Goal: Task Accomplishment & Management: Manage account settings

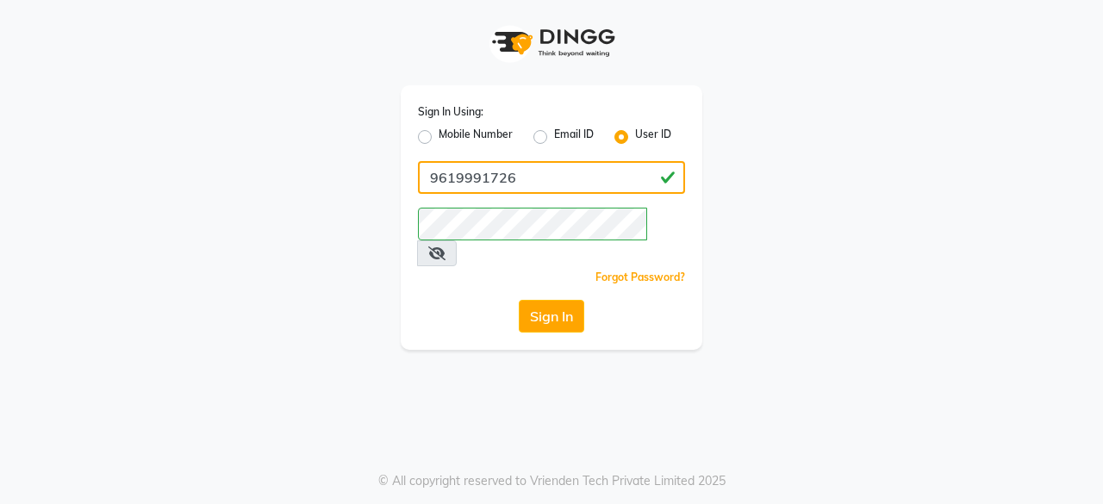
click at [596, 173] on input "9619991726" at bounding box center [551, 177] width 267 height 33
type input "9"
type input "perkuphair"
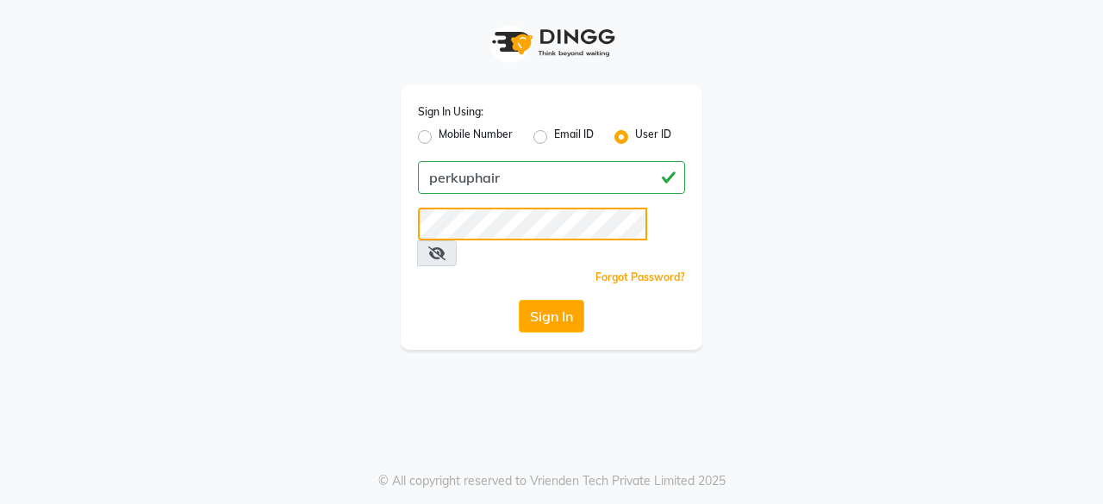
click at [519, 300] on button "Sign In" at bounding box center [551, 316] width 65 height 33
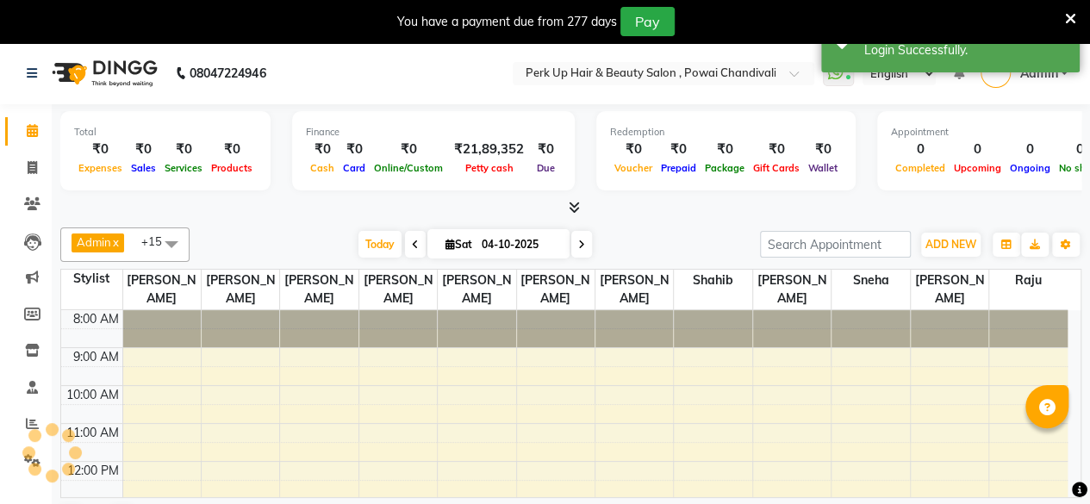
select select "en"
click at [34, 170] on icon at bounding box center [32, 167] width 9 height 13
select select "5131"
select select "service"
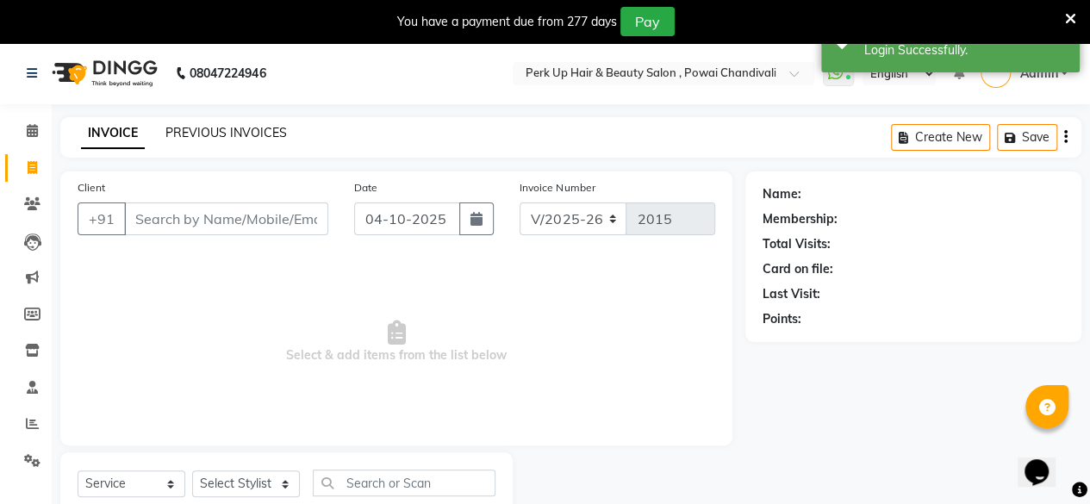
click at [217, 127] on link "PREVIOUS INVOICES" at bounding box center [225, 133] width 121 height 16
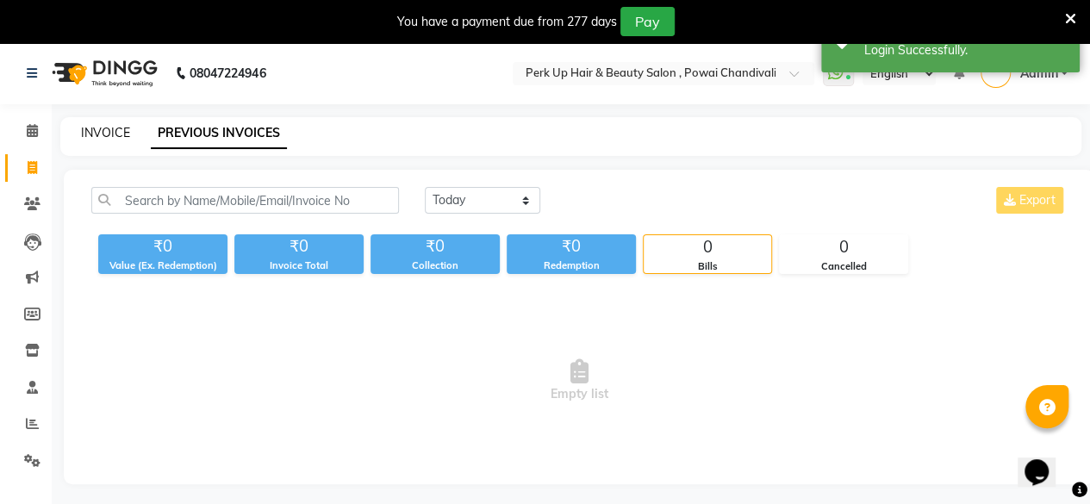
click at [86, 132] on link "INVOICE" at bounding box center [105, 133] width 49 height 16
select select "5131"
select select "service"
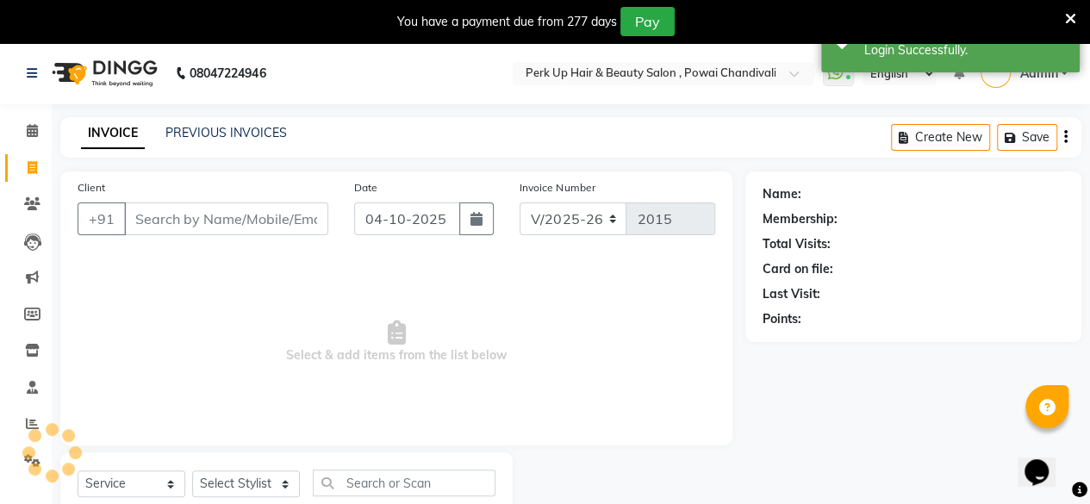
scroll to position [55, 0]
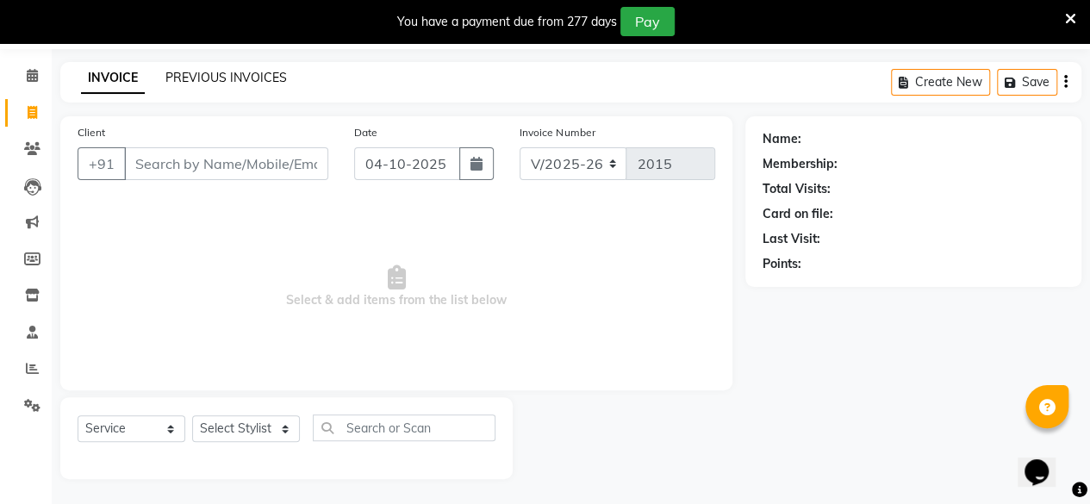
click at [203, 77] on link "PREVIOUS INVOICES" at bounding box center [225, 78] width 121 height 16
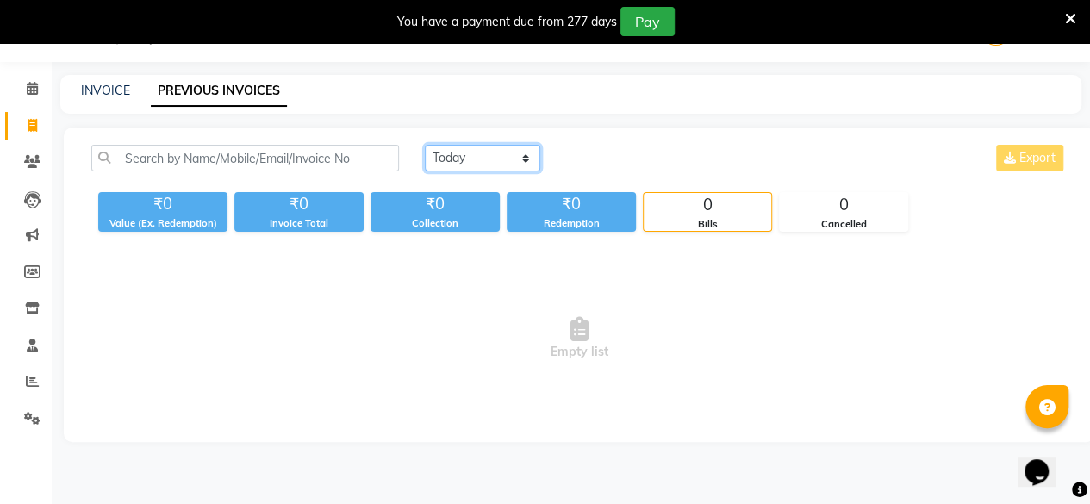
click at [513, 164] on select "Today Yesterday Custom Range" at bounding box center [482, 158] width 115 height 27
select select "yesterday"
click at [425, 145] on select "Today Yesterday Custom Range" at bounding box center [482, 158] width 115 height 27
click at [24, 118] on span at bounding box center [32, 126] width 30 height 20
select select "5131"
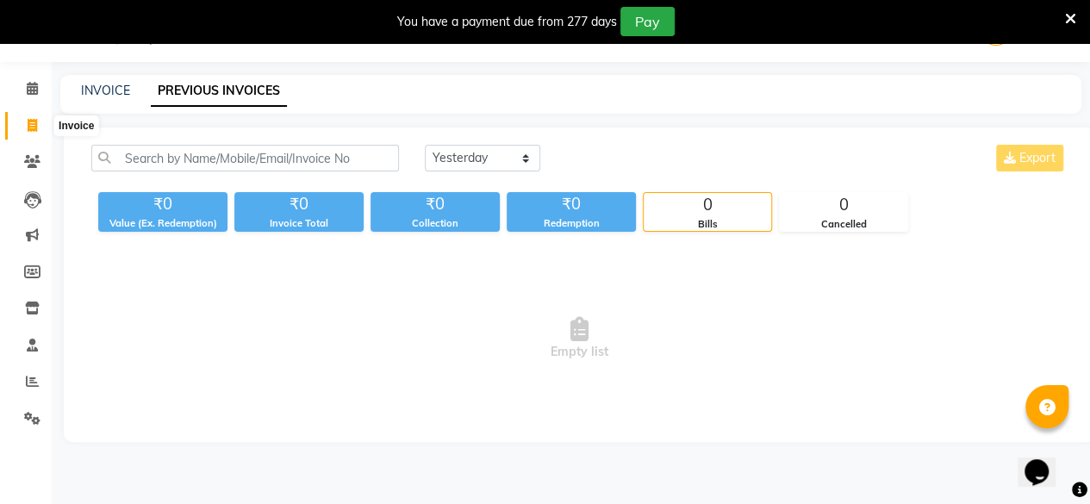
select select "service"
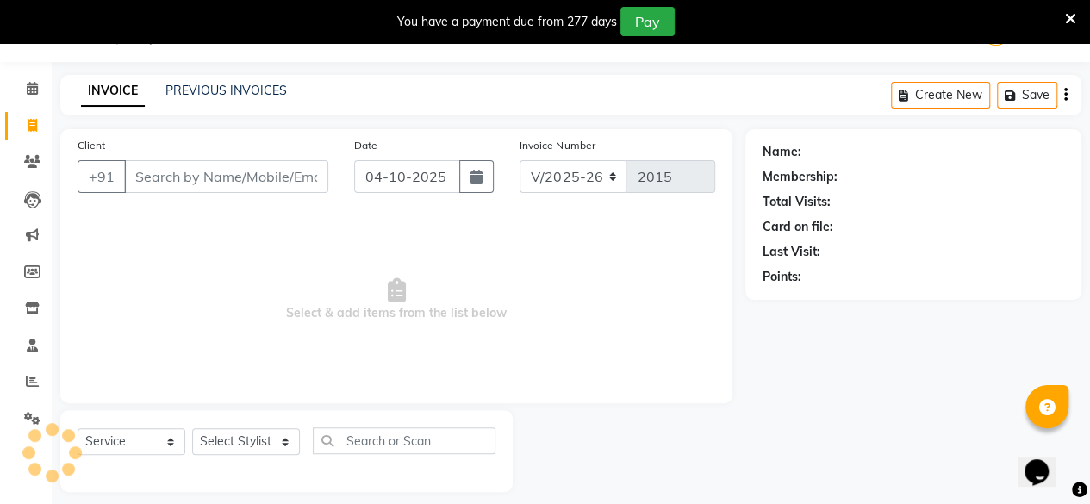
scroll to position [55, 0]
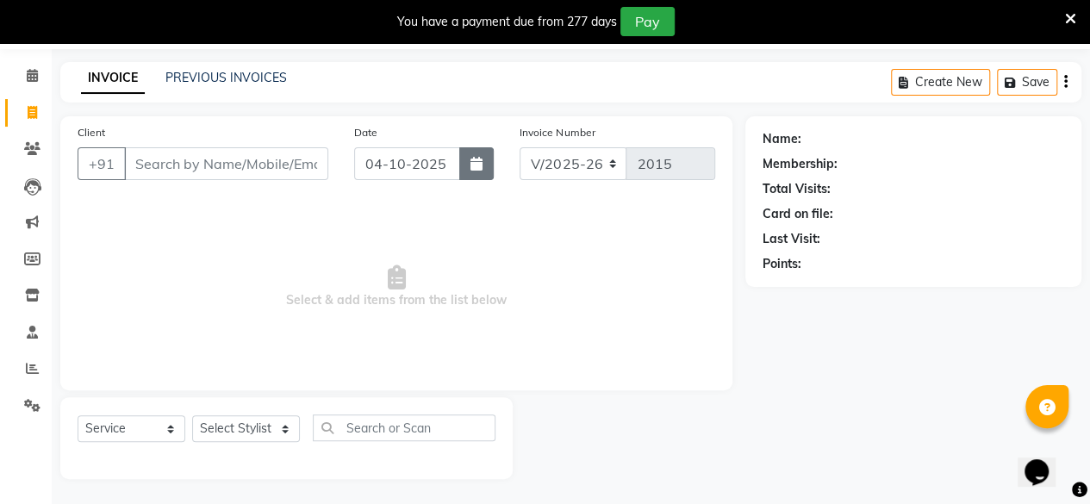
click at [468, 159] on button "button" at bounding box center [476, 163] width 34 height 33
select select "10"
select select "2025"
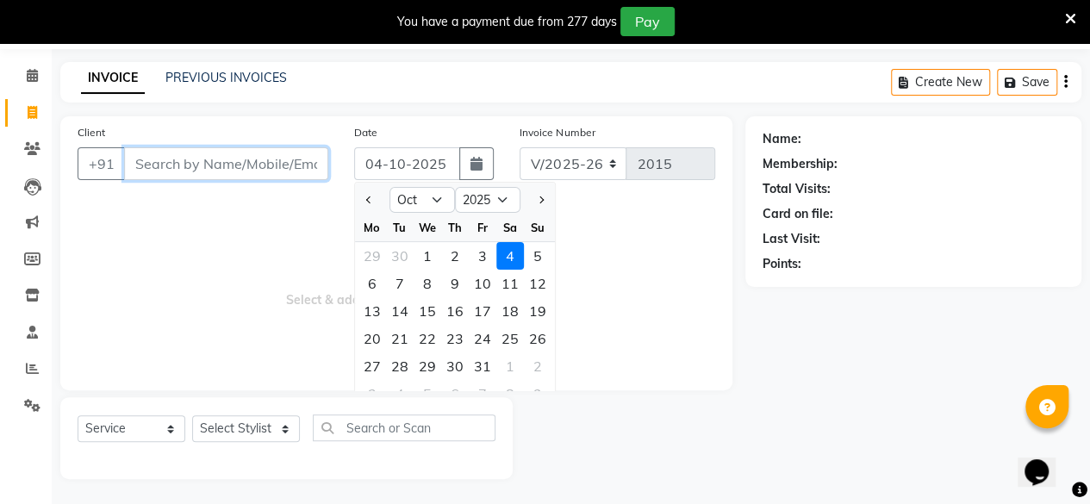
click at [203, 149] on input "Client" at bounding box center [226, 163] width 204 height 33
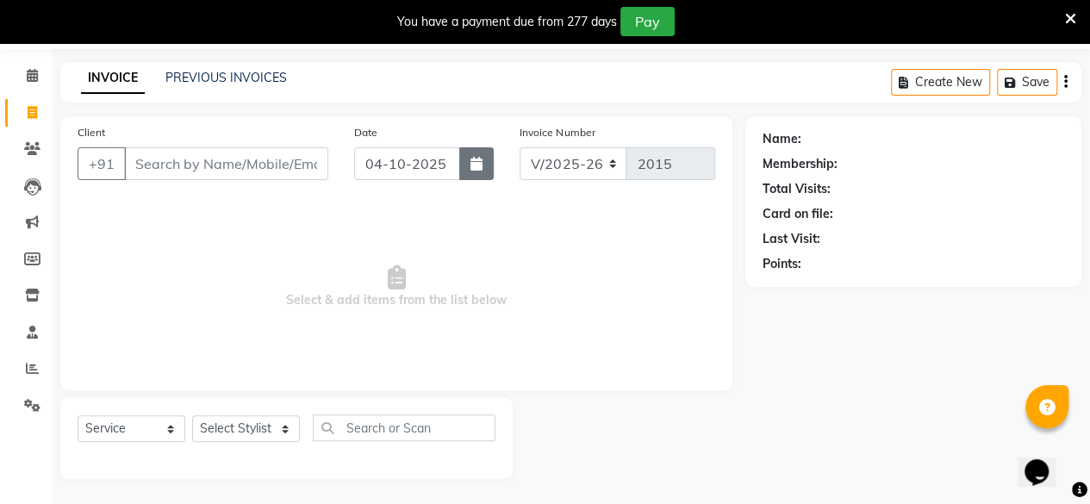
click at [477, 171] on button "button" at bounding box center [476, 163] width 34 height 33
select select "10"
select select "2025"
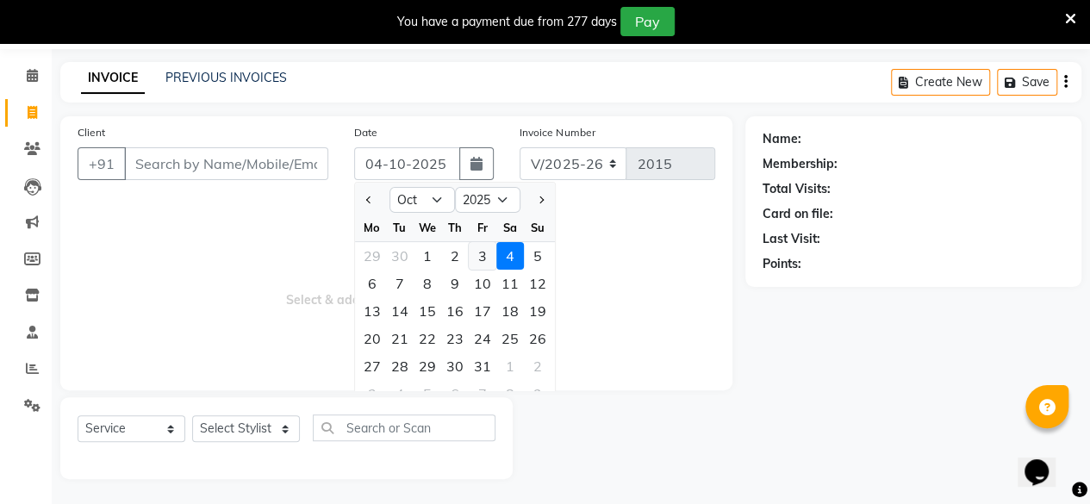
click at [483, 253] on div "3" at bounding box center [483, 256] width 28 height 28
type input "03-10-2025"
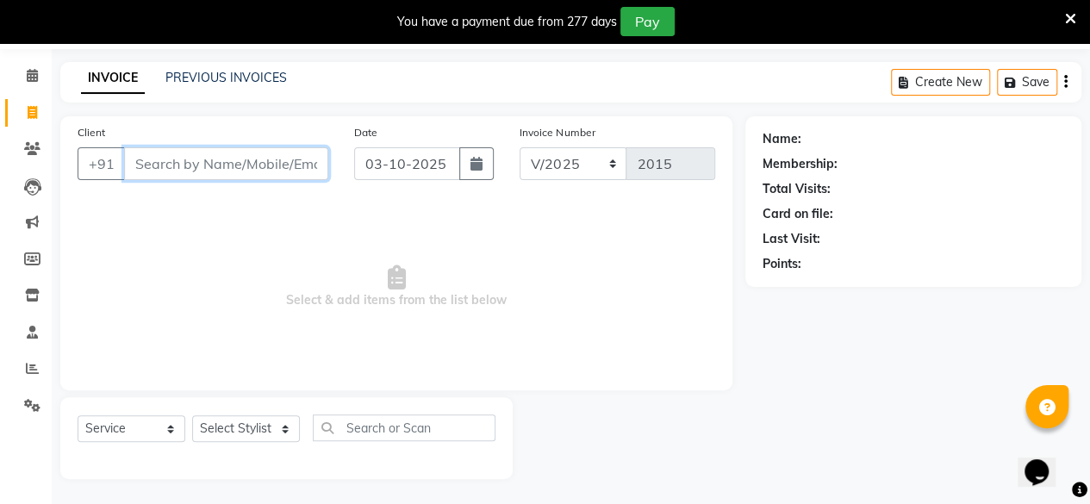
click at [241, 166] on input "Client" at bounding box center [226, 163] width 204 height 33
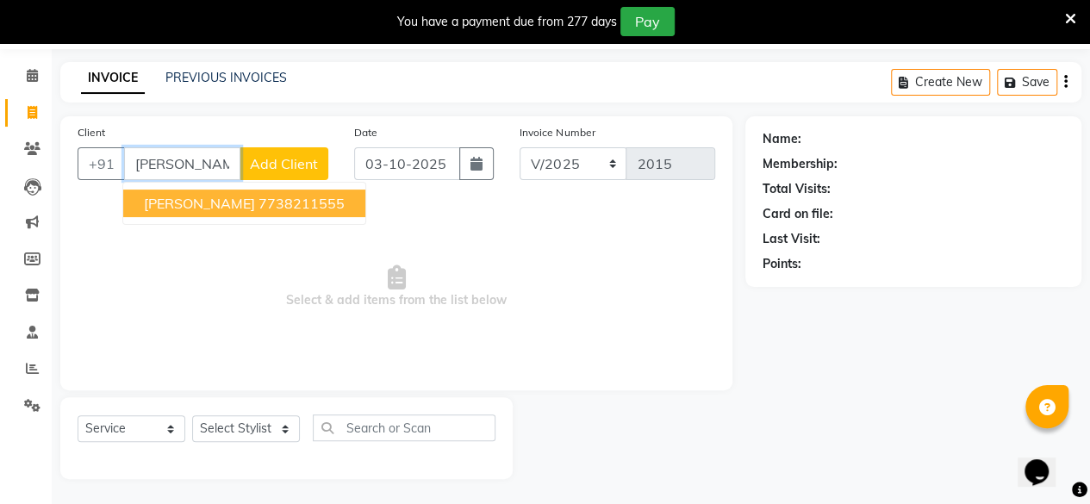
click at [240, 197] on button "Shanu Jagetiya 7738211555" at bounding box center [244, 204] width 242 height 28
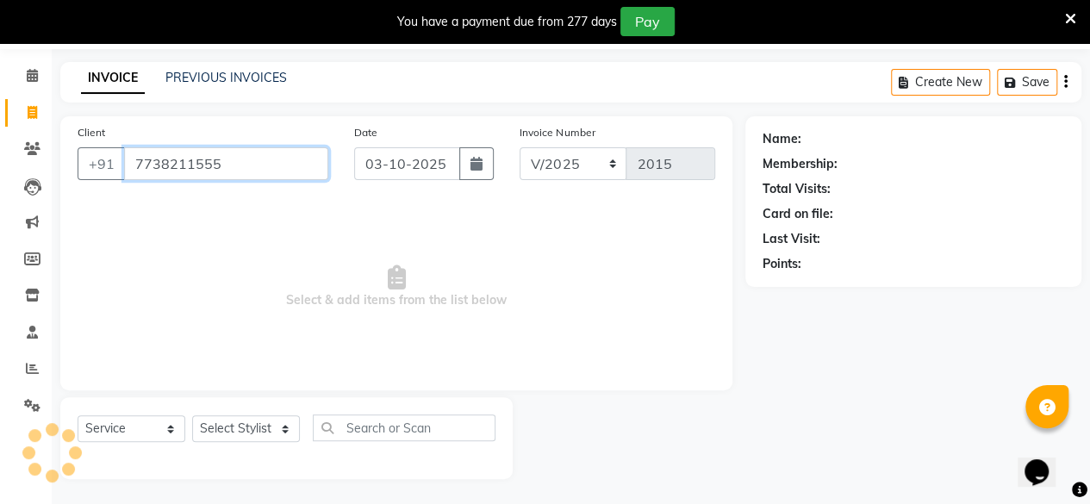
type input "7738211555"
select select "1: Object"
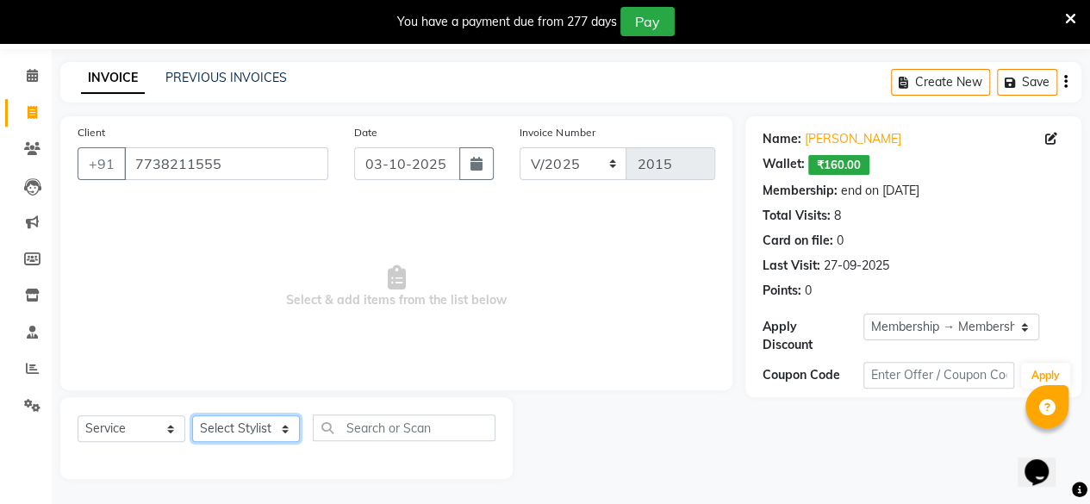
click at [248, 428] on select "Select Stylist Anita Das danish Kumkum Pasi Naseem Mansoori Neha YAdav Nilam Bh…" at bounding box center [246, 428] width 108 height 27
select select "32891"
click at [192, 415] on select "Select Stylist Anita Das danish Kumkum Pasi Naseem Mansoori Neha YAdav Nilam Bh…" at bounding box center [246, 428] width 108 height 27
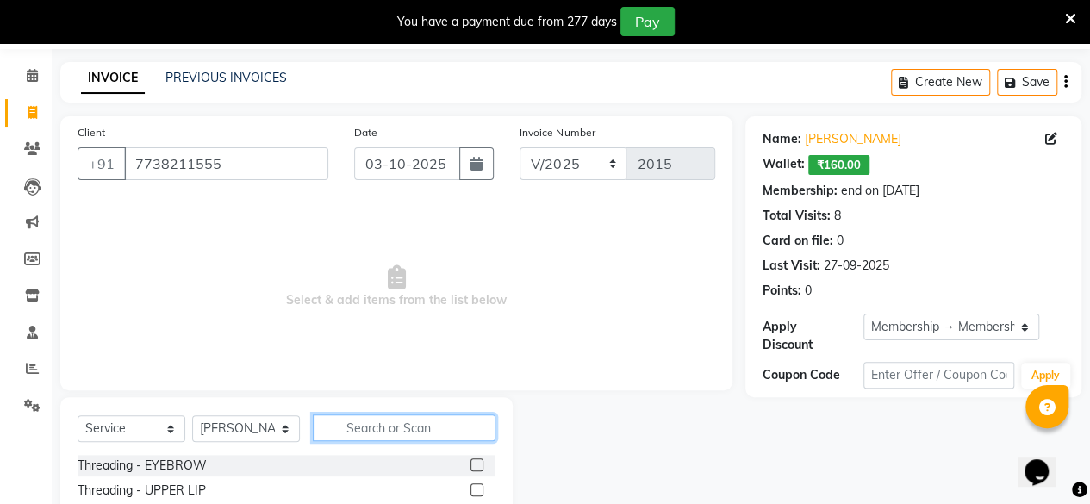
click at [403, 424] on input "text" at bounding box center [404, 427] width 183 height 27
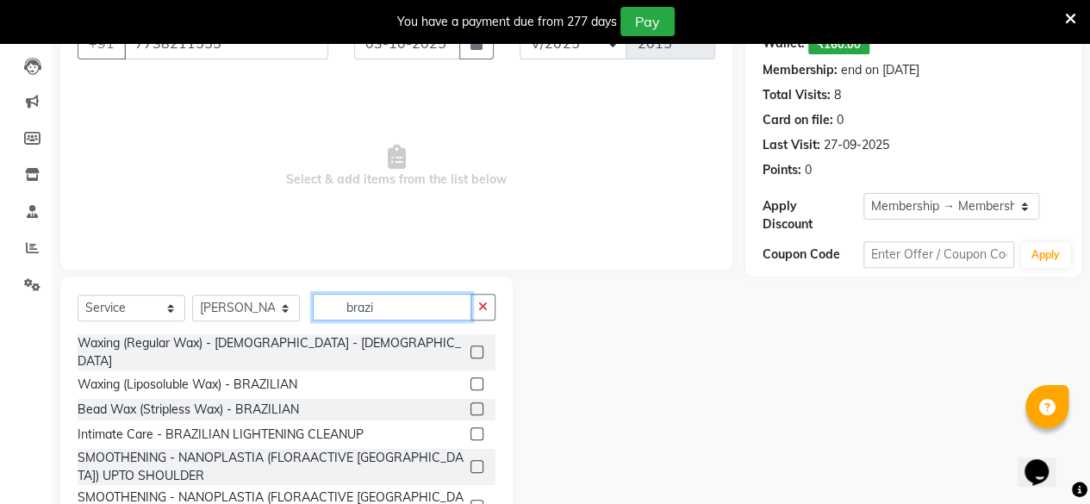
scroll to position [227, 0]
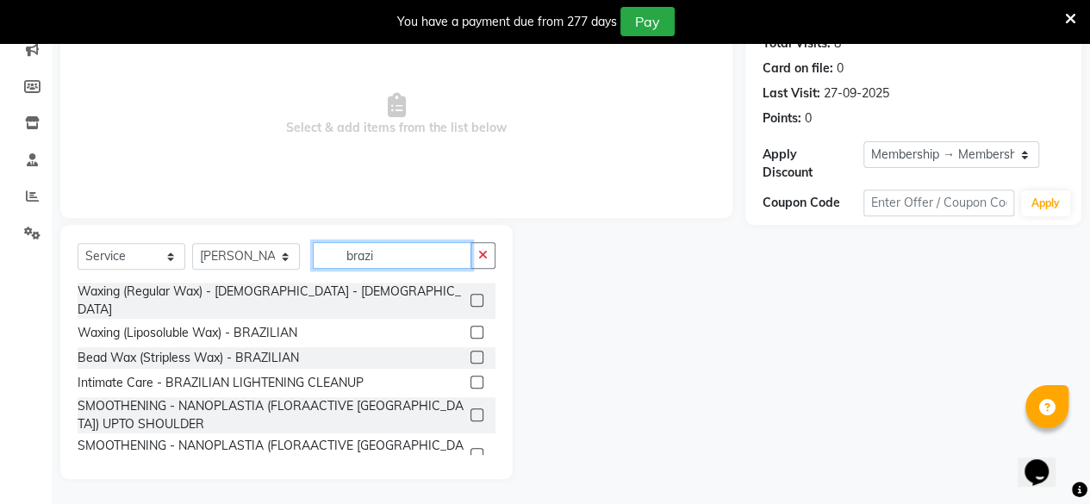
type input "brazi"
click at [470, 351] on label at bounding box center [476, 357] width 13 height 13
click at [470, 352] on input "checkbox" at bounding box center [475, 357] width 11 height 11
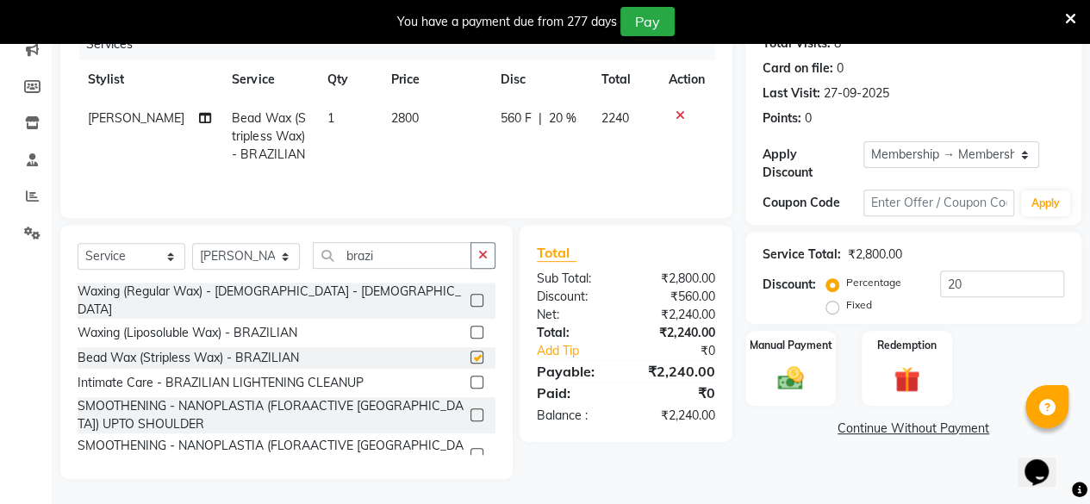
checkbox input "false"
click at [395, 263] on input "brazi" at bounding box center [392, 255] width 159 height 27
type input "b"
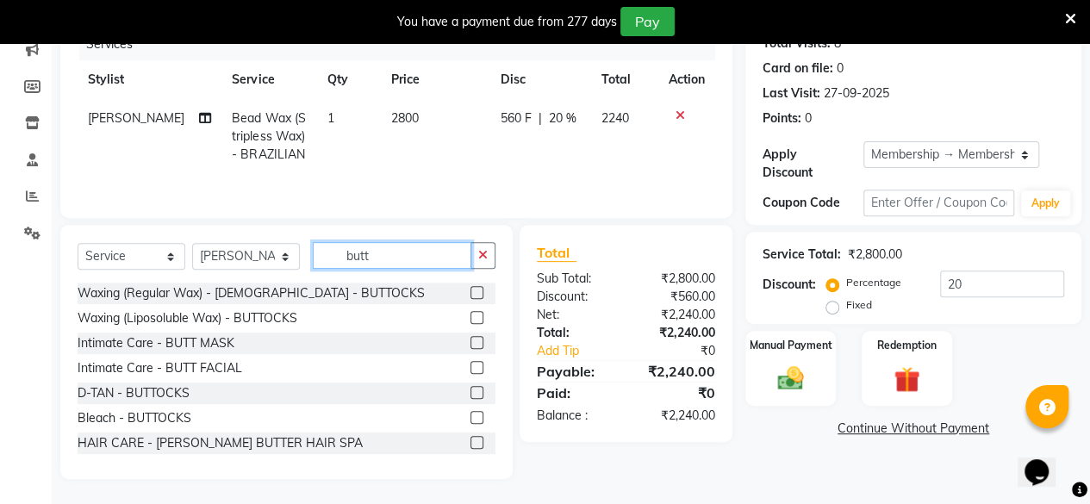
type input "butt"
click at [470, 315] on label at bounding box center [476, 317] width 13 height 13
click at [470, 315] on input "checkbox" at bounding box center [475, 318] width 11 height 11
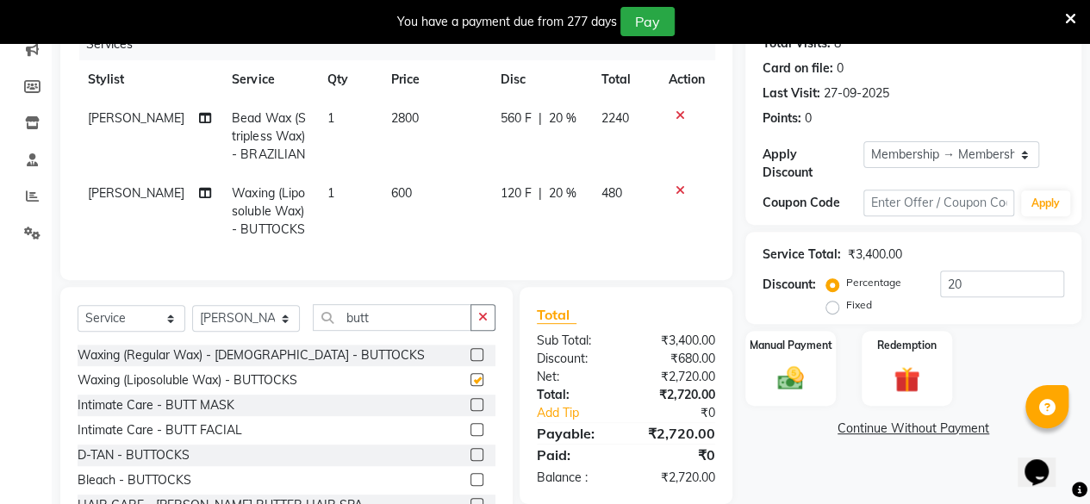
checkbox input "false"
click at [143, 332] on select "Select Service Product Membership Package Voucher Prepaid Gift Card" at bounding box center [132, 318] width 108 height 27
select select "product"
click at [78, 317] on select "Select Service Product Membership Package Voucher Prepaid Gift Card" at bounding box center [132, 318] width 108 height 27
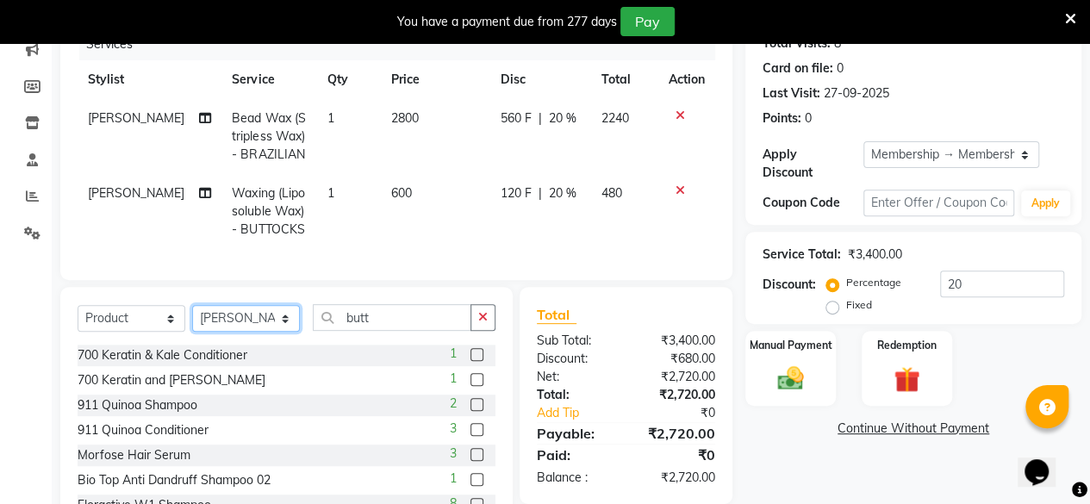
click at [228, 332] on select "Select Stylist Anita Das danish Kumkum Pasi Naseem Mansoori Neha YAdav Nilam Bh…" at bounding box center [246, 318] width 108 height 27
select select "32896"
click at [192, 317] on select "Select Stylist Anita Das danish Kumkum Pasi Naseem Mansoori Neha YAdav Nilam Bh…" at bounding box center [246, 318] width 108 height 27
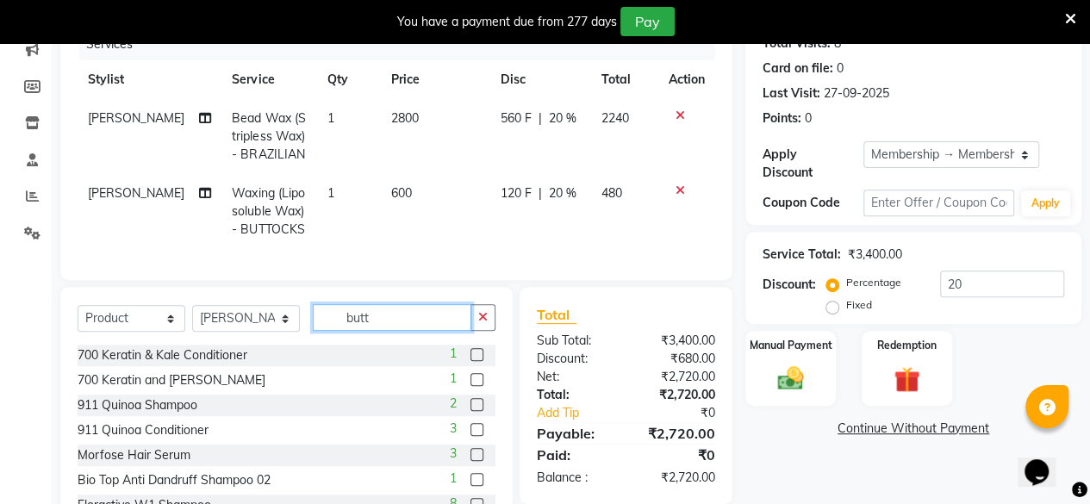
click at [405, 331] on input "butt" at bounding box center [392, 317] width 159 height 27
type input "b"
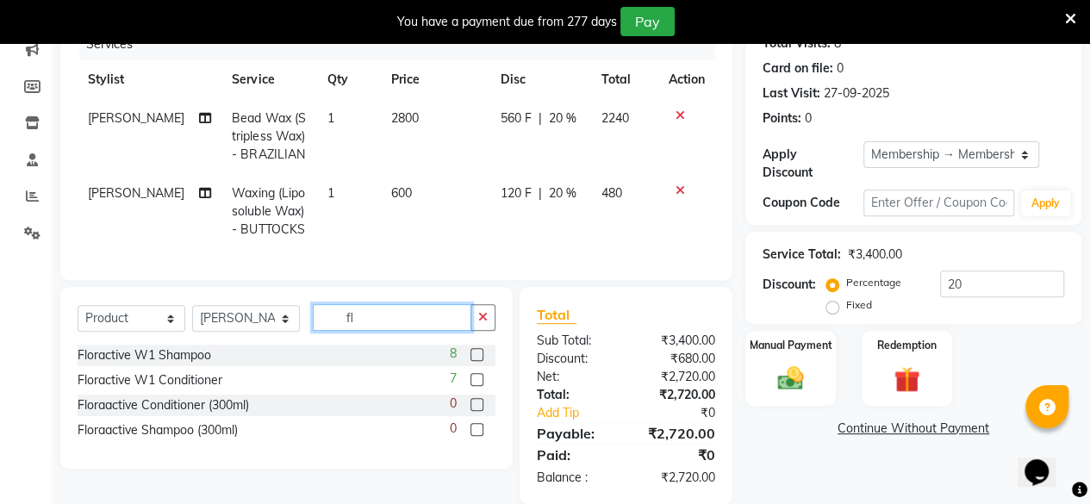
type input "fl"
click at [476, 361] on label at bounding box center [476, 354] width 13 height 13
click at [476, 361] on input "checkbox" at bounding box center [475, 355] width 11 height 11
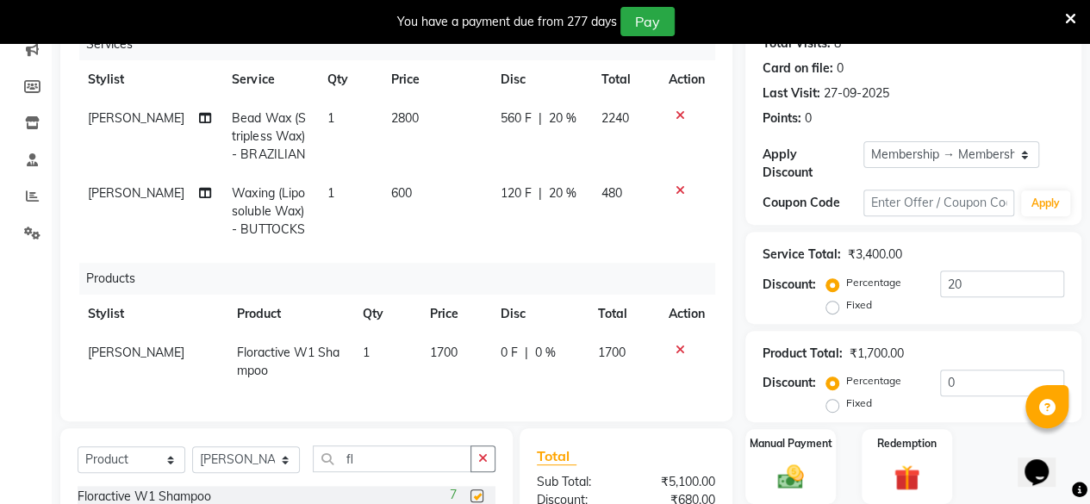
checkbox input "false"
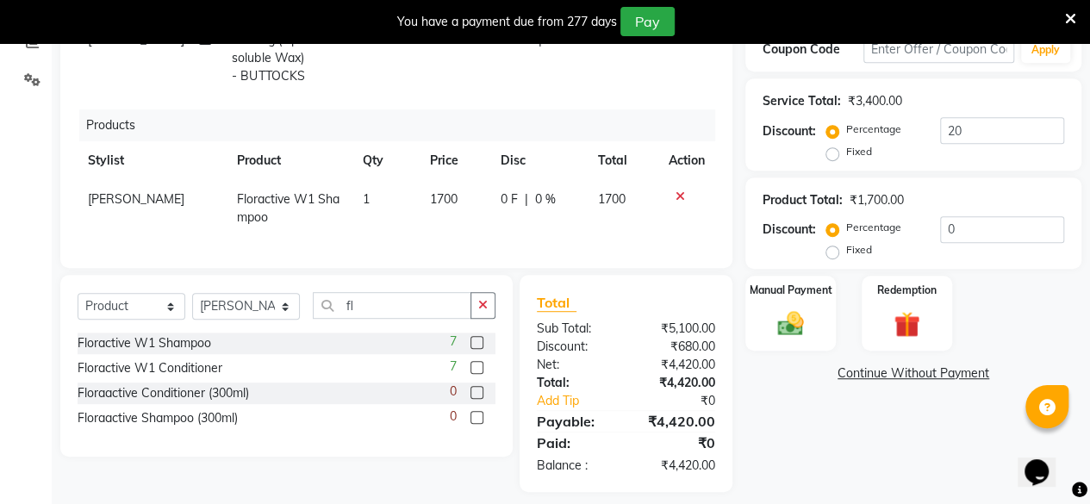
scroll to position [407, 0]
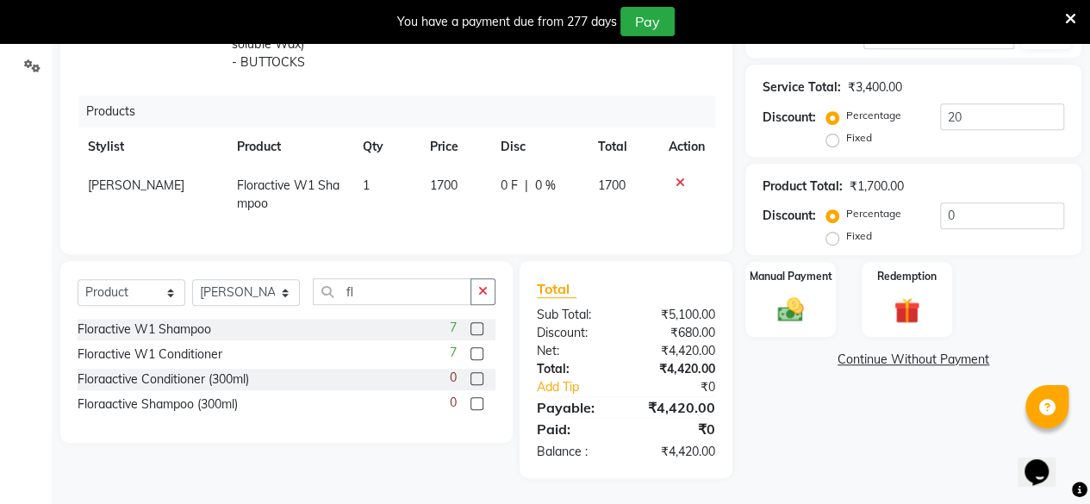
click at [477, 352] on label at bounding box center [476, 353] width 13 height 13
click at [477, 352] on input "checkbox" at bounding box center [475, 354] width 11 height 11
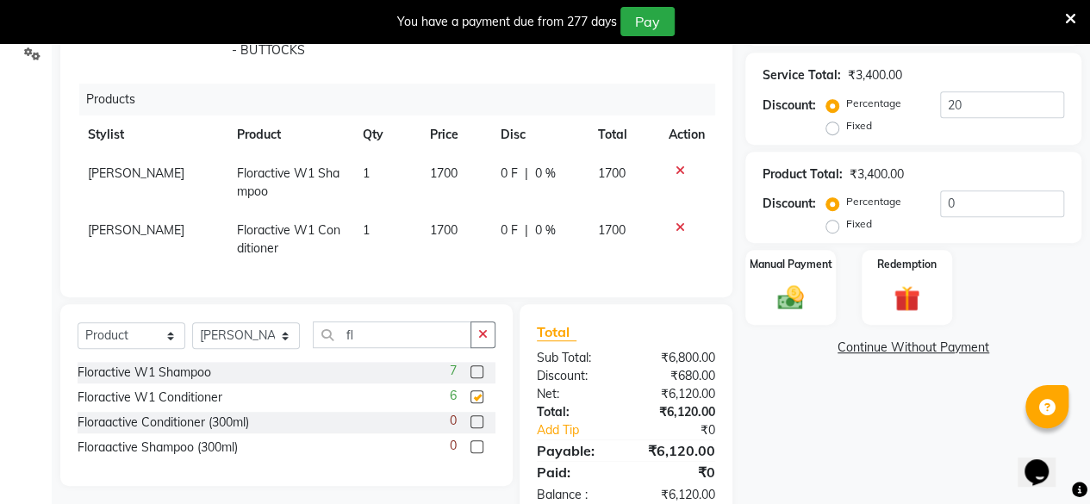
checkbox input "false"
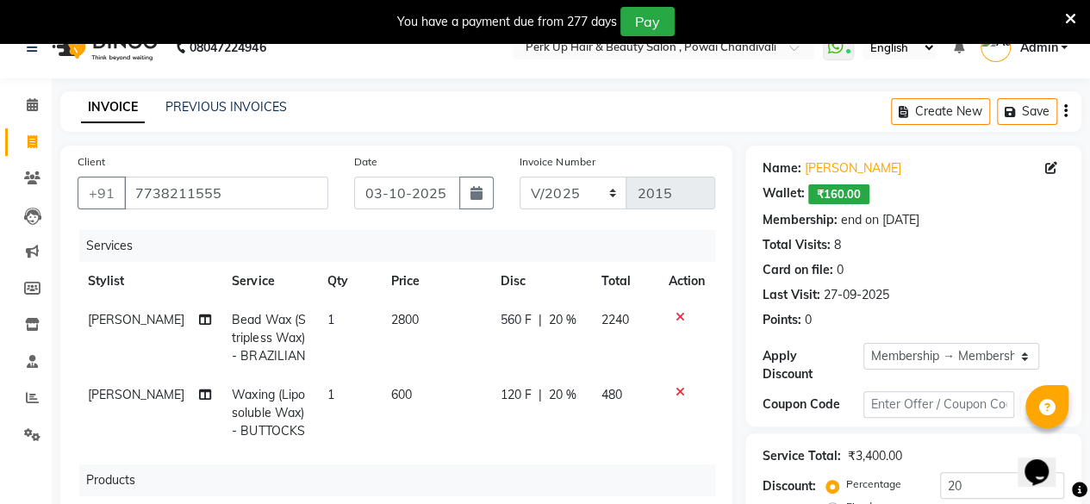
scroll to position [448, 0]
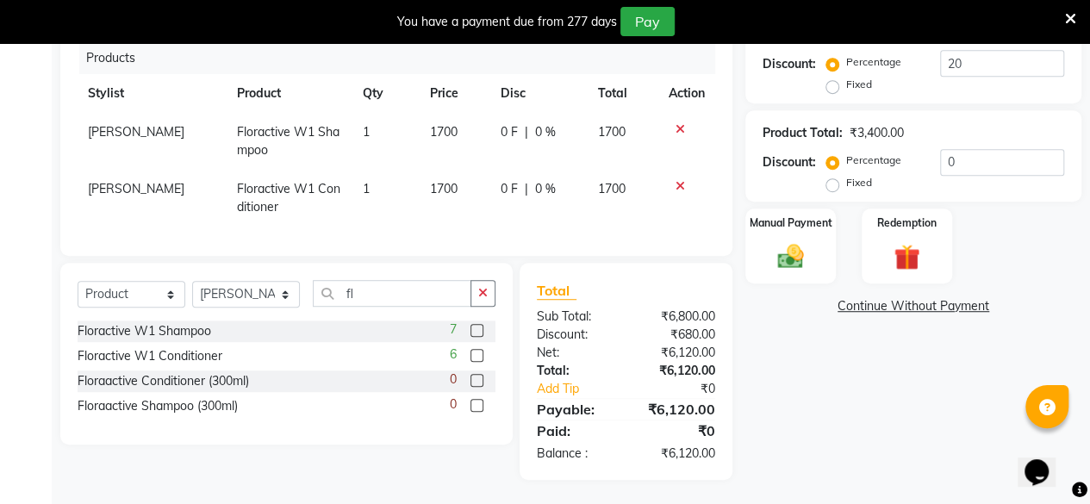
click at [887, 307] on link "Continue Without Payment" at bounding box center [913, 306] width 329 height 18
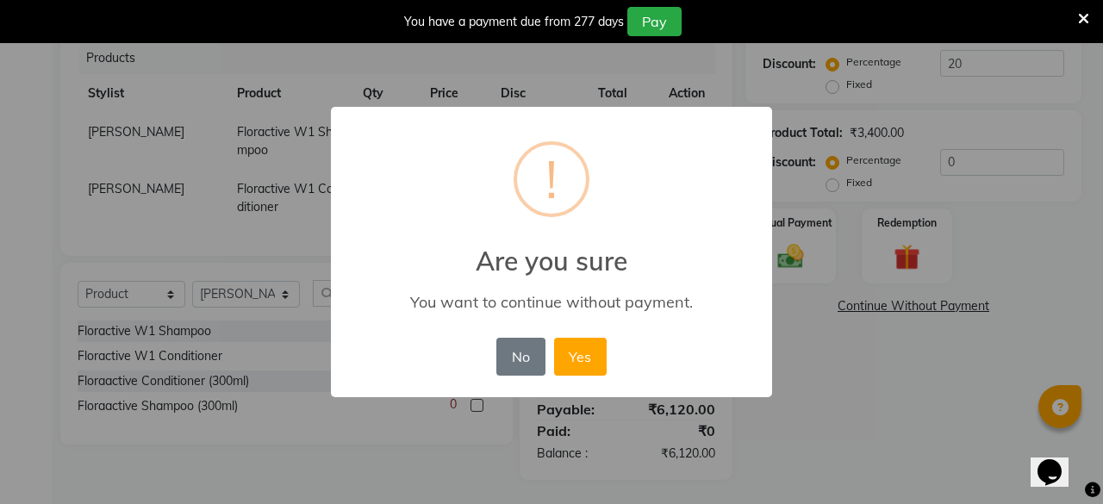
click at [1075, 305] on div "× ! Are you sure You want to continue without payment. No No Yes" at bounding box center [551, 252] width 1103 height 504
click at [515, 364] on button "No" at bounding box center [520, 357] width 48 height 38
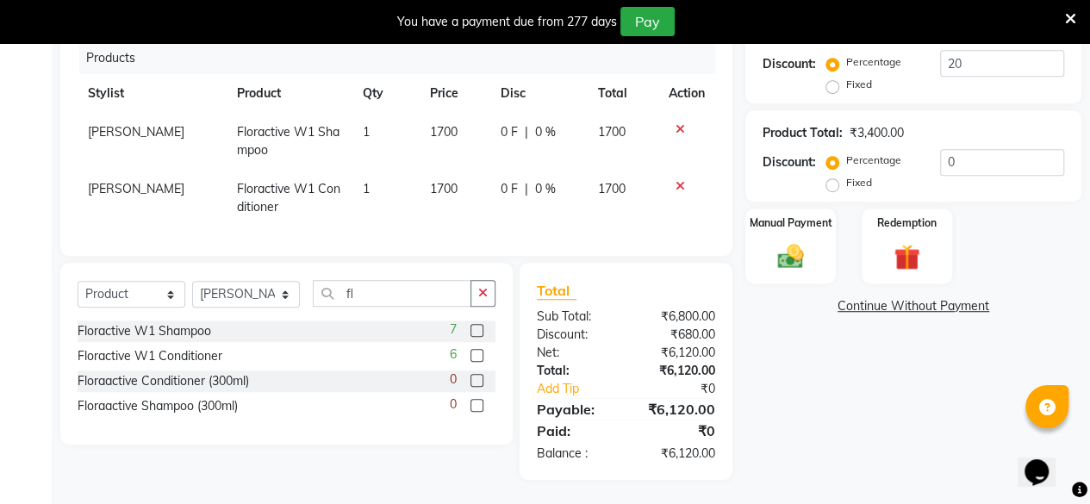
click at [862, 314] on link "Continue Without Payment" at bounding box center [913, 306] width 329 height 18
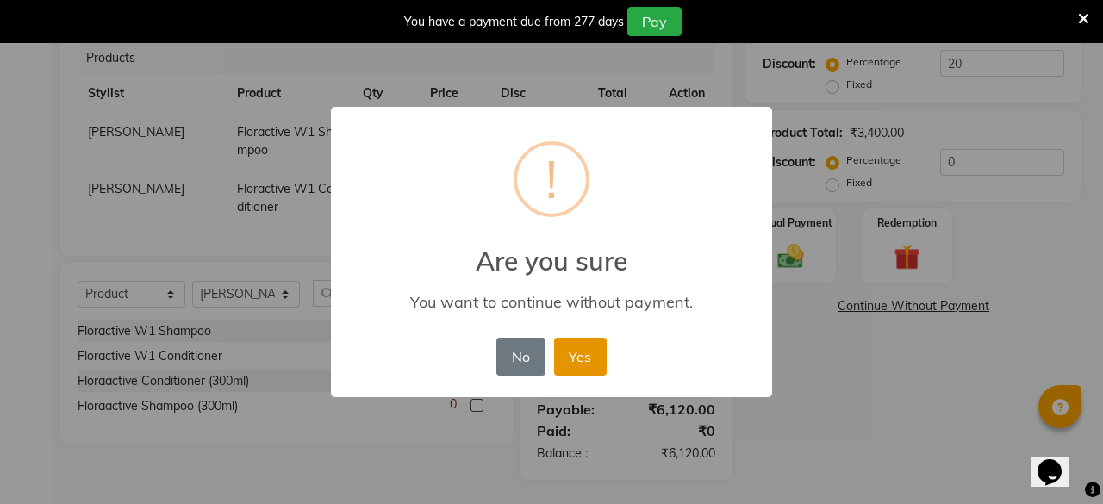
click at [576, 354] on button "Yes" at bounding box center [580, 357] width 53 height 38
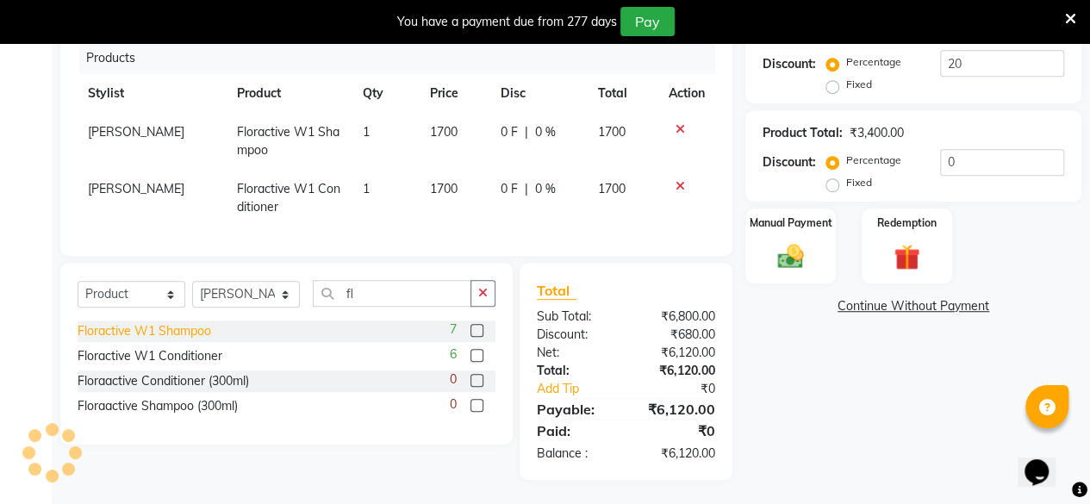
scroll to position [0, 0]
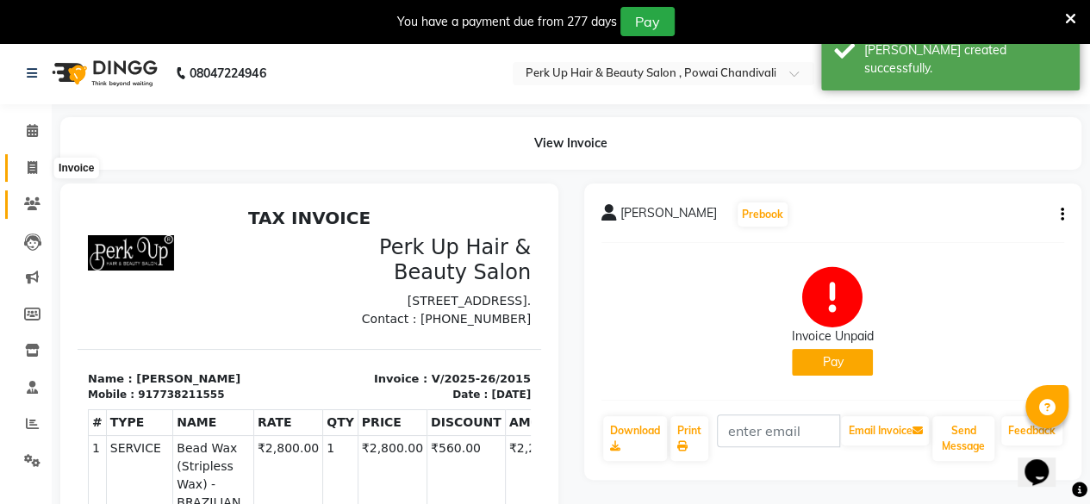
drag, startPoint x: 22, startPoint y: 161, endPoint x: 43, endPoint y: 192, distance: 37.3
click at [22, 161] on span at bounding box center [32, 169] width 30 height 20
select select "5131"
select select "service"
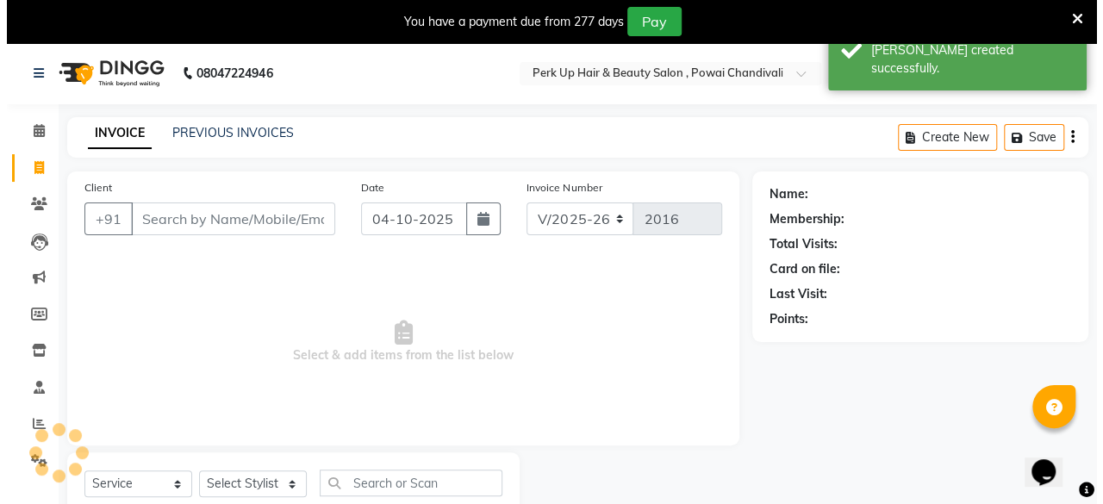
scroll to position [55, 0]
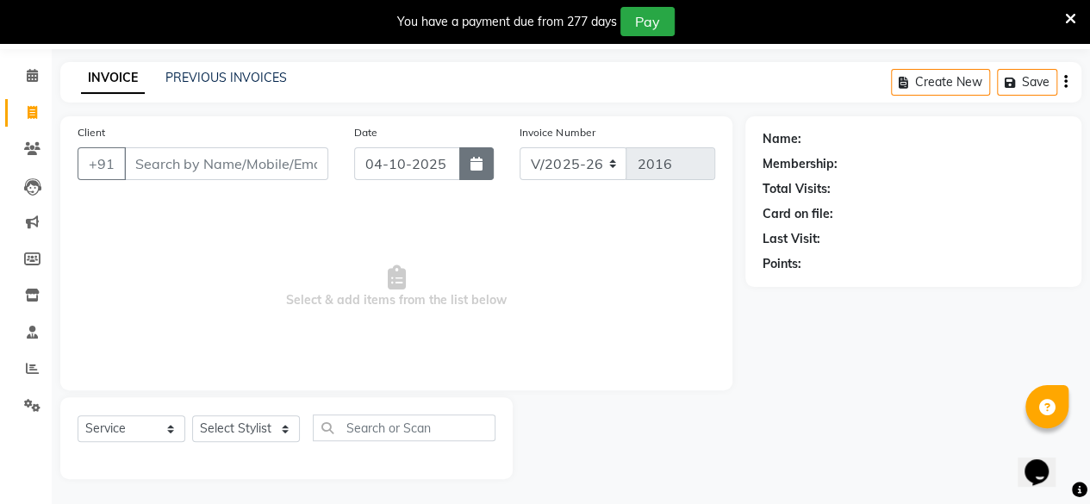
click at [468, 171] on button "button" at bounding box center [476, 163] width 34 height 33
select select "10"
select select "2025"
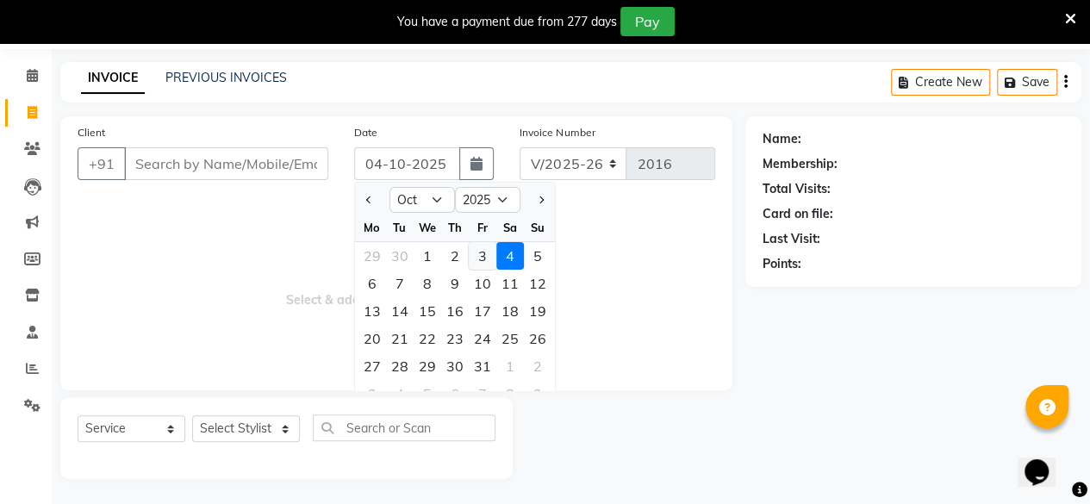
click at [472, 251] on div "3" at bounding box center [483, 256] width 28 height 28
type input "03-10-2025"
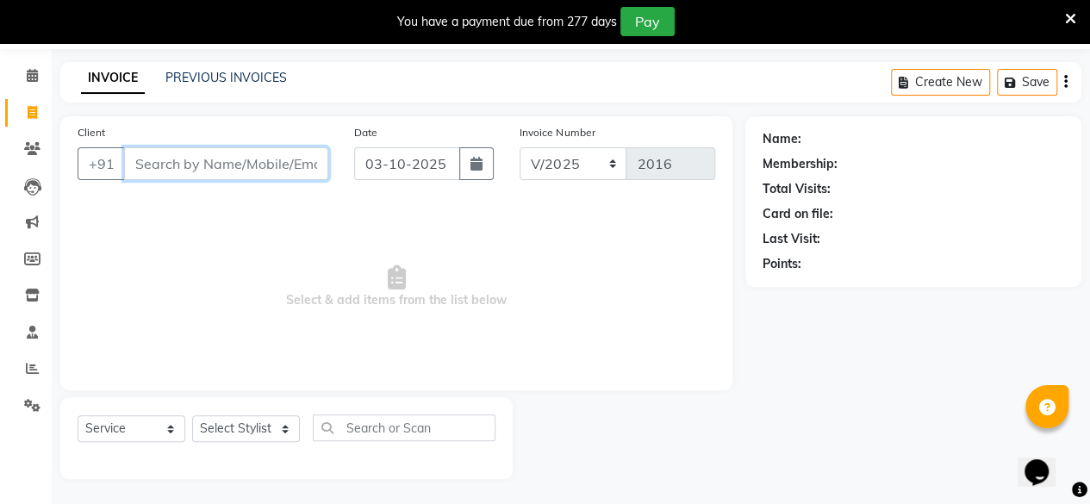
paste input "9867699731"
type input "9867699731"
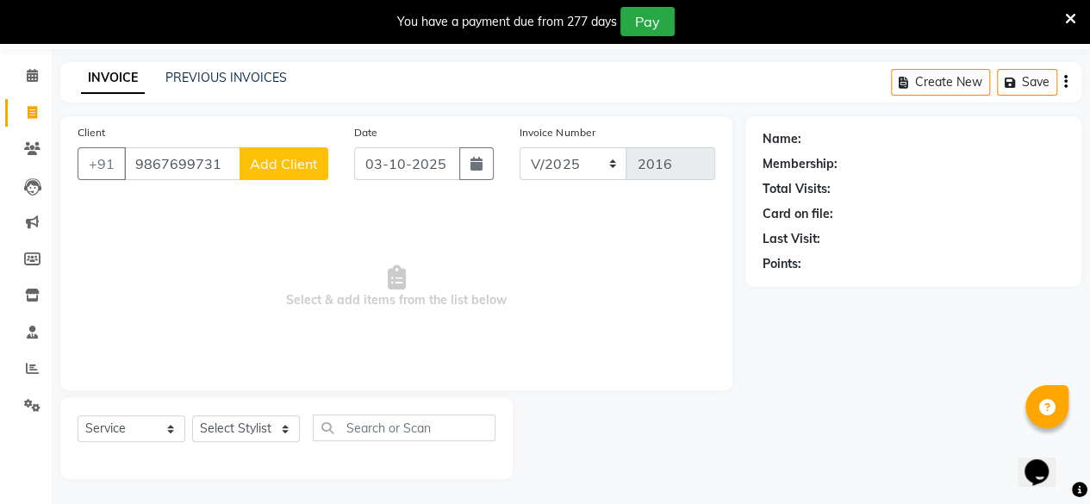
click at [283, 169] on span "Add Client" at bounding box center [284, 163] width 68 height 17
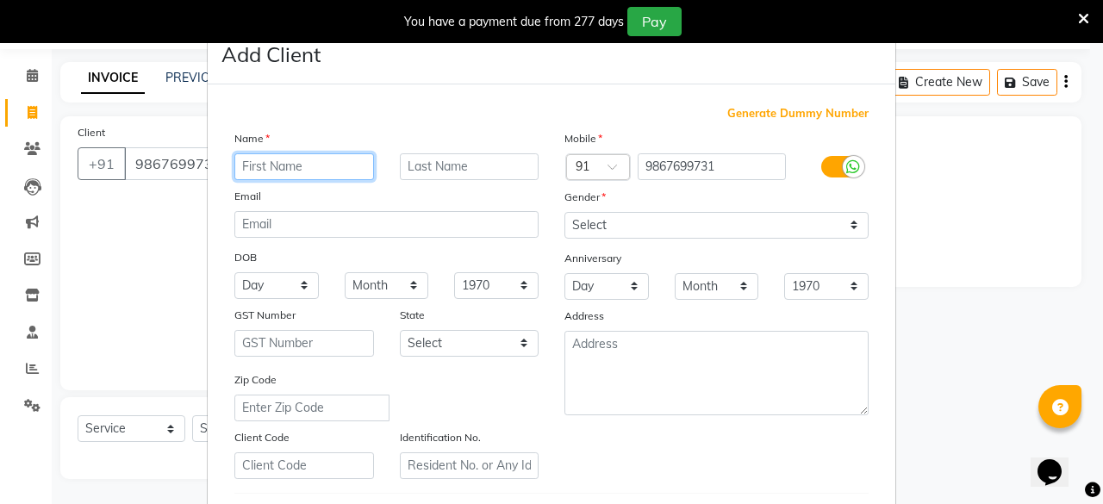
paste input "rekha"
drag, startPoint x: 240, startPoint y: 161, endPoint x: 224, endPoint y: 165, distance: 15.9
click at [224, 165] on div "rekha" at bounding box center [303, 166] width 165 height 27
type input "Rekha"
click at [279, 194] on div "Email" at bounding box center [386, 199] width 330 height 24
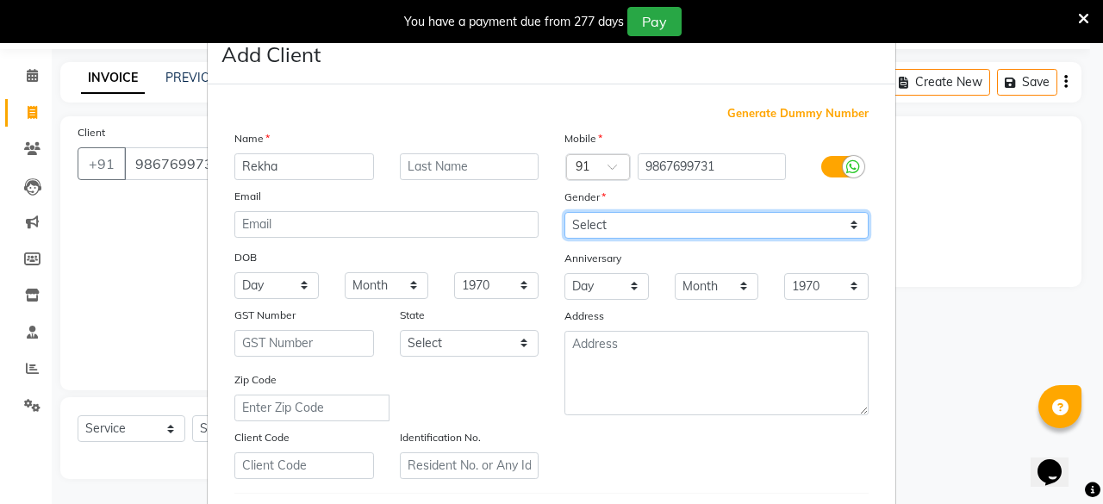
click at [720, 228] on select "Select Male Female Other Prefer Not To Say" at bounding box center [716, 225] width 304 height 27
select select "[DEMOGRAPHIC_DATA]"
click at [564, 212] on select "Select Male Female Other Prefer Not To Say" at bounding box center [716, 225] width 304 height 27
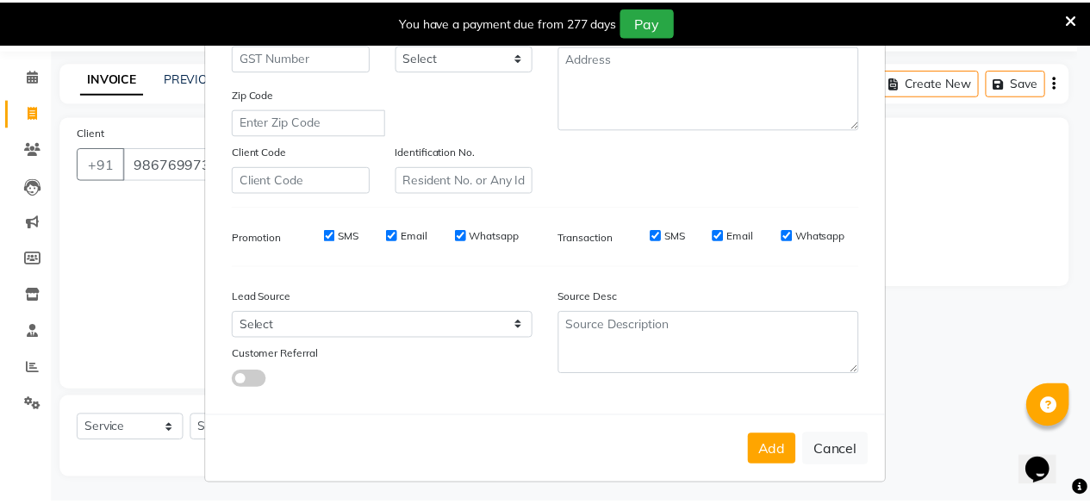
scroll to position [288, 0]
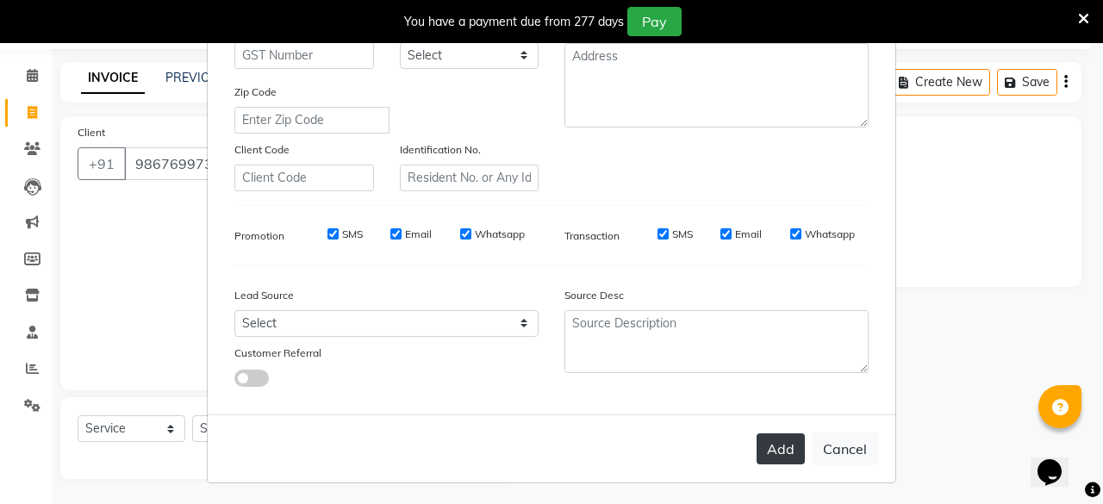
click at [767, 451] on button "Add" at bounding box center [780, 448] width 48 height 31
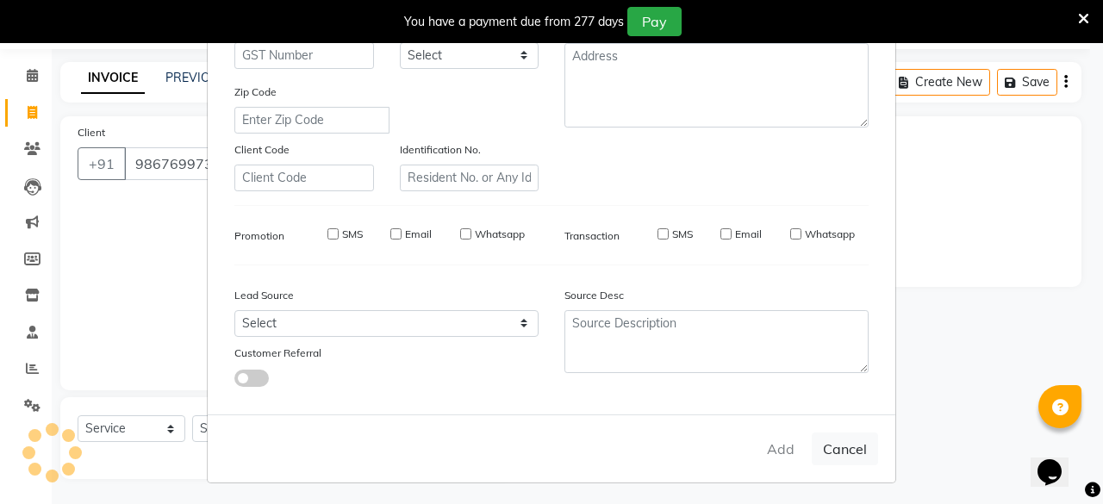
select select
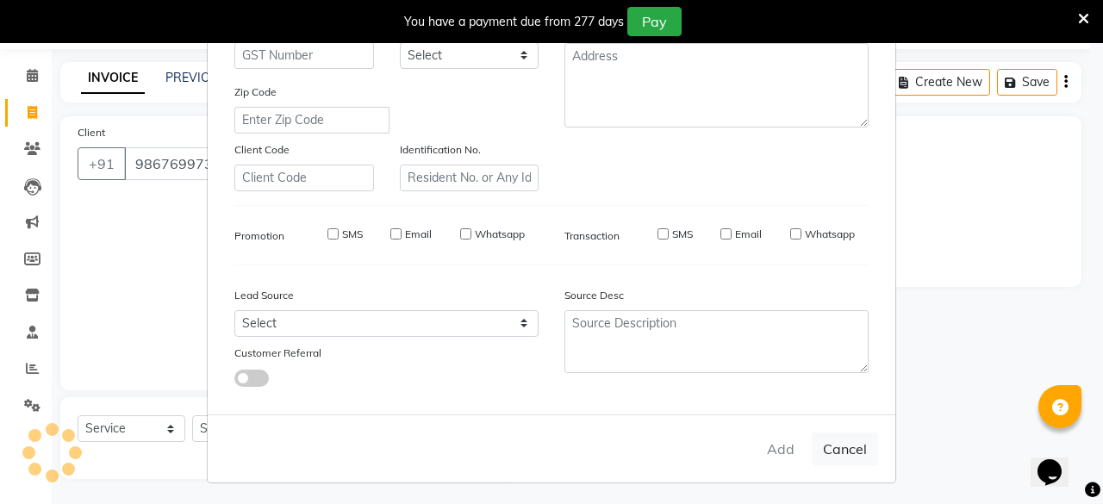
select select
checkbox input "false"
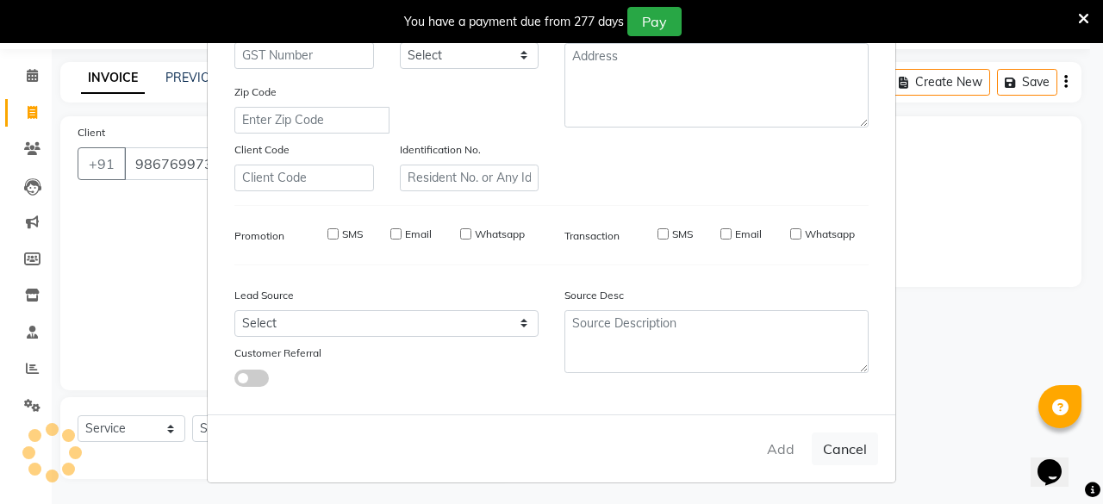
checkbox input "false"
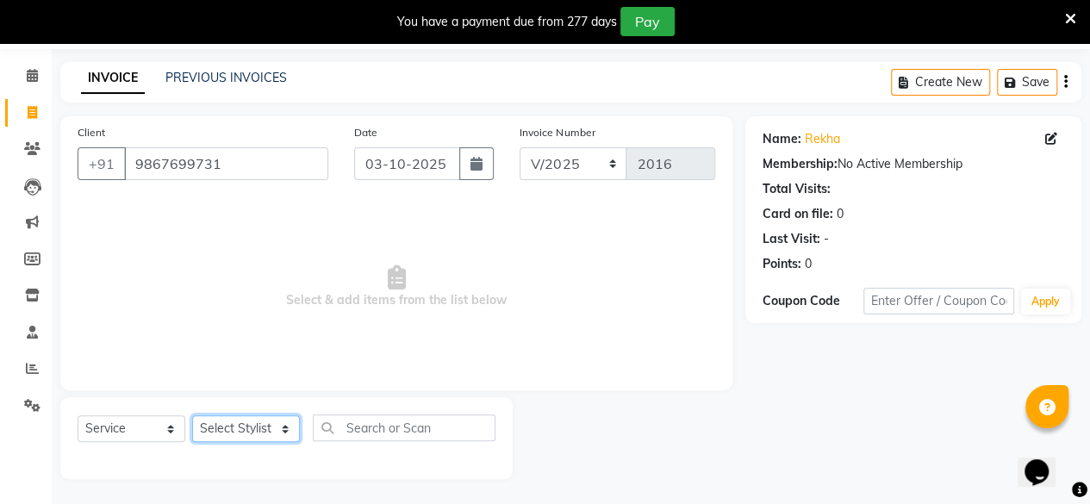
click at [229, 433] on select "Select Stylist Anita Das danish Kumkum Pasi Naseem Mansoori Neha YAdav Nilam Bh…" at bounding box center [246, 428] width 108 height 27
select select "32903"
click at [192, 415] on select "Select Stylist Anita Das danish Kumkum Pasi Naseem Mansoori Neha YAdav Nilam Bh…" at bounding box center [246, 428] width 108 height 27
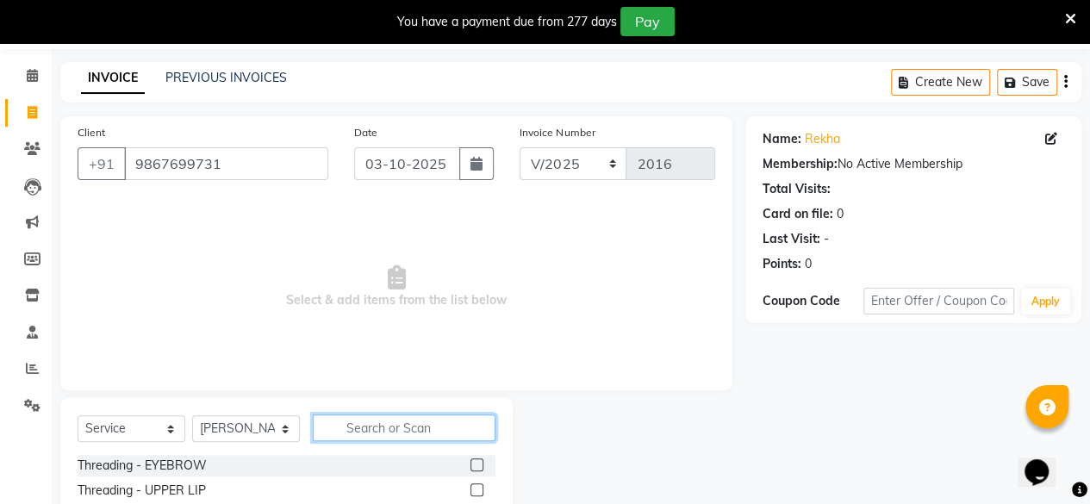
click at [402, 430] on input "text" at bounding box center [404, 427] width 183 height 27
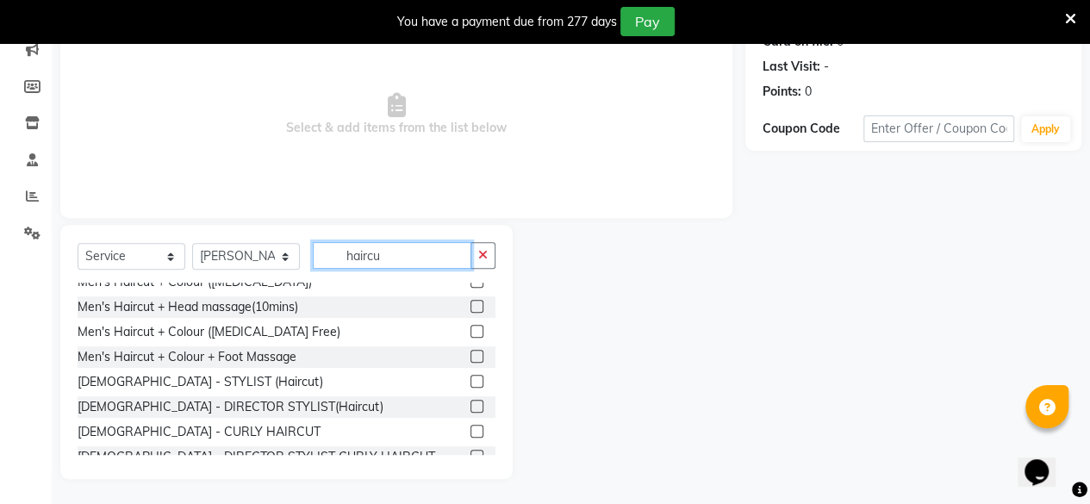
scroll to position [140, 0]
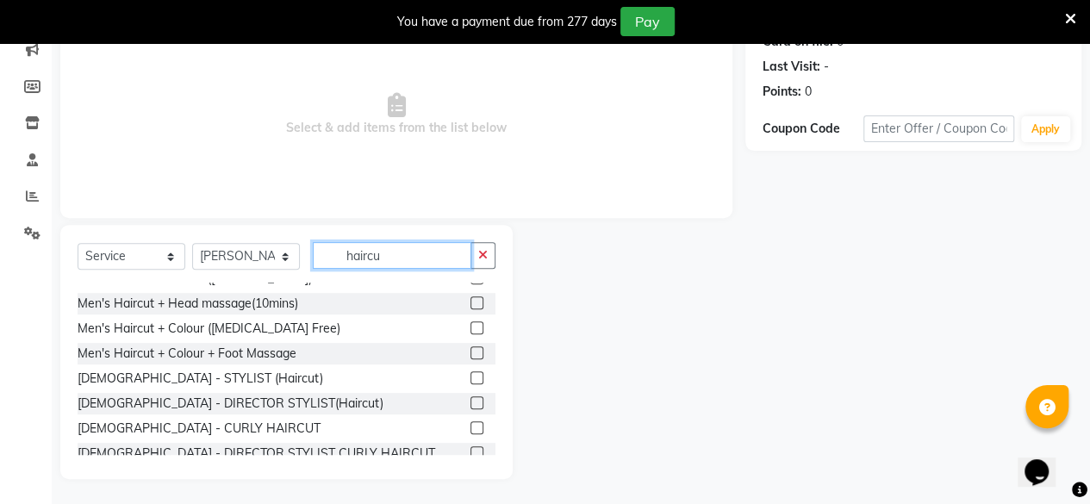
type input "haircu"
click at [470, 380] on label at bounding box center [476, 377] width 13 height 13
click at [470, 380] on input "checkbox" at bounding box center [475, 378] width 11 height 11
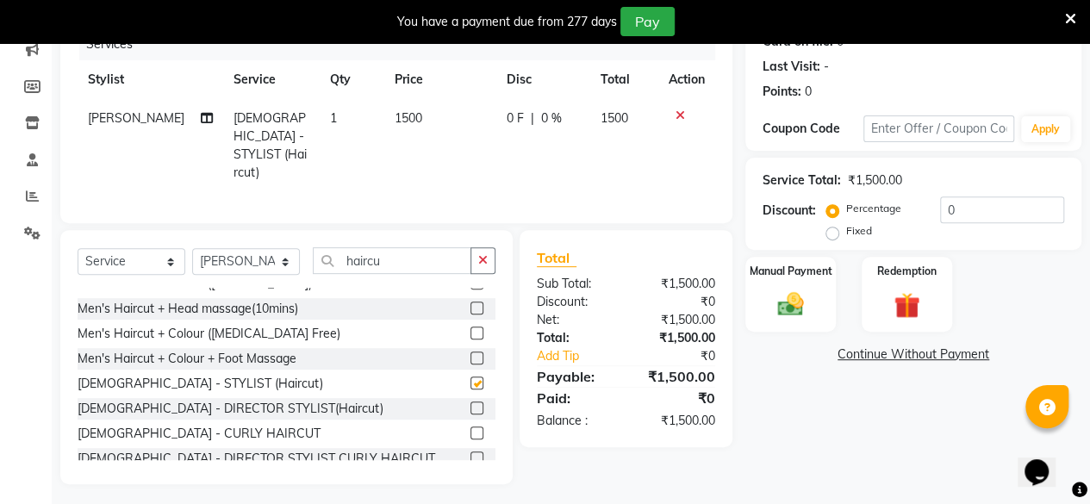
checkbox input "false"
click at [763, 304] on div "Manual Payment" at bounding box center [791, 294] width 94 height 78
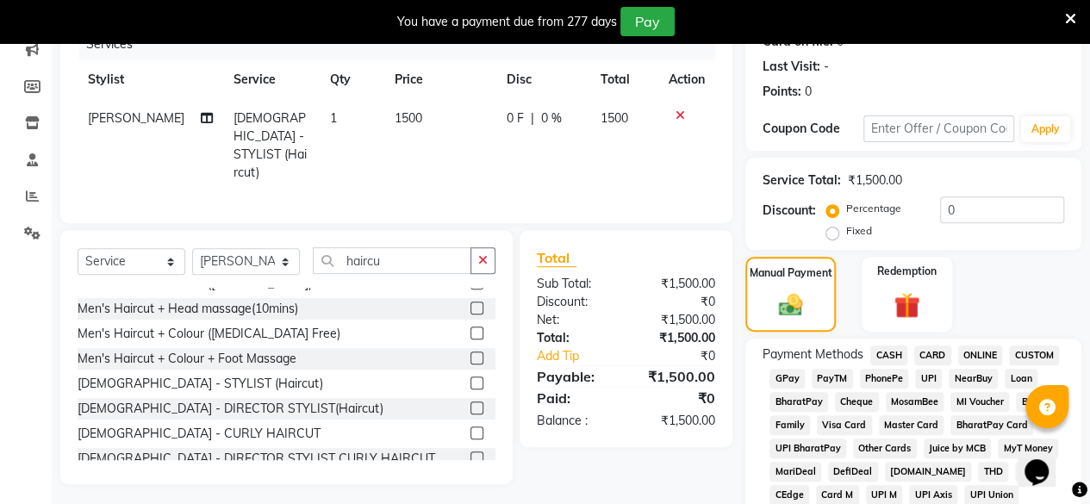
click at [934, 356] on span "CARD" at bounding box center [932, 356] width 37 height 20
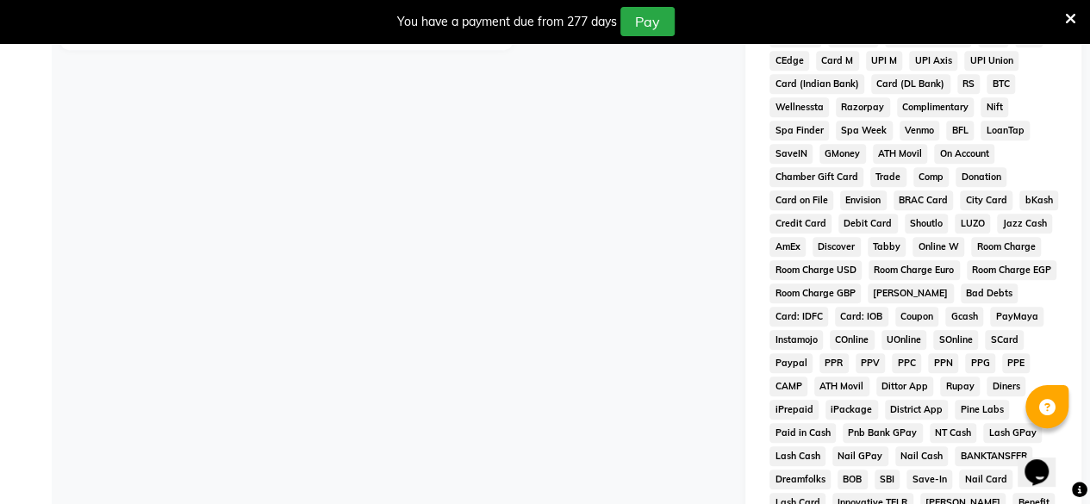
scroll to position [903, 0]
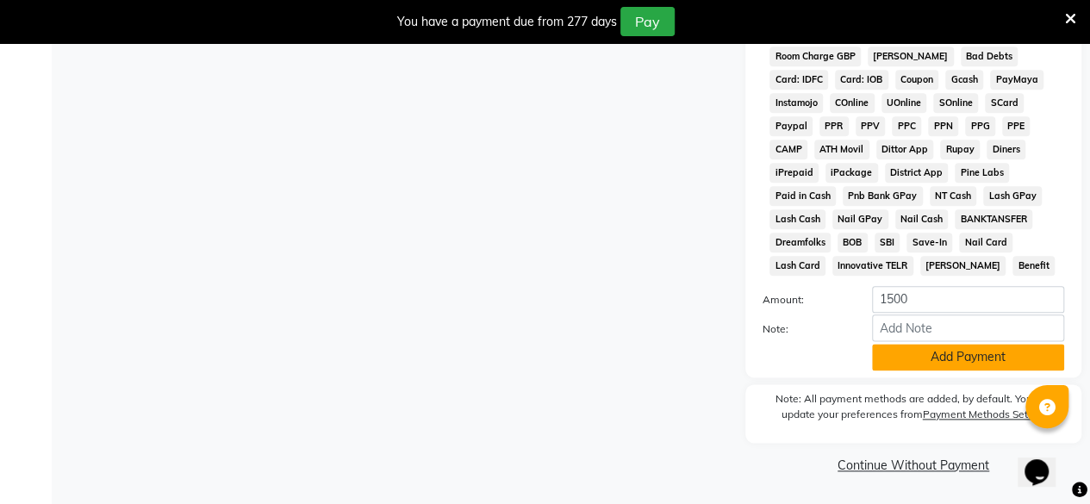
click at [968, 363] on button "Add Payment" at bounding box center [968, 357] width 192 height 27
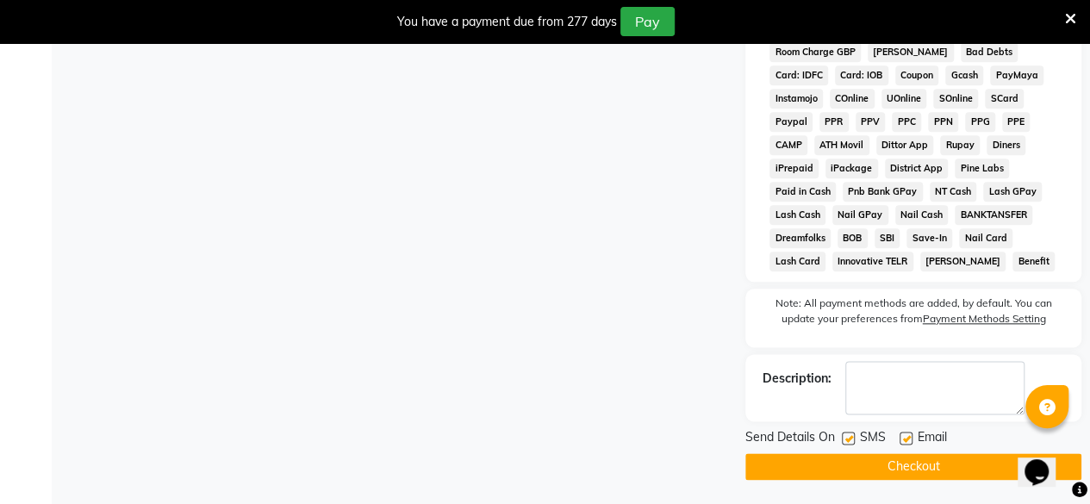
click at [905, 442] on label at bounding box center [906, 438] width 13 height 13
click at [905, 442] on input "checkbox" at bounding box center [905, 438] width 11 height 11
checkbox input "false"
click at [847, 442] on label at bounding box center [848, 438] width 13 height 13
click at [847, 442] on input "checkbox" at bounding box center [847, 438] width 11 height 11
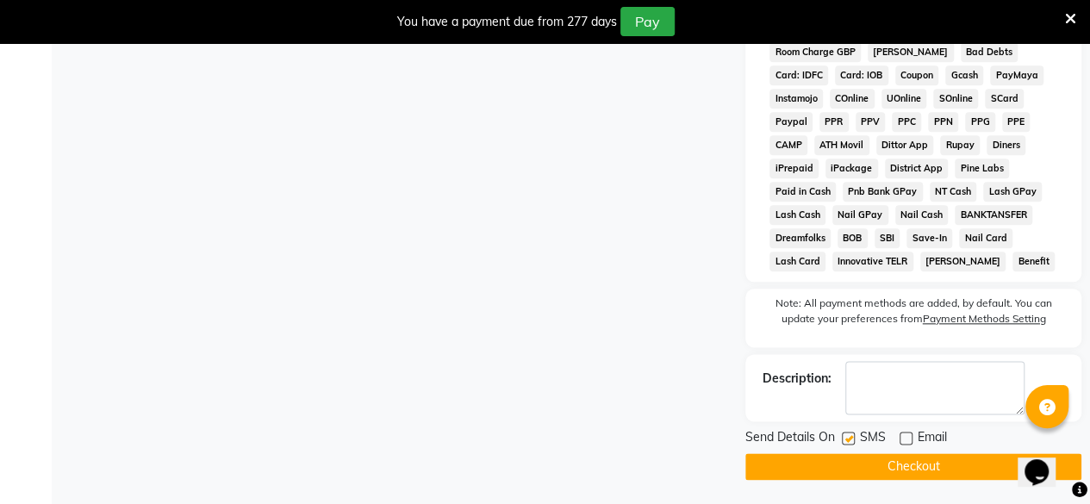
checkbox input "false"
click at [845, 462] on button "Checkout" at bounding box center [913, 466] width 336 height 27
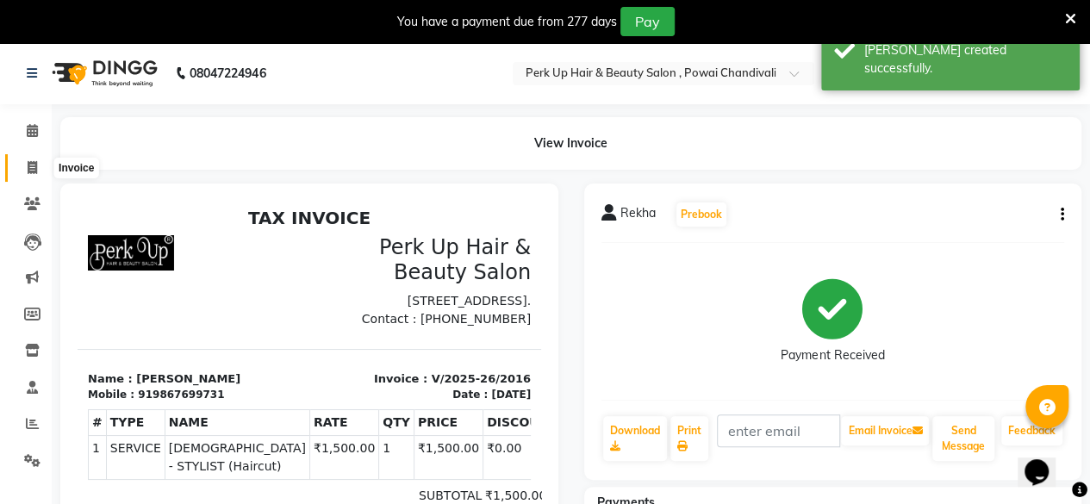
drag, startPoint x: 24, startPoint y: 172, endPoint x: 38, endPoint y: 185, distance: 18.9
click at [24, 172] on span at bounding box center [32, 169] width 30 height 20
select select "service"
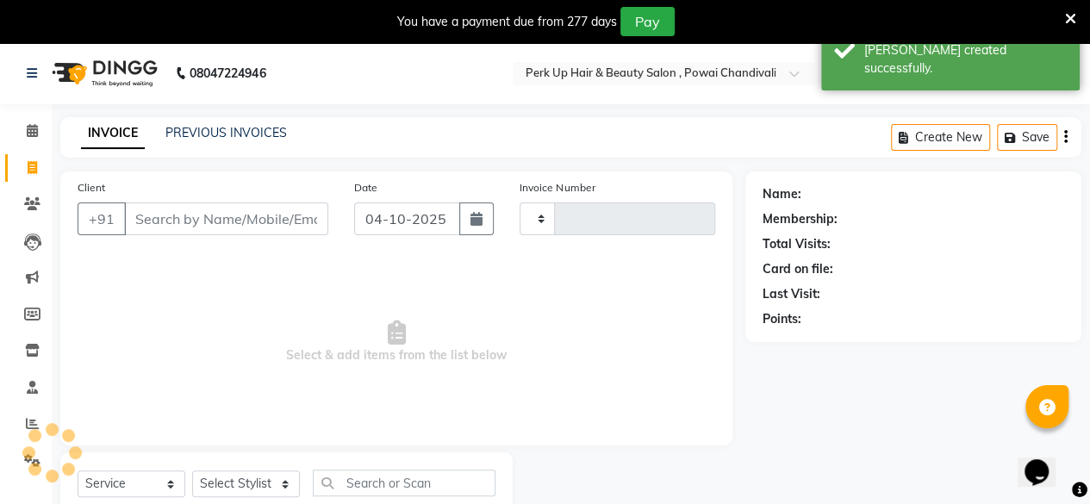
type input "2017"
select select "5131"
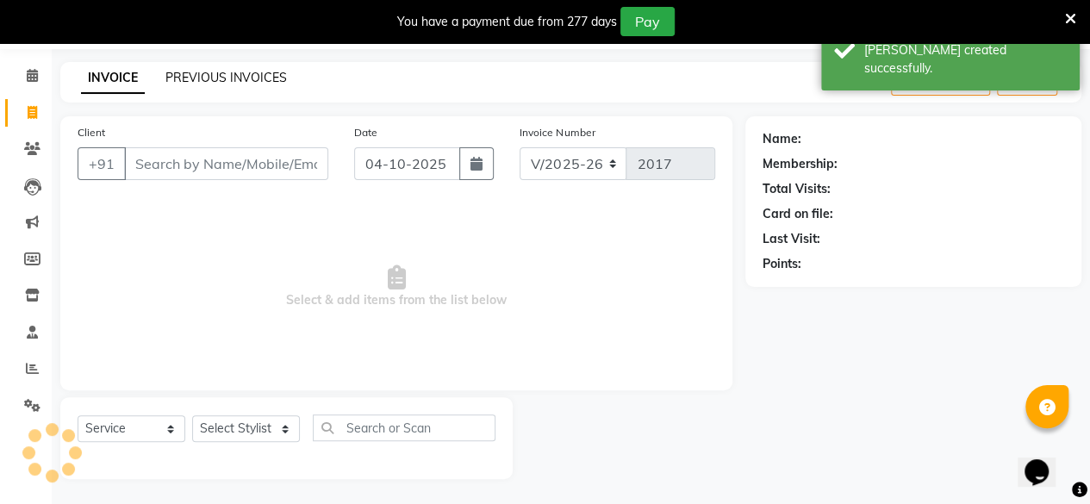
click at [262, 73] on link "PREVIOUS INVOICES" at bounding box center [225, 78] width 121 height 16
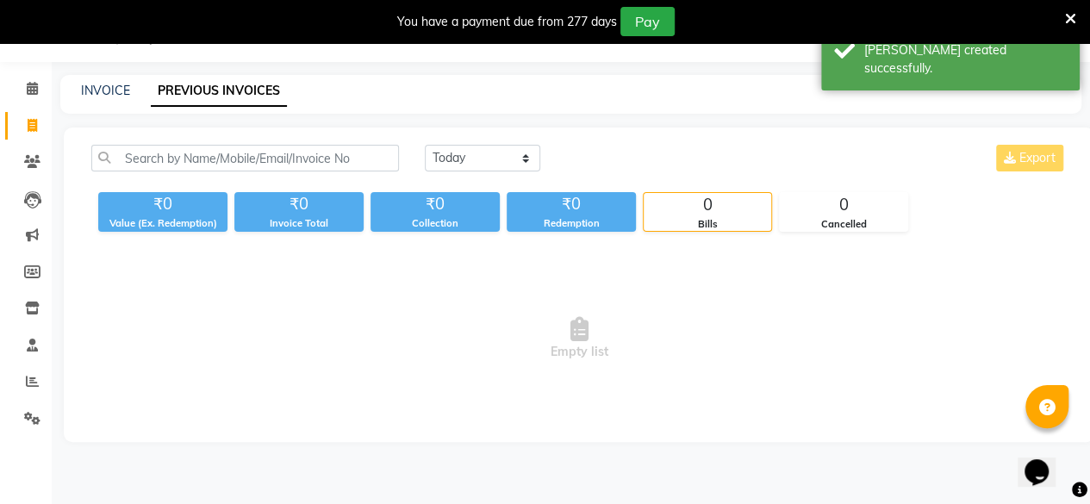
scroll to position [42, 0]
click at [461, 170] on select "Today Yesterday Custom Range" at bounding box center [482, 158] width 115 height 27
select select "yesterday"
click at [425, 145] on select "Today Yesterday Custom Range" at bounding box center [482, 158] width 115 height 27
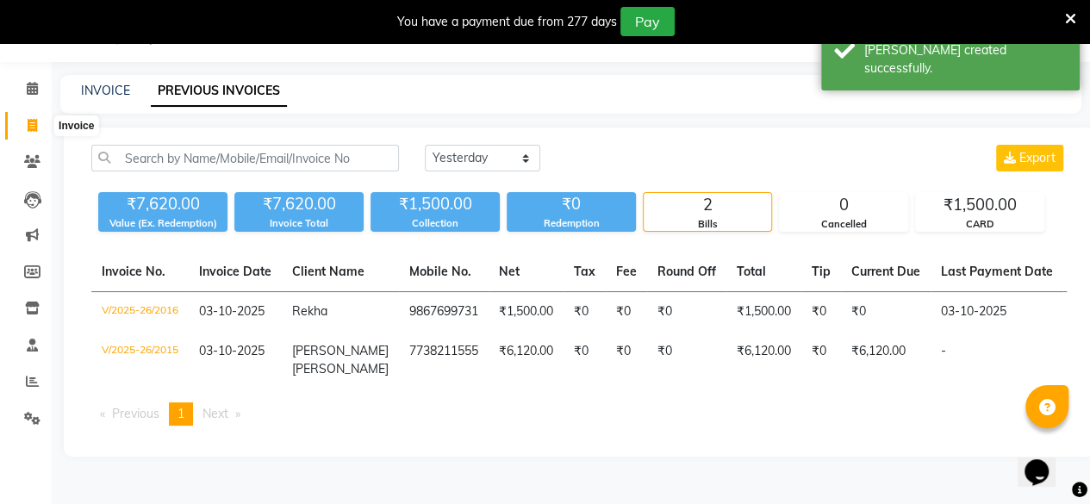
click at [34, 121] on icon at bounding box center [32, 125] width 9 height 13
select select "5131"
select select "service"
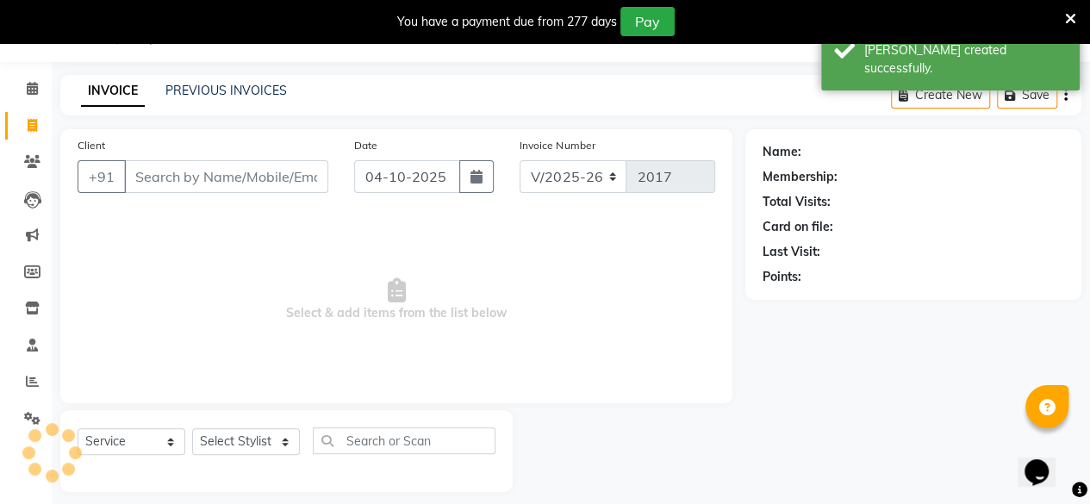
scroll to position [55, 0]
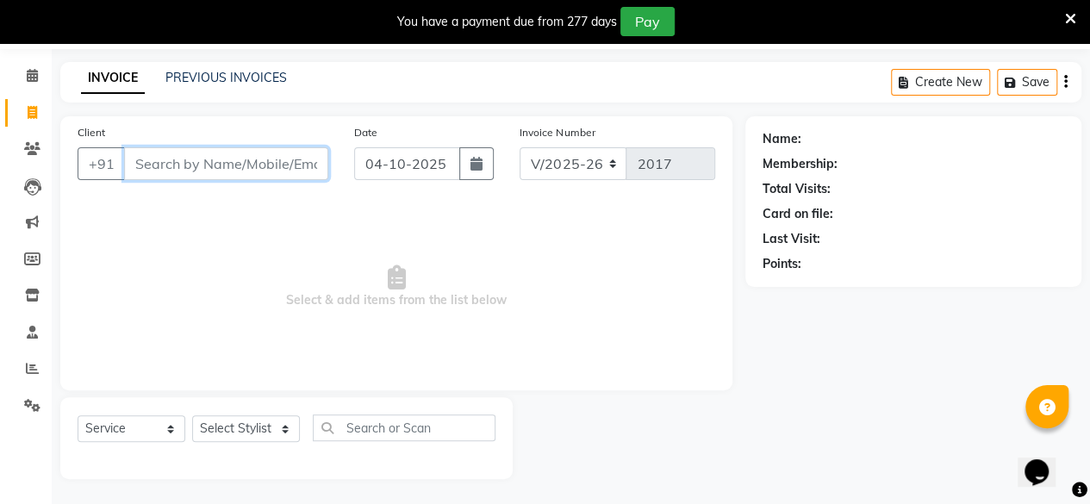
paste input "9930026516"
type input "9930026516"
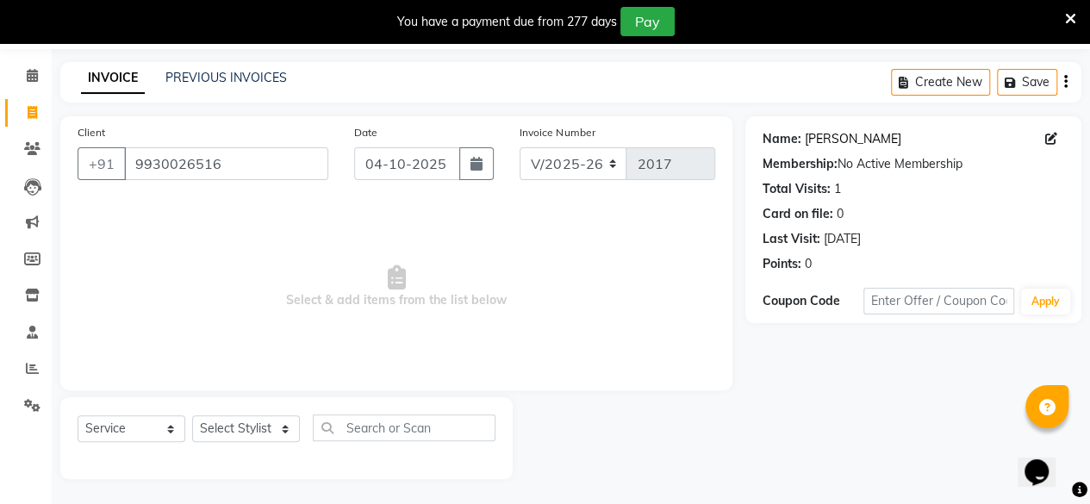
click at [822, 135] on link "Ankita Lal" at bounding box center [853, 139] width 97 height 18
click at [250, 429] on select "Select Stylist Anita Das danish Kumkum Pasi Naseem Mansoori Neha YAdav Nilam Bh…" at bounding box center [246, 428] width 108 height 27
select select "68112"
click at [192, 415] on select "Select Stylist Anita Das danish Kumkum Pasi Naseem Mansoori Neha YAdav Nilam Bh…" at bounding box center [246, 428] width 108 height 27
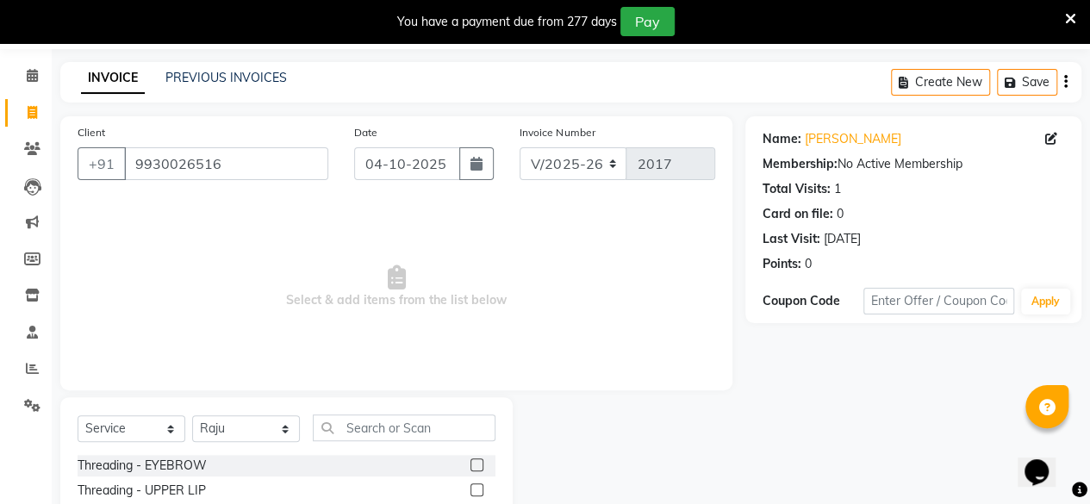
click at [377, 442] on div "Select Service Product Membership Package Voucher Prepaid Gift Card Select Styl…" at bounding box center [287, 434] width 418 height 40
drag, startPoint x: 379, startPoint y: 426, endPoint x: 389, endPoint y: 419, distance: 12.4
click at [386, 420] on input "text" at bounding box center [404, 427] width 183 height 27
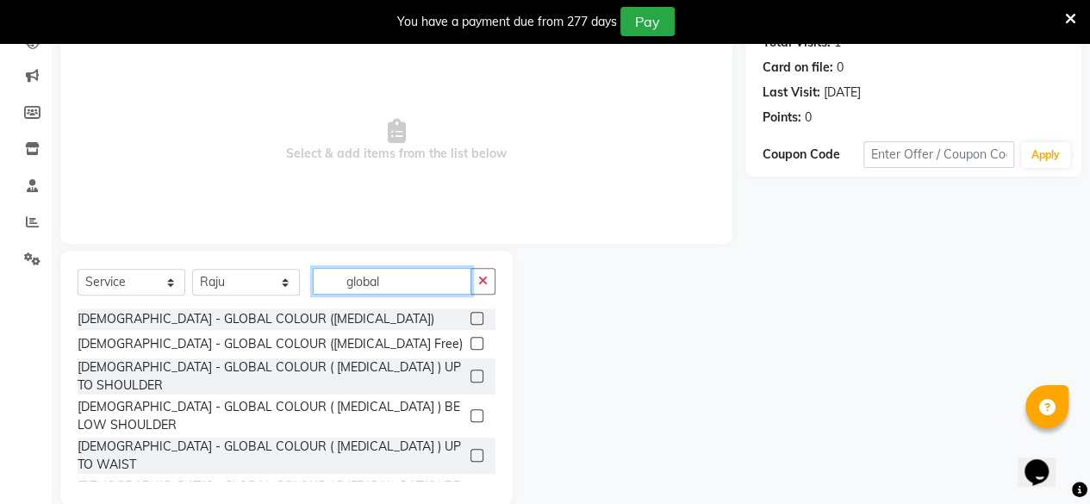
scroll to position [227, 0]
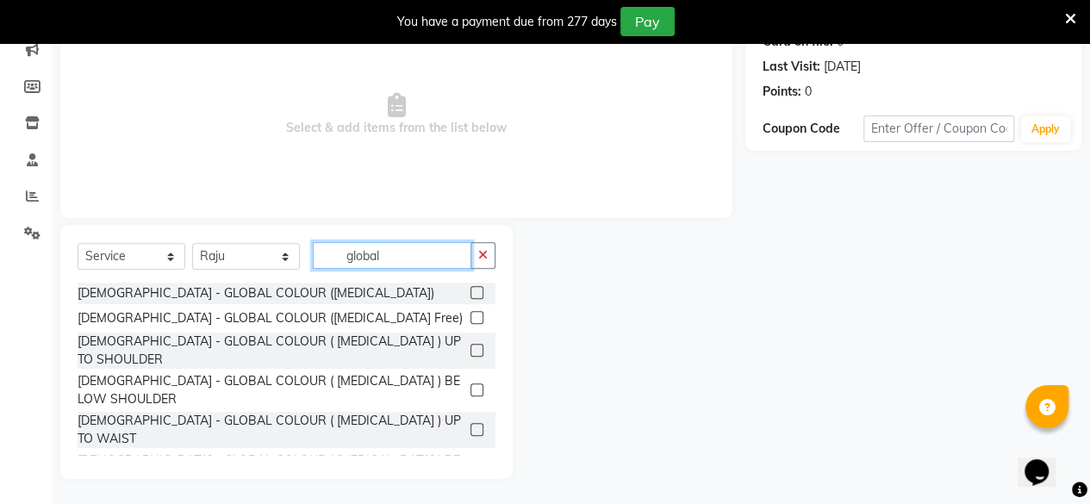
type input "global"
click at [470, 383] on label at bounding box center [476, 389] width 13 height 13
click at [470, 385] on input "checkbox" at bounding box center [475, 390] width 11 height 11
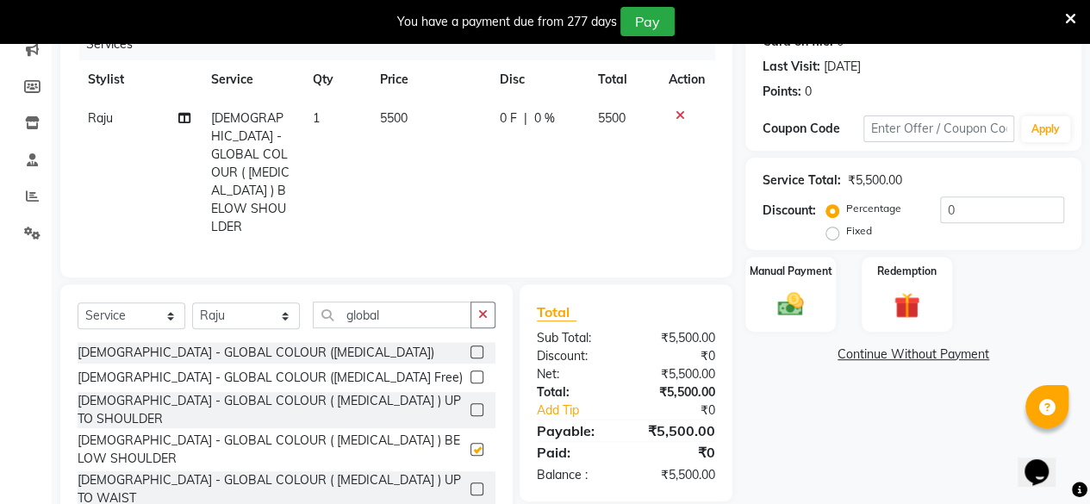
checkbox input "false"
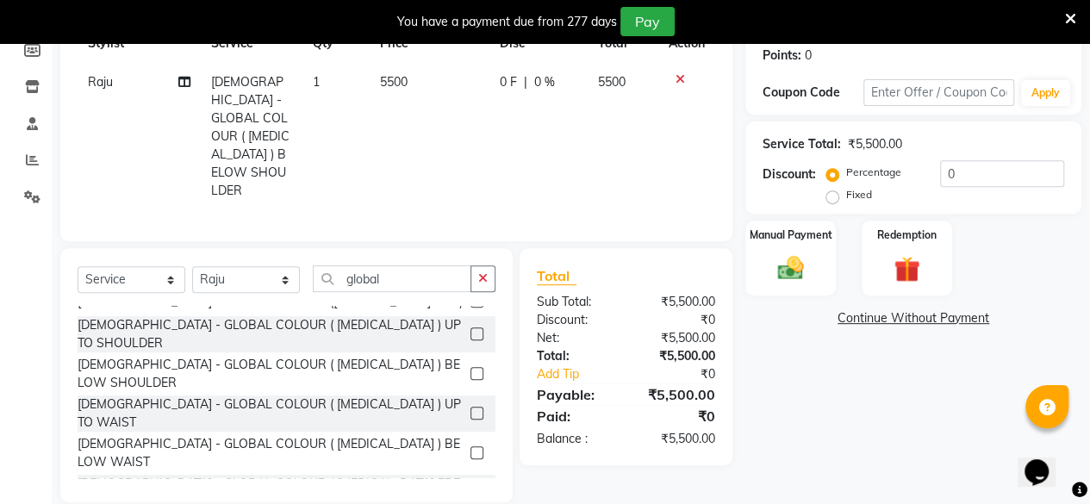
scroll to position [63, 0]
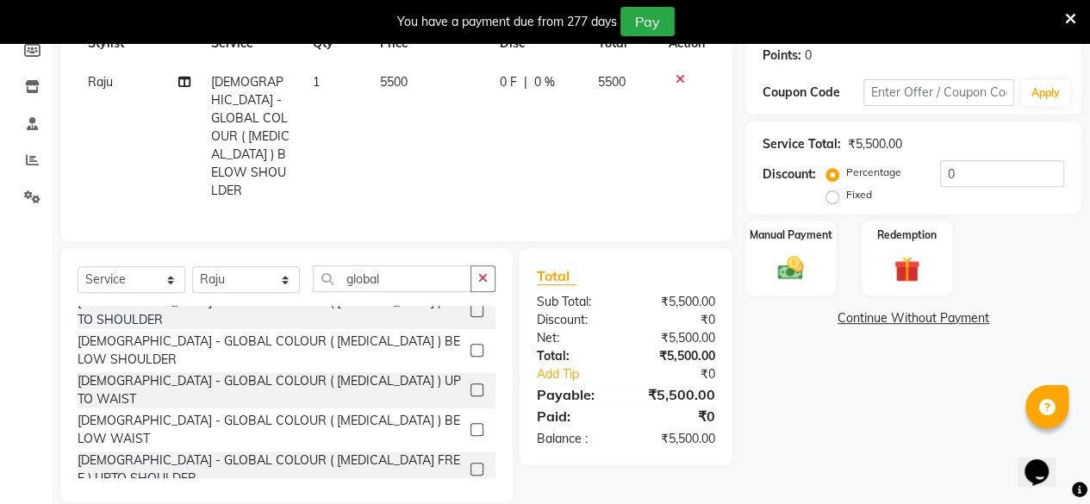
click at [470, 502] on label at bounding box center [476, 508] width 13 height 13
click at [470, 503] on input "checkbox" at bounding box center [475, 509] width 11 height 11
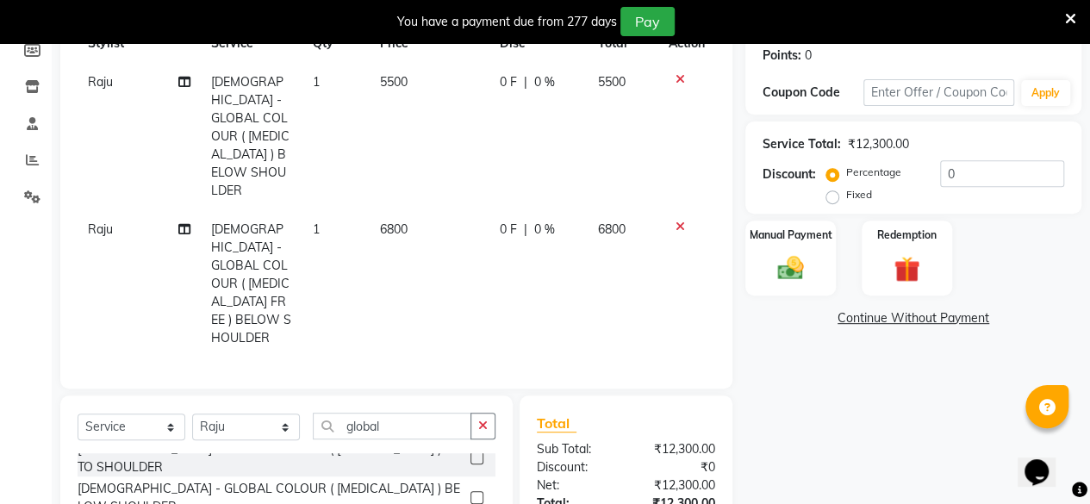
checkbox input "false"
click at [673, 80] on div at bounding box center [687, 79] width 36 height 12
click at [680, 73] on icon at bounding box center [680, 79] width 9 height 12
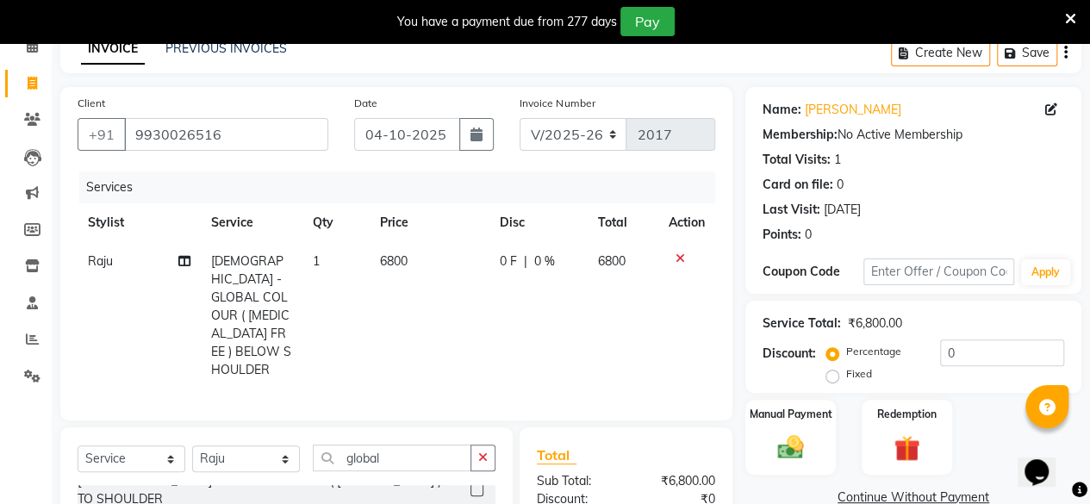
scroll to position [84, 0]
click at [460, 132] on button "button" at bounding box center [476, 135] width 34 height 33
select select "10"
select select "2025"
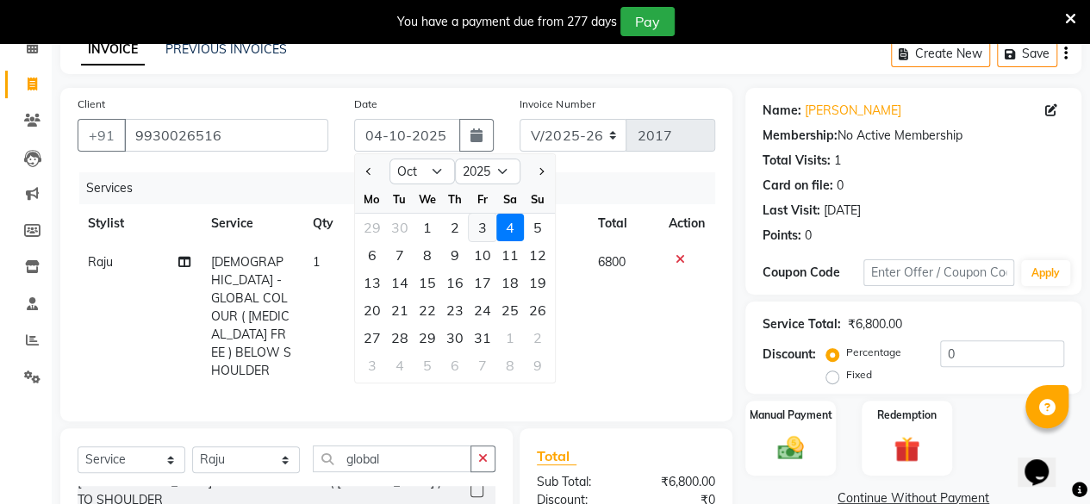
click at [483, 221] on div "3" at bounding box center [483, 228] width 28 height 28
type input "03-10-2025"
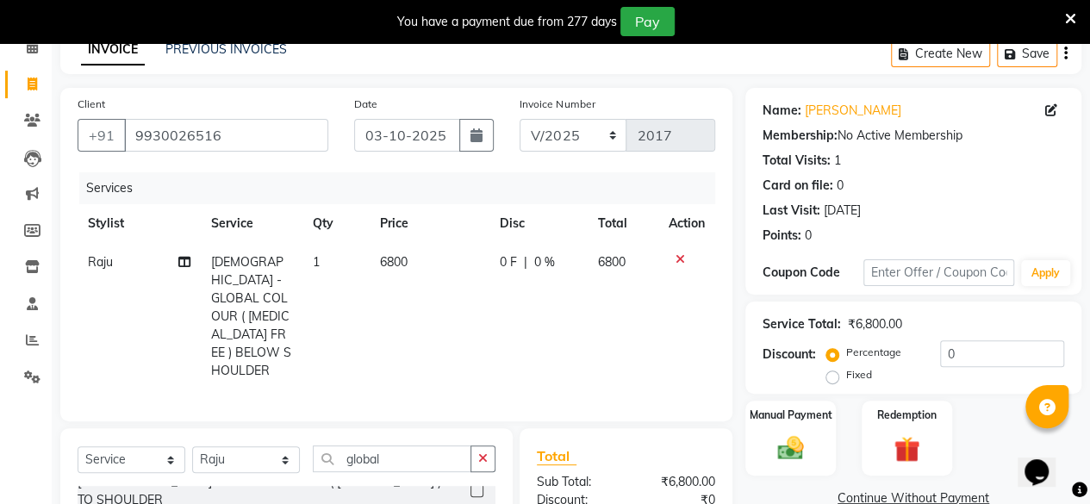
click at [395, 258] on span "6800" at bounding box center [394, 262] width 28 height 16
select select "68112"
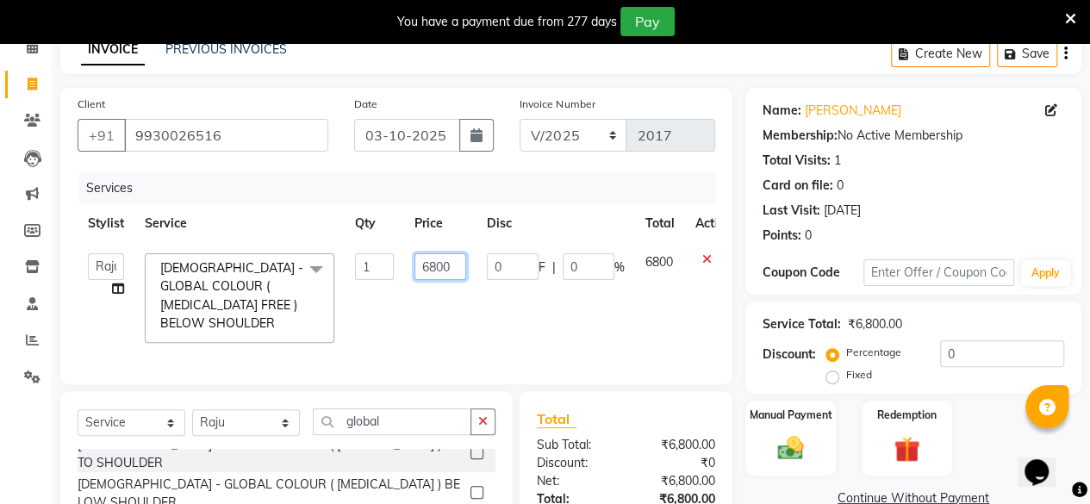
click at [431, 263] on input "6800" at bounding box center [440, 266] width 52 height 27
type input "7800"
click at [443, 297] on td "7800" at bounding box center [440, 298] width 72 height 110
select select "68112"
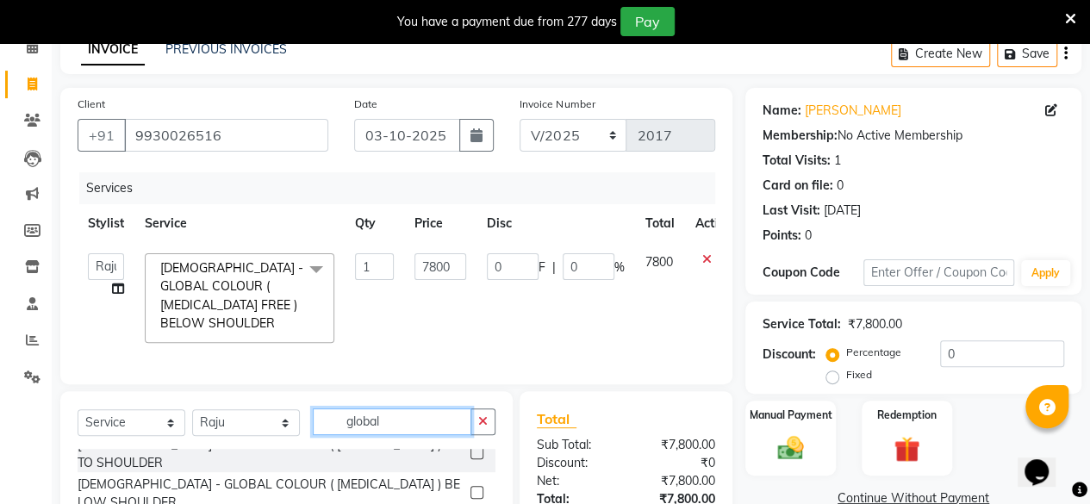
click at [432, 425] on input "global" at bounding box center [392, 421] width 159 height 27
type input "g"
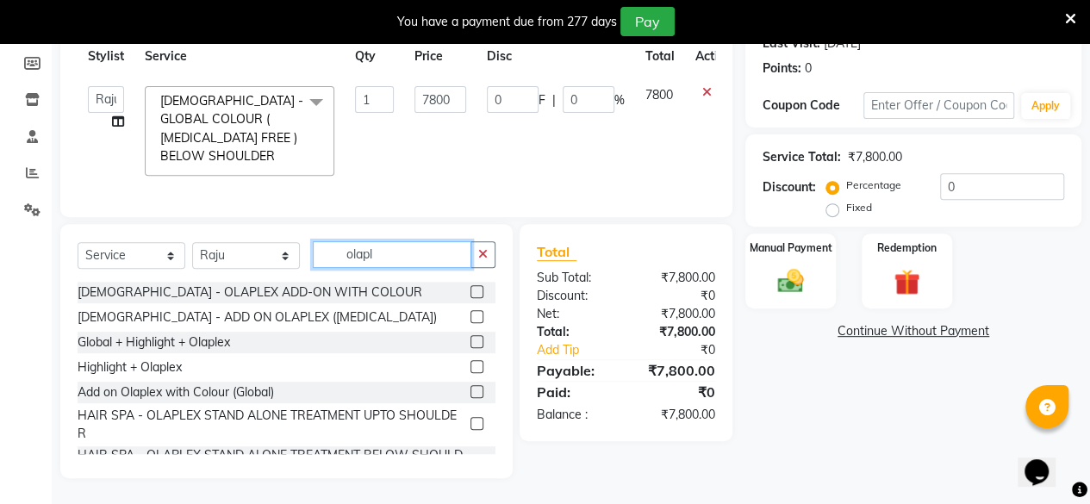
scroll to position [17, 0]
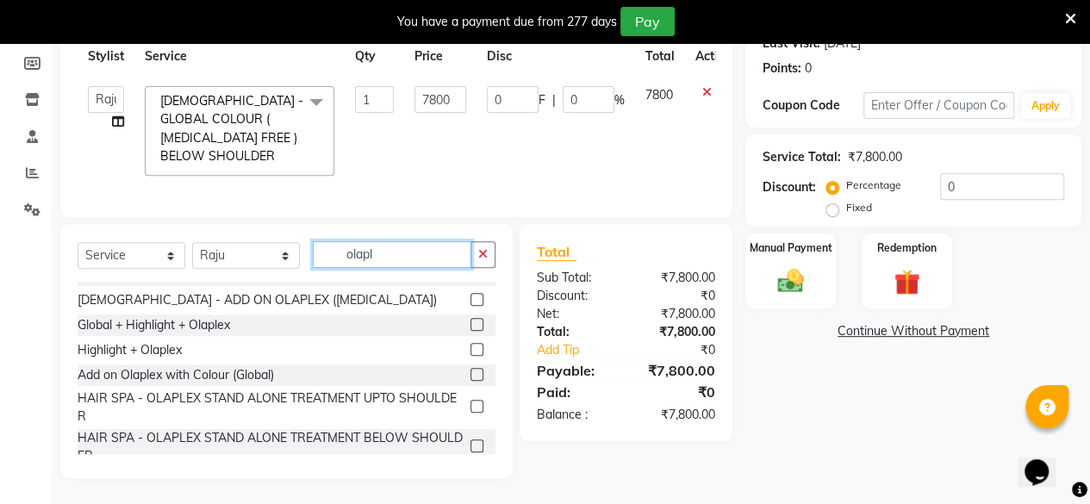
type input "olapl"
click at [470, 374] on label at bounding box center [476, 374] width 13 height 13
click at [470, 374] on input "checkbox" at bounding box center [475, 375] width 11 height 11
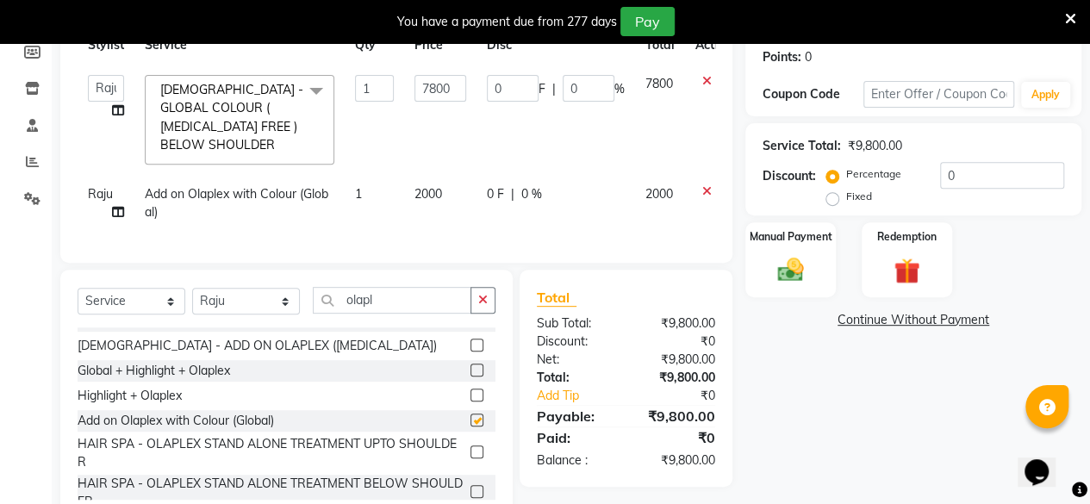
checkbox input "false"
click at [422, 186] on span "2000" at bounding box center [428, 194] width 28 height 16
select select "68112"
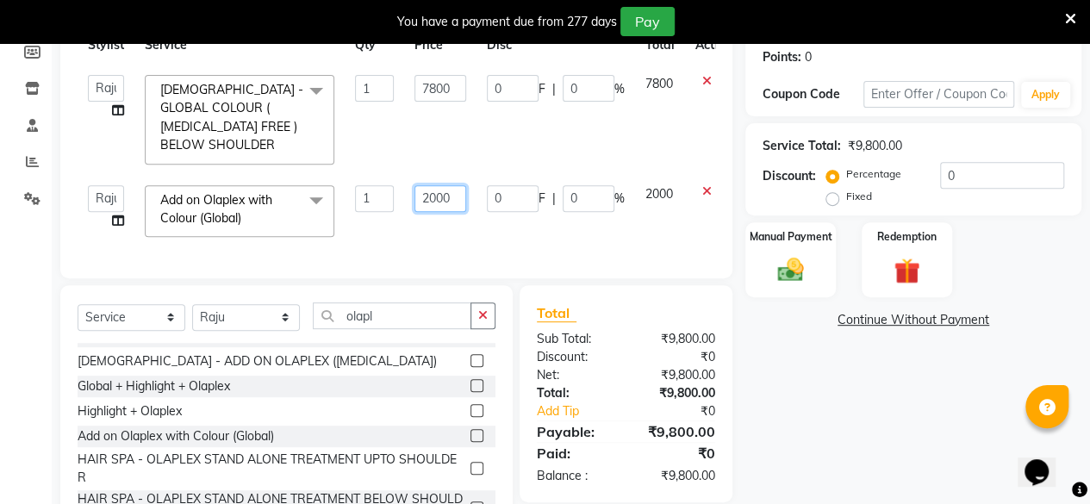
click at [427, 196] on input "2000" at bounding box center [440, 198] width 52 height 27
type input "2500"
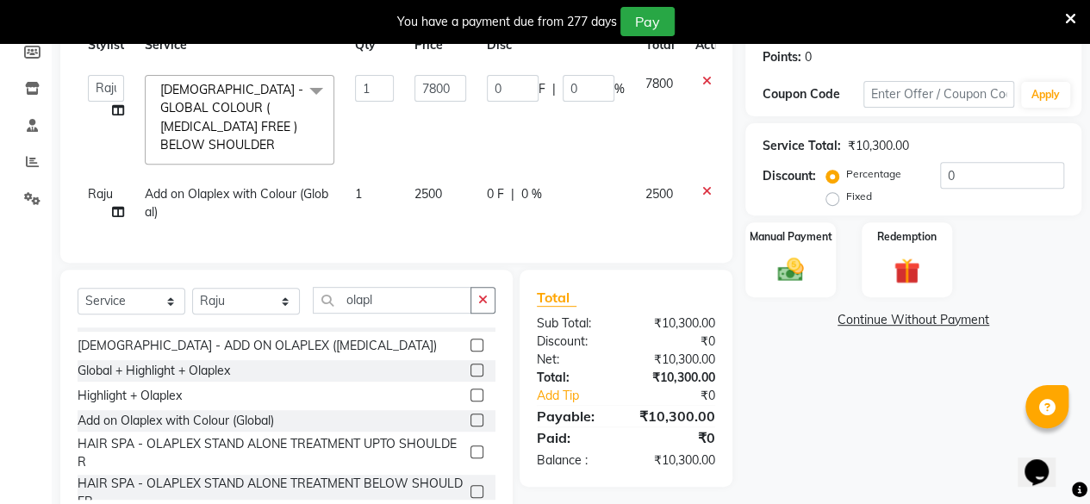
click at [472, 236] on div "Services Stylist Service Qty Price Disc Total Action Anita Das danish Kumkum Pa…" at bounding box center [397, 120] width 638 height 252
click at [209, 314] on select "Select Stylist Anita Das danish Kumkum Pasi Naseem Mansoori Neha YAdav Nilam Bh…" at bounding box center [246, 301] width 108 height 27
select select "85272"
click at [192, 300] on select "Select Stylist Anita Das danish Kumkum Pasi Naseem Mansoori Neha YAdav Nilam Bh…" at bounding box center [246, 301] width 108 height 27
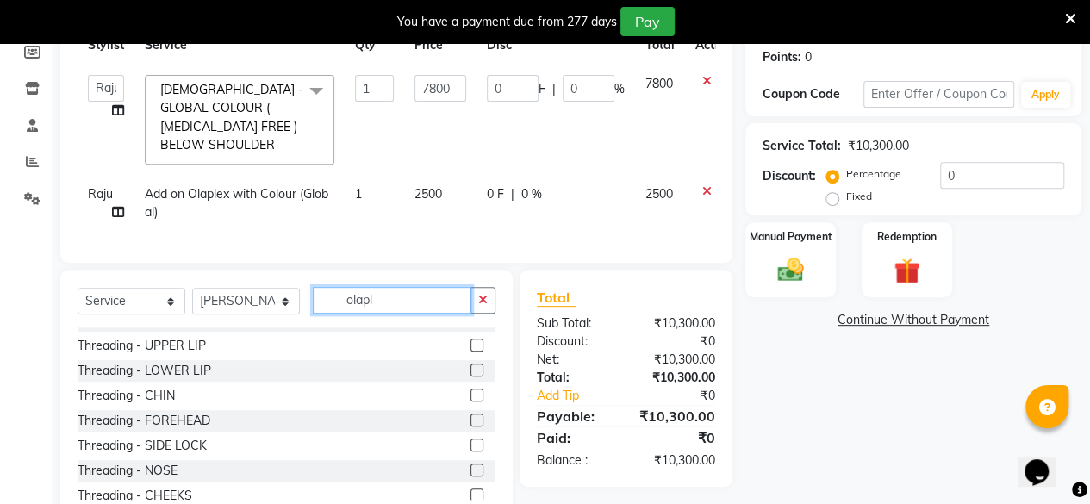
click at [397, 304] on input "olapl" at bounding box center [392, 300] width 159 height 27
type input "o"
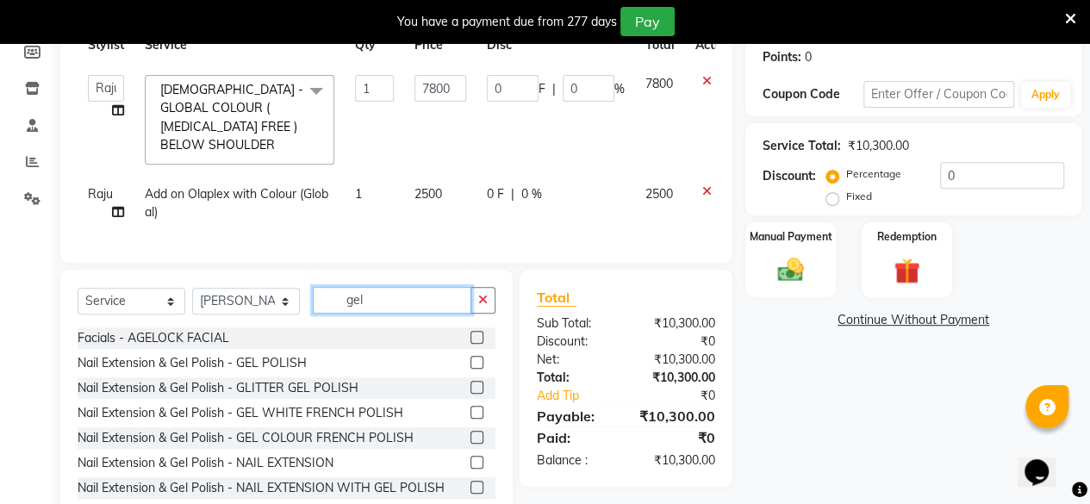
type input "gel"
click at [470, 369] on label at bounding box center [476, 362] width 13 height 13
click at [470, 369] on input "checkbox" at bounding box center [475, 363] width 11 height 11
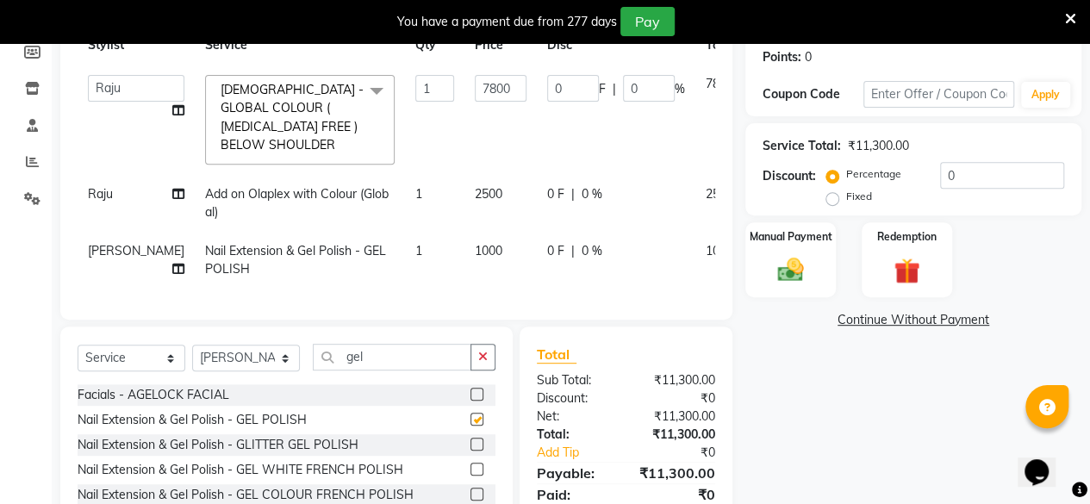
checkbox input "false"
click at [547, 252] on div "0 F | 0 %" at bounding box center [616, 251] width 138 height 18
select select "85272"
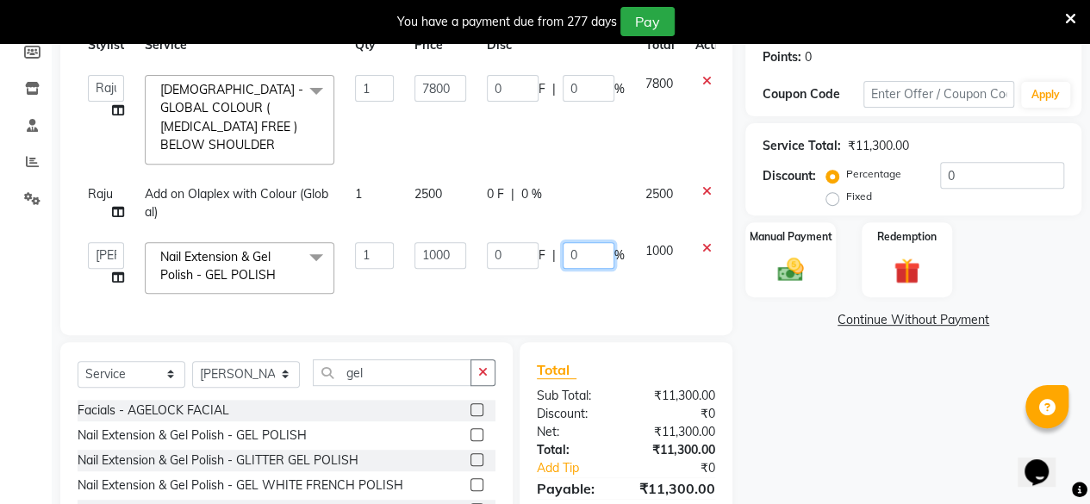
drag, startPoint x: 596, startPoint y: 258, endPoint x: 563, endPoint y: 267, distance: 34.9
click at [563, 267] on td "0 F | 0 %" at bounding box center [555, 268] width 159 height 73
type input "30"
click at [562, 273] on td "0 F | 30 %" at bounding box center [555, 268] width 159 height 73
select select "85272"
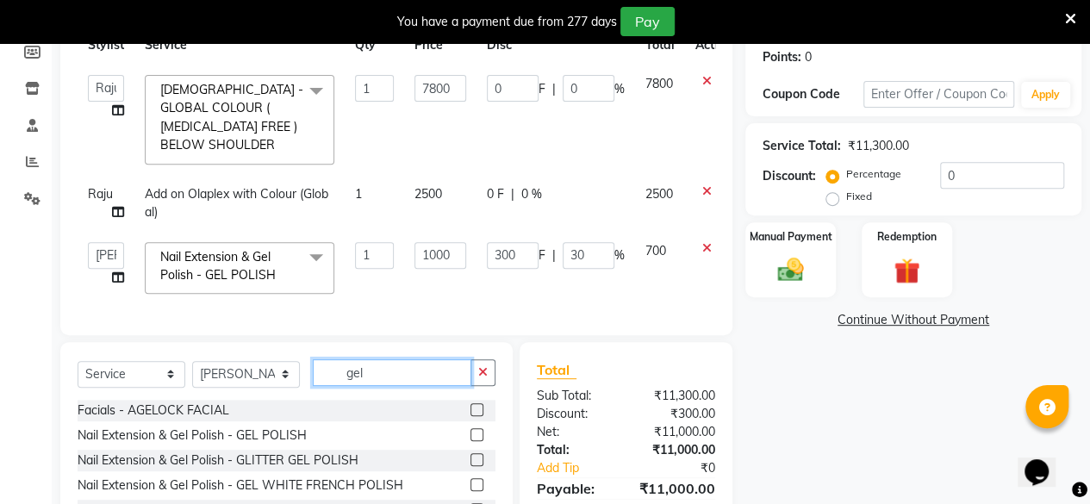
drag, startPoint x: 384, startPoint y: 394, endPoint x: 345, endPoint y: 404, distance: 41.0
click at [345, 400] on div "Select Service Product Membership Package Voucher Prepaid Gift Card Select Styl…" at bounding box center [287, 379] width 418 height 40
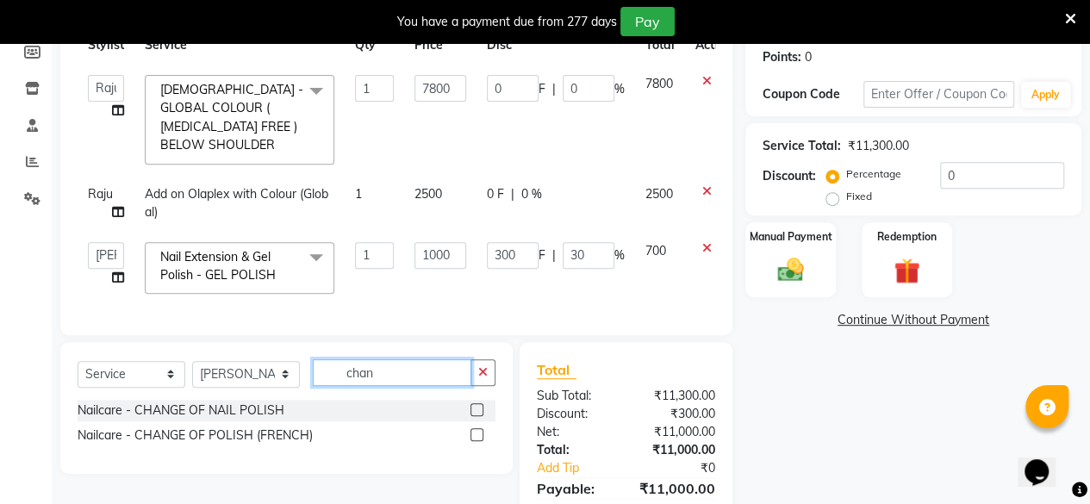
type input "chan"
click at [479, 416] on label at bounding box center [476, 409] width 13 height 13
click at [479, 416] on input "checkbox" at bounding box center [475, 410] width 11 height 11
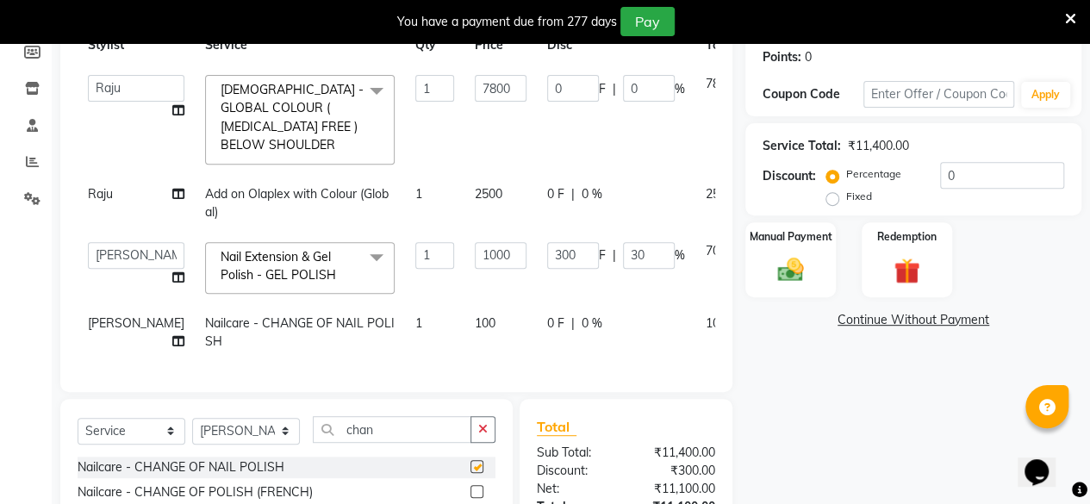
checkbox input "false"
click at [246, 445] on select "Select Stylist Anita Das danish Kumkum Pasi Naseem Mansoori Neha YAdav Nilam Bh…" at bounding box center [246, 431] width 108 height 27
select select "85856"
click at [192, 445] on select "Select Stylist Anita Das danish Kumkum Pasi Naseem Mansoori Neha YAdav Nilam Bh…" at bounding box center [246, 431] width 108 height 27
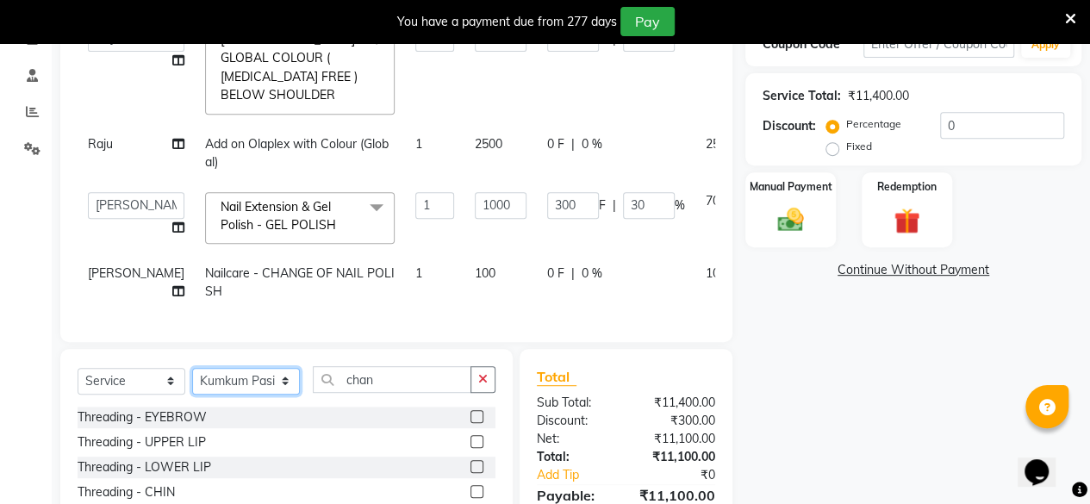
scroll to position [466, 0]
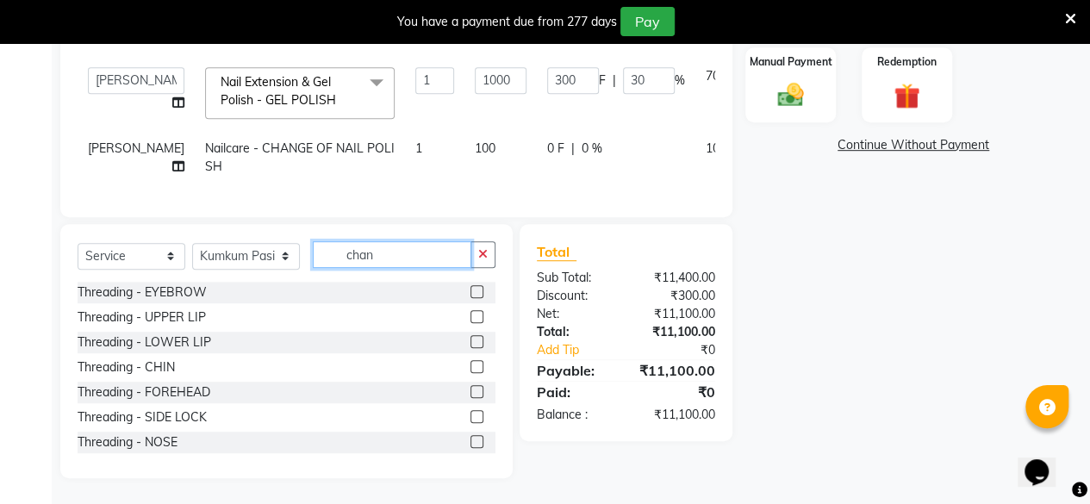
click at [408, 265] on input "chan" at bounding box center [392, 254] width 159 height 27
type input "c"
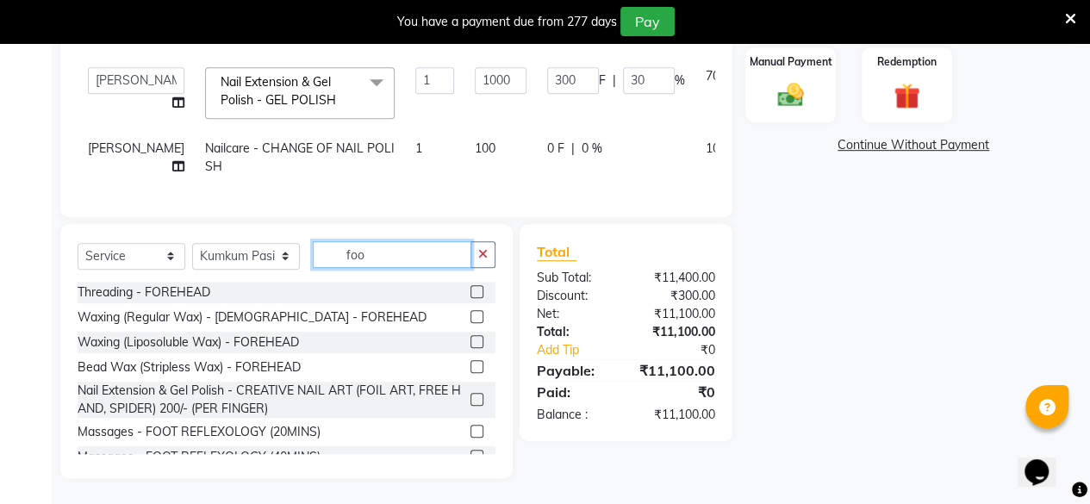
scroll to position [429, 0]
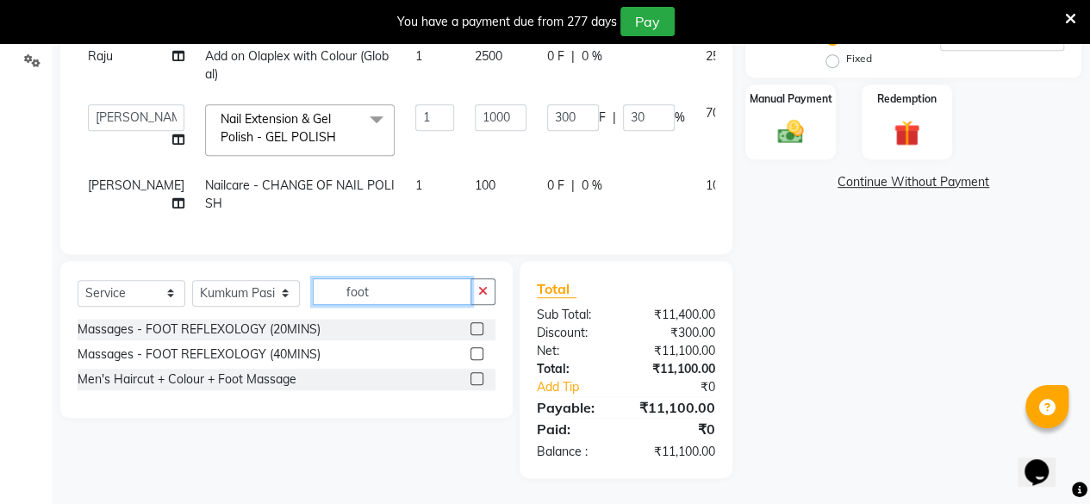
type input "foot"
click at [476, 333] on label at bounding box center [476, 328] width 13 height 13
click at [476, 333] on input "checkbox" at bounding box center [475, 329] width 11 height 11
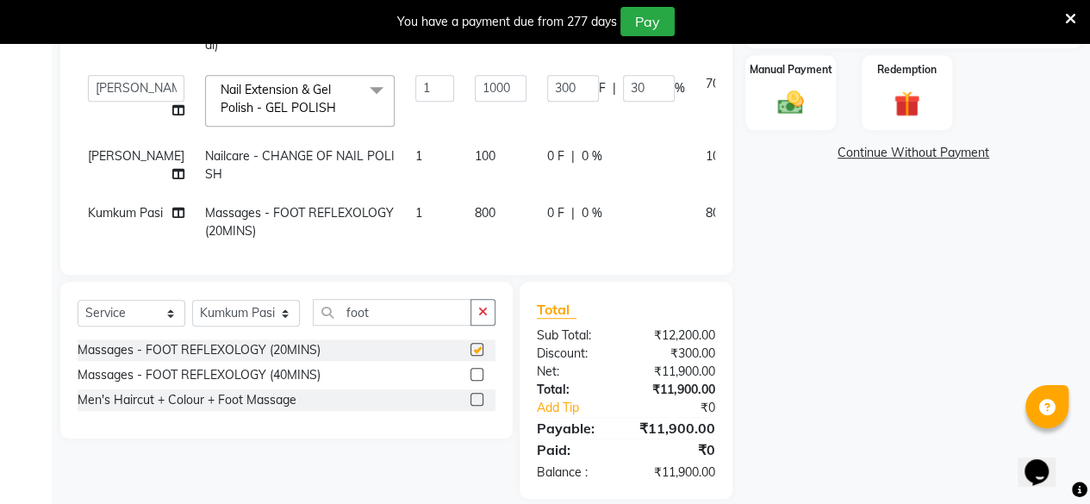
checkbox input "false"
click at [582, 222] on span "0 %" at bounding box center [592, 213] width 21 height 18
select select "85856"
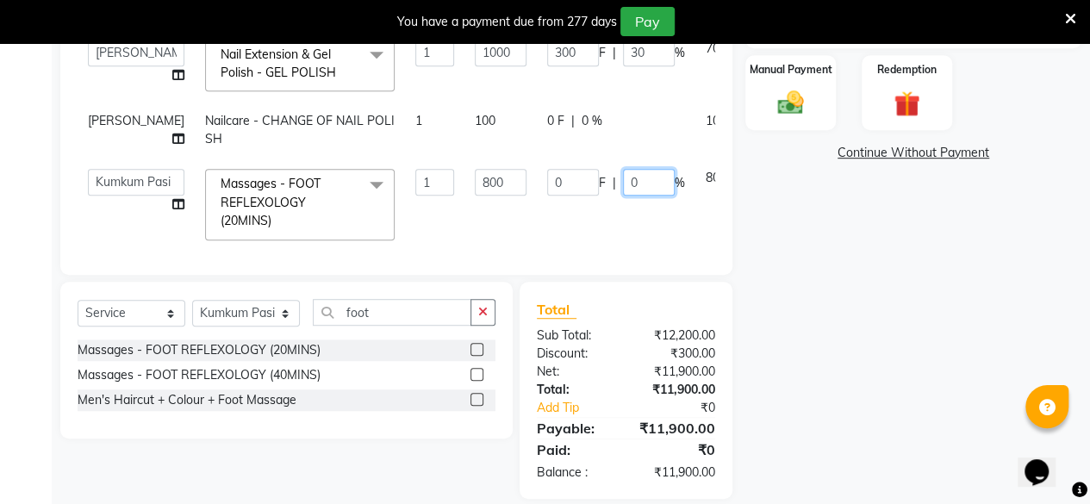
scroll to position [71, 0]
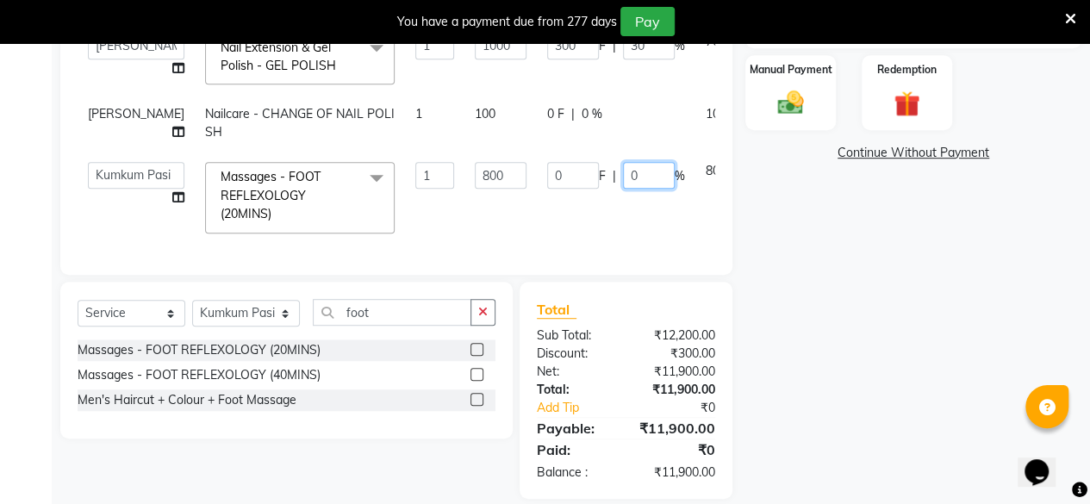
drag, startPoint x: 603, startPoint y: 234, endPoint x: 586, endPoint y: 237, distance: 17.4
click at [586, 237] on div "Services Stylist Service Qty Price Disc Total Action Anita Das danish Kumkum Pa…" at bounding box center [397, 42] width 638 height 431
type input "20"
click at [537, 227] on td "0 F | 20 %" at bounding box center [616, 197] width 159 height 91
select select "85856"
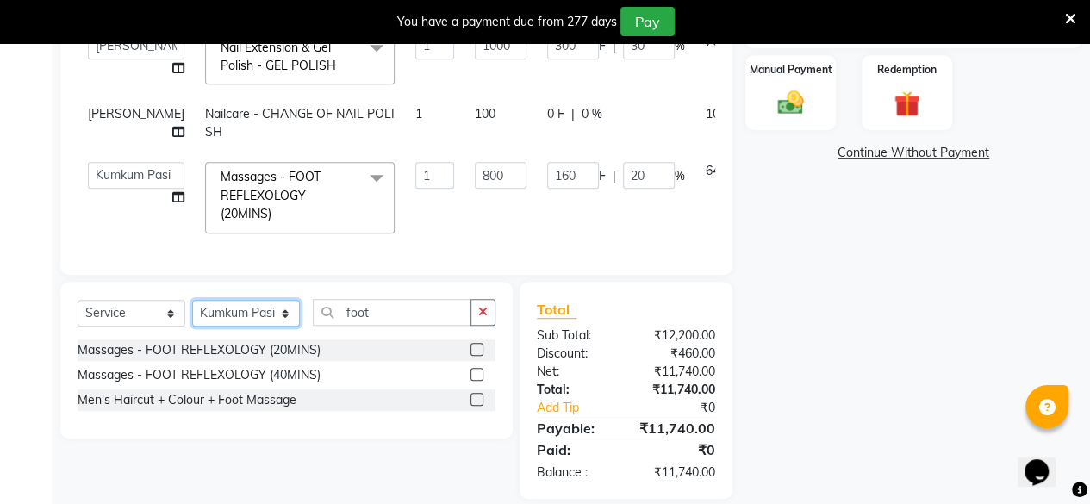
click at [239, 313] on select "Select Stylist Anita Das danish Kumkum Pasi Naseem Mansoori Neha YAdav Nilam Bh…" at bounding box center [246, 313] width 108 height 27
select select "46593"
click at [192, 300] on select "Select Stylist Anita Das danish Kumkum Pasi Naseem Mansoori Neha YAdav Nilam Bh…" at bounding box center [246, 313] width 108 height 27
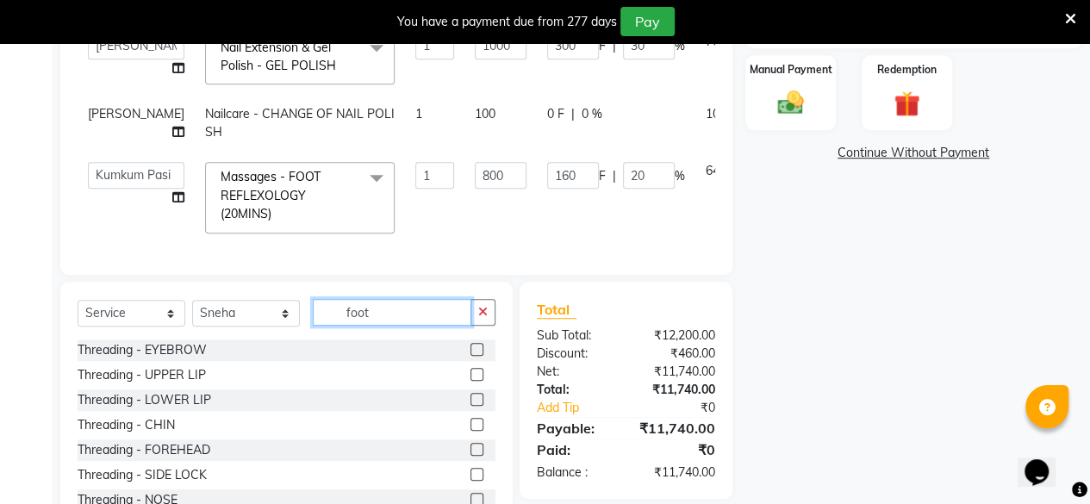
click at [411, 306] on input "foot" at bounding box center [392, 312] width 159 height 27
type input "f"
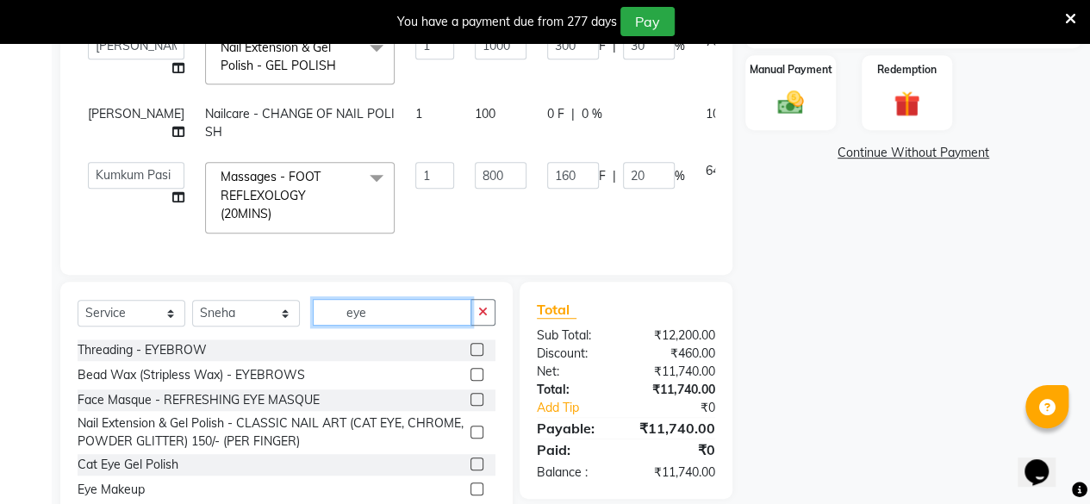
type input "eye"
click at [470, 347] on label at bounding box center [476, 349] width 13 height 13
click at [470, 347] on input "checkbox" at bounding box center [475, 350] width 11 height 11
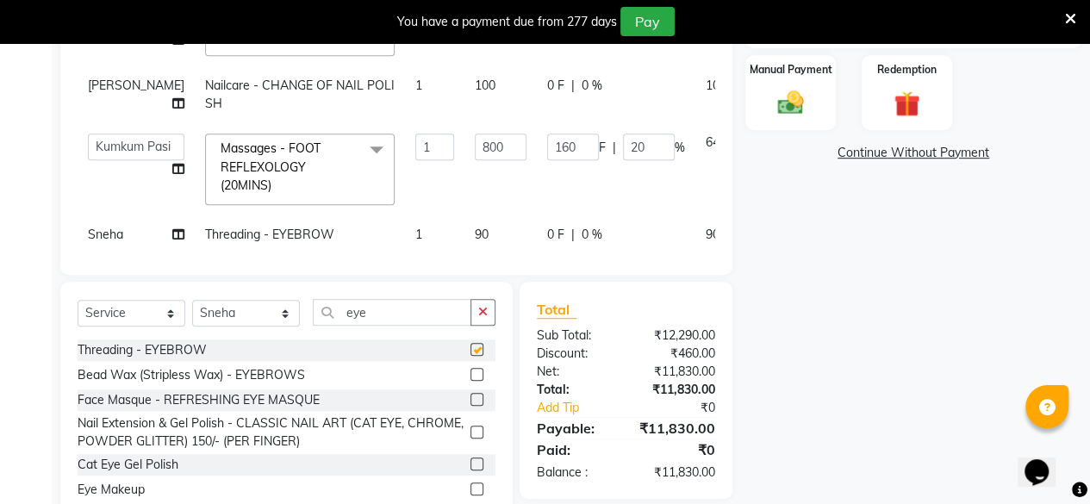
checkbox input "false"
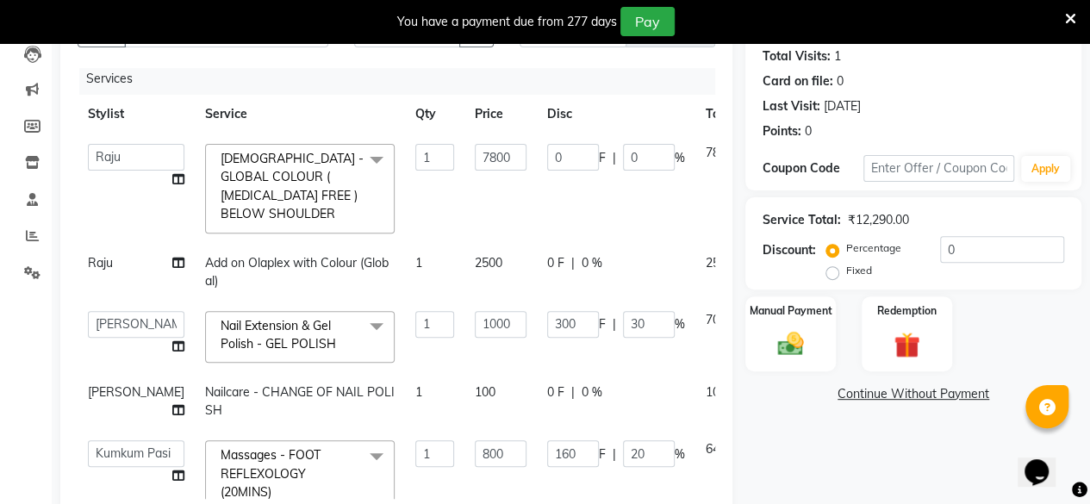
scroll to position [0, 0]
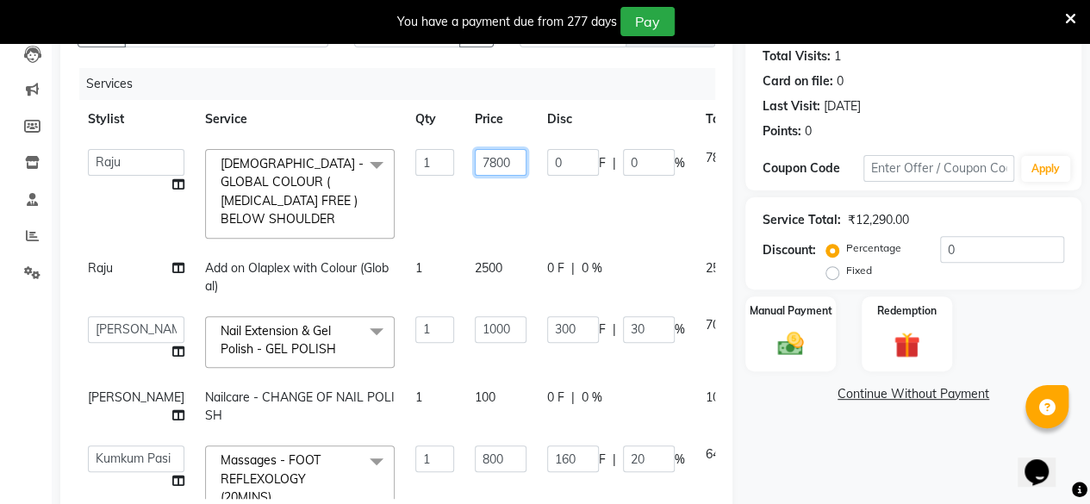
click at [475, 158] on input "7800" at bounding box center [501, 162] width 52 height 27
click at [475, 163] on input "7800" at bounding box center [501, 162] width 52 height 27
type input "7900"
click at [464, 205] on td "7900" at bounding box center [500, 194] width 72 height 110
select select "68112"
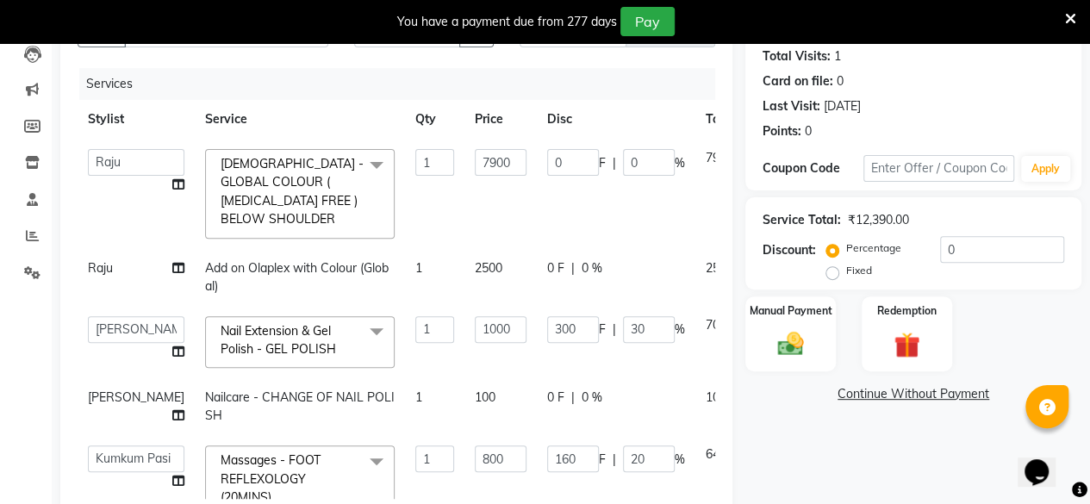
click at [588, 233] on td "0 F | 0 %" at bounding box center [616, 194] width 159 height 110
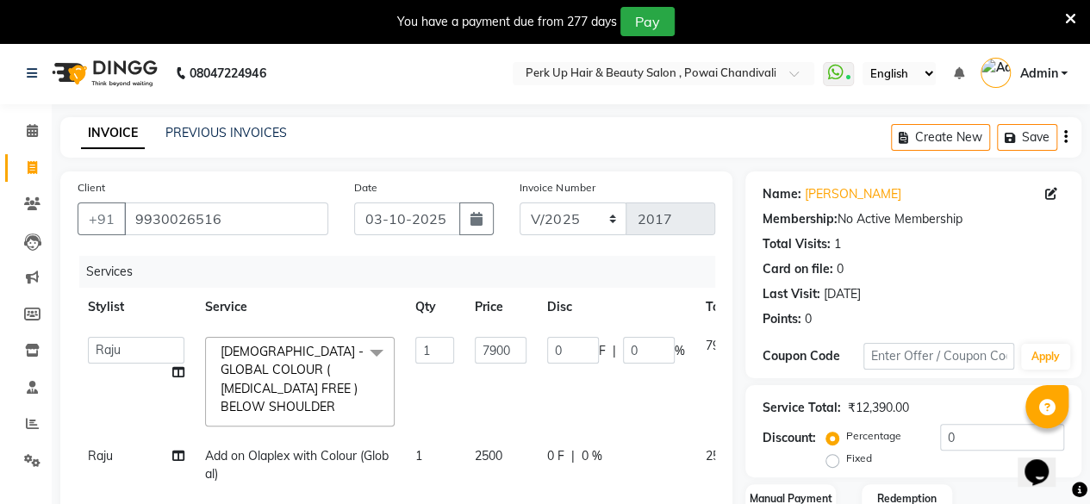
scroll to position [478, 0]
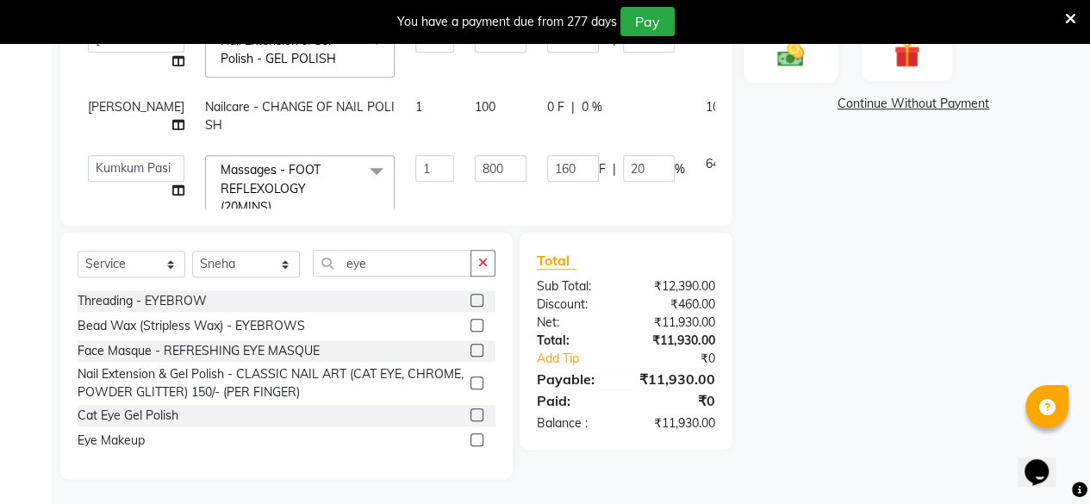
click at [801, 66] on img at bounding box center [791, 53] width 44 height 31
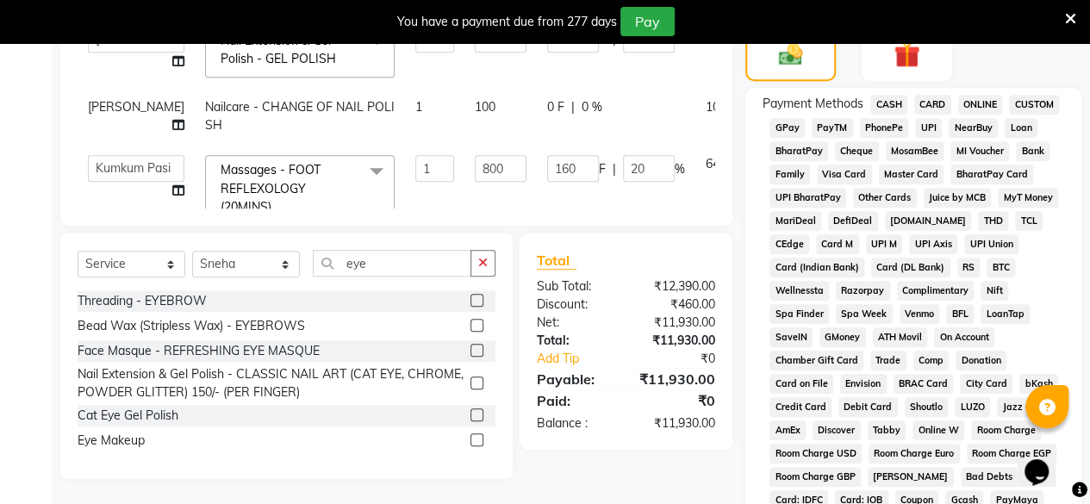
click at [929, 102] on span "CARD" at bounding box center [932, 105] width 37 height 20
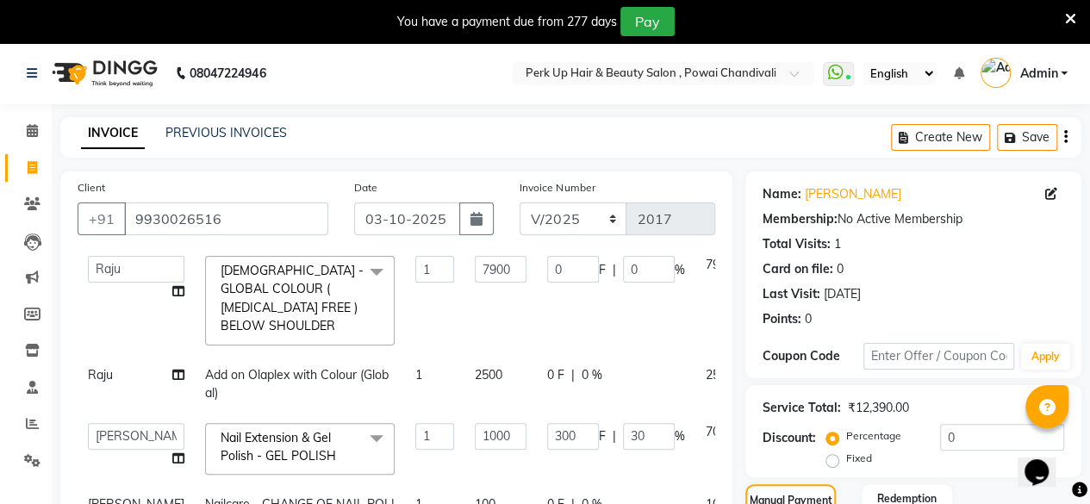
scroll to position [903, 0]
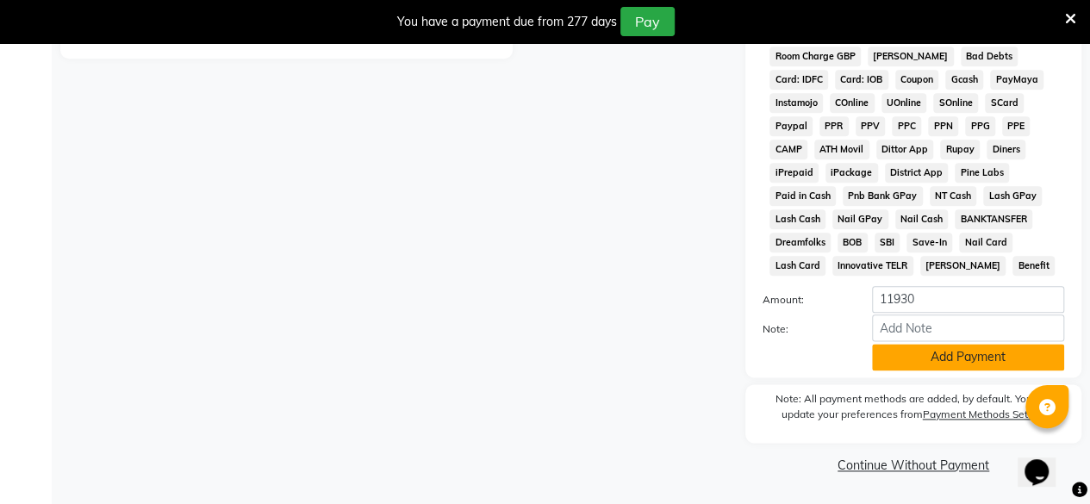
click at [985, 355] on button "Add Payment" at bounding box center [968, 357] width 192 height 27
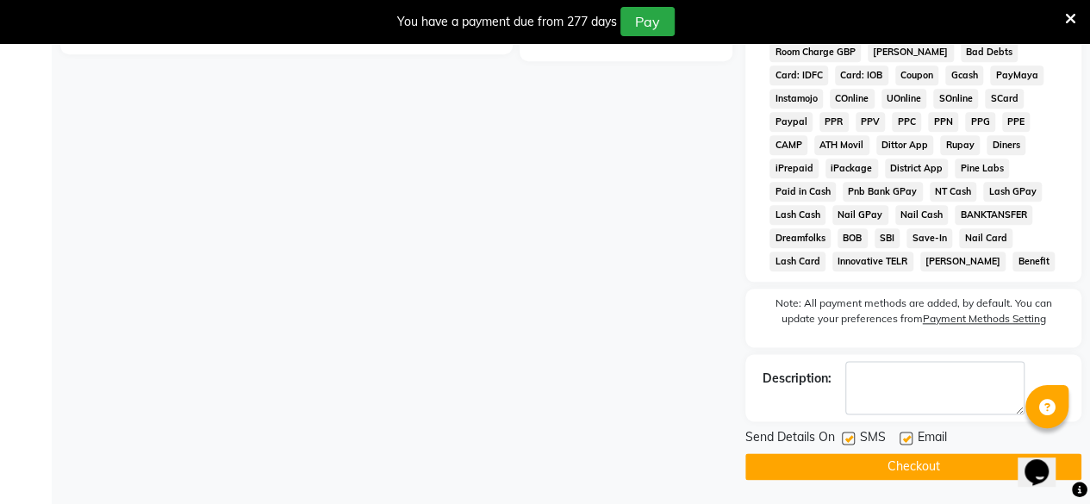
click at [903, 439] on label at bounding box center [906, 438] width 13 height 13
click at [903, 439] on input "checkbox" at bounding box center [905, 438] width 11 height 11
checkbox input "false"
click at [842, 442] on label at bounding box center [848, 438] width 13 height 13
click at [842, 442] on input "checkbox" at bounding box center [847, 438] width 11 height 11
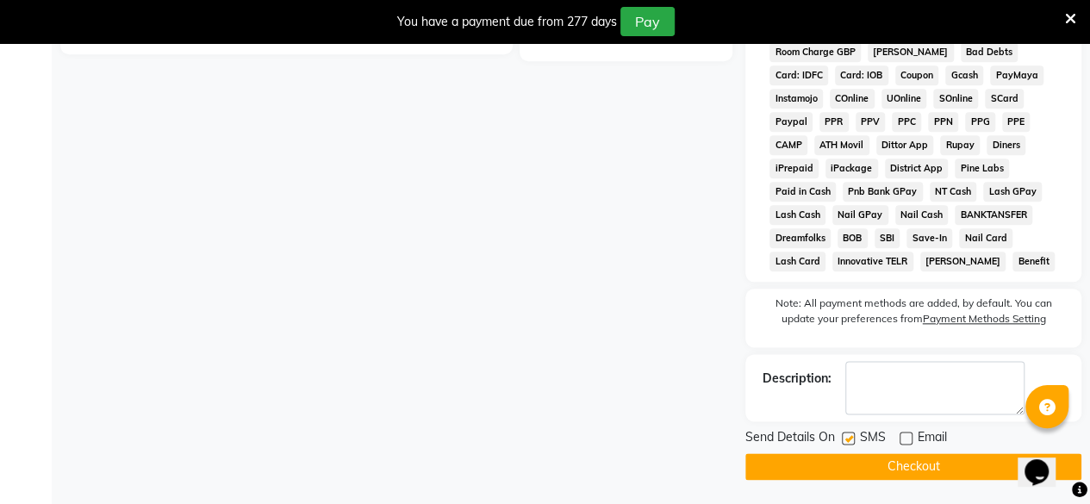
checkbox input "false"
click at [850, 464] on button "Checkout" at bounding box center [913, 466] width 336 height 27
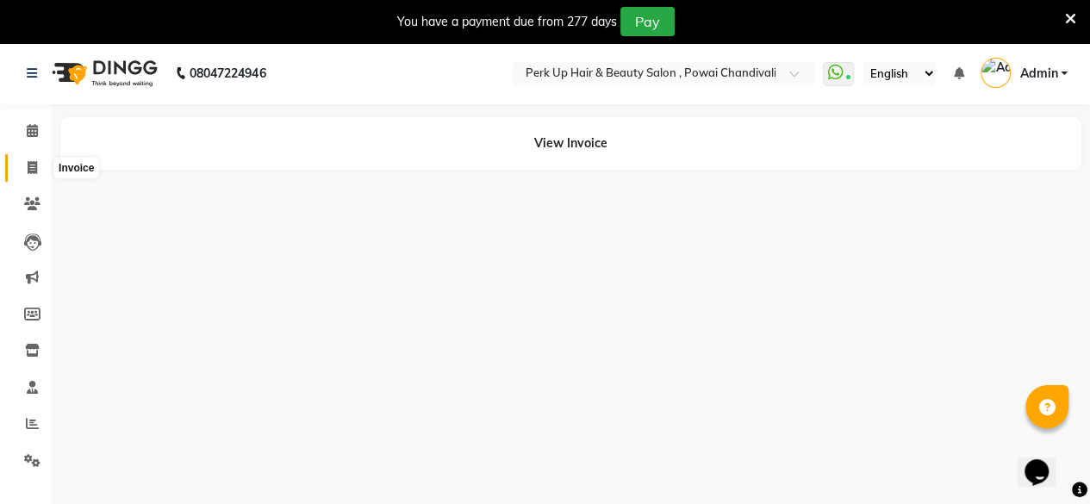
click at [39, 159] on span at bounding box center [32, 169] width 30 height 20
select select "5131"
select select "service"
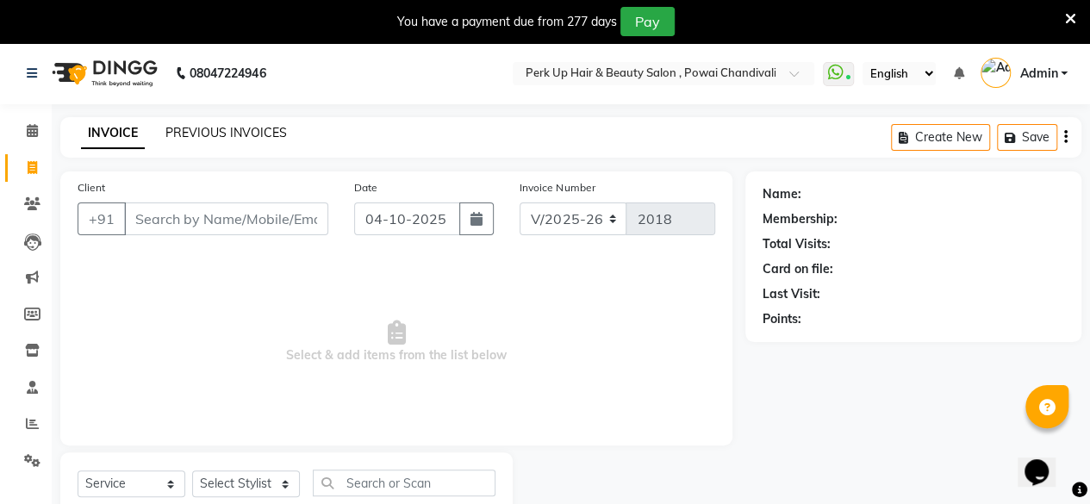
click at [217, 130] on link "PREVIOUS INVOICES" at bounding box center [225, 133] width 121 height 16
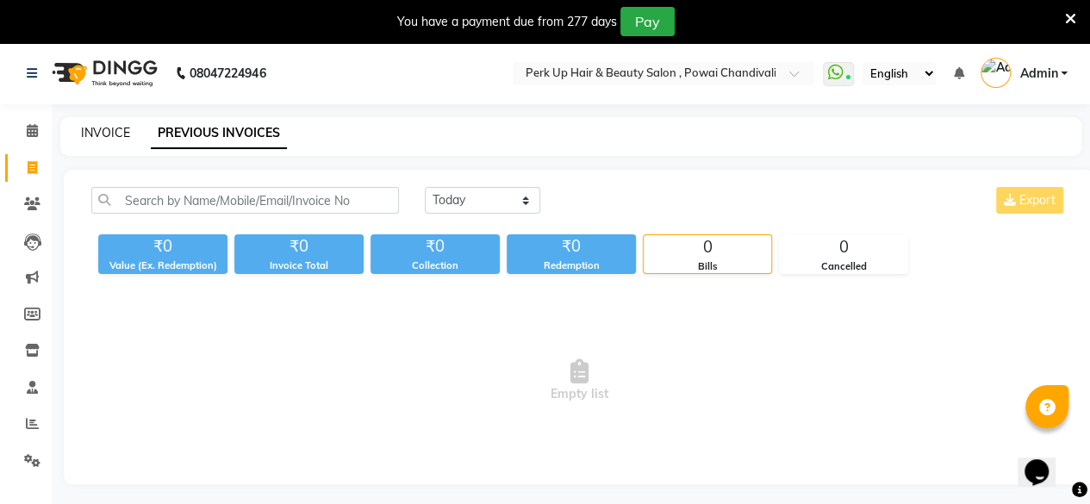
click at [110, 135] on link "INVOICE" at bounding box center [105, 133] width 49 height 16
select select "5131"
select select "service"
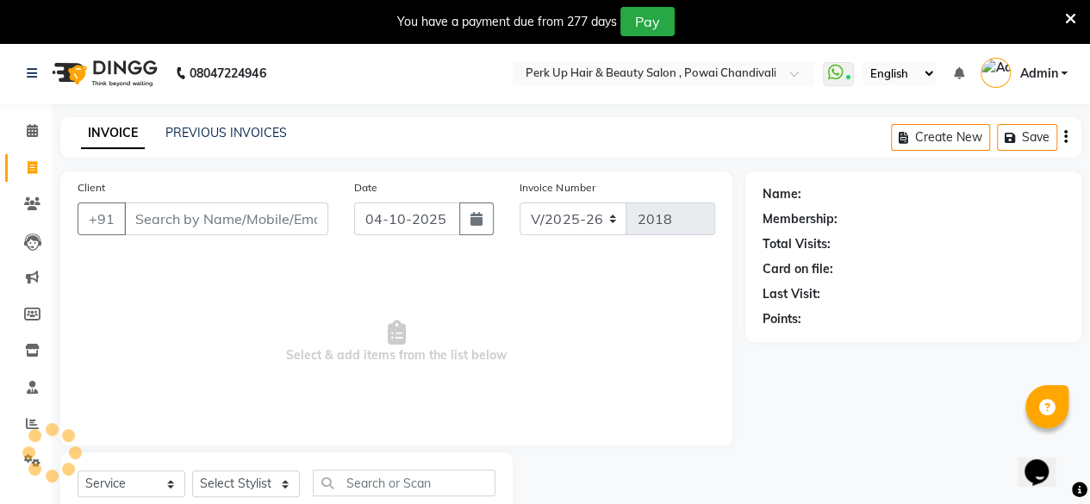
scroll to position [55, 0]
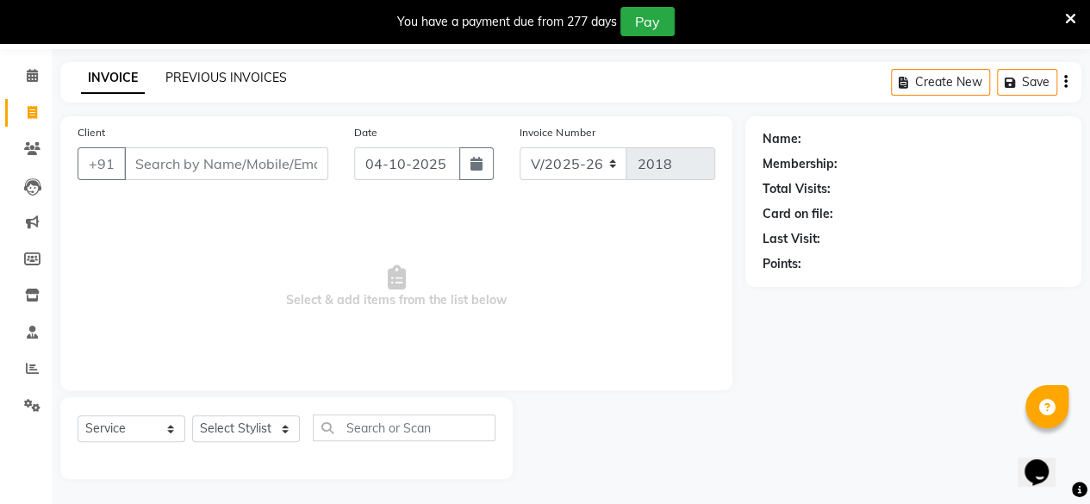
click at [202, 73] on link "PREVIOUS INVOICES" at bounding box center [225, 78] width 121 height 16
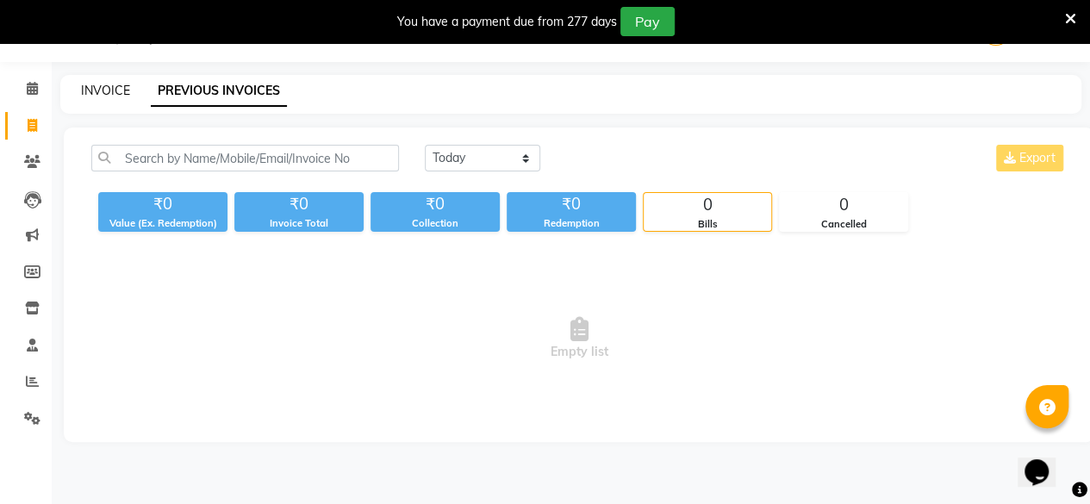
click at [128, 83] on link "INVOICE" at bounding box center [105, 91] width 49 height 16
select select "5131"
select select "service"
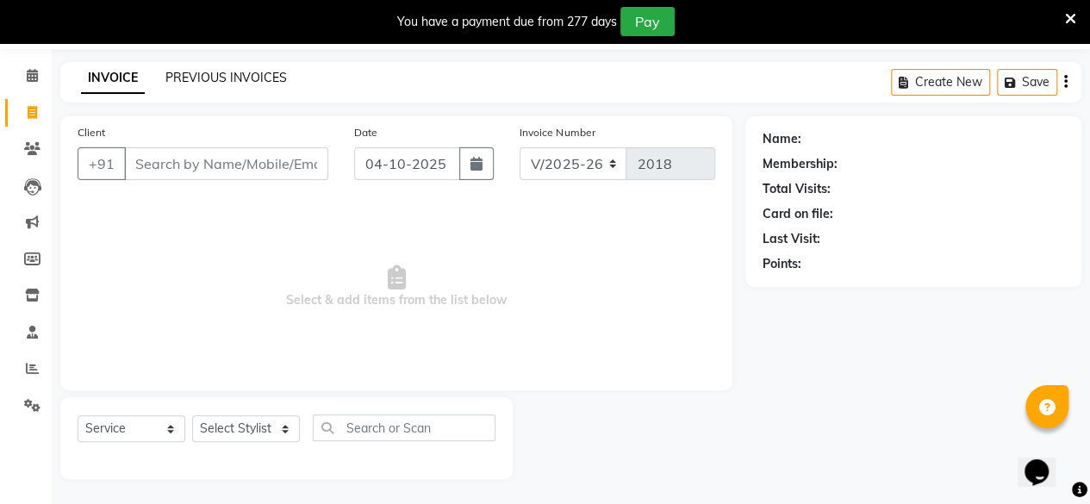
click at [214, 75] on link "PREVIOUS INVOICES" at bounding box center [225, 78] width 121 height 16
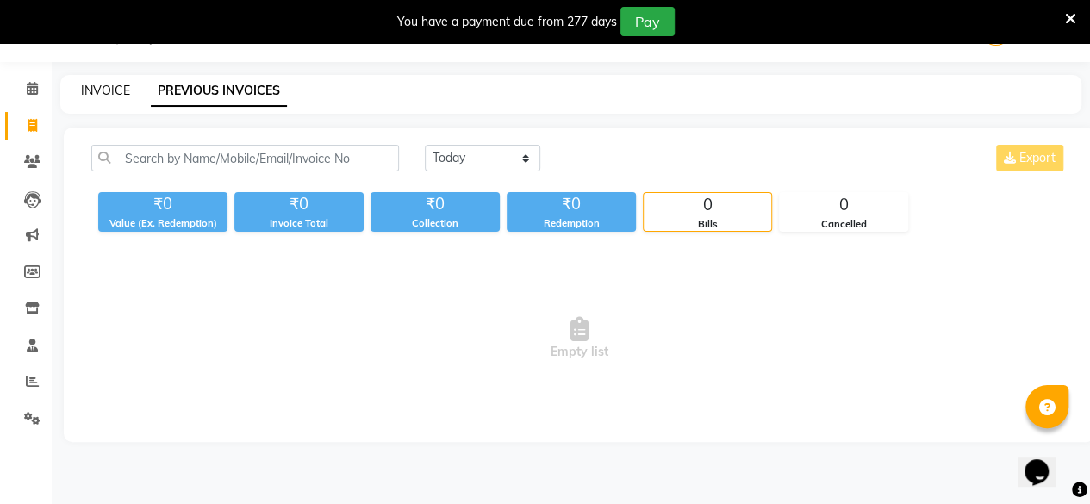
scroll to position [42, 0]
click at [109, 85] on link "INVOICE" at bounding box center [105, 91] width 49 height 16
select select "5131"
select select "service"
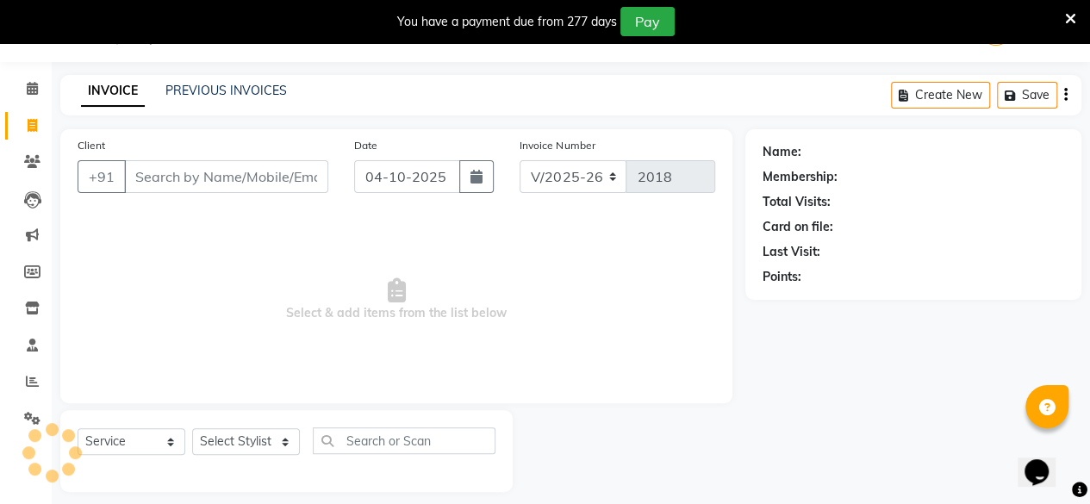
scroll to position [55, 0]
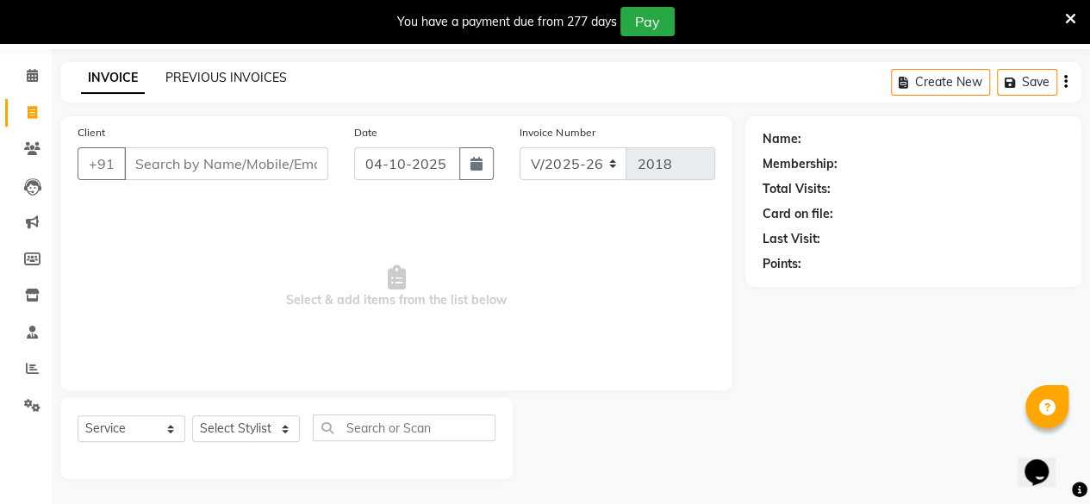
click at [248, 70] on link "PREVIOUS INVOICES" at bounding box center [225, 78] width 121 height 16
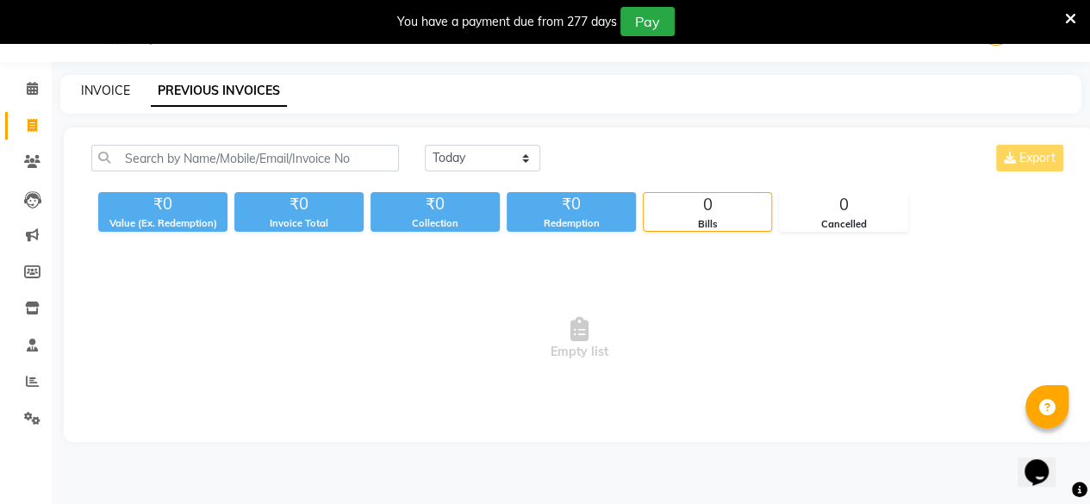
click at [86, 87] on link "INVOICE" at bounding box center [105, 91] width 49 height 16
select select "service"
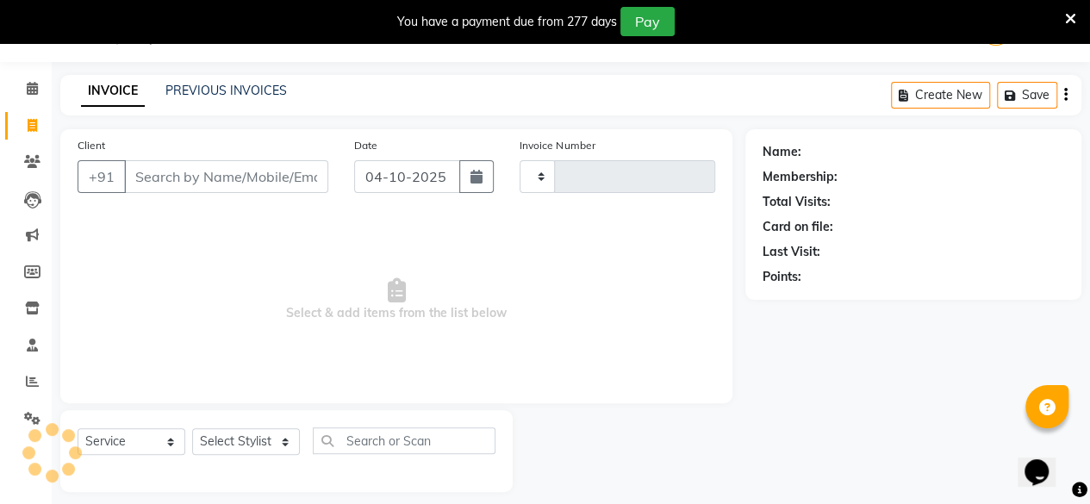
scroll to position [55, 0]
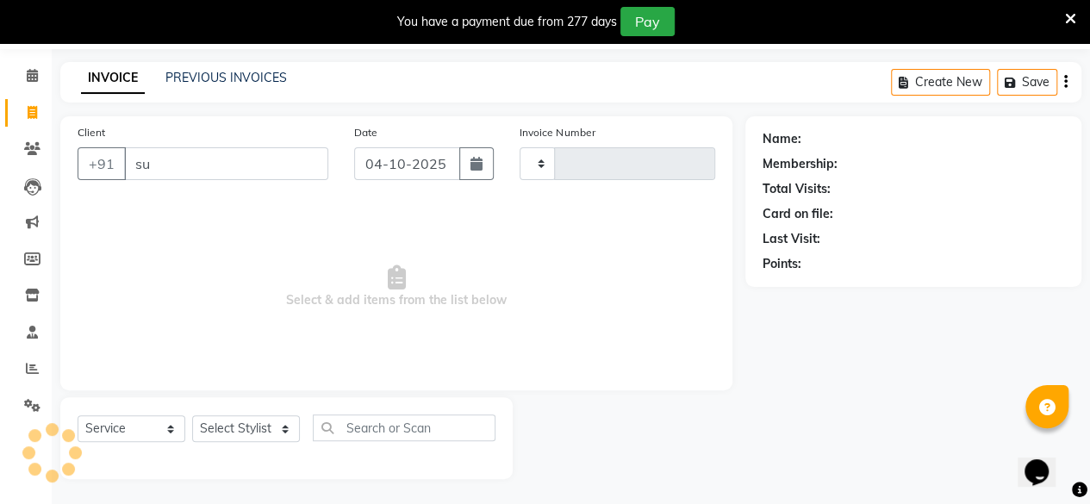
type input "suh"
type input "2018"
select select "5131"
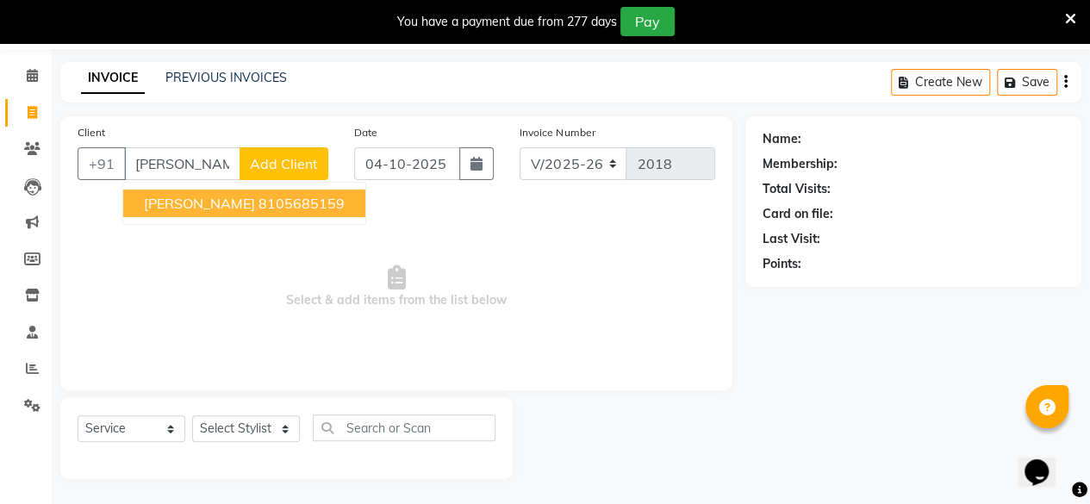
click at [184, 210] on span "Suhita BAnerjee" at bounding box center [199, 203] width 111 height 17
type input "8105685159"
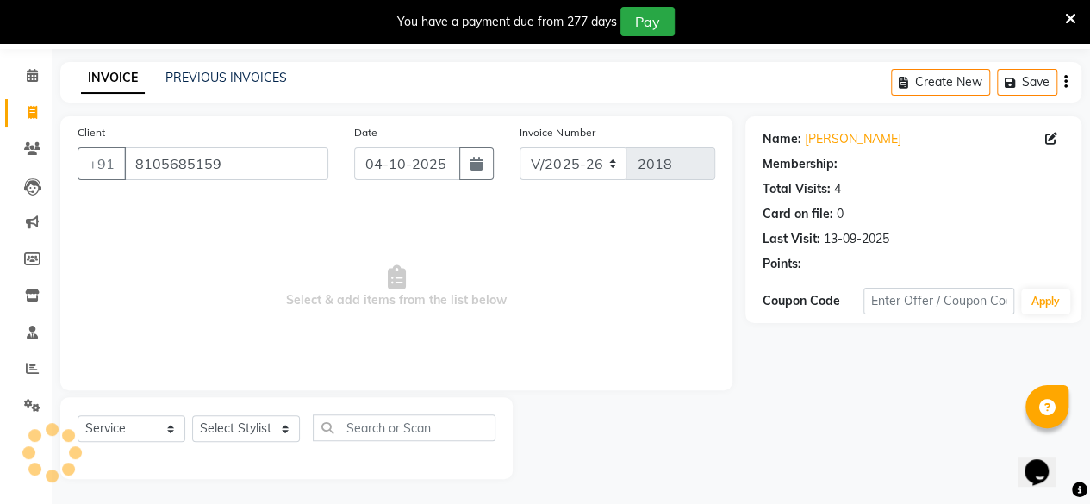
select select "1: Object"
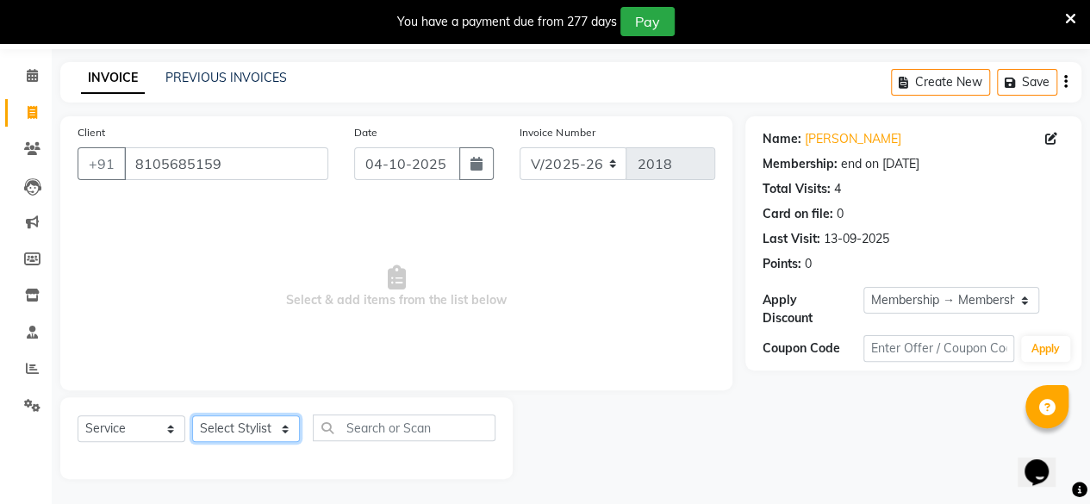
click at [238, 430] on select "Select Stylist Anita Das danish Kumkum Pasi Naseem Mansoori Neha YAdav Nilam Bh…" at bounding box center [246, 428] width 108 height 27
select select "85856"
click at [192, 415] on select "Select Stylist Anita Das danish Kumkum Pasi Naseem Mansoori Neha YAdav Nilam Bh…" at bounding box center [246, 428] width 108 height 27
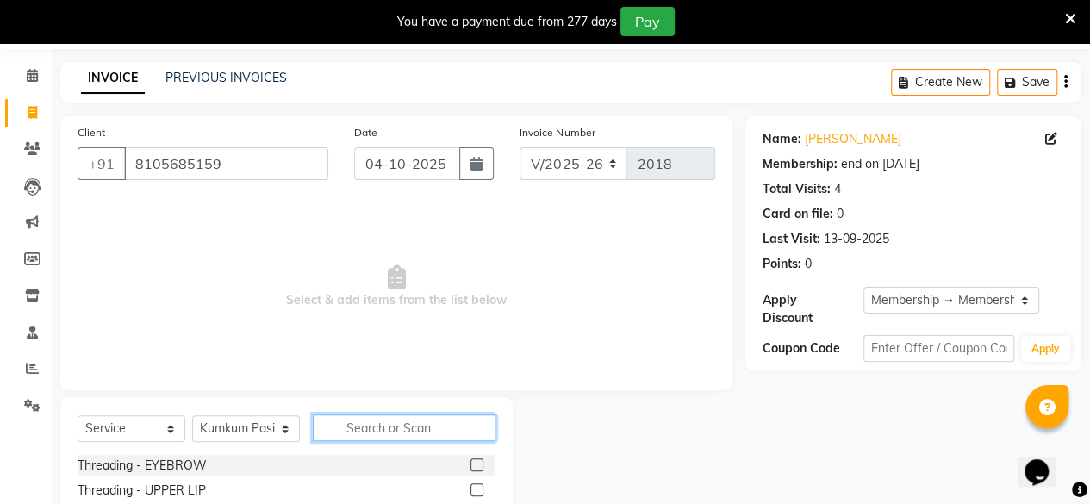
click at [408, 433] on input "text" at bounding box center [404, 427] width 183 height 27
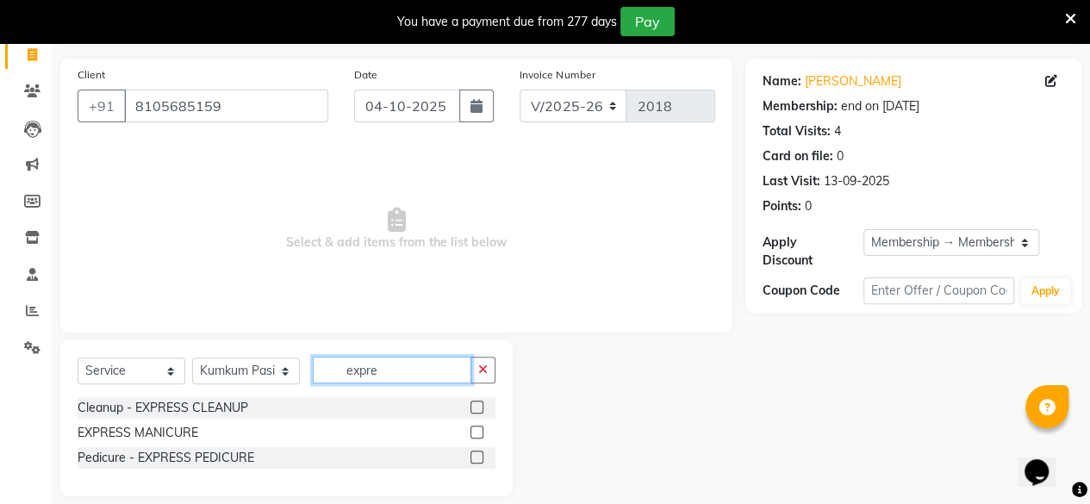
scroll to position [130, 0]
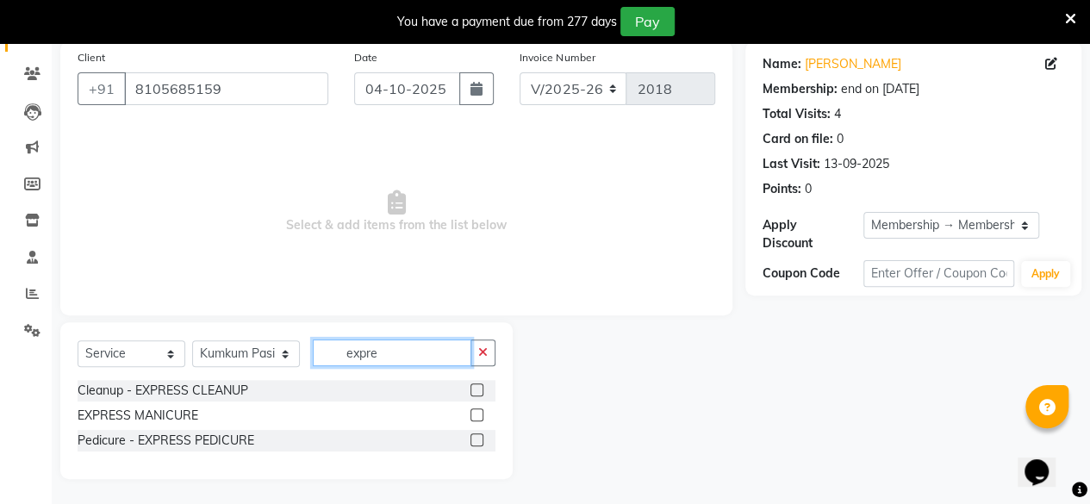
type input "expre"
click at [476, 439] on label at bounding box center [476, 439] width 13 height 13
click at [476, 439] on input "checkbox" at bounding box center [475, 440] width 11 height 11
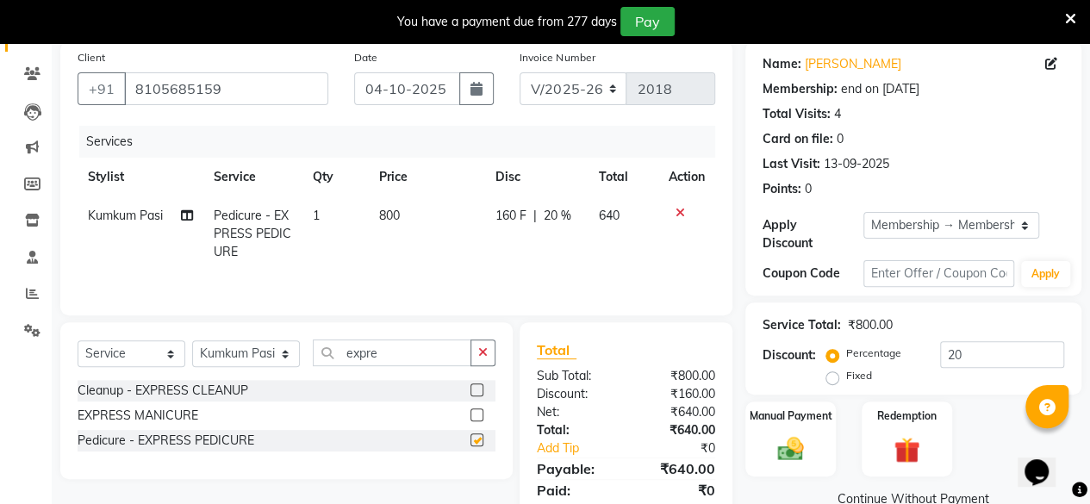
checkbox input "false"
click at [243, 352] on select "Select Stylist Anita Das danish Kumkum Pasi Naseem Mansoori Neha YAdav Nilam Bh…" at bounding box center [246, 353] width 108 height 27
select select "46589"
click at [192, 340] on select "Select Stylist Anita Das danish Kumkum Pasi Naseem Mansoori Neha YAdav Nilam Bh…" at bounding box center [246, 353] width 108 height 27
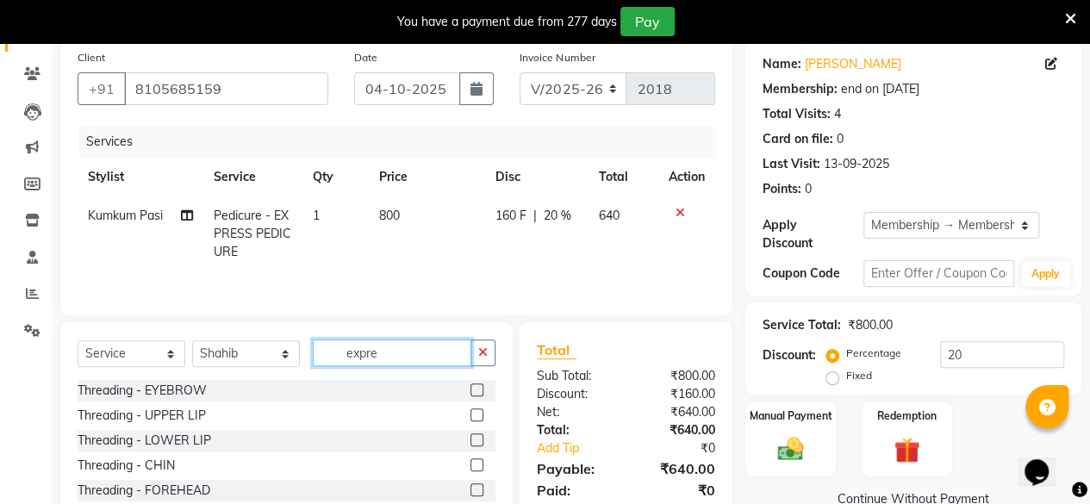
click at [422, 355] on input "expre" at bounding box center [392, 352] width 159 height 27
type input "e"
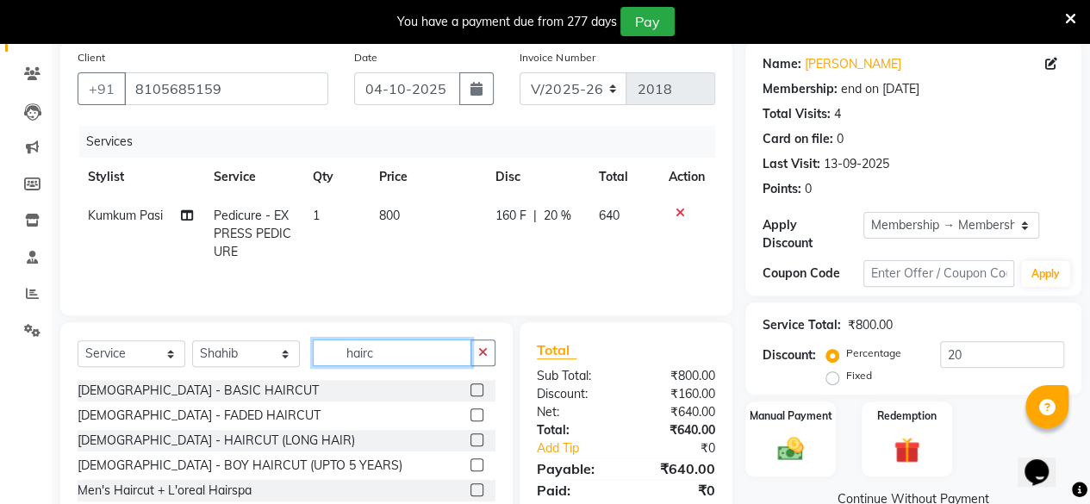
type input "hairc"
click at [470, 383] on label at bounding box center [476, 389] width 13 height 13
click at [470, 385] on input "checkbox" at bounding box center [475, 390] width 11 height 11
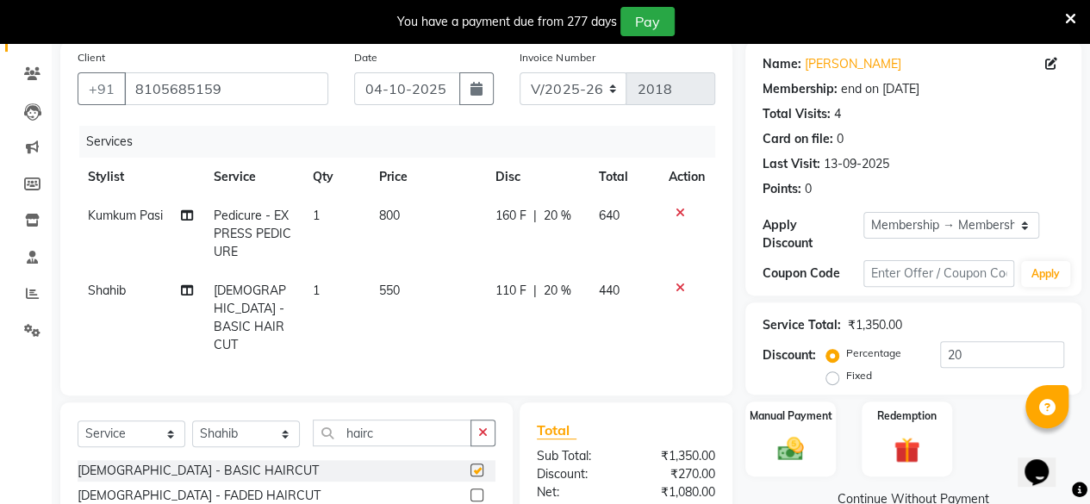
checkbox input "false"
click at [376, 291] on td "550" at bounding box center [426, 317] width 116 height 93
select select "46589"
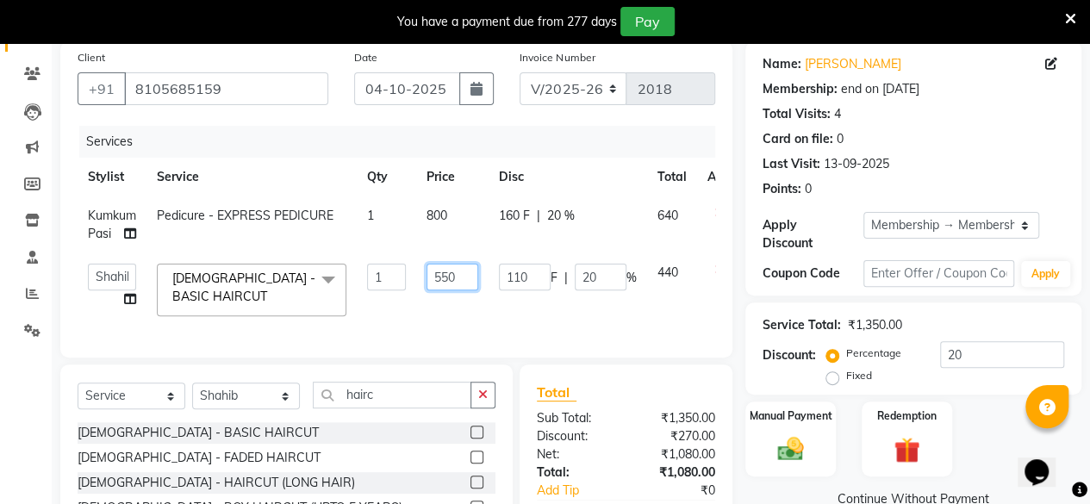
drag, startPoint x: 466, startPoint y: 279, endPoint x: 415, endPoint y: 278, distance: 50.8
click at [415, 278] on tr "Anita Das danish Kumkum Pasi Naseem Mansoori Neha YAdav Nilam Bhanushali Nizam …" at bounding box center [416, 289] width 676 height 73
type input "350"
click at [420, 305] on td "350" at bounding box center [452, 289] width 72 height 73
select select "46589"
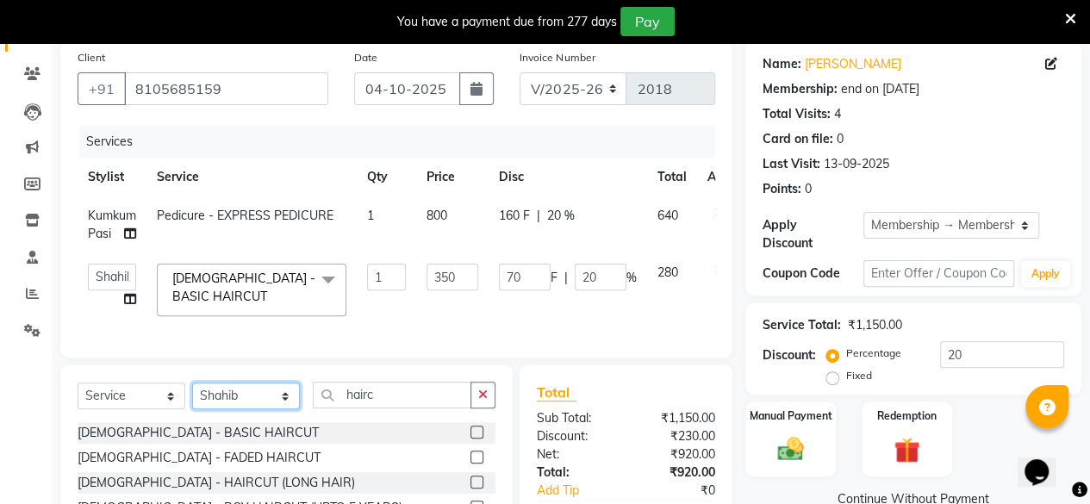
click at [258, 409] on select "Select Stylist Anita Das danish Kumkum Pasi Naseem Mansoori Neha YAdav Nilam Bh…" at bounding box center [246, 396] width 108 height 27
select select "85272"
click at [192, 395] on select "Select Stylist Anita Das danish Kumkum Pasi Naseem Mansoori Neha YAdav Nilam Bh…" at bounding box center [246, 396] width 108 height 27
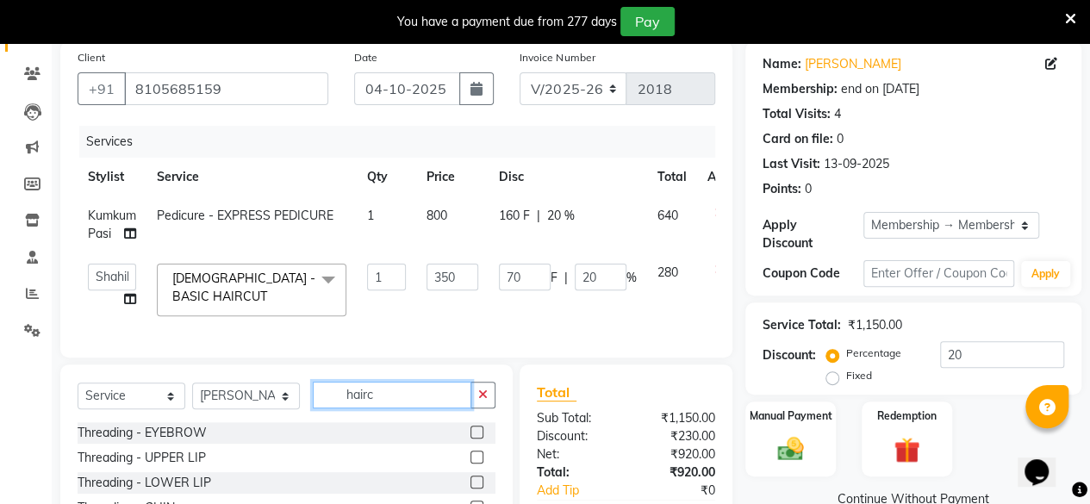
click at [436, 395] on input "hairc" at bounding box center [392, 395] width 159 height 27
type input "h"
type input "n"
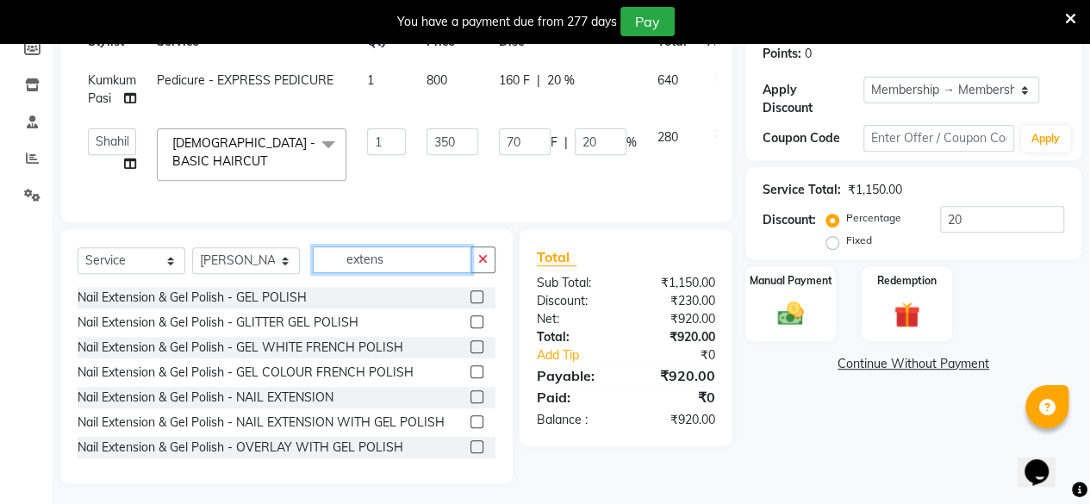
scroll to position [268, 0]
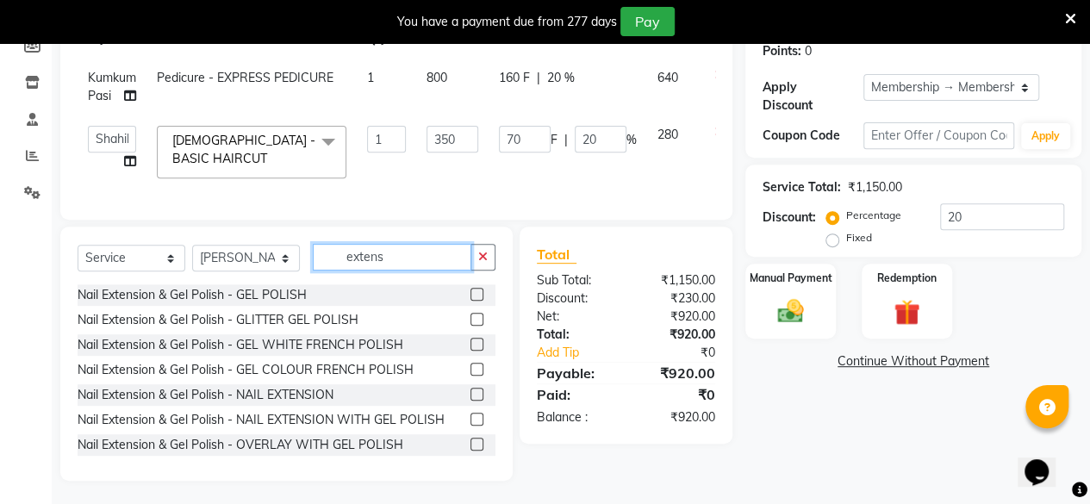
type input "extens"
click at [470, 426] on label at bounding box center [476, 419] width 13 height 13
click at [470, 426] on input "checkbox" at bounding box center [475, 419] width 11 height 11
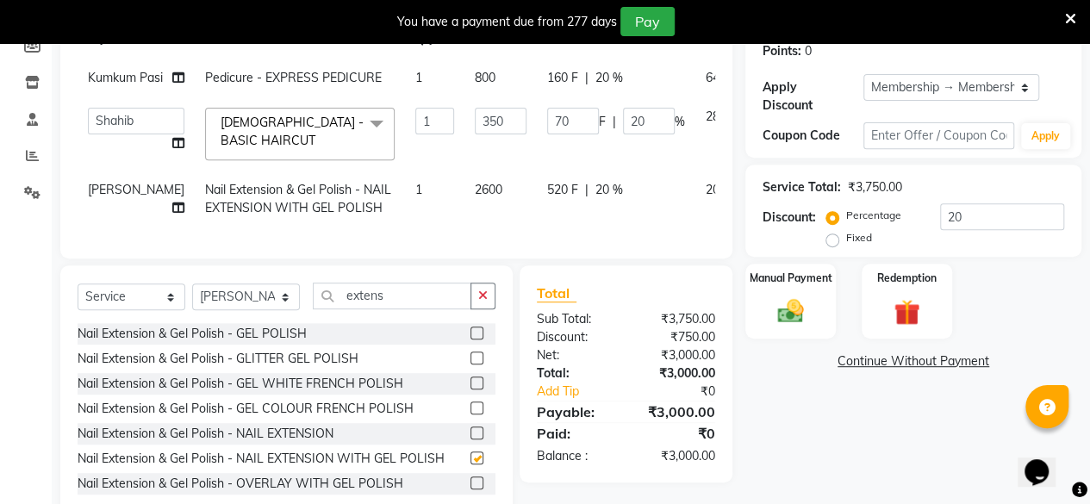
checkbox input "false"
click at [475, 197] on span "2600" at bounding box center [489, 190] width 28 height 16
select select "85272"
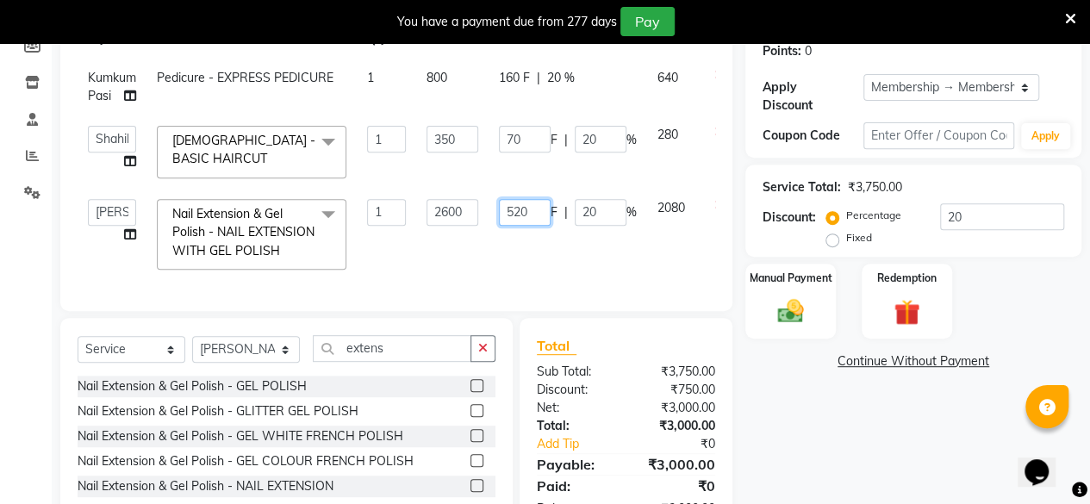
drag, startPoint x: 538, startPoint y: 211, endPoint x: 501, endPoint y: 217, distance: 36.7
click at [501, 217] on input "520" at bounding box center [525, 212] width 52 height 27
type input "1202"
click at [501, 261] on tr "Anita Das danish Kumkum Pasi Naseem Mansoori Neha YAdav Nilam Bhanushali Nizam …" at bounding box center [416, 234] width 676 height 91
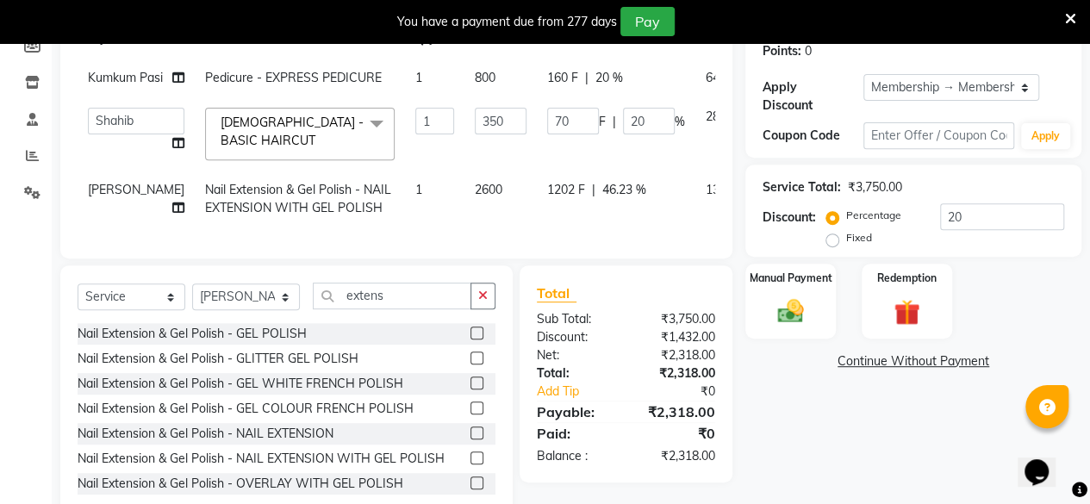
click at [547, 199] on span "1202 F" at bounding box center [566, 190] width 38 height 18
select select "85272"
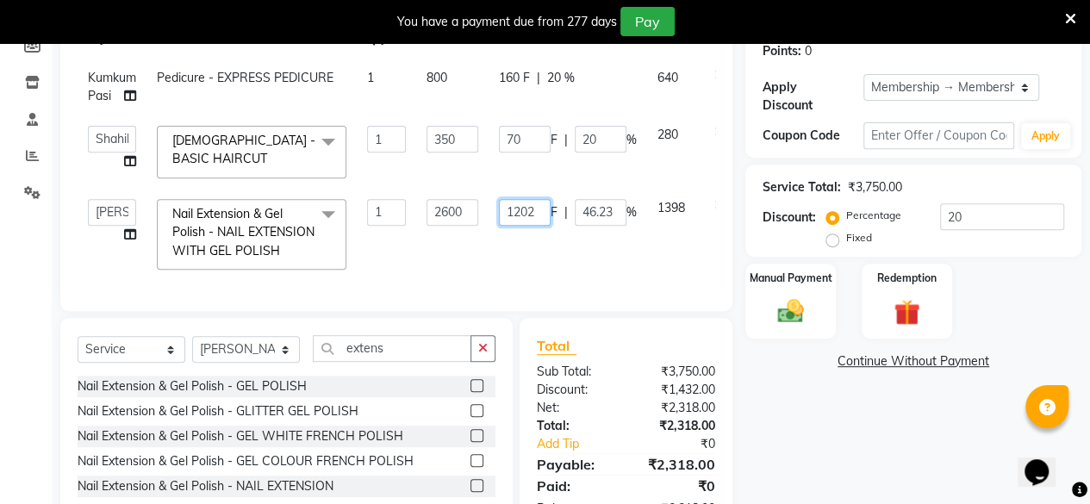
click at [527, 216] on input "1202" at bounding box center [525, 212] width 52 height 27
type input "1201"
click at [527, 252] on td "1201 F | 46.23 %" at bounding box center [568, 234] width 159 height 91
select select "85272"
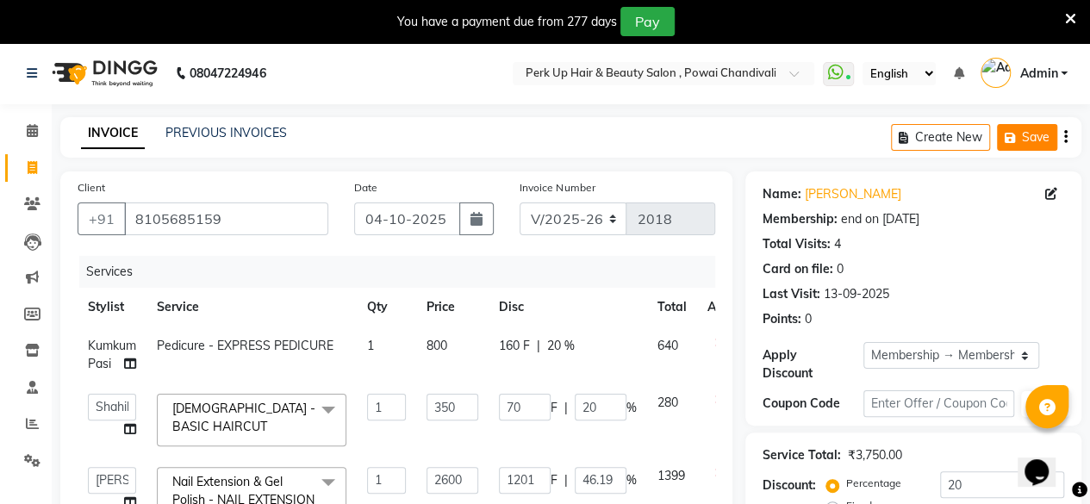
click at [1022, 132] on button "Save" at bounding box center [1027, 137] width 60 height 27
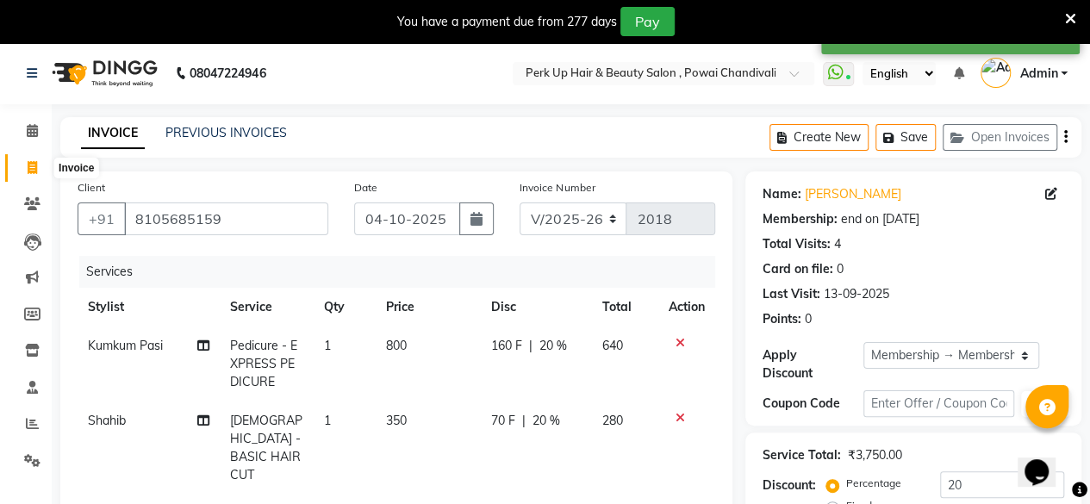
click at [22, 166] on span at bounding box center [32, 169] width 30 height 20
select select "5131"
select select "service"
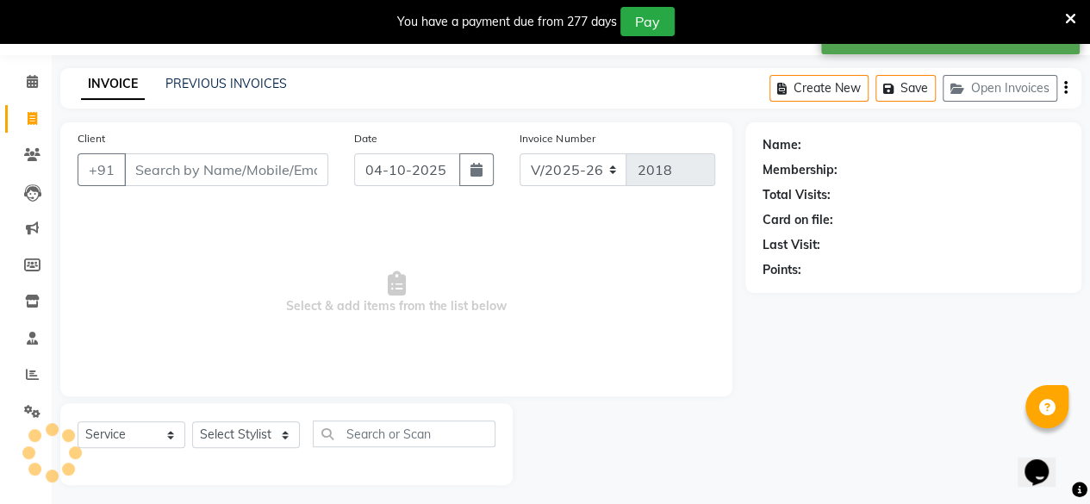
scroll to position [55, 0]
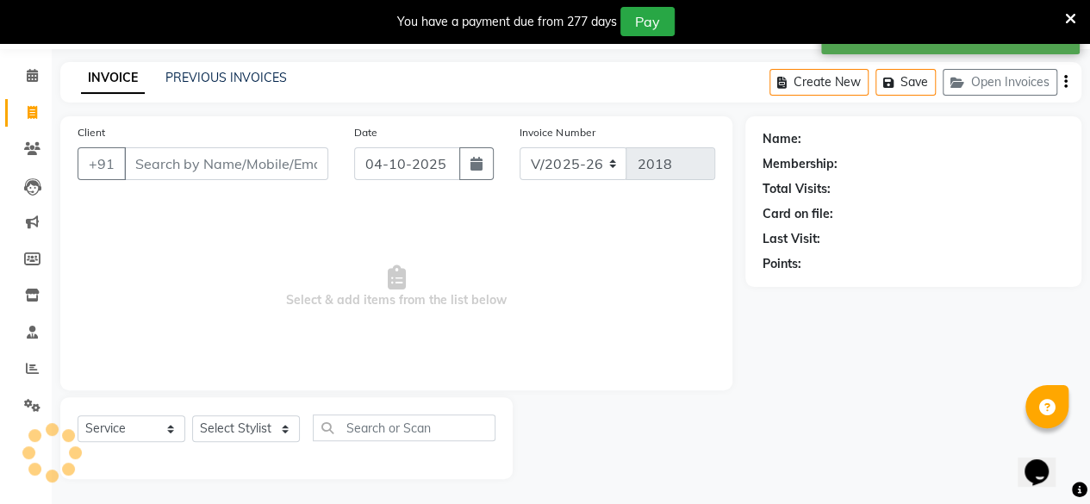
click at [240, 69] on div "PREVIOUS INVOICES" at bounding box center [225, 78] width 121 height 18
click at [212, 77] on link "PREVIOUS INVOICES" at bounding box center [225, 78] width 121 height 16
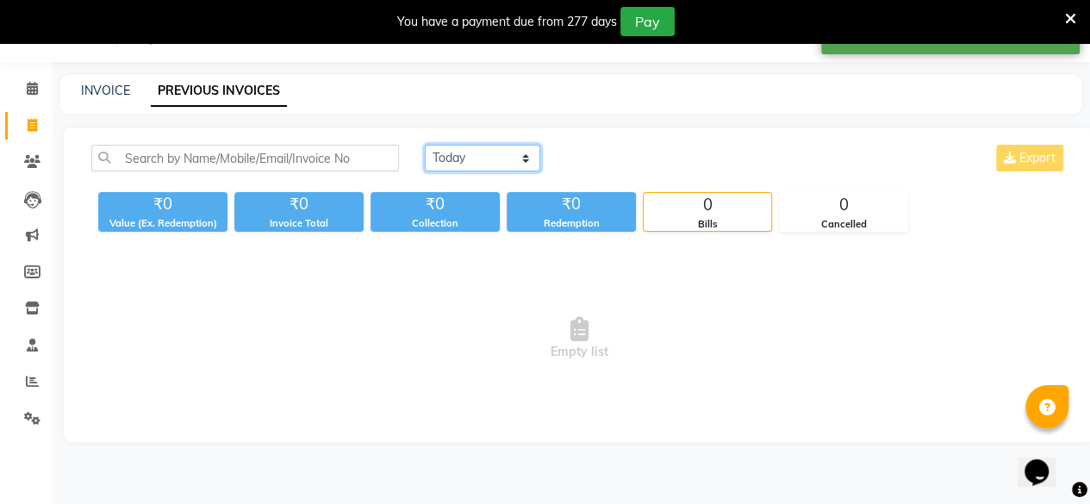
click at [492, 157] on select "Today Yesterday Custom Range" at bounding box center [482, 158] width 115 height 27
select select "range"
click at [425, 145] on select "Today Yesterday Custom Range" at bounding box center [482, 158] width 115 height 27
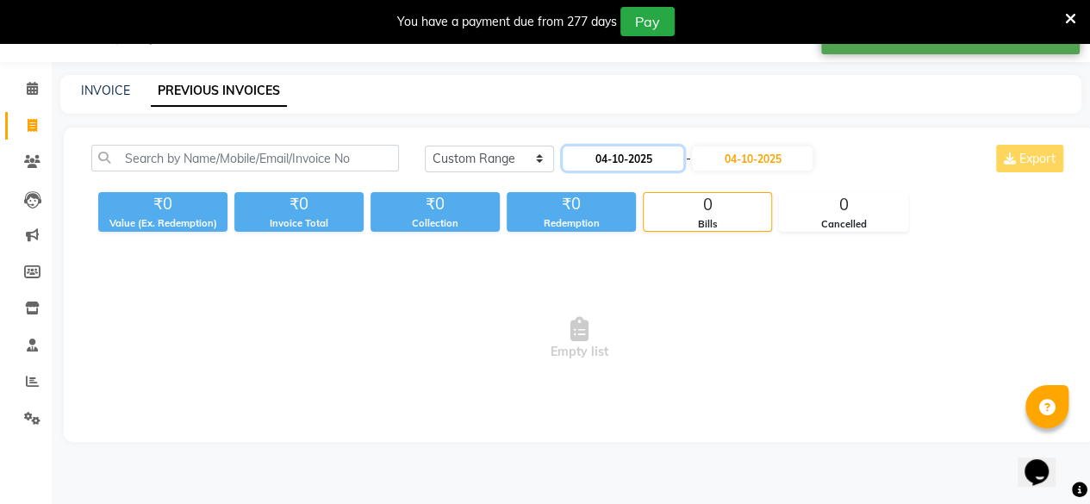
click at [601, 161] on input "04-10-2025" at bounding box center [623, 158] width 121 height 24
select select "10"
select select "2025"
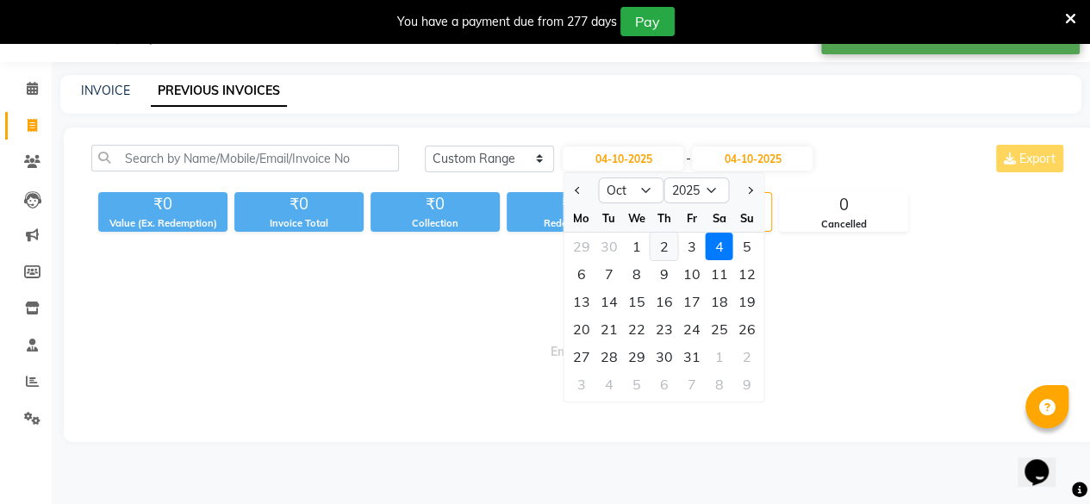
click at [658, 242] on div "2" at bounding box center [665, 247] width 28 height 28
type input "02-10-2025"
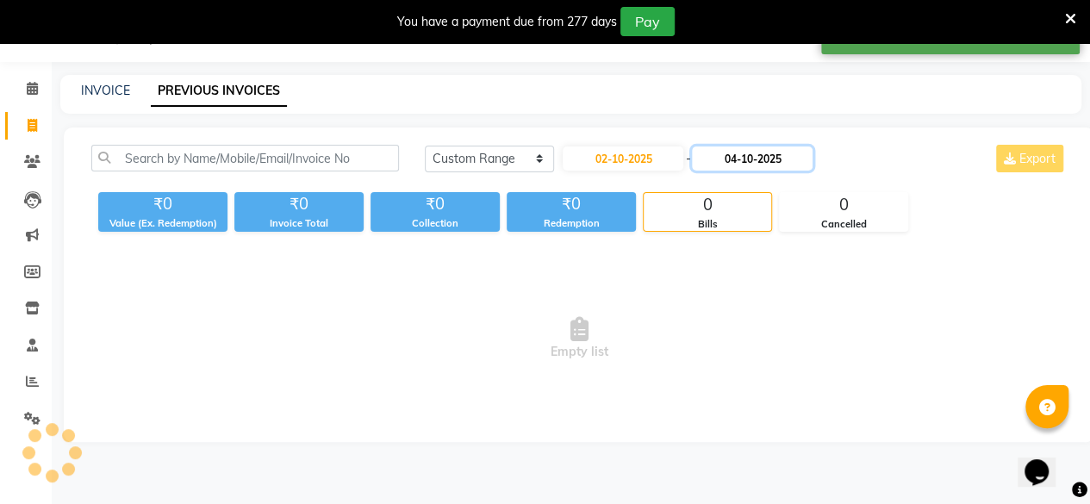
click at [737, 159] on input "04-10-2025" at bounding box center [752, 158] width 121 height 24
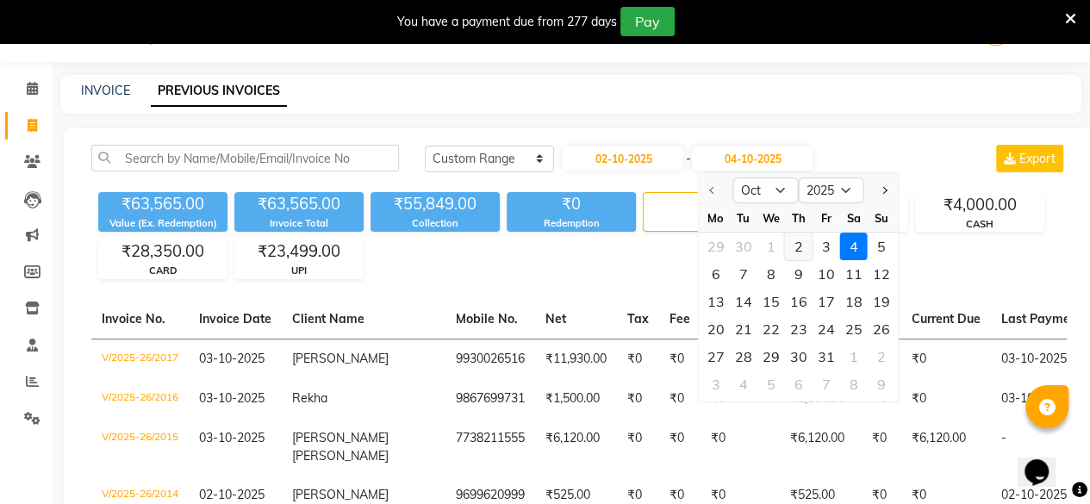
click at [800, 246] on div "2" at bounding box center [799, 247] width 28 height 28
type input "02-10-2025"
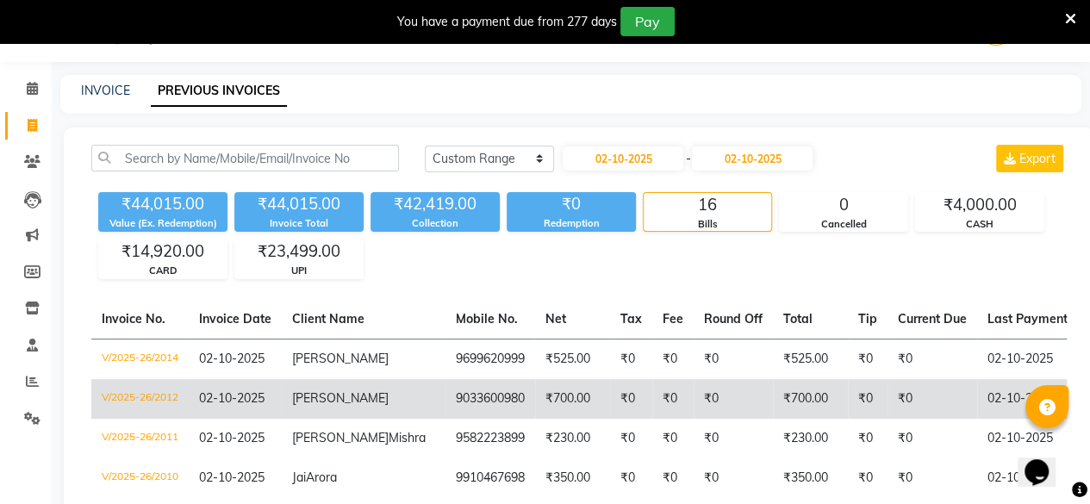
click at [535, 408] on td "₹700.00" at bounding box center [572, 399] width 75 height 40
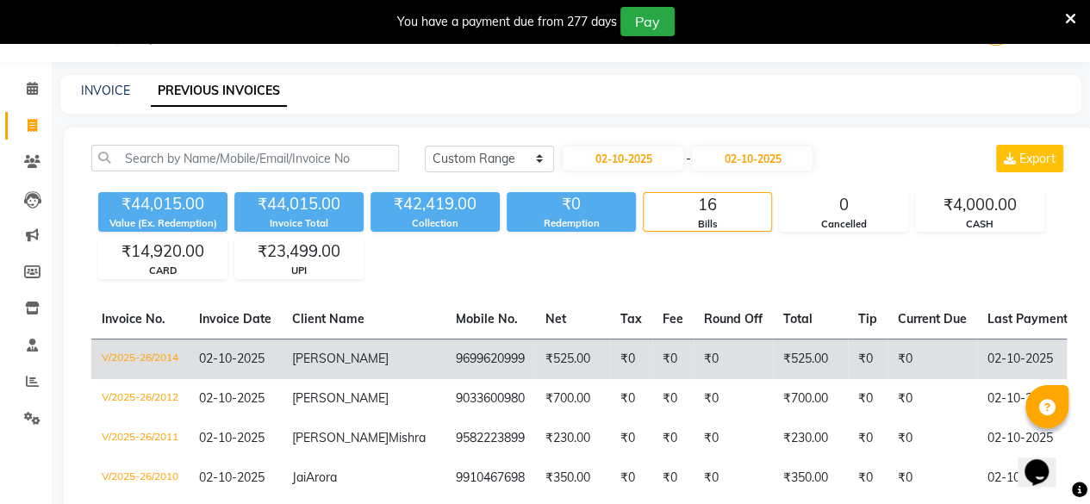
click at [535, 361] on td "₹525.00" at bounding box center [572, 359] width 75 height 40
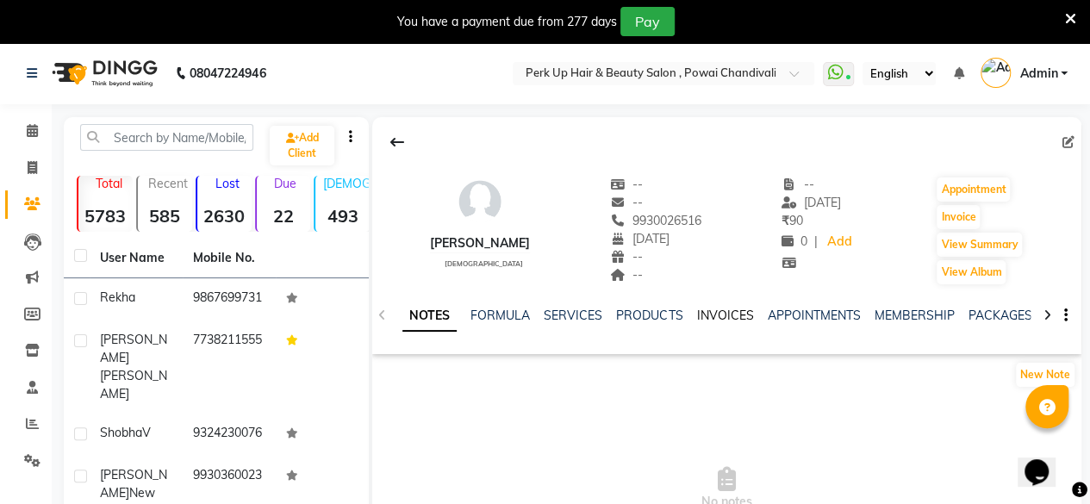
drag, startPoint x: 731, startPoint y: 312, endPoint x: 740, endPoint y: 316, distance: 10.4
click at [731, 312] on link "INVOICES" at bounding box center [724, 316] width 57 height 16
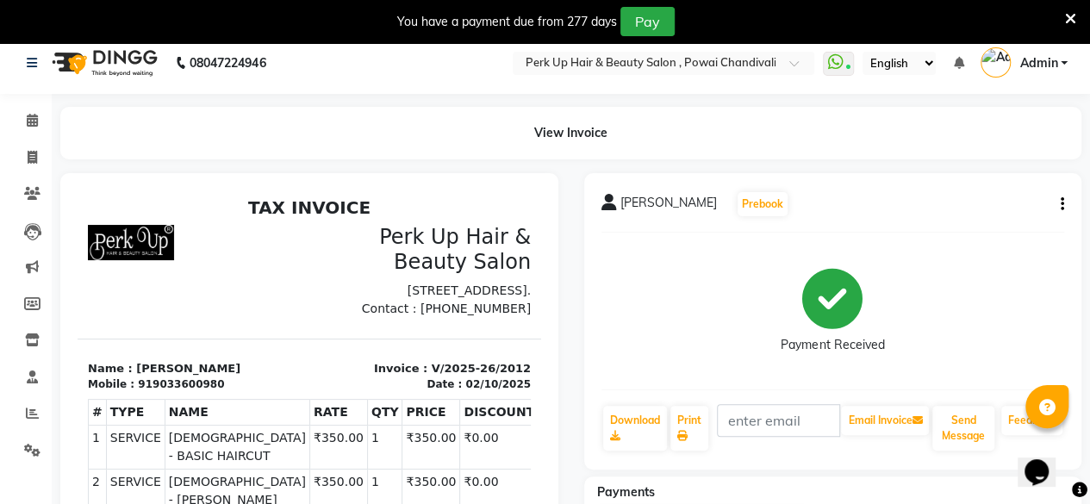
scroll to position [9, 0]
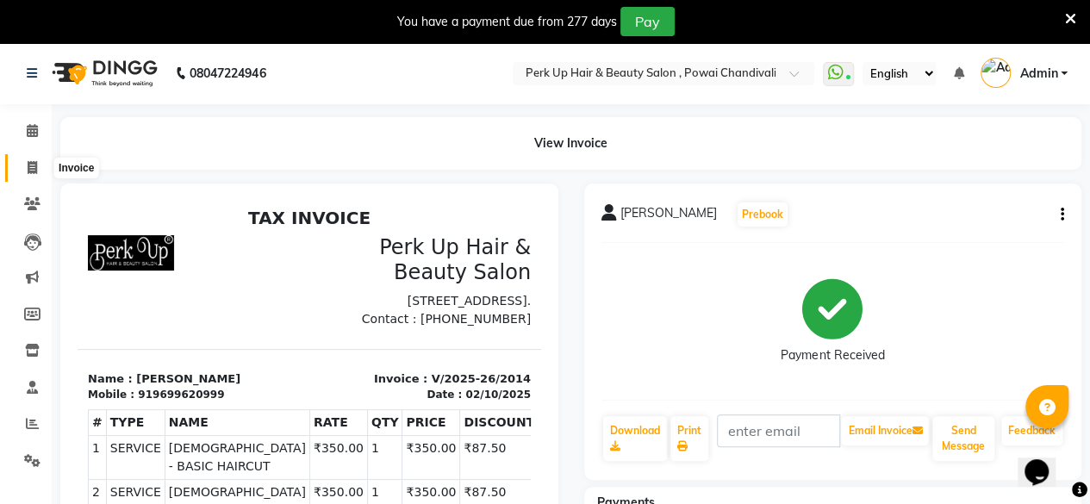
click at [28, 163] on icon at bounding box center [32, 167] width 9 height 13
select select "5131"
select select "service"
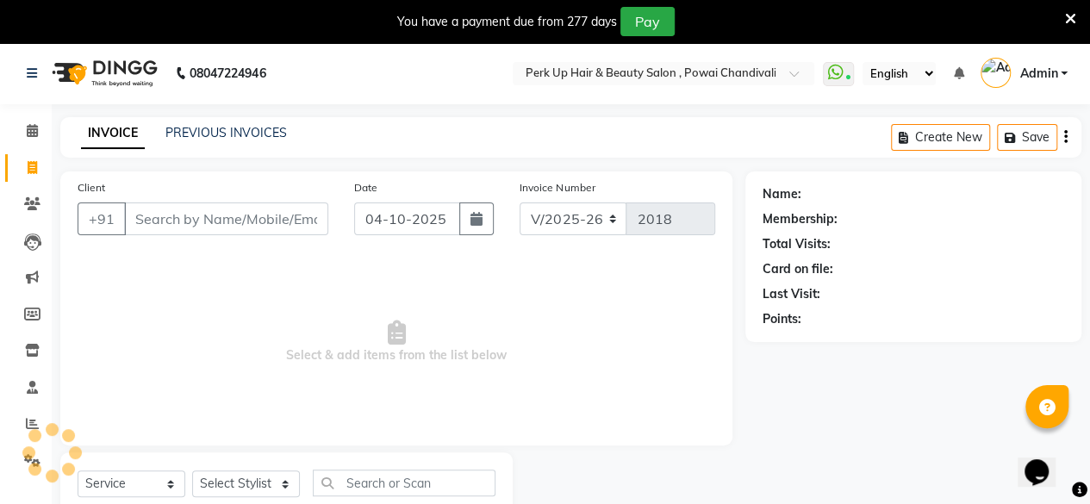
scroll to position [55, 0]
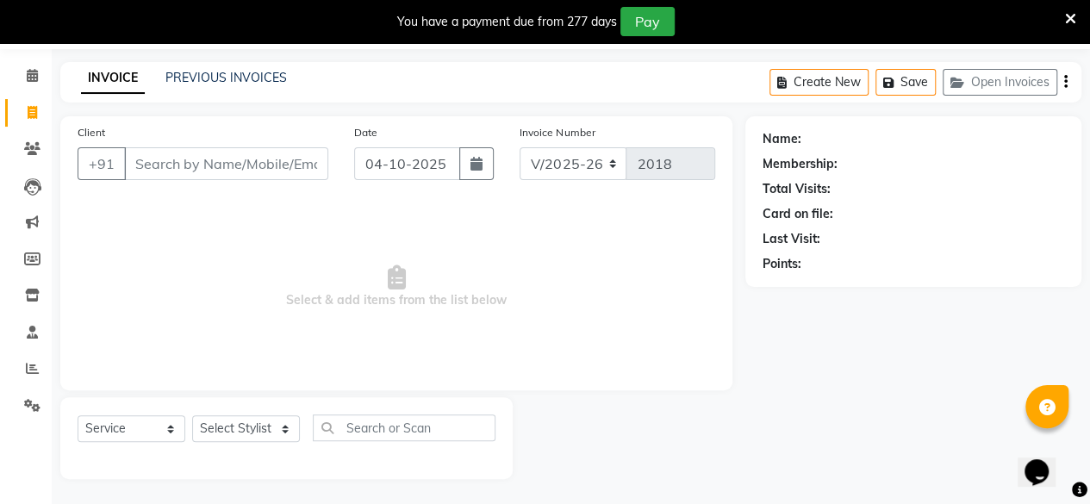
click at [254, 69] on div "PREVIOUS INVOICES" at bounding box center [225, 78] width 121 height 18
click at [239, 80] on link "PREVIOUS INVOICES" at bounding box center [225, 78] width 121 height 16
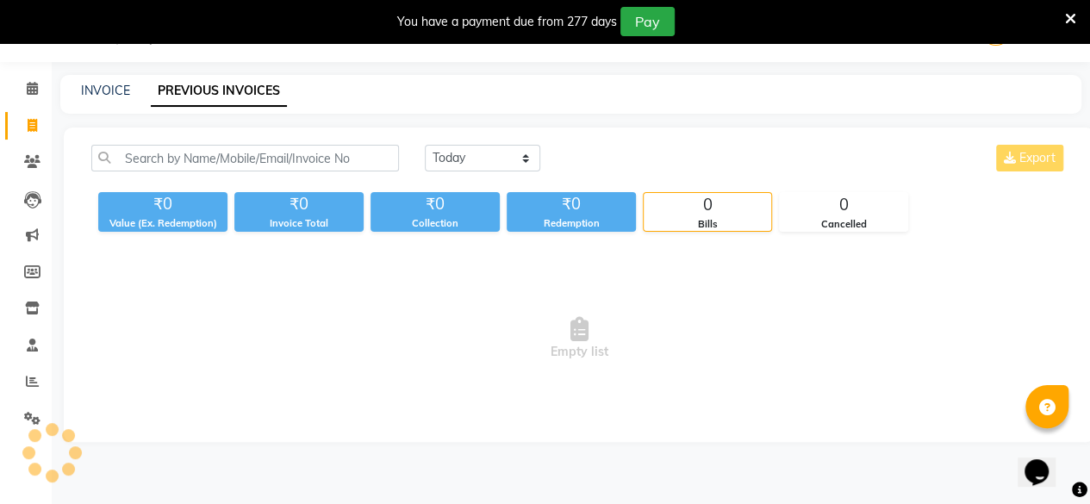
scroll to position [42, 0]
click at [507, 158] on select "Today Yesterday Custom Range" at bounding box center [482, 158] width 115 height 27
select select "range"
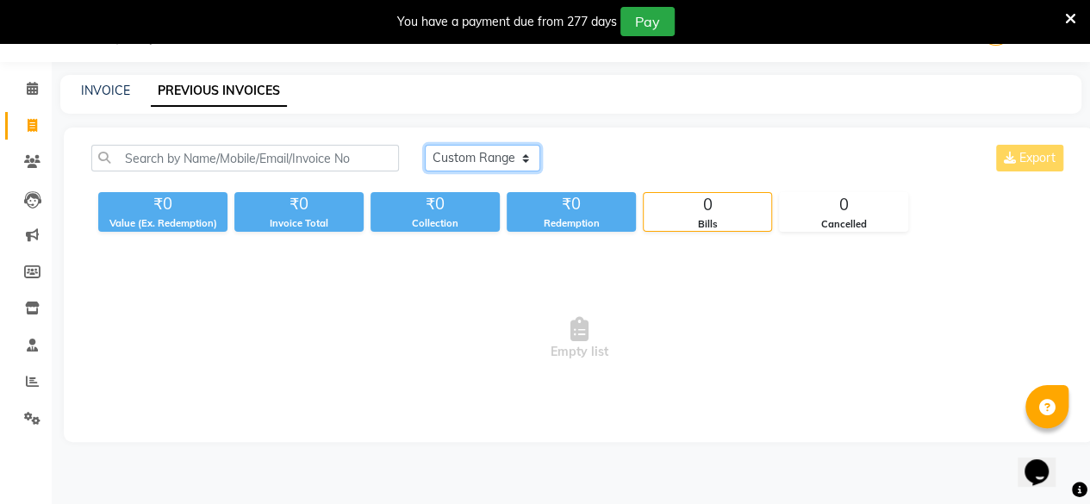
click at [425, 145] on select "Today Yesterday Custom Range" at bounding box center [482, 158] width 115 height 27
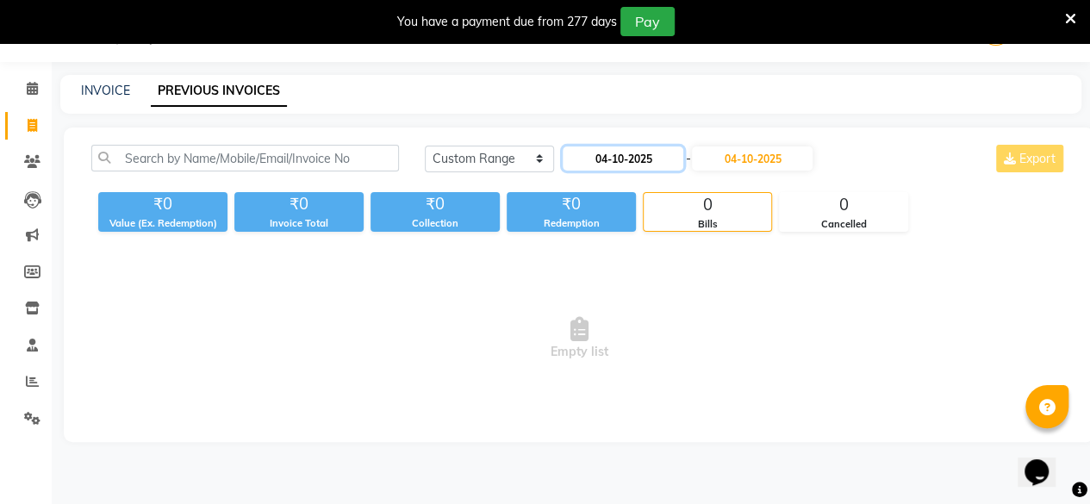
click at [603, 163] on input "04-10-2025" at bounding box center [623, 158] width 121 height 24
select select "10"
select select "2025"
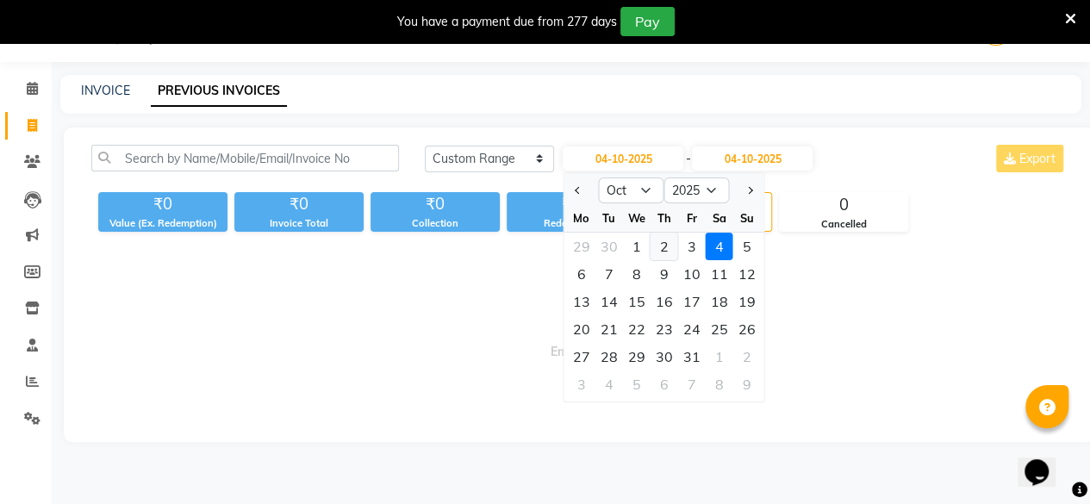
click at [659, 244] on div "2" at bounding box center [665, 247] width 28 height 28
type input "02-10-2025"
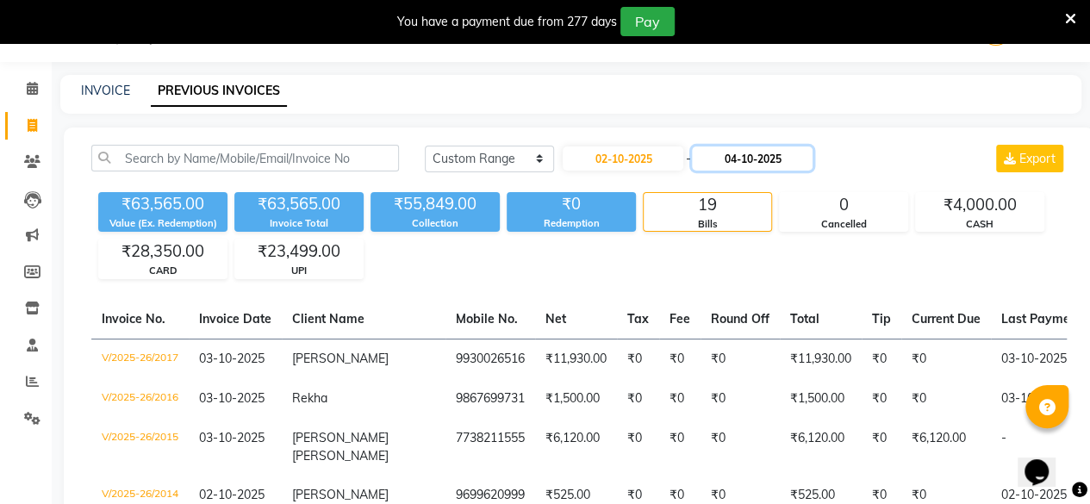
click at [737, 163] on input "04-10-2025" at bounding box center [752, 158] width 121 height 24
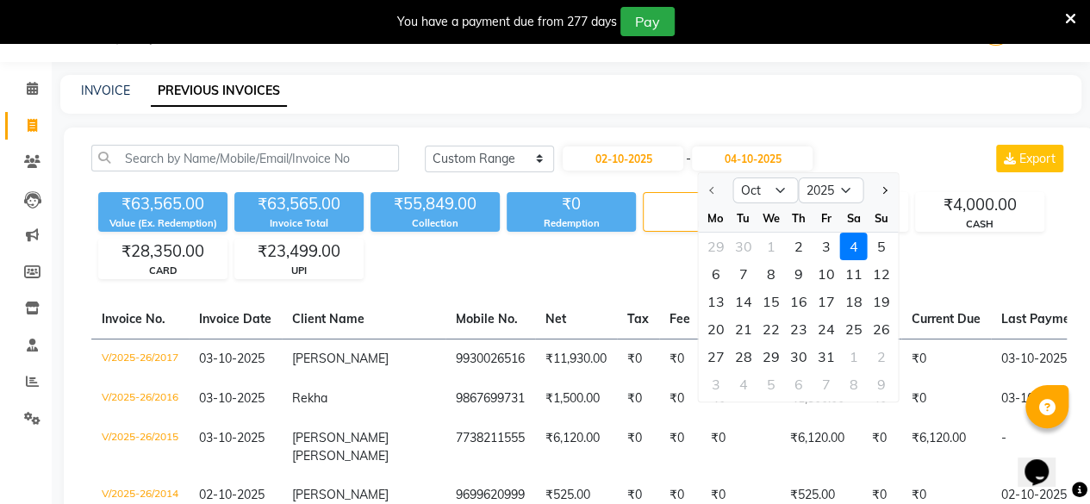
click at [791, 241] on div "2" at bounding box center [799, 247] width 28 height 28
type input "02-10-2025"
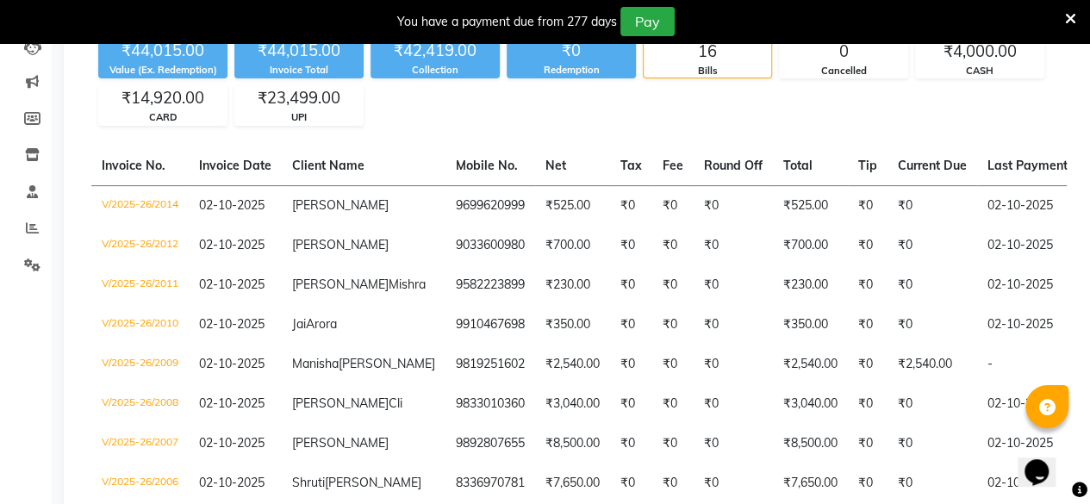
scroll to position [184, 0]
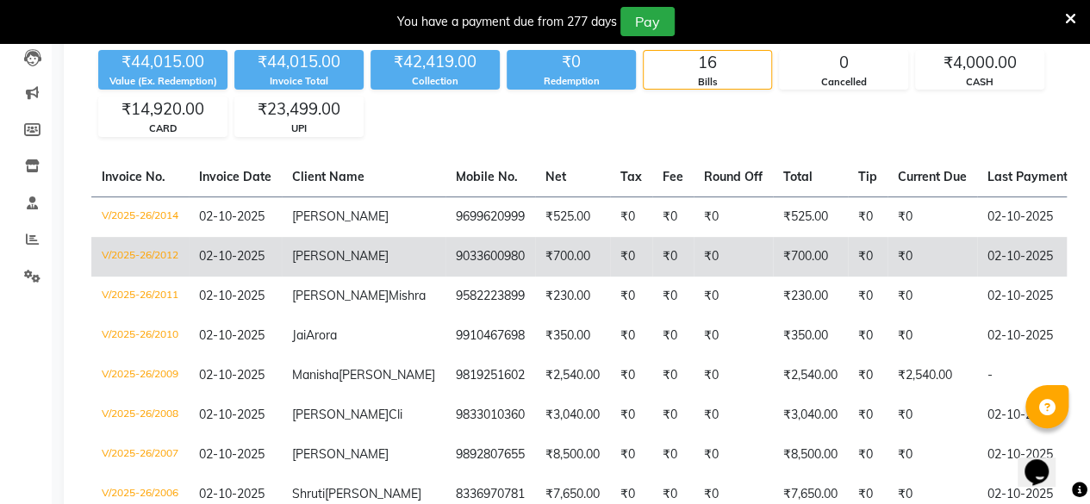
click at [445, 277] on td "9033600980" at bounding box center [490, 257] width 90 height 40
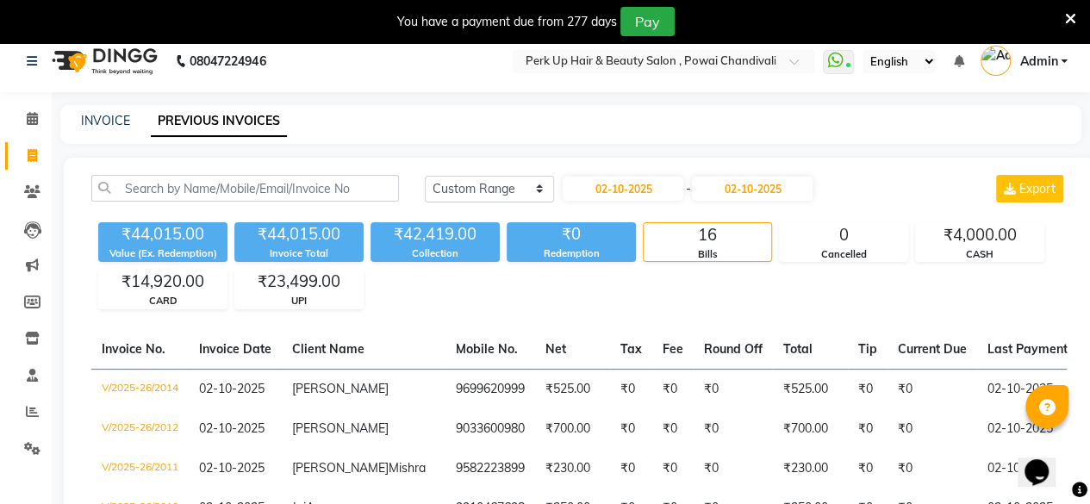
scroll to position [0, 0]
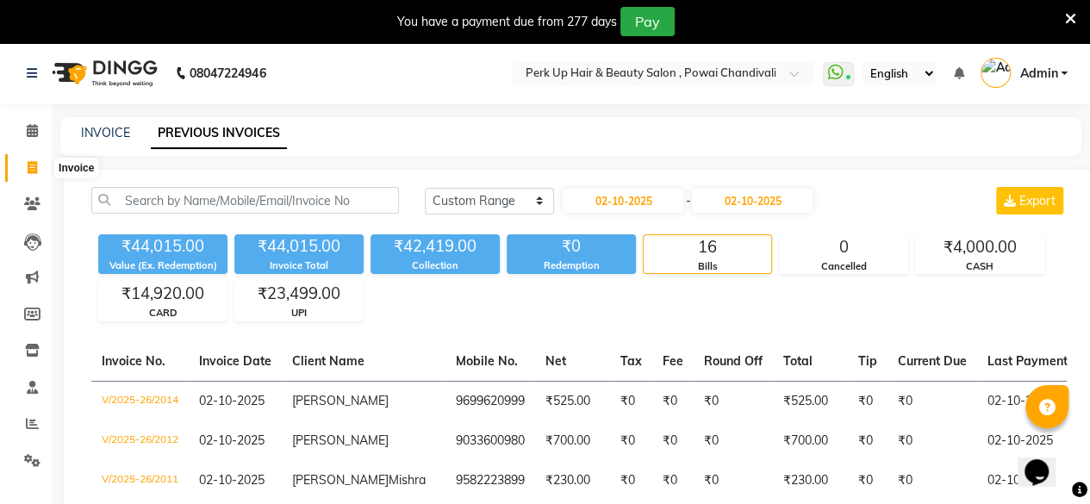
click at [38, 171] on span at bounding box center [32, 169] width 30 height 20
select select "5131"
select select "service"
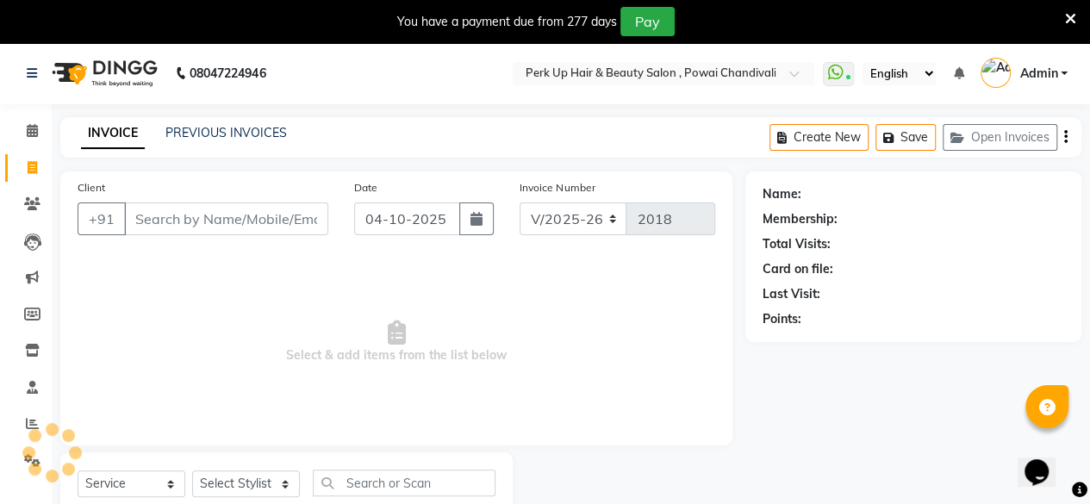
scroll to position [55, 0]
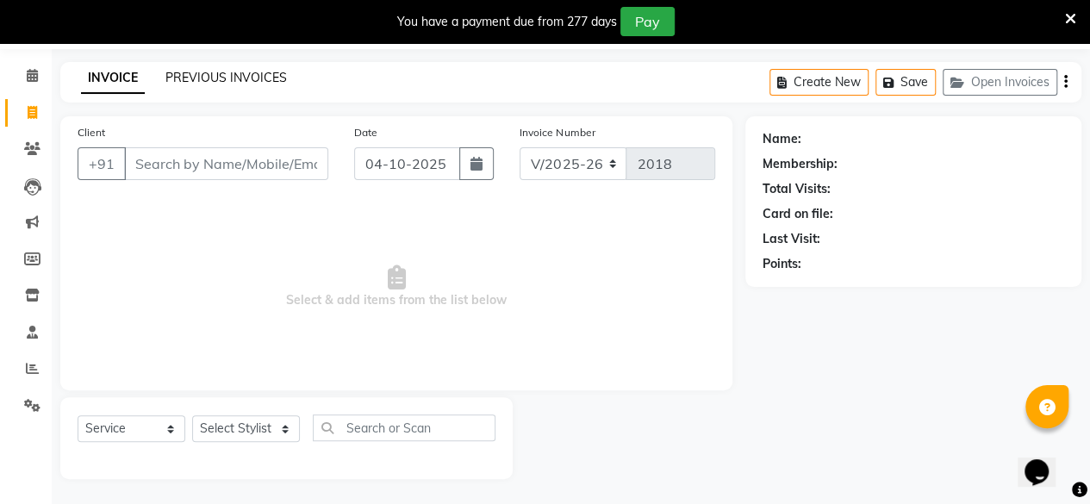
click at [236, 82] on link "PREVIOUS INVOICES" at bounding box center [225, 78] width 121 height 16
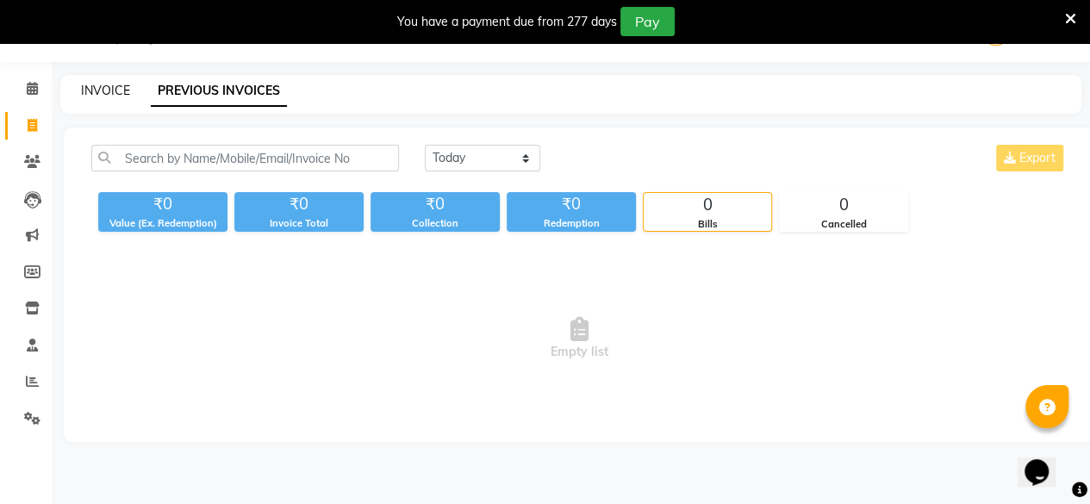
click at [90, 88] on link "INVOICE" at bounding box center [105, 91] width 49 height 16
select select "5131"
select select "service"
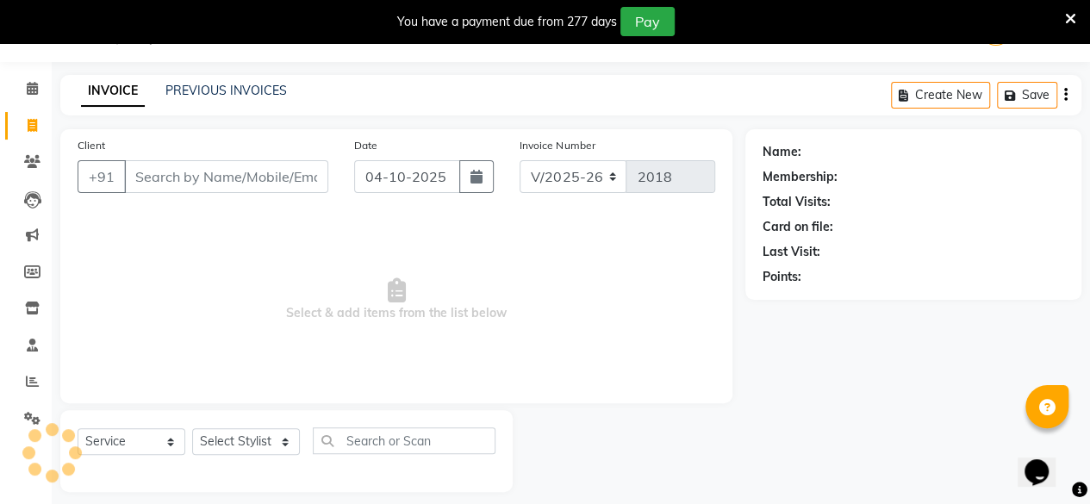
scroll to position [55, 0]
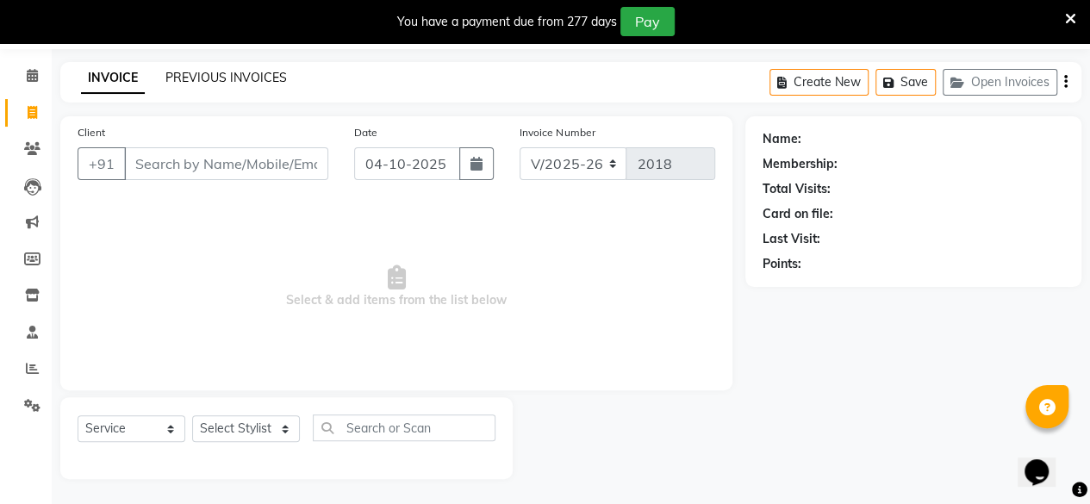
click at [248, 76] on link "PREVIOUS INVOICES" at bounding box center [225, 78] width 121 height 16
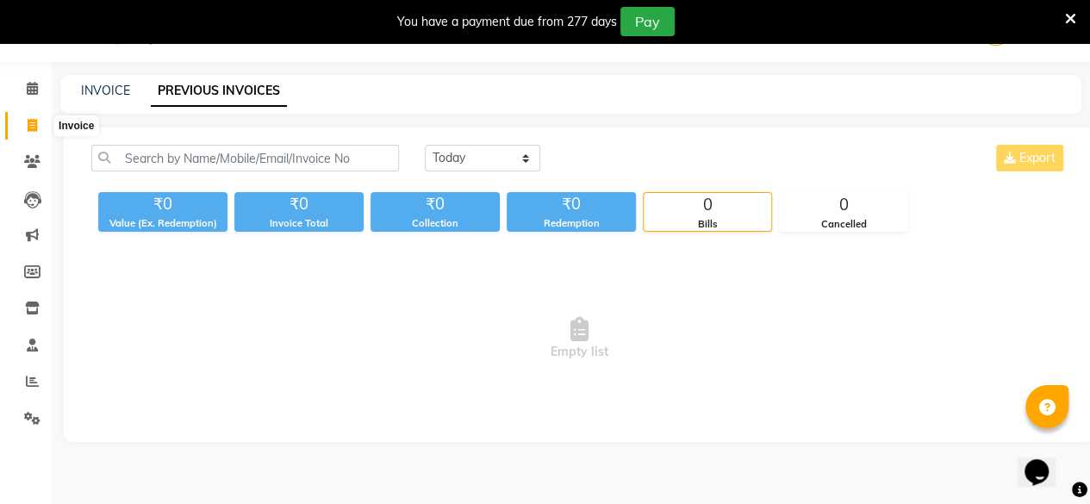
click at [34, 122] on icon at bounding box center [32, 125] width 9 height 13
select select "service"
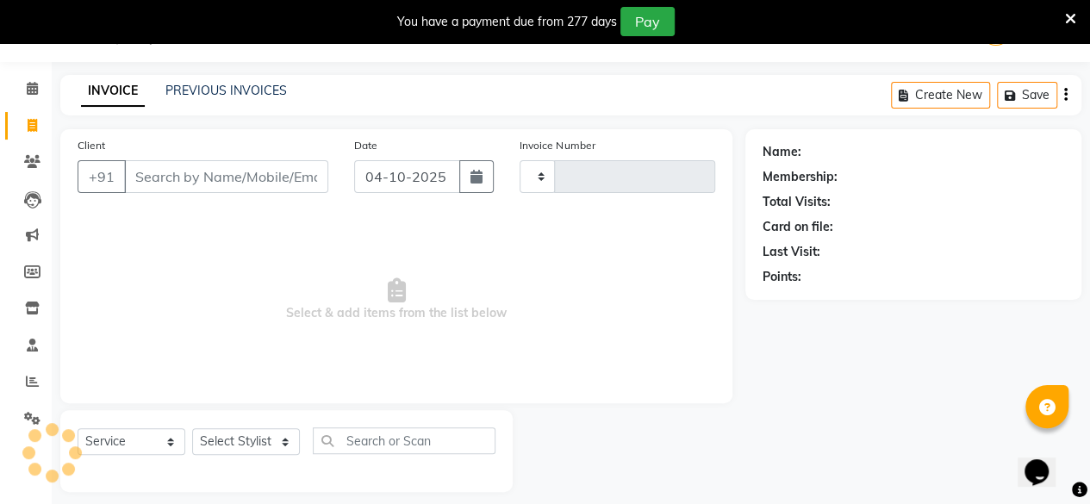
type input "2018"
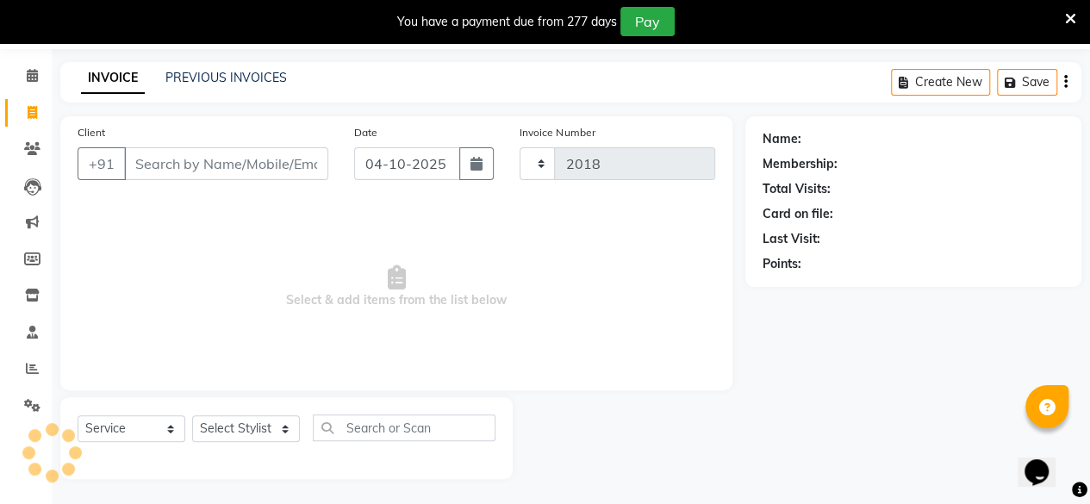
select select "5131"
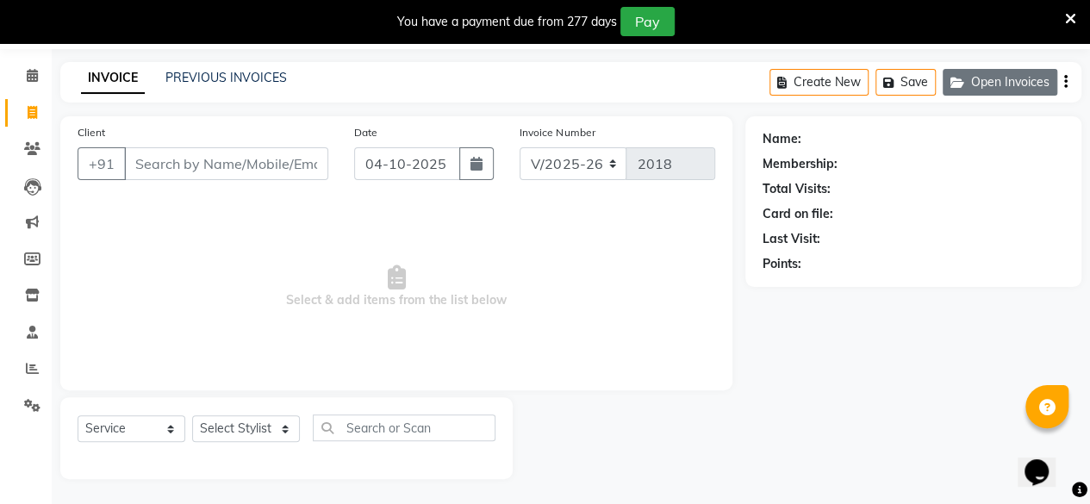
click at [1012, 88] on button "Open Invoices" at bounding box center [1000, 82] width 115 height 27
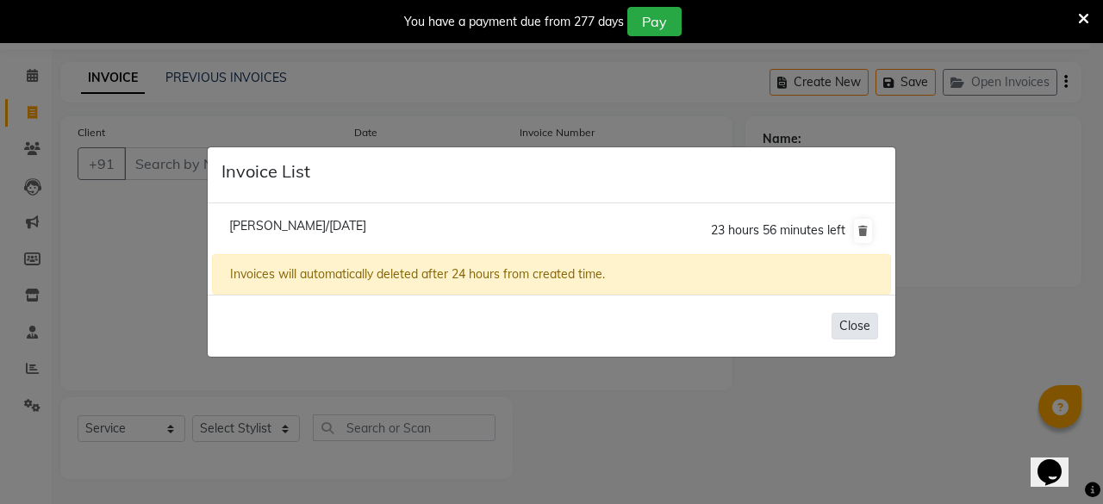
click at [858, 319] on button "Close" at bounding box center [854, 326] width 47 height 27
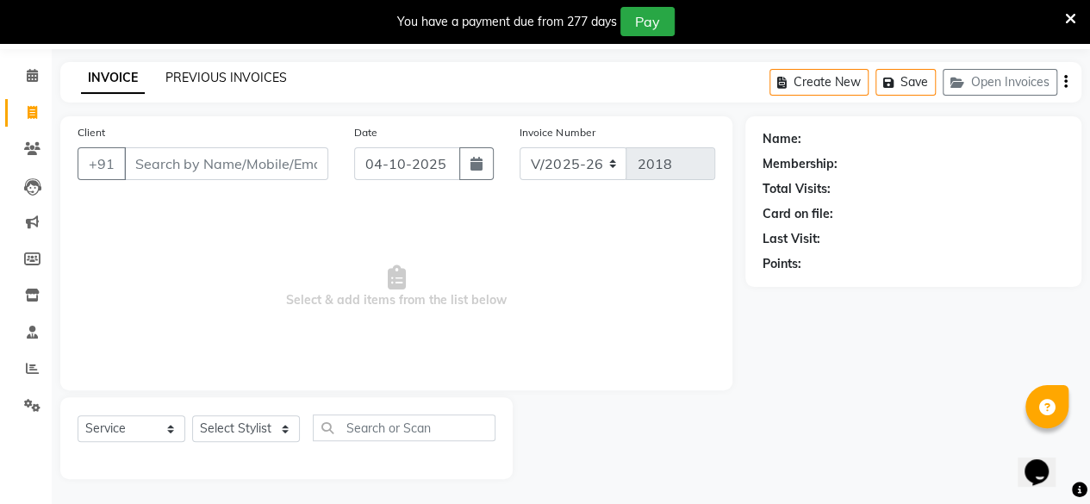
click at [219, 79] on link "PREVIOUS INVOICES" at bounding box center [225, 78] width 121 height 16
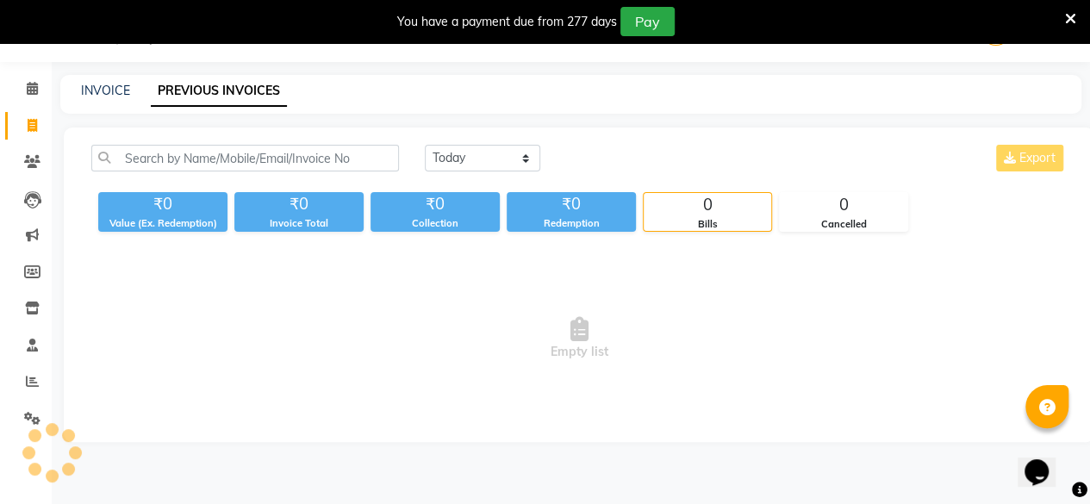
scroll to position [42, 0]
click at [493, 166] on select "Today Yesterday Custom Range" at bounding box center [482, 158] width 115 height 27
select select "range"
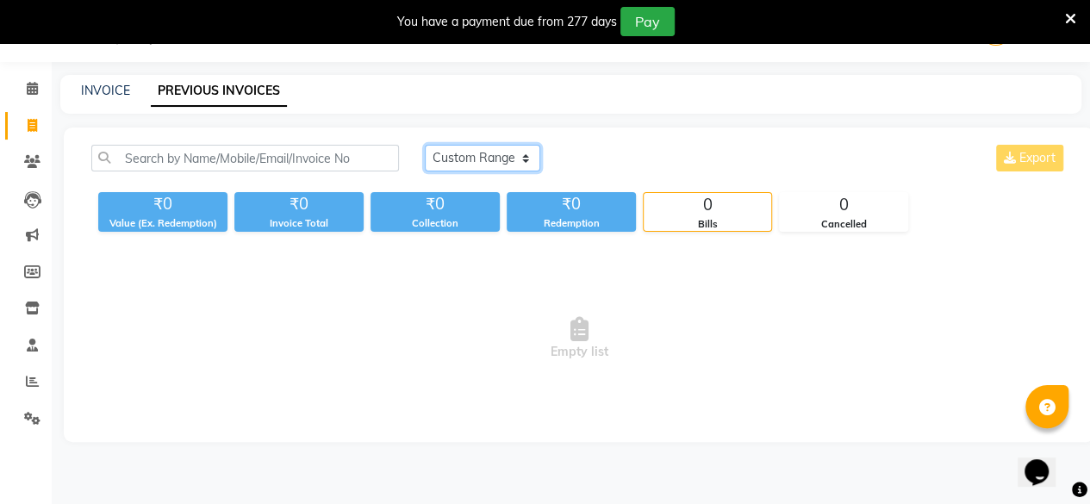
click at [425, 145] on select "Today Yesterday Custom Range" at bounding box center [482, 158] width 115 height 27
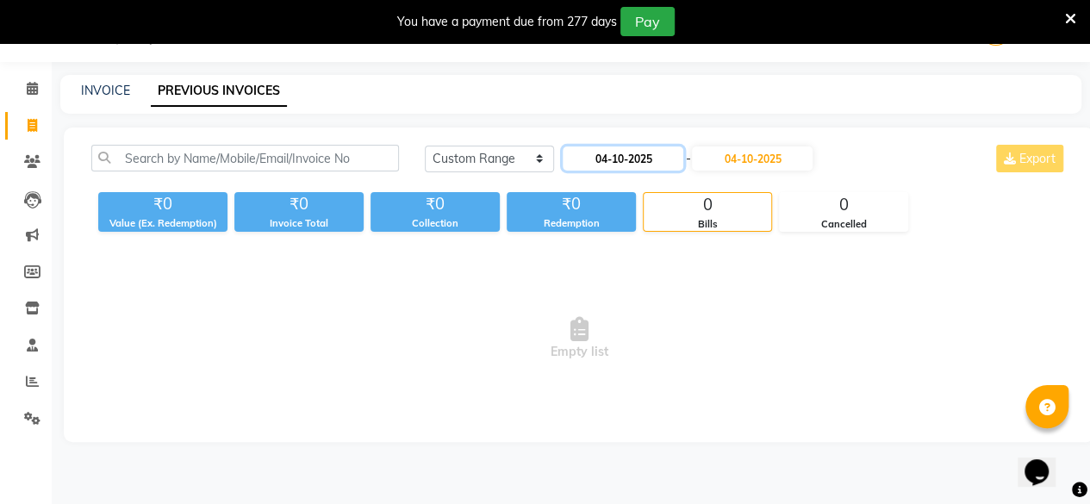
click at [606, 153] on input "04-10-2025" at bounding box center [623, 158] width 121 height 24
select select "10"
select select "2025"
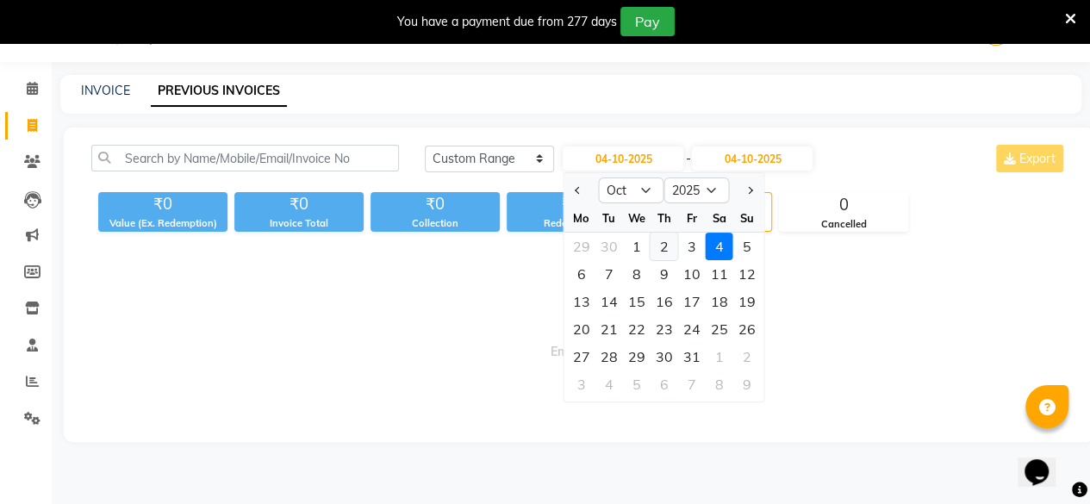
click at [669, 242] on div "2" at bounding box center [665, 247] width 28 height 28
type input "02-10-2025"
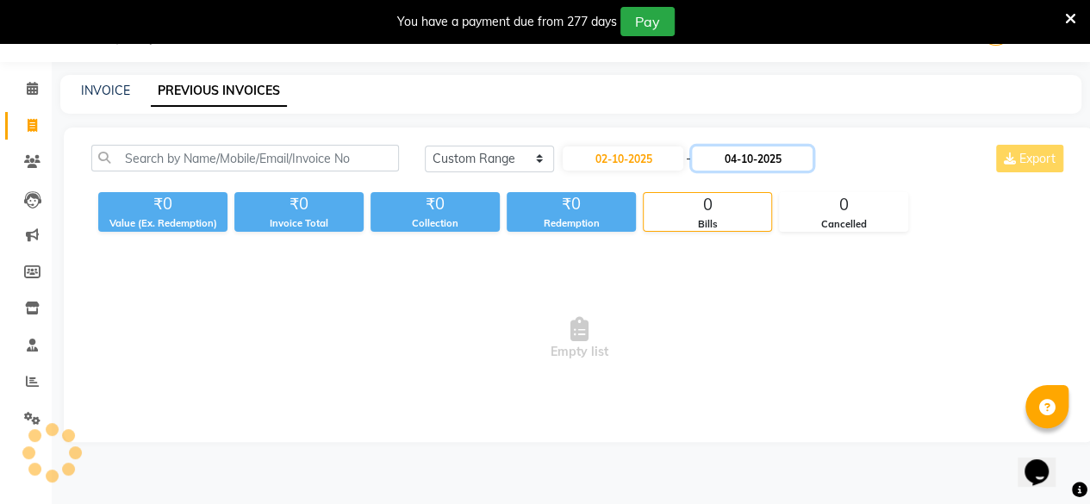
click at [755, 154] on input "04-10-2025" at bounding box center [752, 158] width 121 height 24
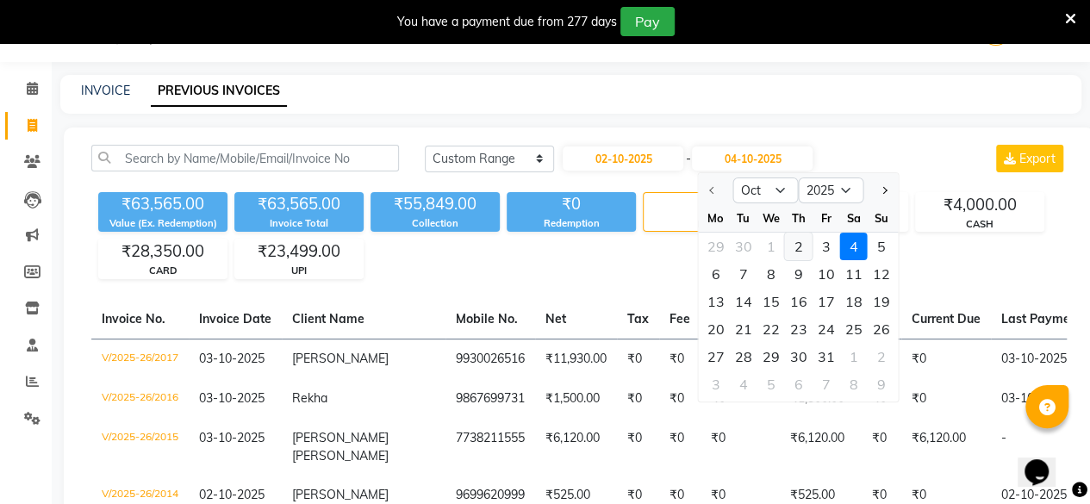
click at [800, 240] on div "2" at bounding box center [799, 247] width 28 height 28
type input "02-10-2025"
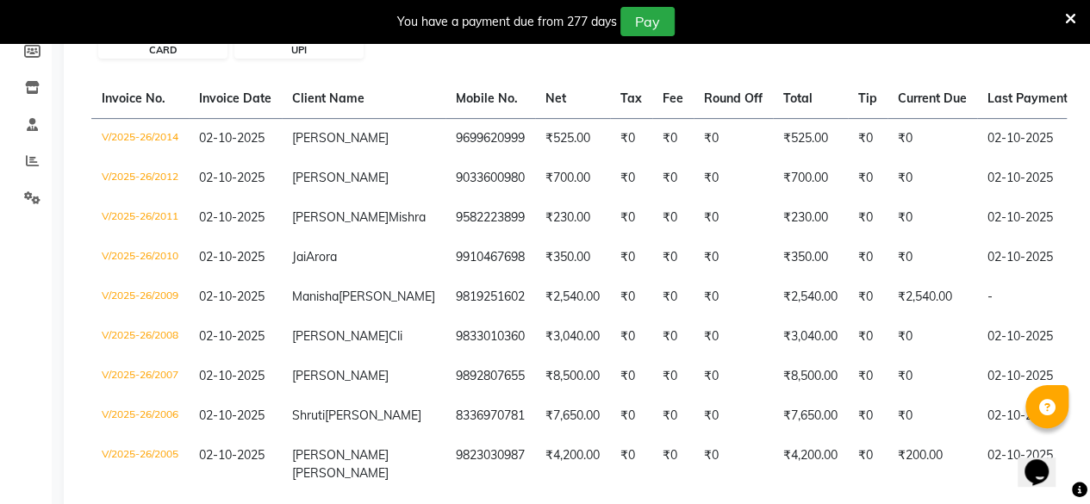
scroll to position [0, 0]
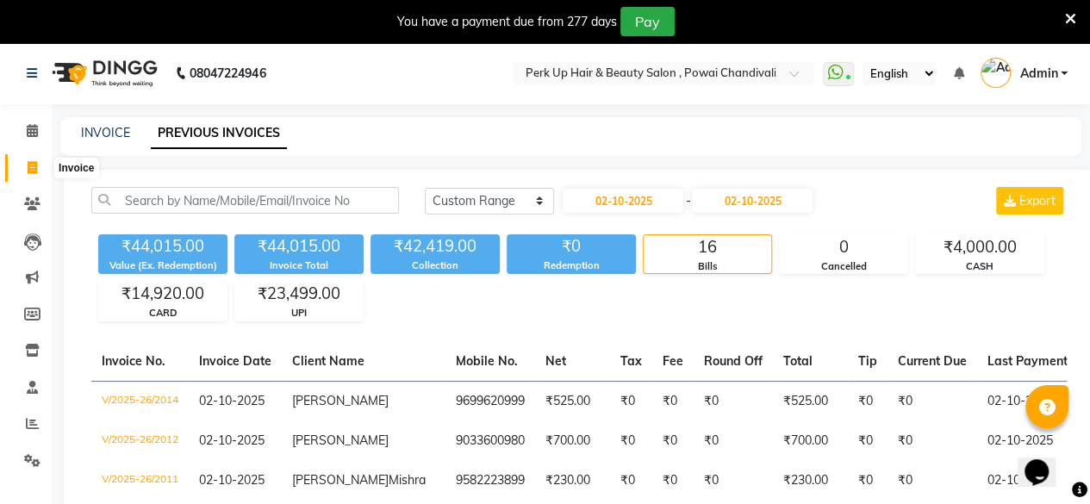
click at [34, 170] on icon at bounding box center [32, 167] width 9 height 13
select select "service"
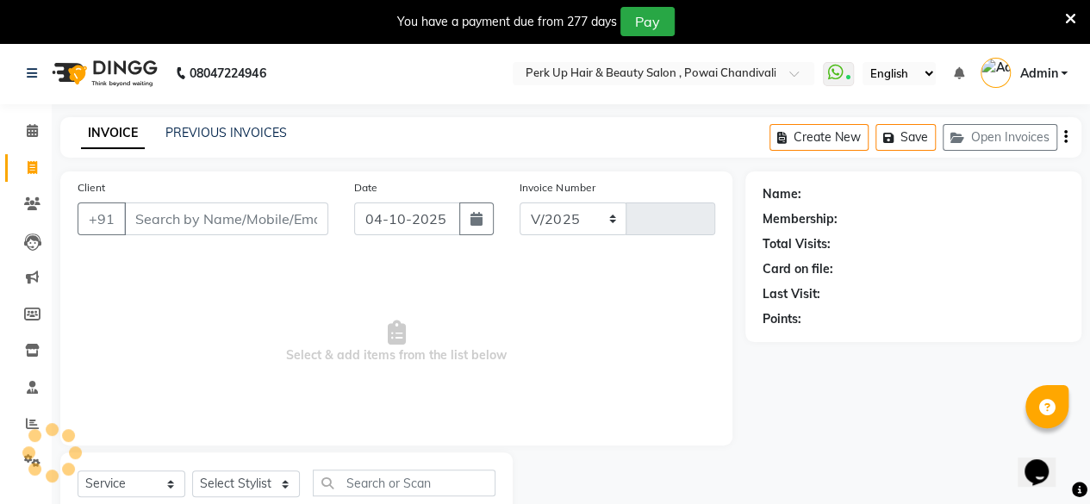
select select "5131"
type input "2018"
click at [176, 221] on input "Client" at bounding box center [226, 218] width 204 height 33
click at [222, 223] on input "Client" at bounding box center [226, 218] width 204 height 33
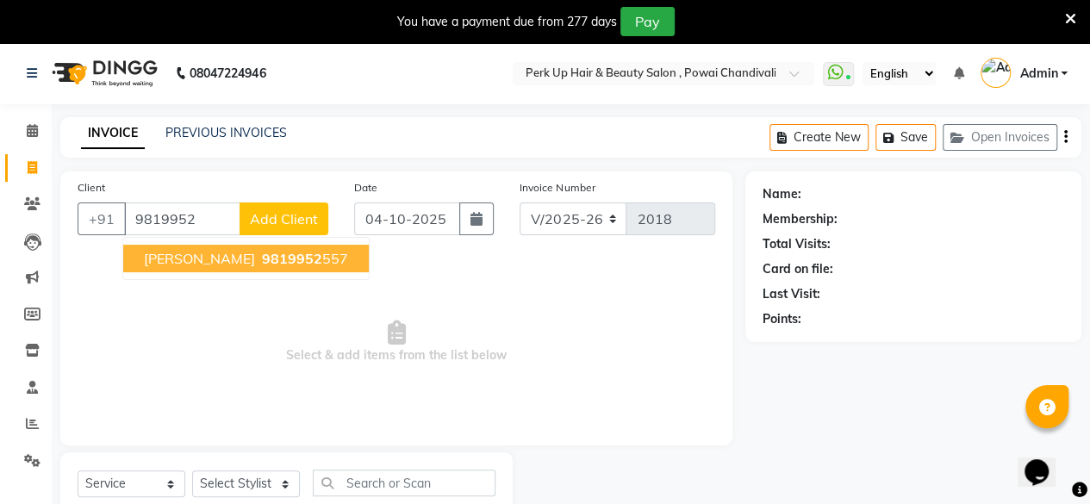
click at [258, 261] on ngb-highlight "9819952 557" at bounding box center [303, 258] width 90 height 17
type input "9819952557"
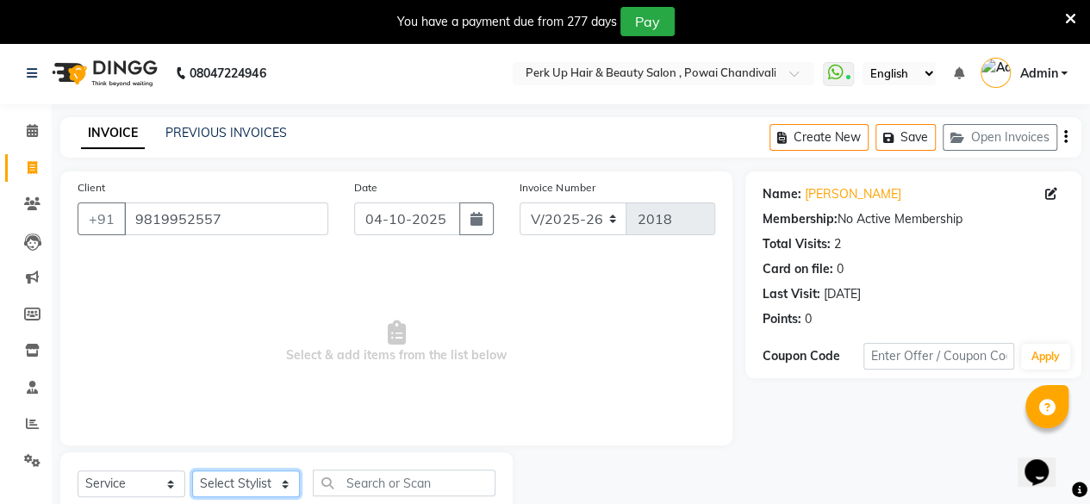
click at [253, 483] on select "Select Stylist Anita Das danish Kumkum Pasi Naseem Mansoori Neha YAdav Nilam Bh…" at bounding box center [246, 483] width 108 height 27
select select "32894"
click at [192, 470] on select "Select Stylist Anita Das danish Kumkum Pasi Naseem Mansoori Neha YAdav Nilam Bh…" at bounding box center [246, 483] width 108 height 27
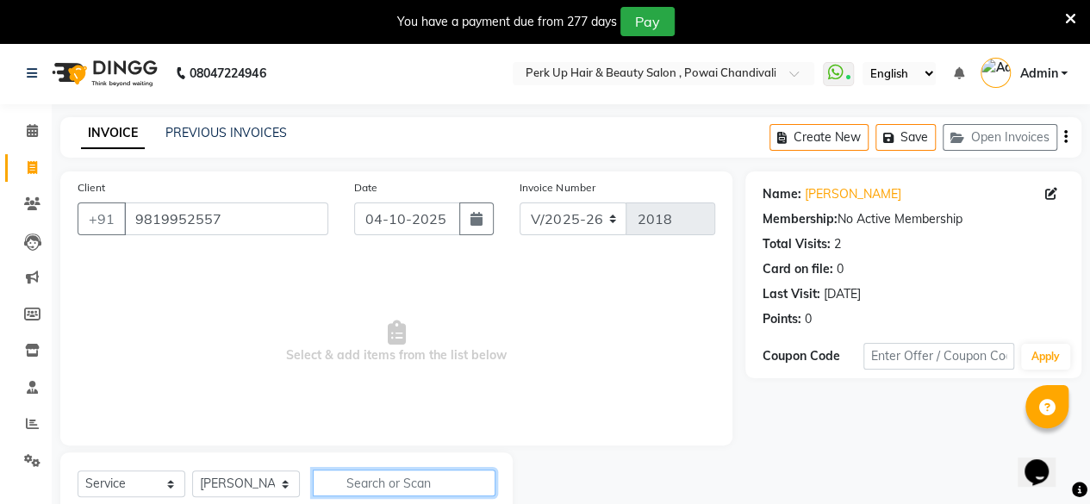
click at [386, 483] on input "text" at bounding box center [404, 483] width 183 height 27
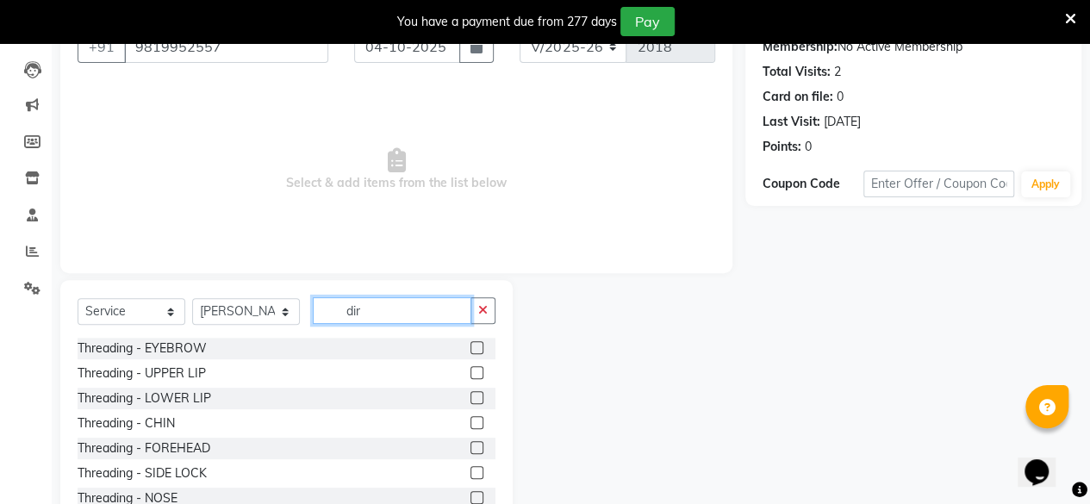
scroll to position [130, 0]
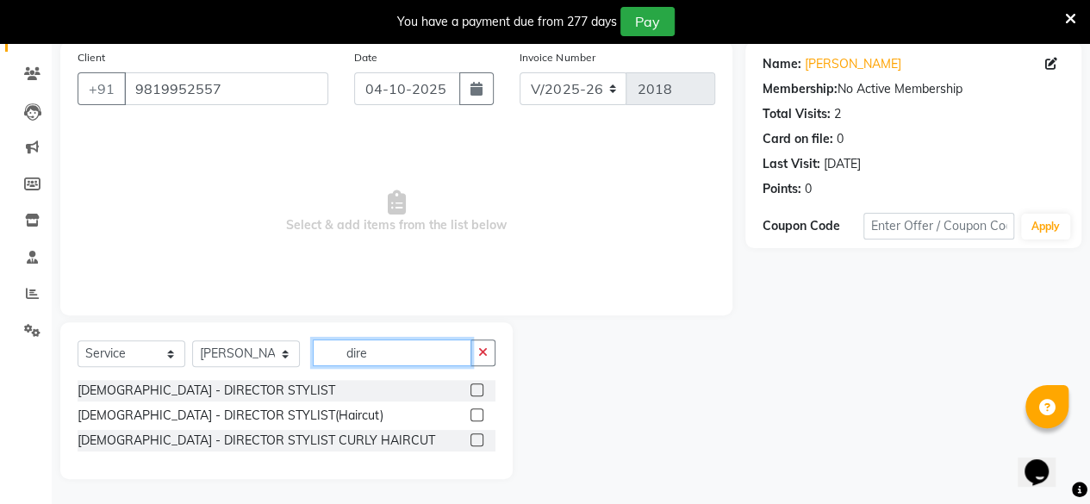
type input "dire"
click at [476, 411] on label at bounding box center [476, 414] width 13 height 13
click at [476, 411] on input "checkbox" at bounding box center [475, 415] width 11 height 11
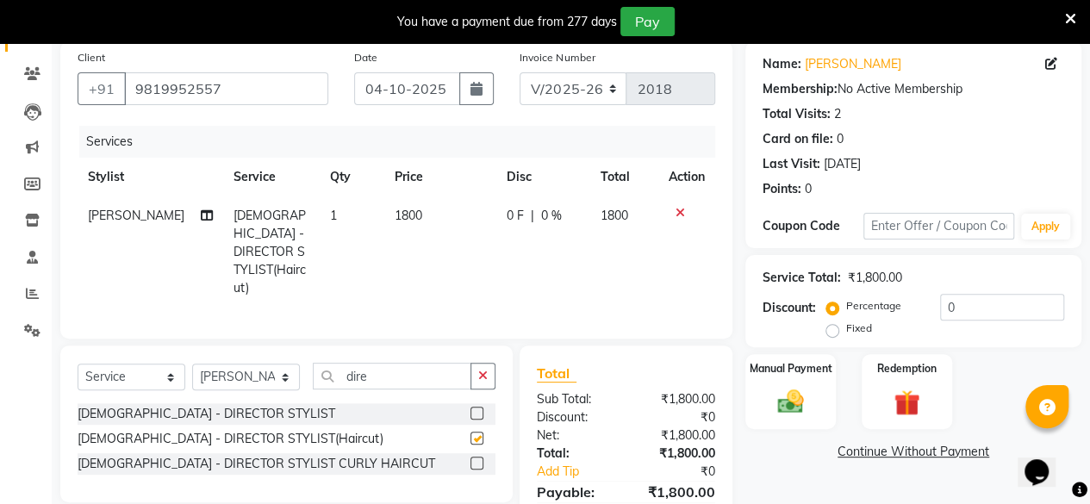
checkbox input "false"
click at [265, 364] on select "Select Stylist Anita Das danish Kumkum Pasi Naseem Mansoori Neha YAdav Nilam Bh…" at bounding box center [246, 377] width 108 height 27
select select "32895"
click at [192, 364] on select "Select Stylist Anita Das danish Kumkum Pasi Naseem Mansoori Neha YAdav Nilam Bh…" at bounding box center [246, 377] width 108 height 27
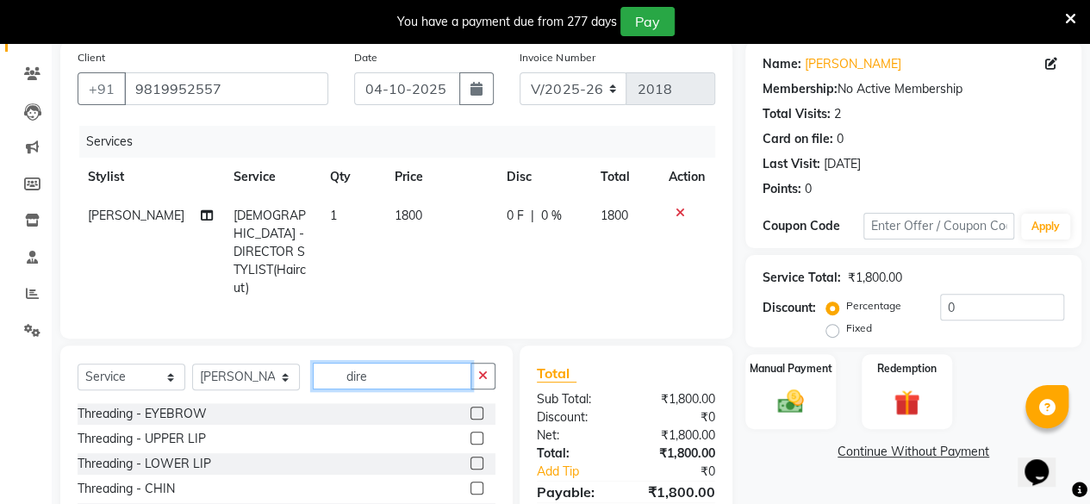
click at [409, 363] on input "dire" at bounding box center [392, 376] width 159 height 27
type input "d"
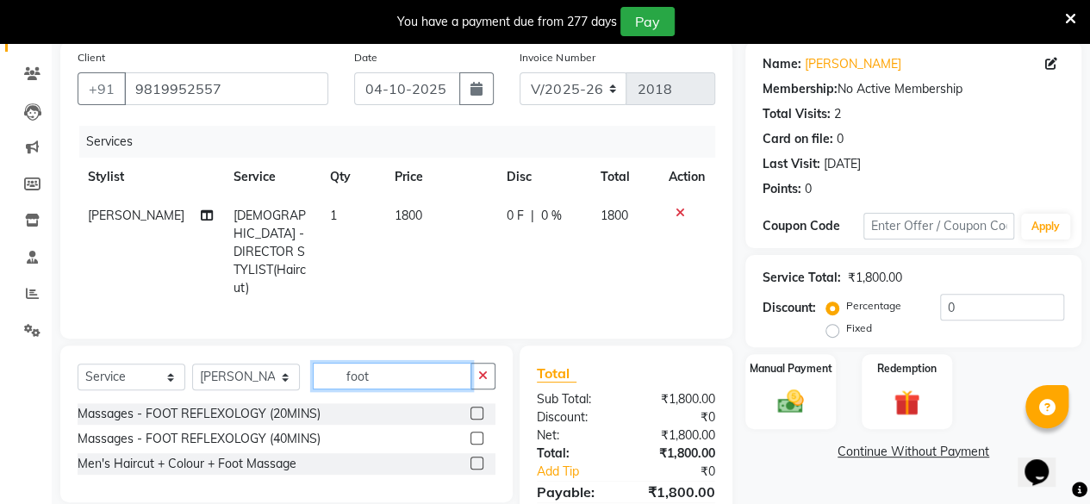
type input "foot"
click at [474, 407] on label at bounding box center [476, 413] width 13 height 13
click at [474, 408] on input "checkbox" at bounding box center [475, 413] width 11 height 11
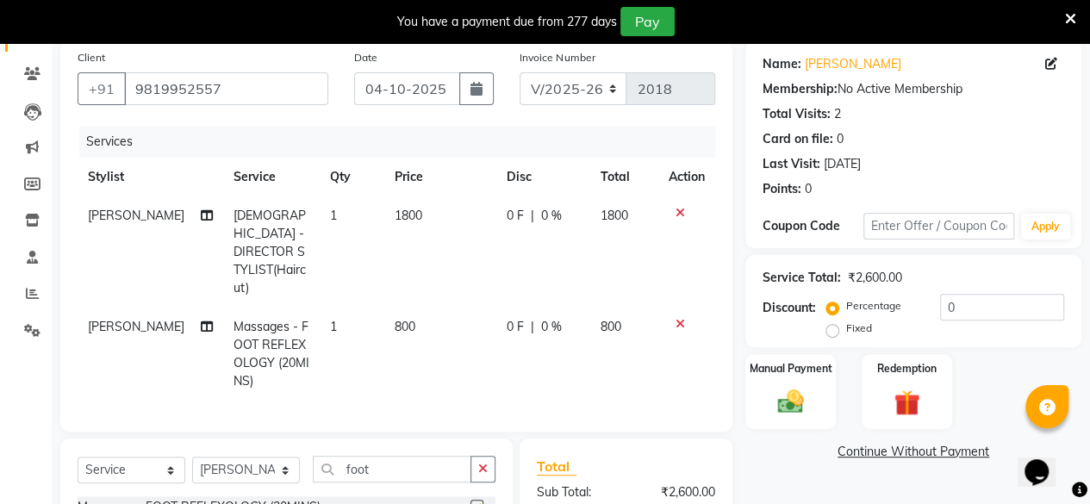
checkbox input "false"
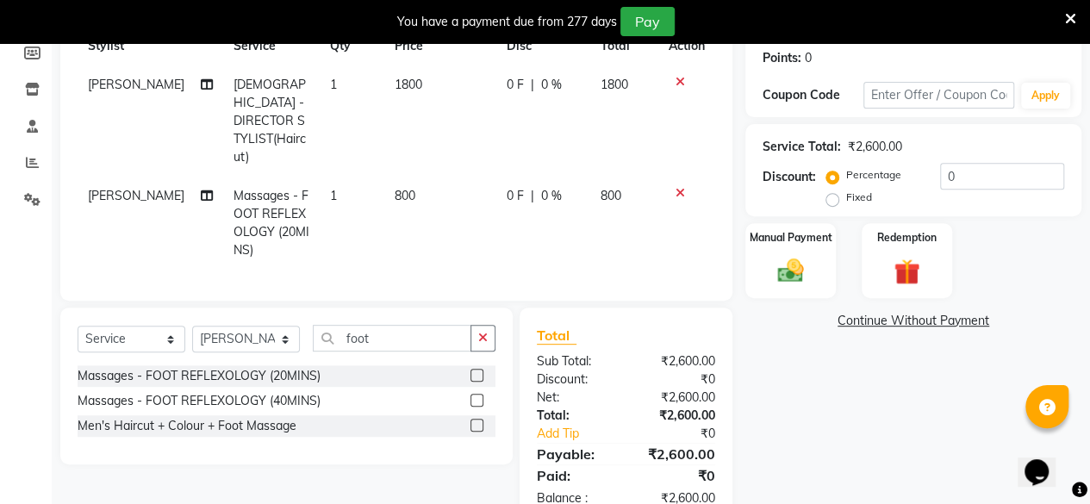
scroll to position [283, 0]
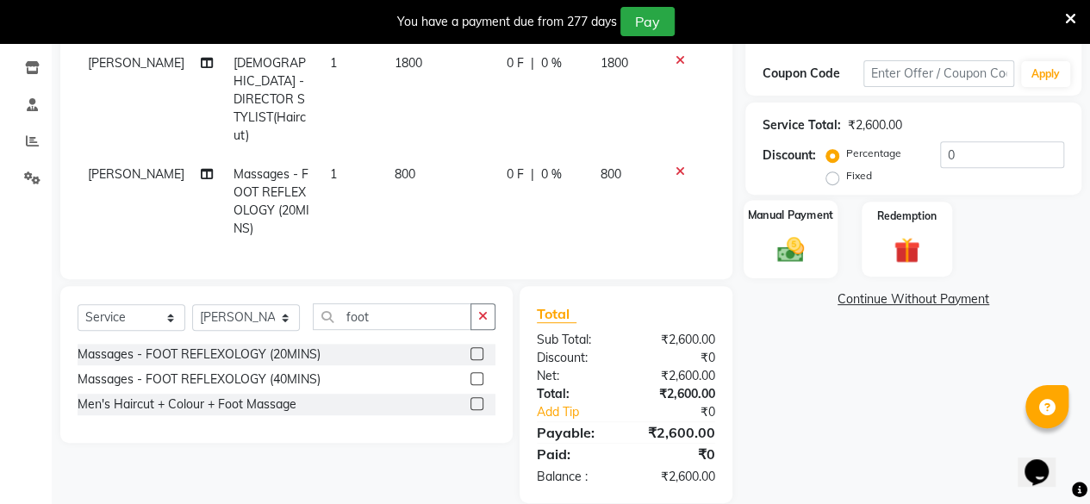
click at [797, 248] on img at bounding box center [791, 248] width 44 height 31
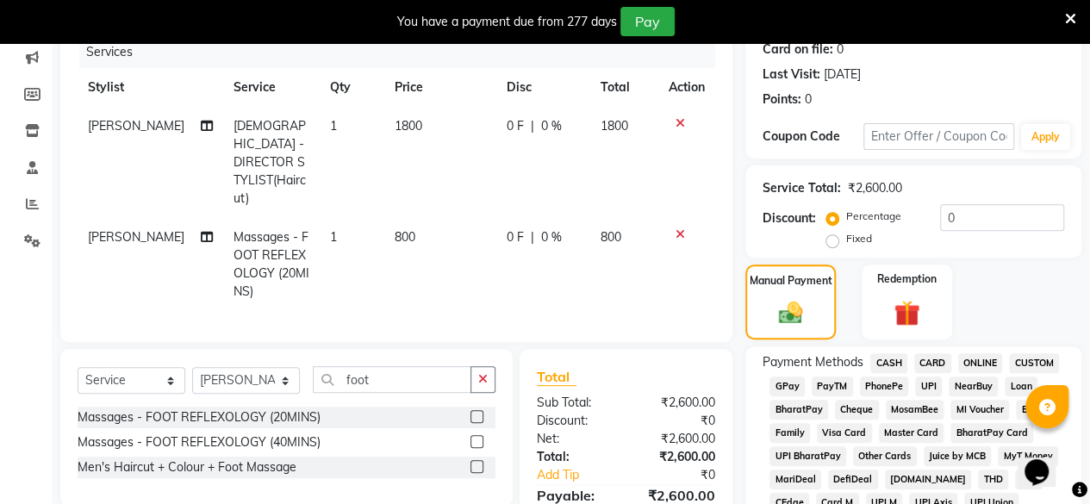
scroll to position [386, 0]
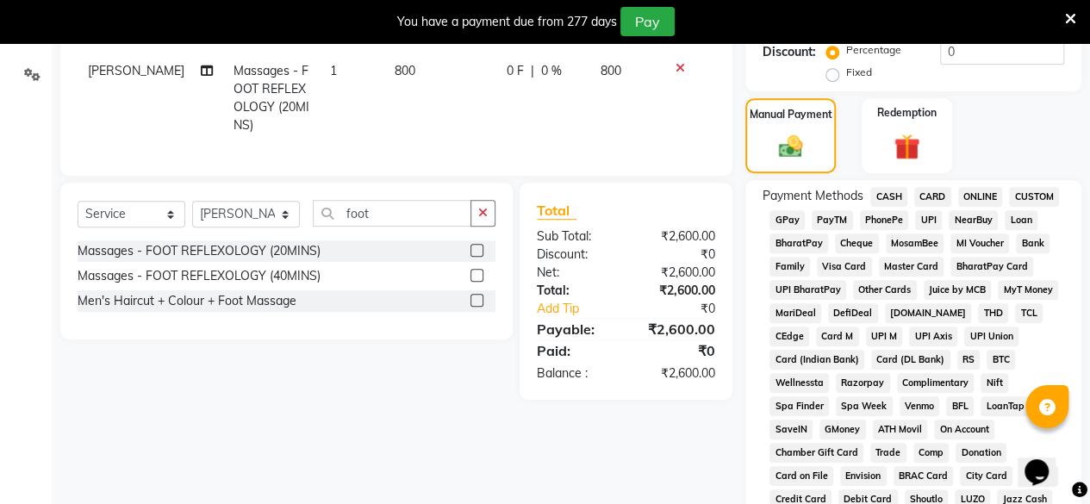
click at [925, 192] on span "CARD" at bounding box center [932, 197] width 37 height 20
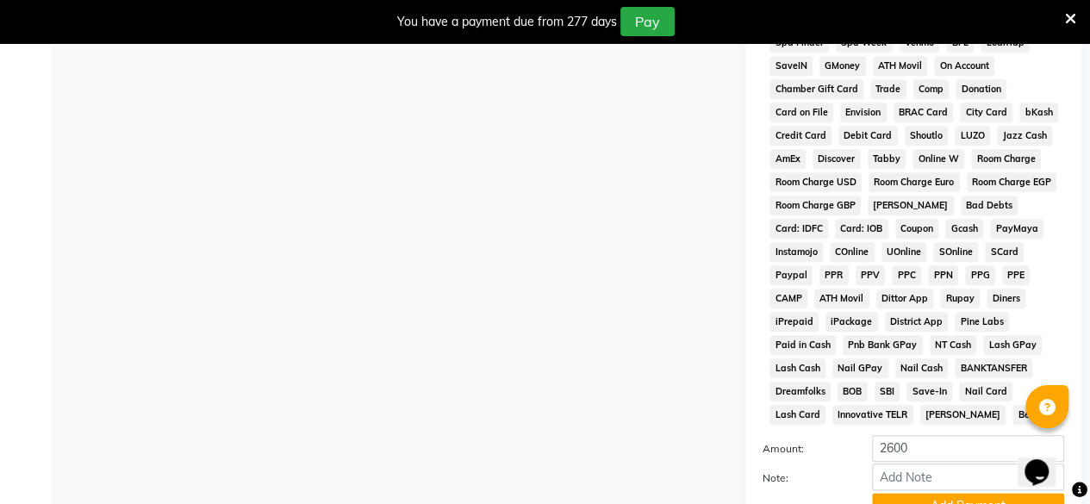
scroll to position [903, 0]
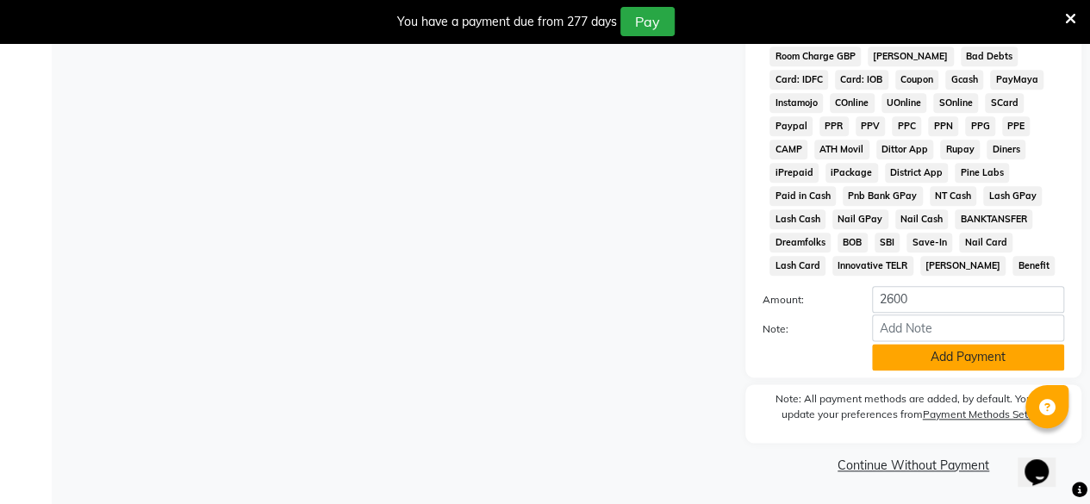
click at [978, 352] on button "Add Payment" at bounding box center [968, 357] width 192 height 27
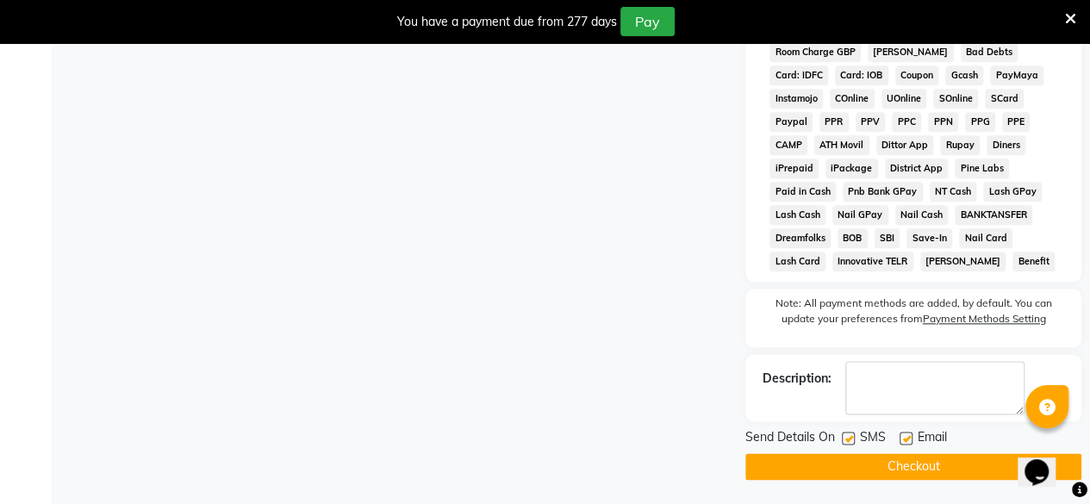
click at [876, 468] on button "Checkout" at bounding box center [913, 466] width 336 height 27
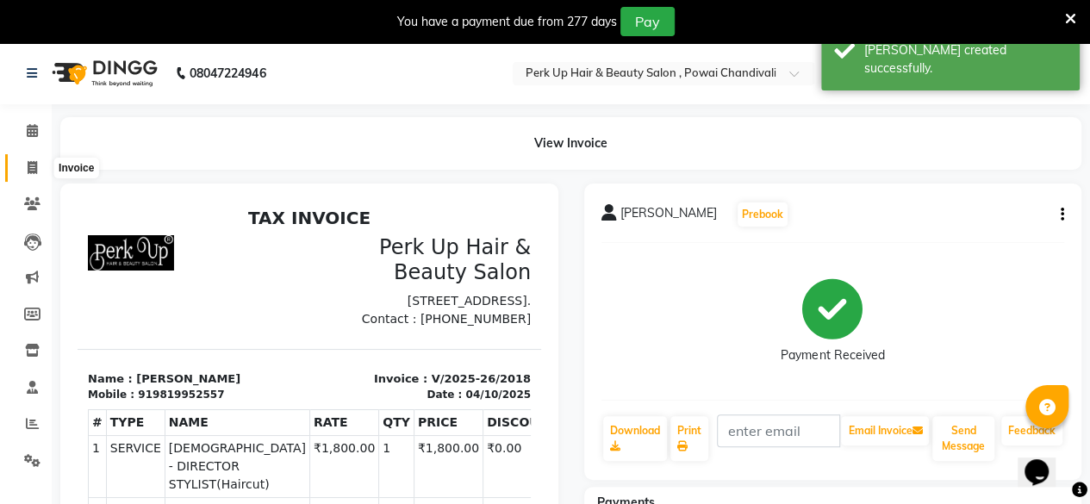
drag, startPoint x: 34, startPoint y: 170, endPoint x: 45, endPoint y: 184, distance: 17.2
click at [34, 170] on icon at bounding box center [32, 167] width 9 height 13
select select "service"
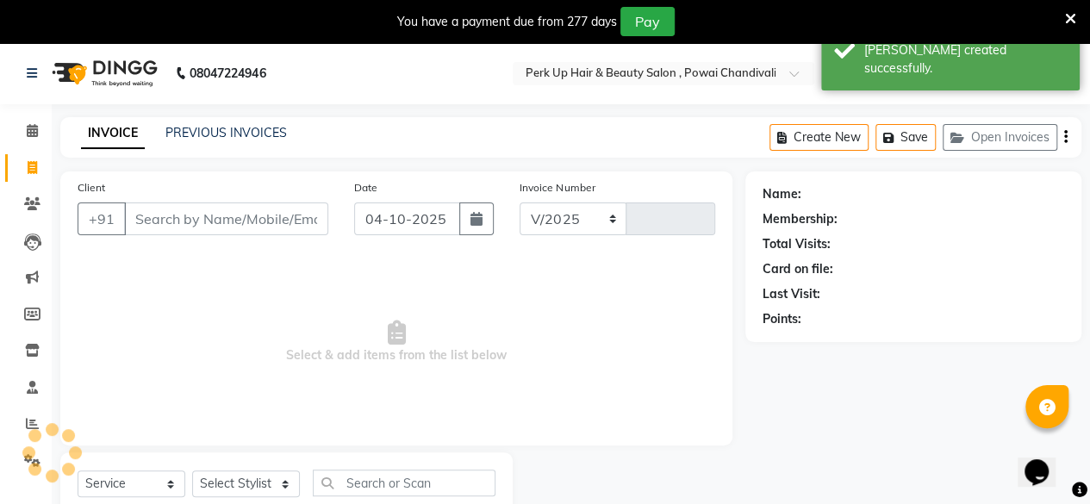
select select "5131"
type input "2019"
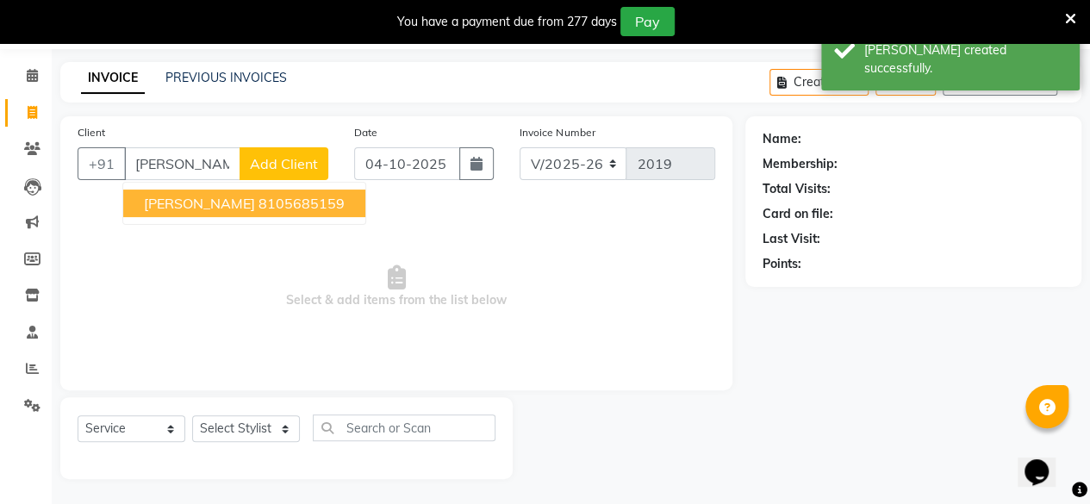
click at [234, 199] on span "Suhita BAnerjee" at bounding box center [199, 203] width 111 height 17
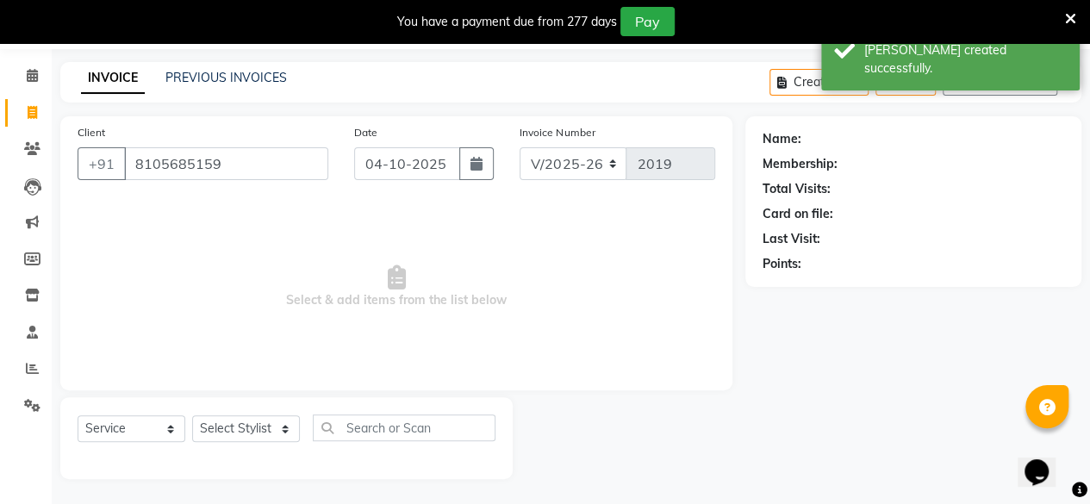
type input "8105685159"
select select "1: Object"
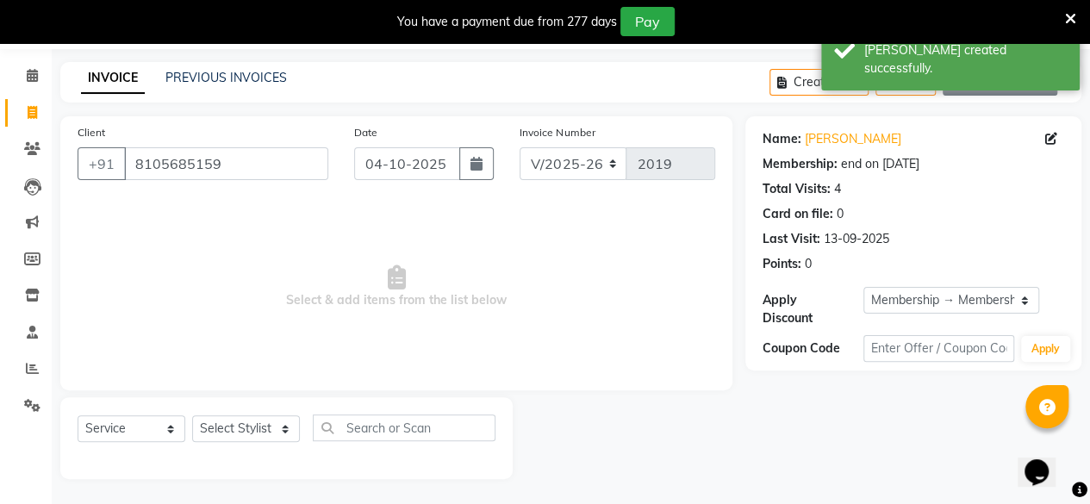
click at [1030, 88] on button "Open Invoices" at bounding box center [1000, 82] width 115 height 27
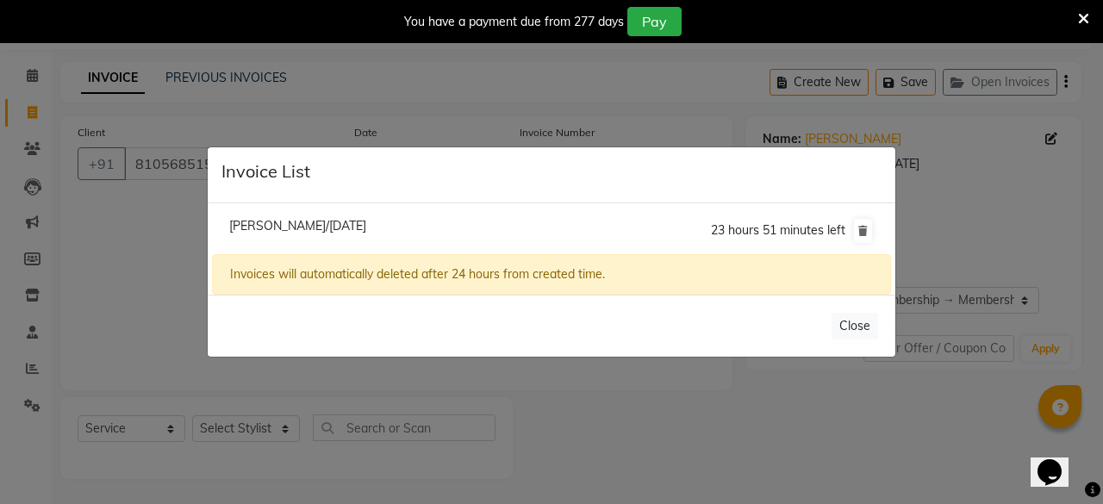
click at [366, 227] on span "Suhita Banerjee/04 October 2025" at bounding box center [297, 226] width 137 height 16
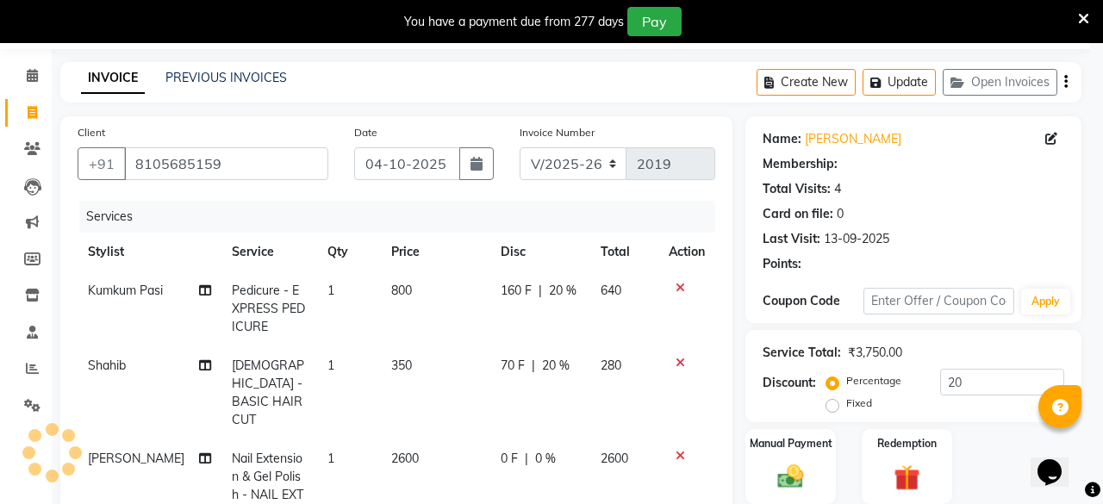
type input "0"
select select "1: Object"
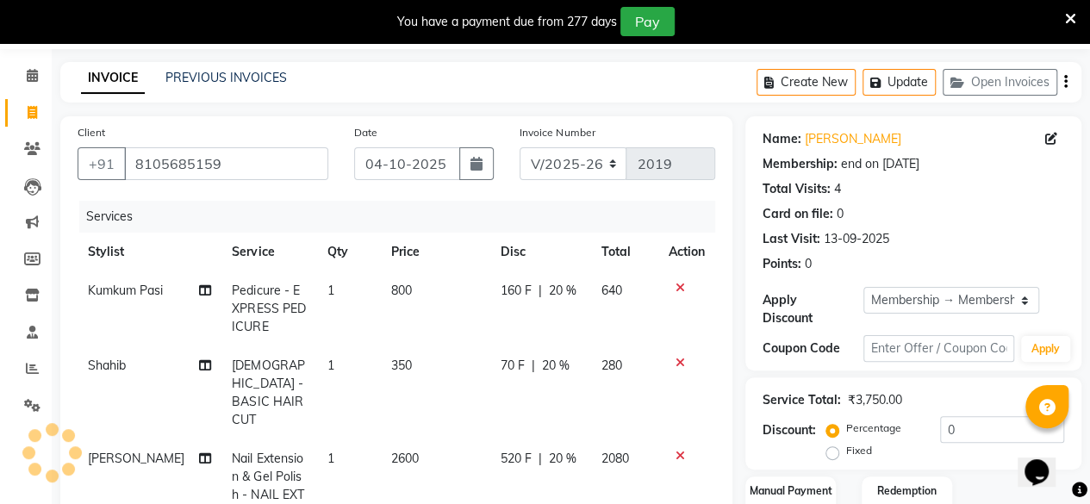
type input "20"
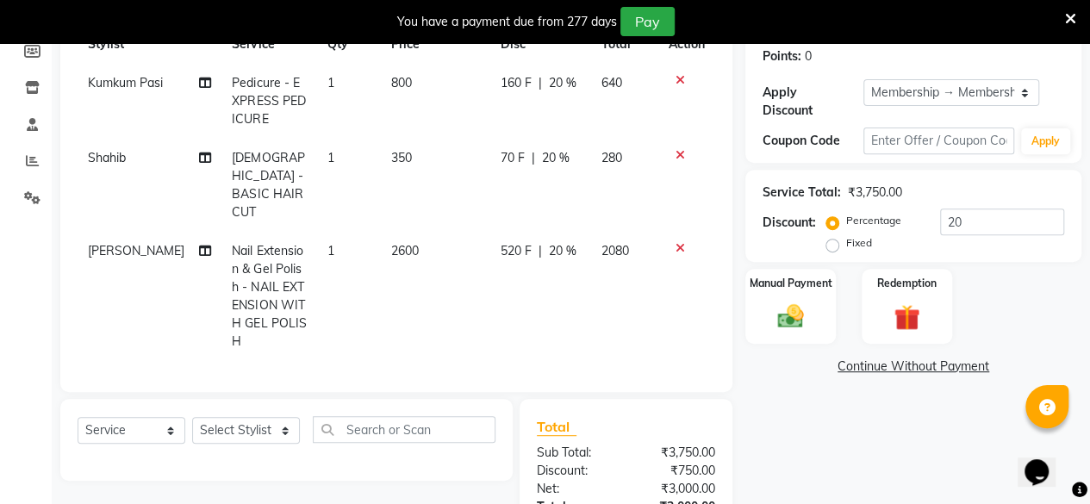
scroll to position [267, 0]
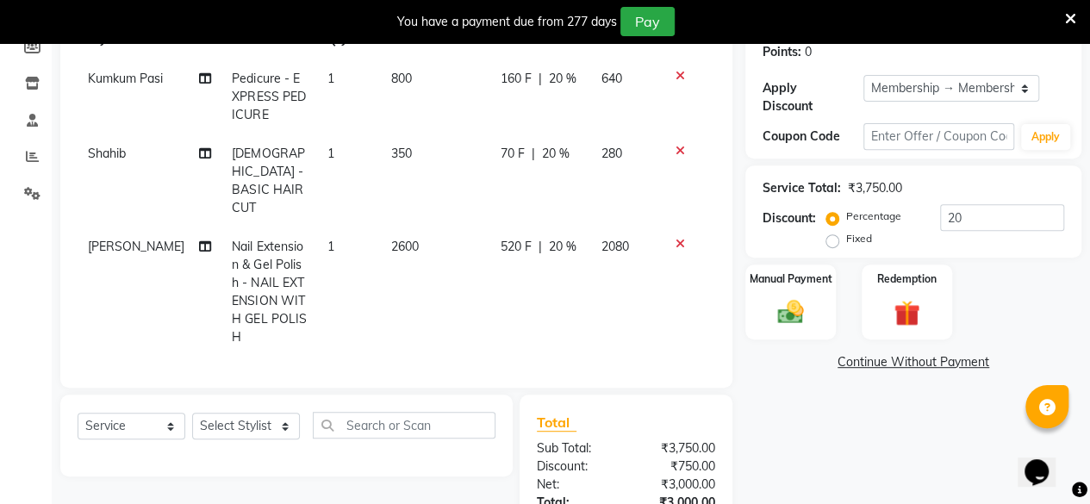
click at [549, 238] on span "20 %" at bounding box center [563, 247] width 28 height 18
select select "85272"
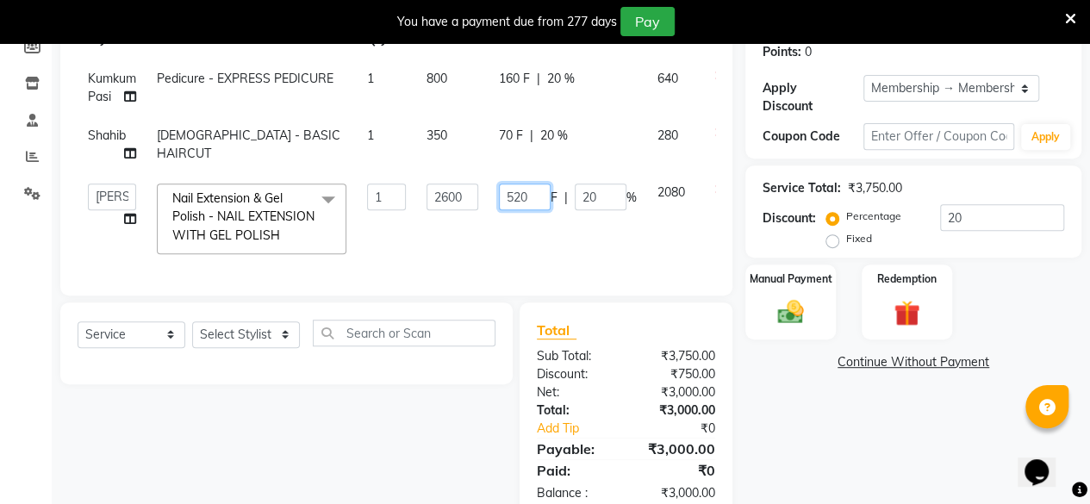
click at [531, 196] on input "520" at bounding box center [525, 197] width 52 height 27
drag, startPoint x: 533, startPoint y: 199, endPoint x: 491, endPoint y: 202, distance: 42.4
click at [491, 202] on td "520 F | 20 %" at bounding box center [568, 218] width 159 height 91
type input "1201"
click at [503, 237] on td "1201 F | 20 %" at bounding box center [568, 218] width 159 height 91
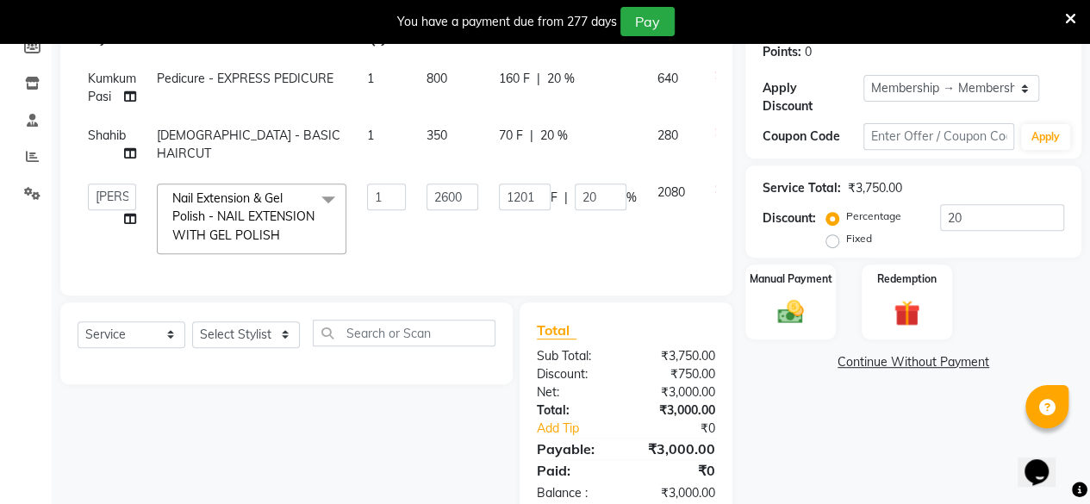
select select "85272"
click at [210, 340] on select "Select Stylist Anita Das danish Kumkum Pasi Naseem Mansoori Neha YAdav Nilam Bh…" at bounding box center [246, 334] width 108 height 27
select select "85272"
click at [192, 333] on select "Select Stylist Anita Das danish Kumkum Pasi Naseem Mansoori Neha YAdav Nilam Bh…" at bounding box center [246, 334] width 108 height 27
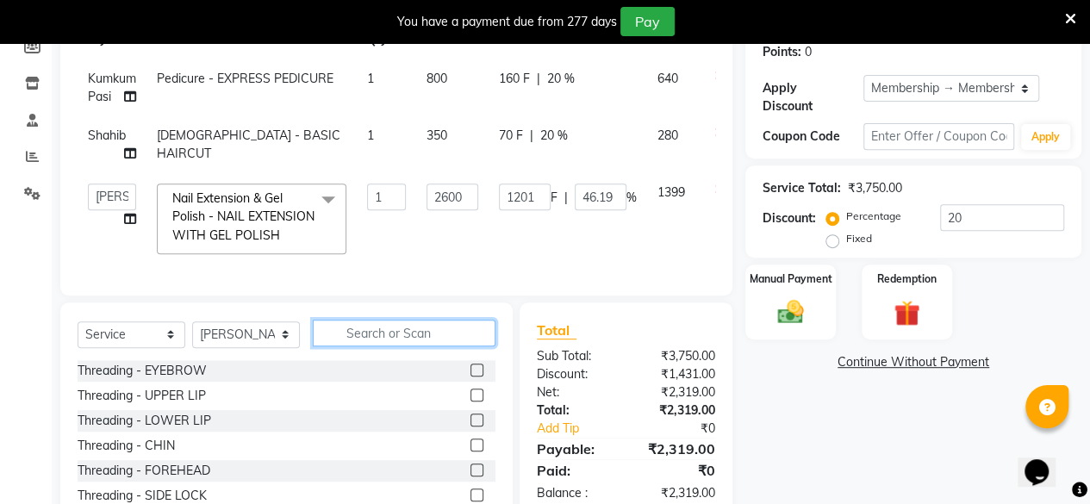
click at [375, 341] on input "text" at bounding box center [404, 333] width 183 height 27
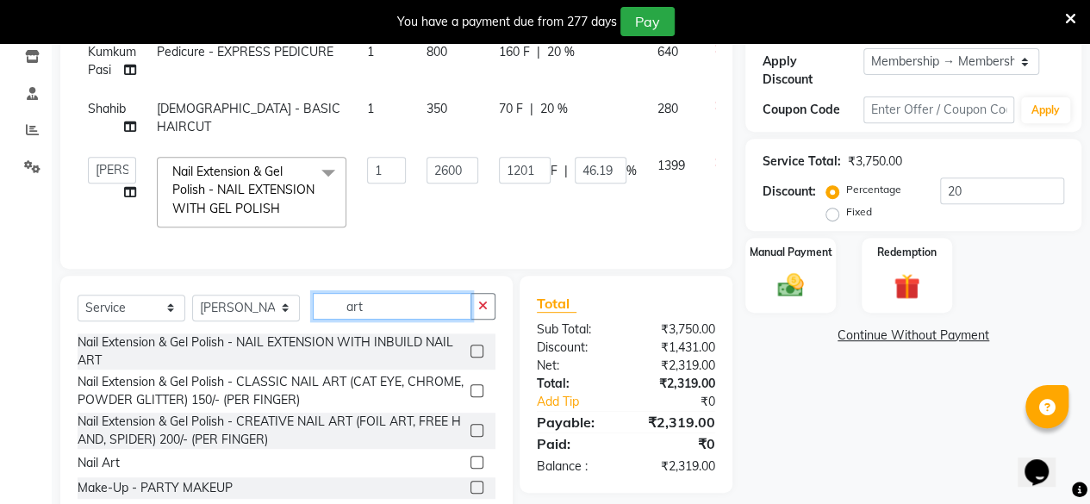
scroll to position [353, 0]
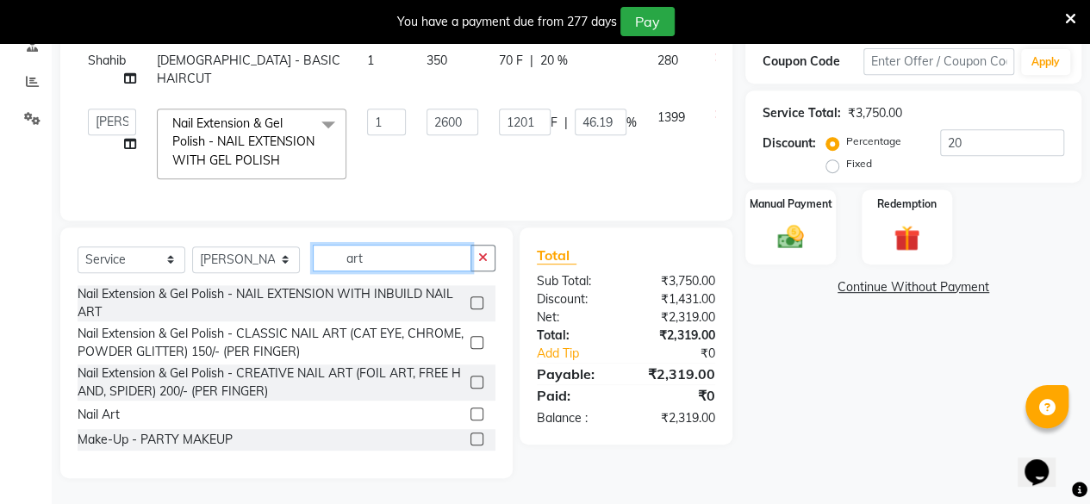
type input "art"
click at [479, 416] on label at bounding box center [476, 414] width 13 height 13
click at [479, 416] on input "checkbox" at bounding box center [475, 414] width 11 height 11
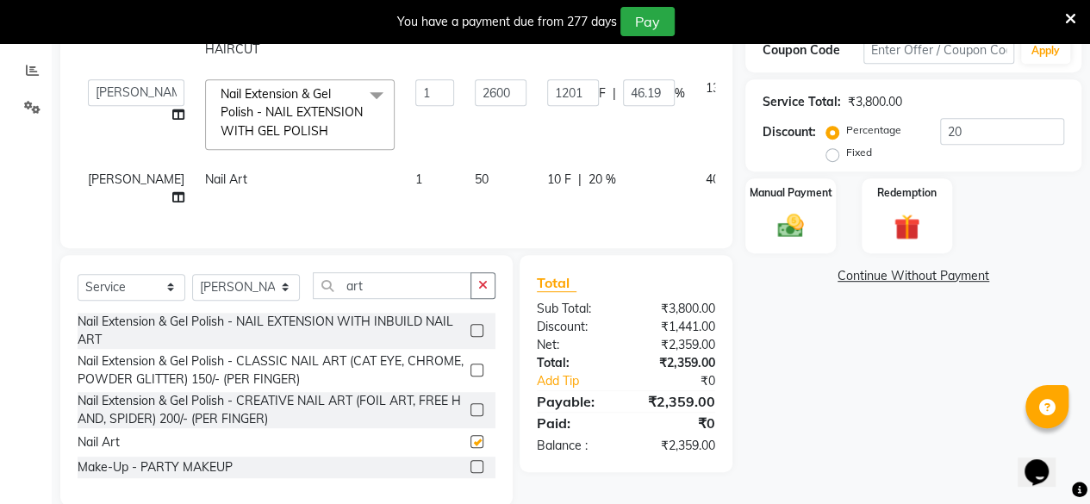
checkbox input "false"
click at [475, 173] on span "50" at bounding box center [482, 179] width 14 height 16
select select "85272"
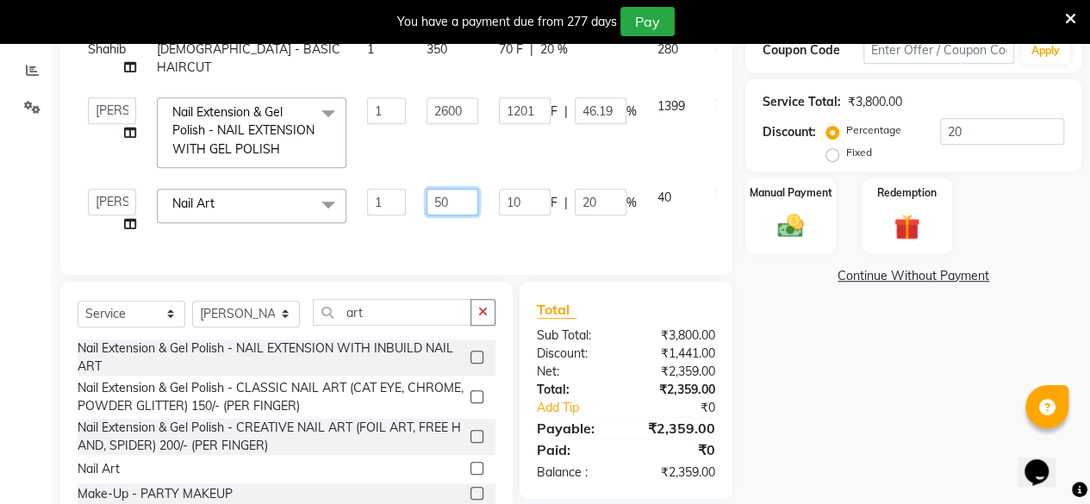
click at [436, 196] on input "50" at bounding box center [452, 202] width 52 height 27
type input "150"
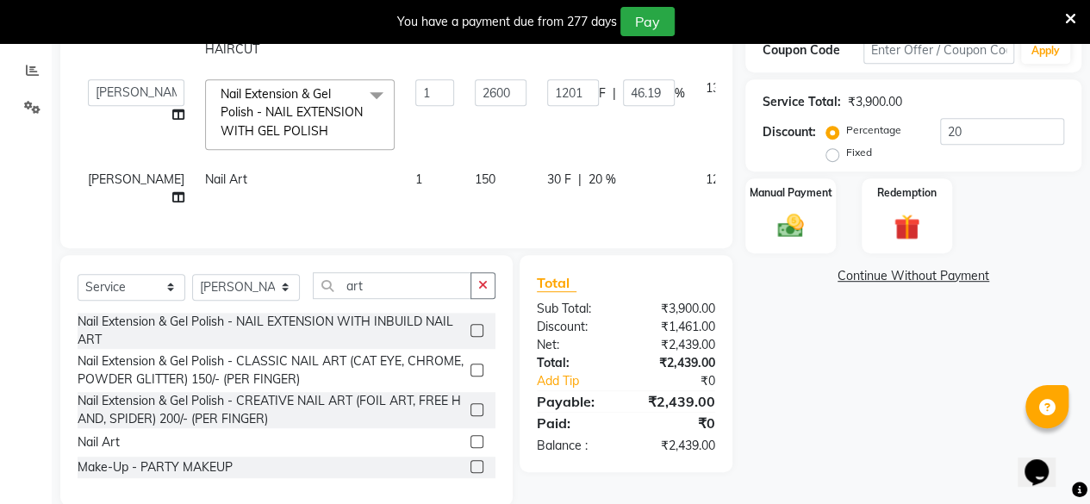
drag, startPoint x: 393, startPoint y: 201, endPoint x: 357, endPoint y: 204, distance: 36.4
click at [403, 231] on div "Services Stylist Service Qty Price Disc Total Action Kumkum Pasi Pedicure - EXP…" at bounding box center [397, 67] width 638 height 328
click at [415, 182] on span "1" at bounding box center [418, 179] width 7 height 16
select select "85272"
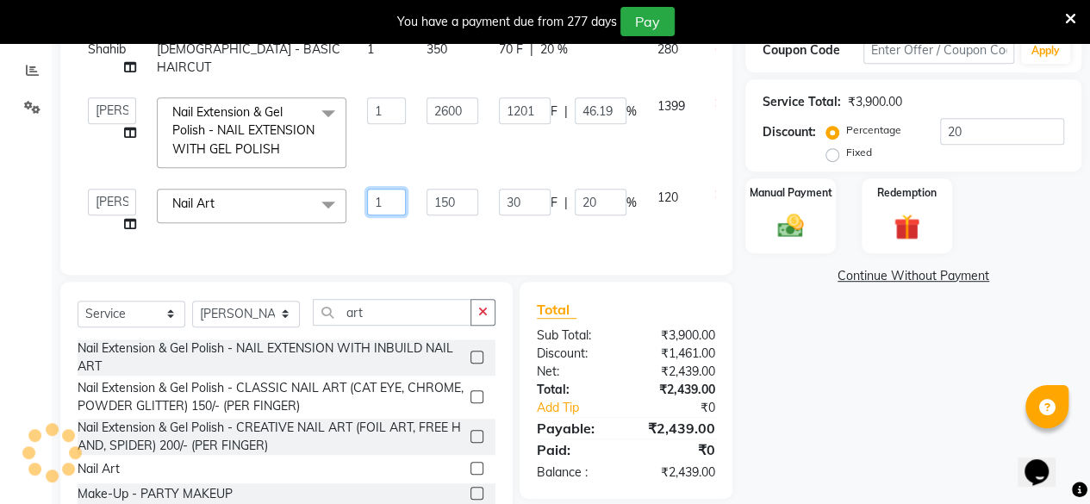
drag, startPoint x: 393, startPoint y: 196, endPoint x: 367, endPoint y: 202, distance: 26.5
click at [367, 202] on td "1" at bounding box center [386, 210] width 59 height 65
type input "2"
drag, startPoint x: 401, startPoint y: 237, endPoint x: 415, endPoint y: 233, distance: 15.3
click at [408, 235] on div "Services Stylist Service Qty Price Disc Total Action Kumkum Pasi Pedicure - EXP…" at bounding box center [397, 80] width 638 height 355
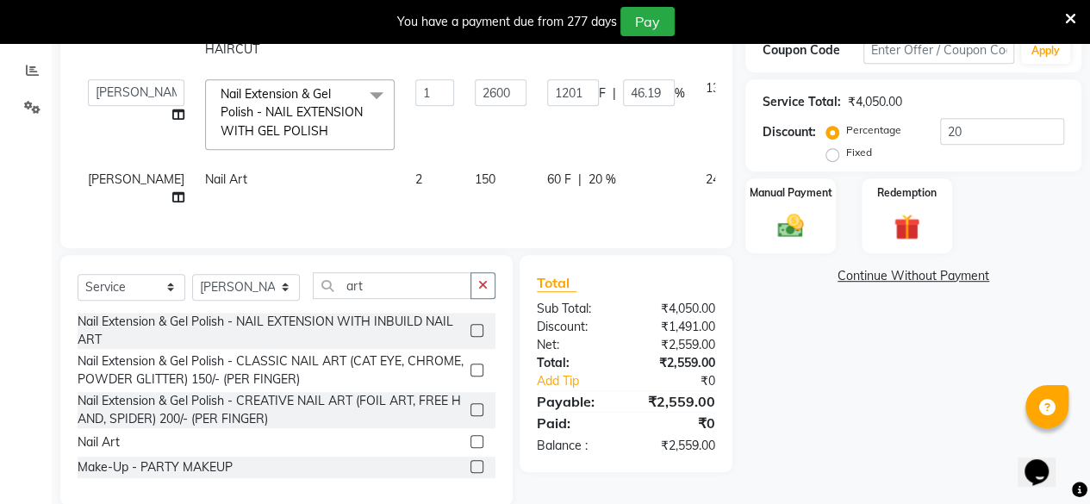
click at [588, 183] on span "20 %" at bounding box center [602, 180] width 28 height 18
select select "85272"
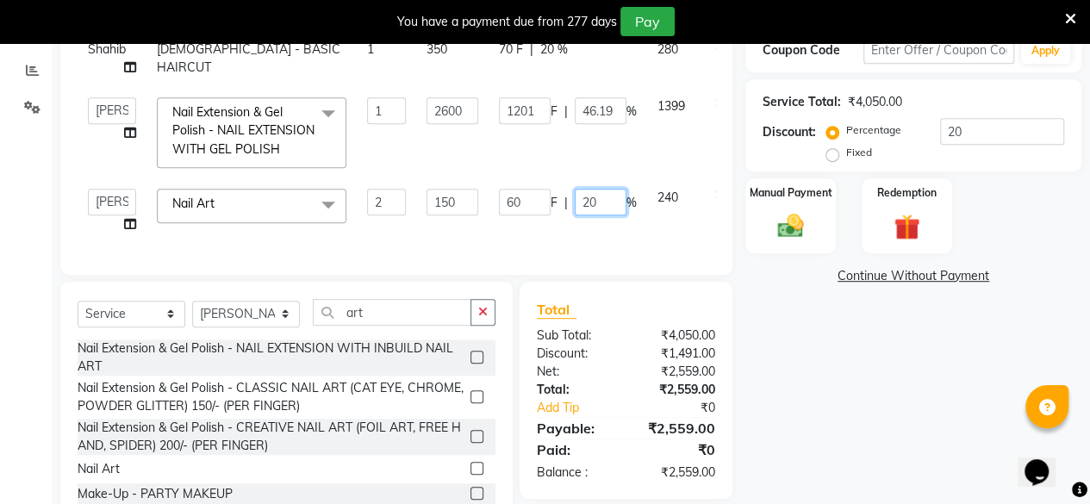
drag, startPoint x: 588, startPoint y: 209, endPoint x: 574, endPoint y: 211, distance: 14.0
click at [574, 211] on div "60 F | 20 %" at bounding box center [568, 202] width 138 height 27
type input "0"
click at [570, 233] on td "60 F | 0 %" at bounding box center [568, 210] width 159 height 65
select select "85272"
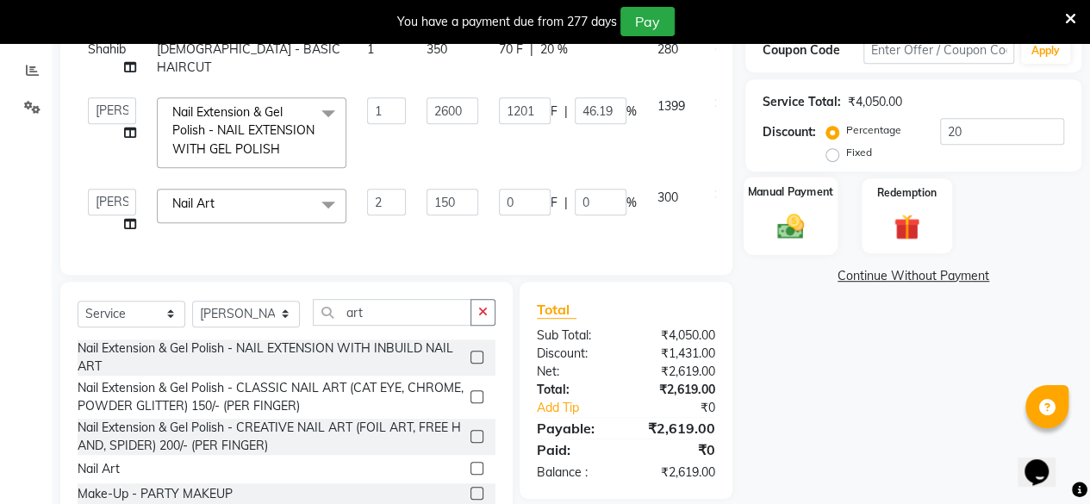
click at [794, 217] on img at bounding box center [791, 225] width 44 height 31
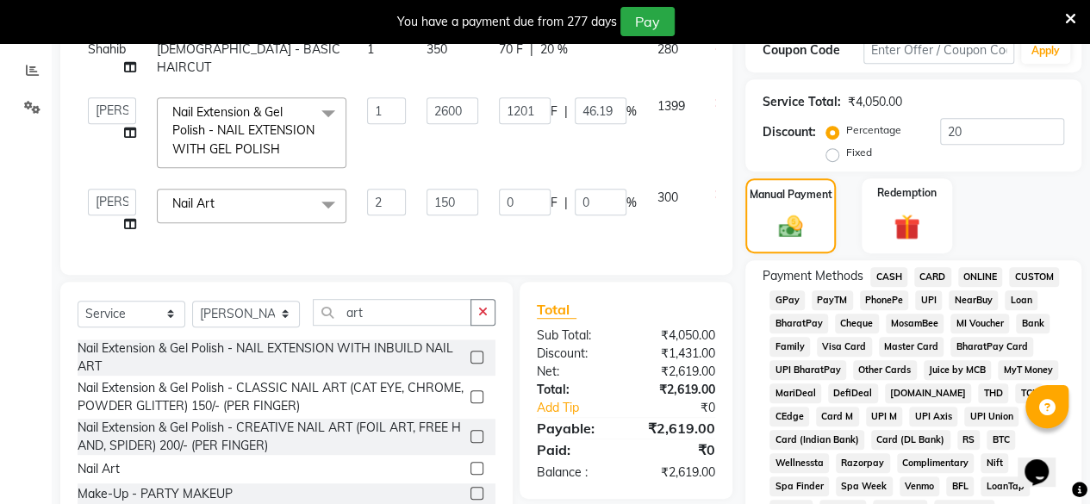
click at [925, 298] on span "UPI" at bounding box center [928, 300] width 27 height 20
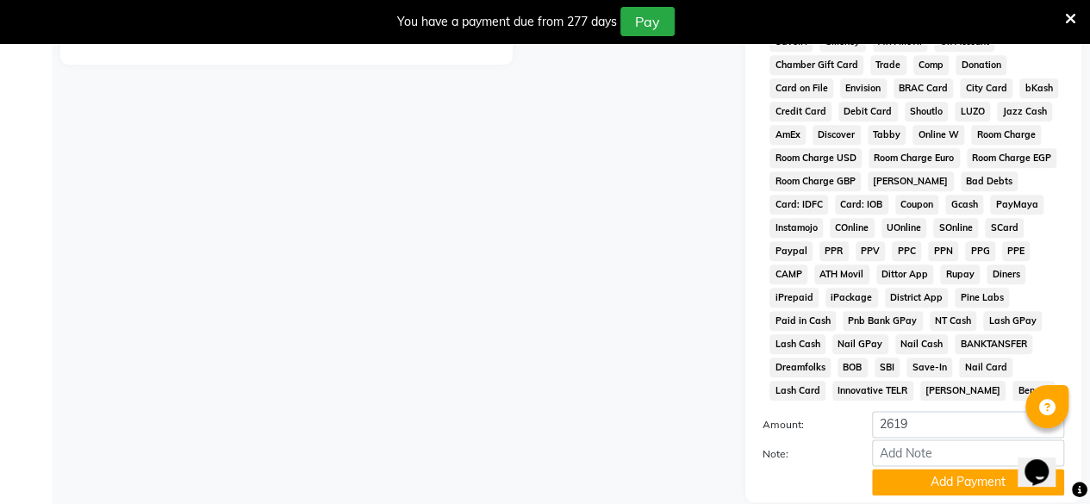
scroll to position [950, 0]
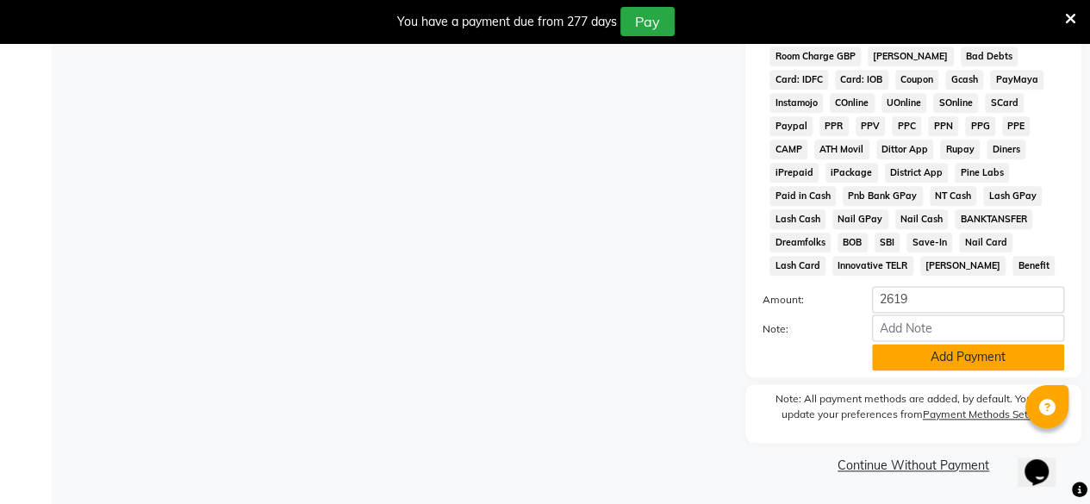
click at [972, 369] on button "Add Payment" at bounding box center [968, 357] width 192 height 27
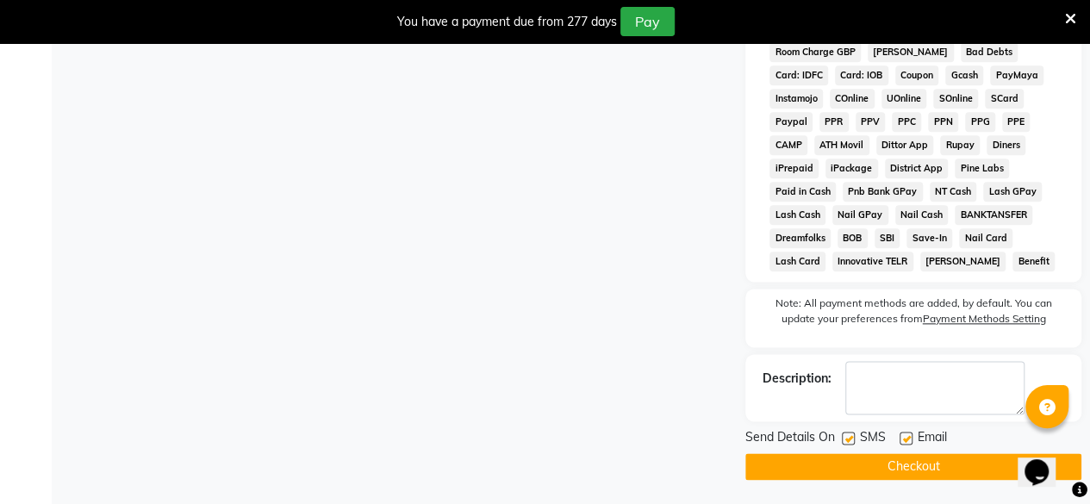
click at [947, 468] on button "Checkout" at bounding box center [913, 466] width 336 height 27
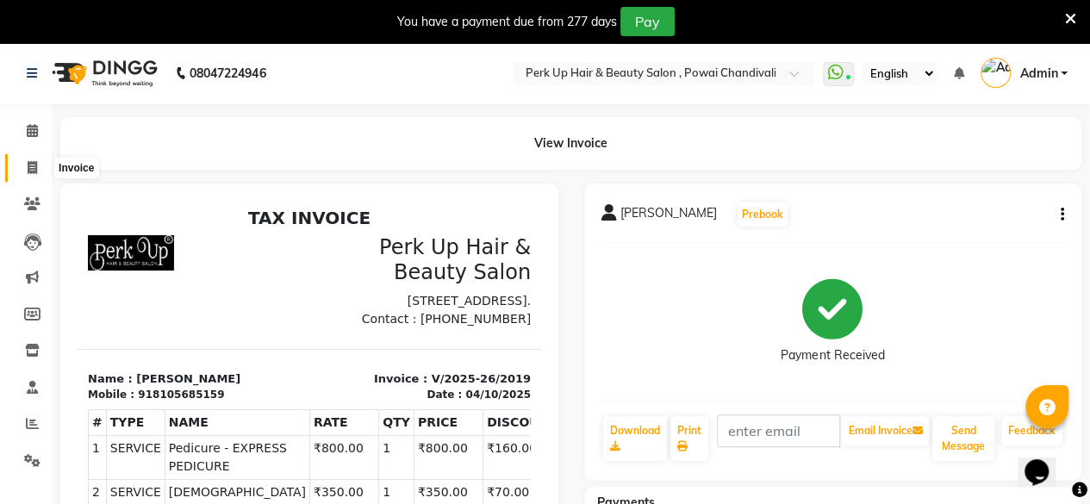
click at [40, 170] on span at bounding box center [32, 169] width 30 height 20
select select "service"
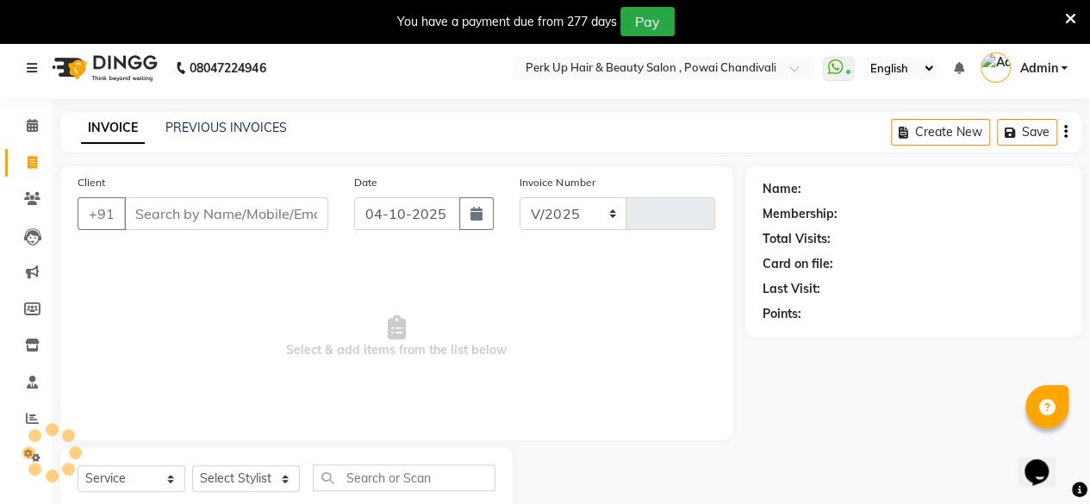
select select "5131"
type input "2020"
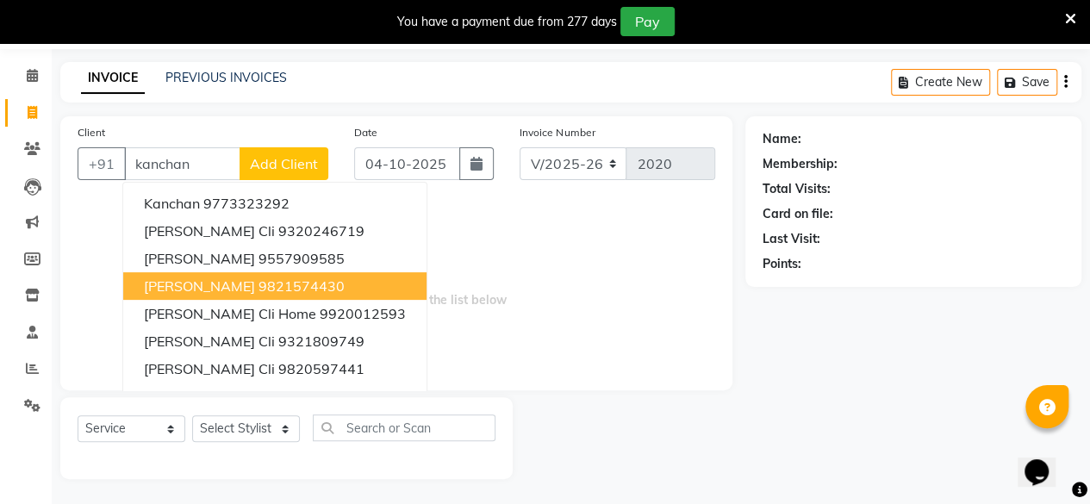
click at [265, 289] on ngb-highlight "9821574430" at bounding box center [301, 285] width 86 height 17
type input "9821574430"
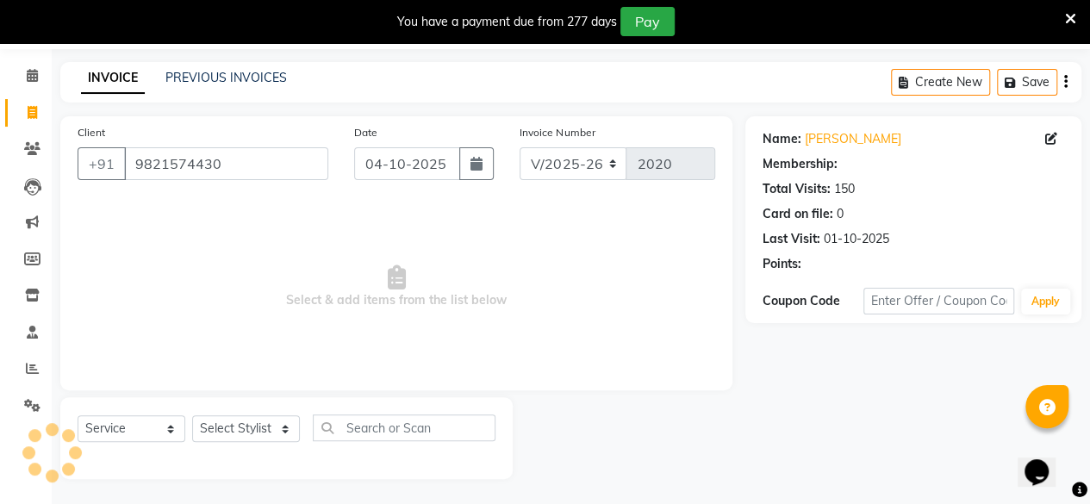
select select "1: Object"
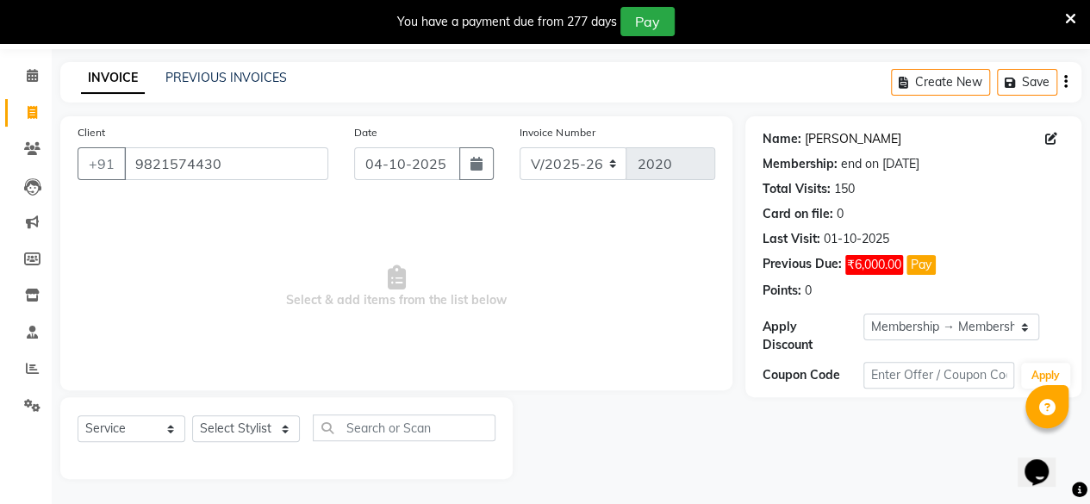
click at [870, 140] on link "[PERSON_NAME]" at bounding box center [853, 139] width 97 height 18
click at [248, 414] on div "Select Service Product Membership Package Voucher Prepaid Gift Card Select Styl…" at bounding box center [287, 434] width 418 height 40
click at [250, 424] on select "Select Stylist Anita Das danish Kumkum Pasi Naseem Mansoori Neha YAdav Nilam Bh…" at bounding box center [246, 428] width 108 height 27
select select "32895"
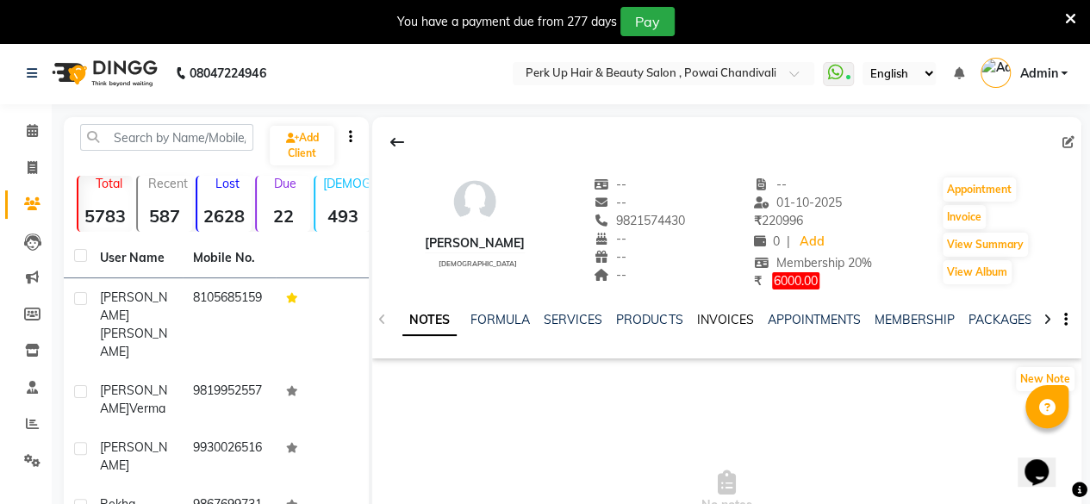
click at [718, 318] on link "INVOICES" at bounding box center [724, 320] width 57 height 16
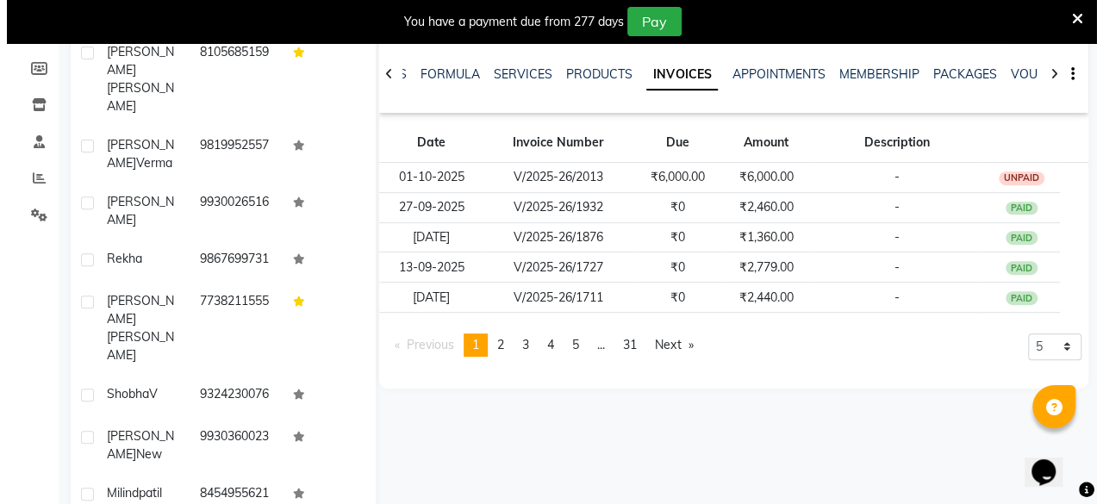
scroll to position [246, 0]
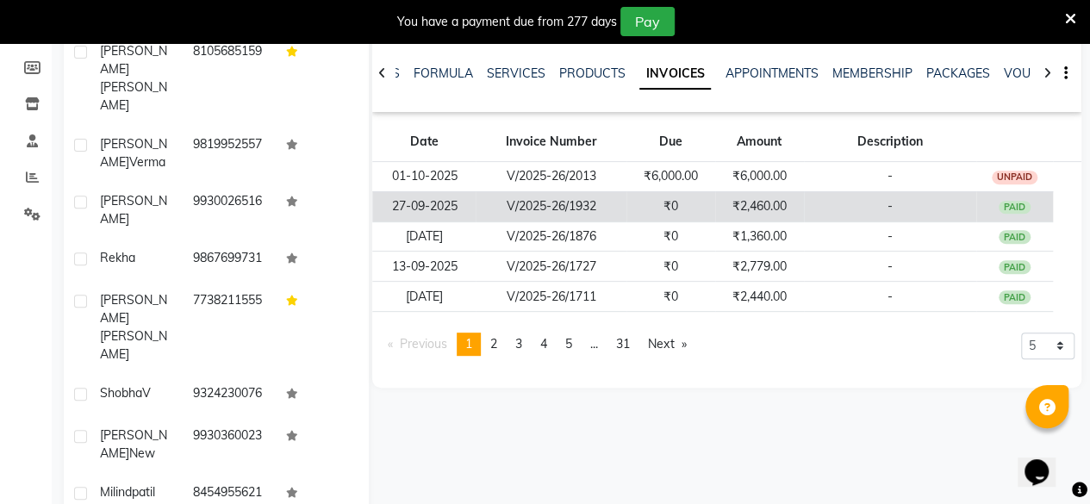
click at [753, 209] on td "₹2,460.00" at bounding box center [759, 206] width 89 height 30
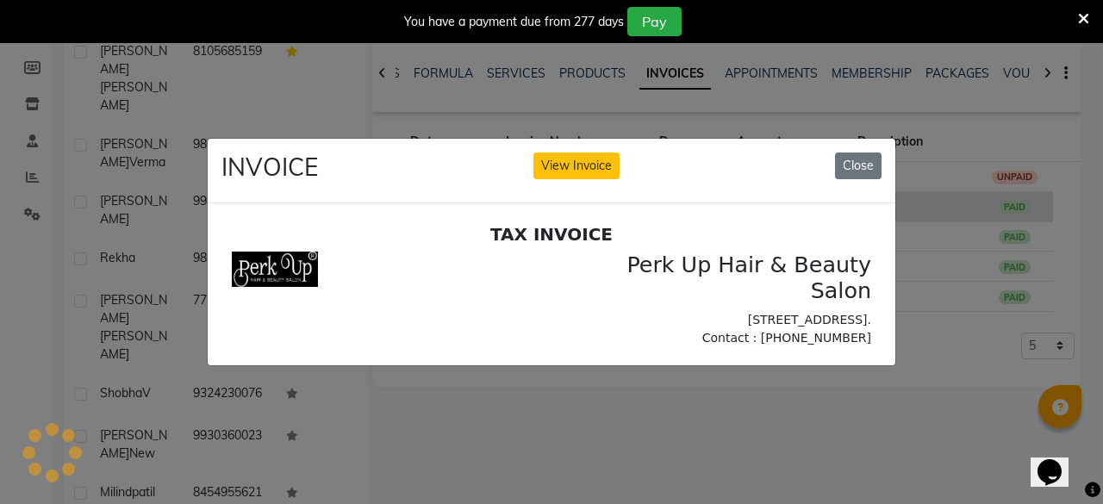
scroll to position [0, 0]
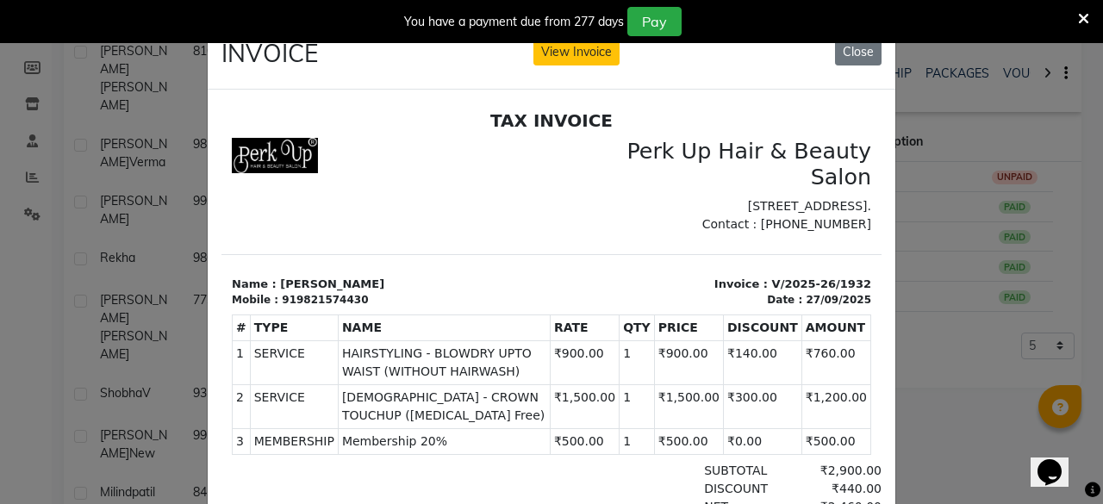
drag, startPoint x: 854, startPoint y: 58, endPoint x: 865, endPoint y: 63, distance: 12.3
click at [854, 58] on button "Close" at bounding box center [858, 52] width 47 height 27
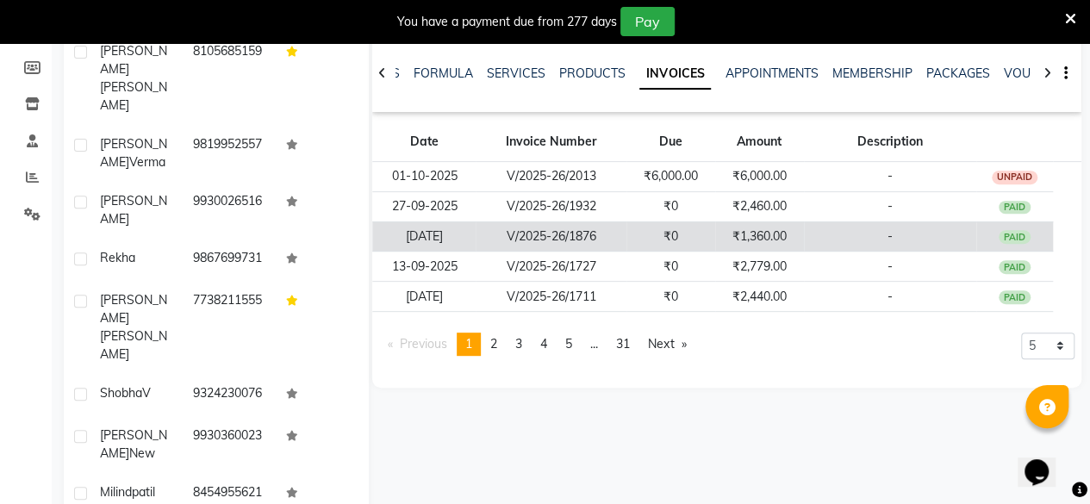
click at [755, 235] on td "₹1,360.00" at bounding box center [759, 236] width 89 height 30
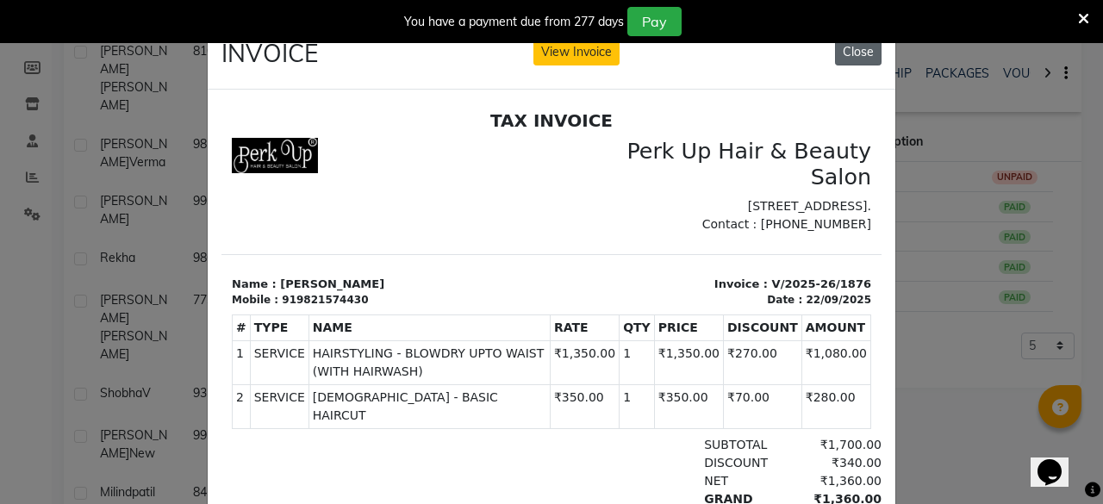
click at [839, 53] on button "Close" at bounding box center [858, 52] width 47 height 27
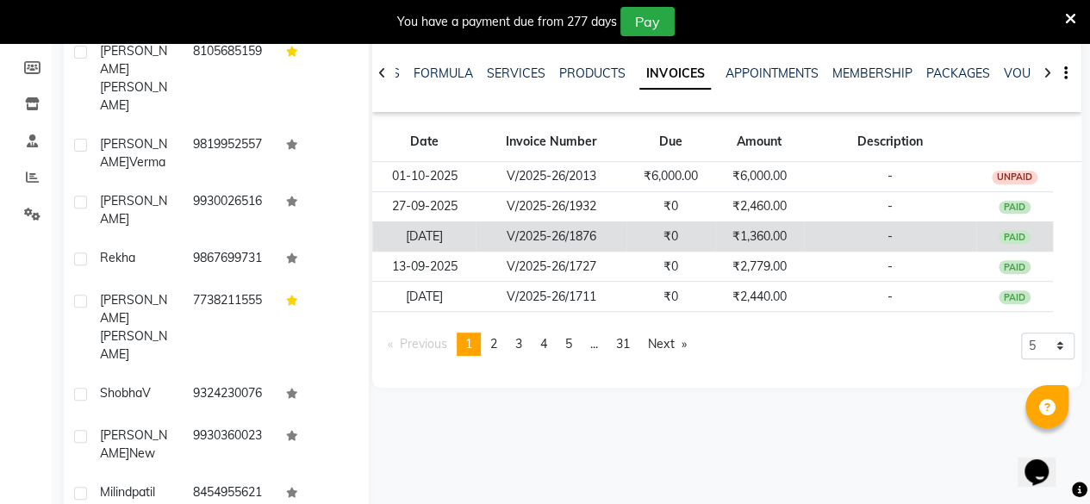
click at [729, 237] on td "₹1,360.00" at bounding box center [759, 236] width 89 height 30
